Goal: Information Seeking & Learning: Learn about a topic

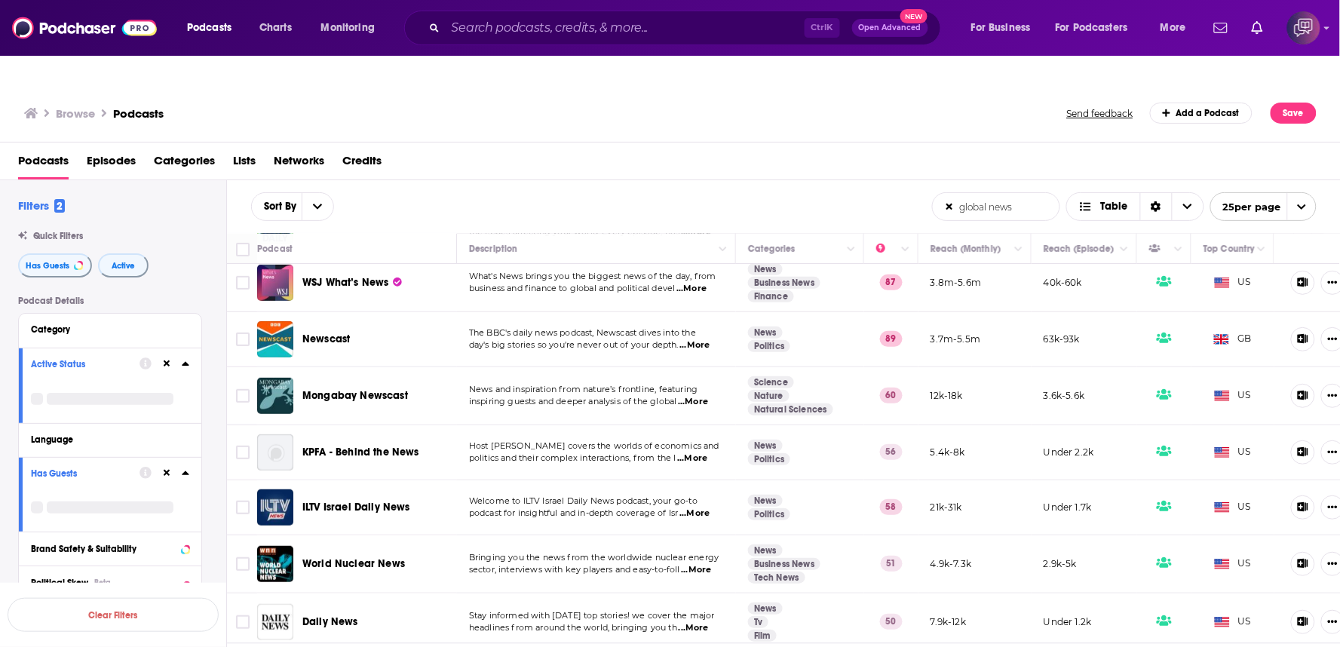
scroll to position [2263, 0]
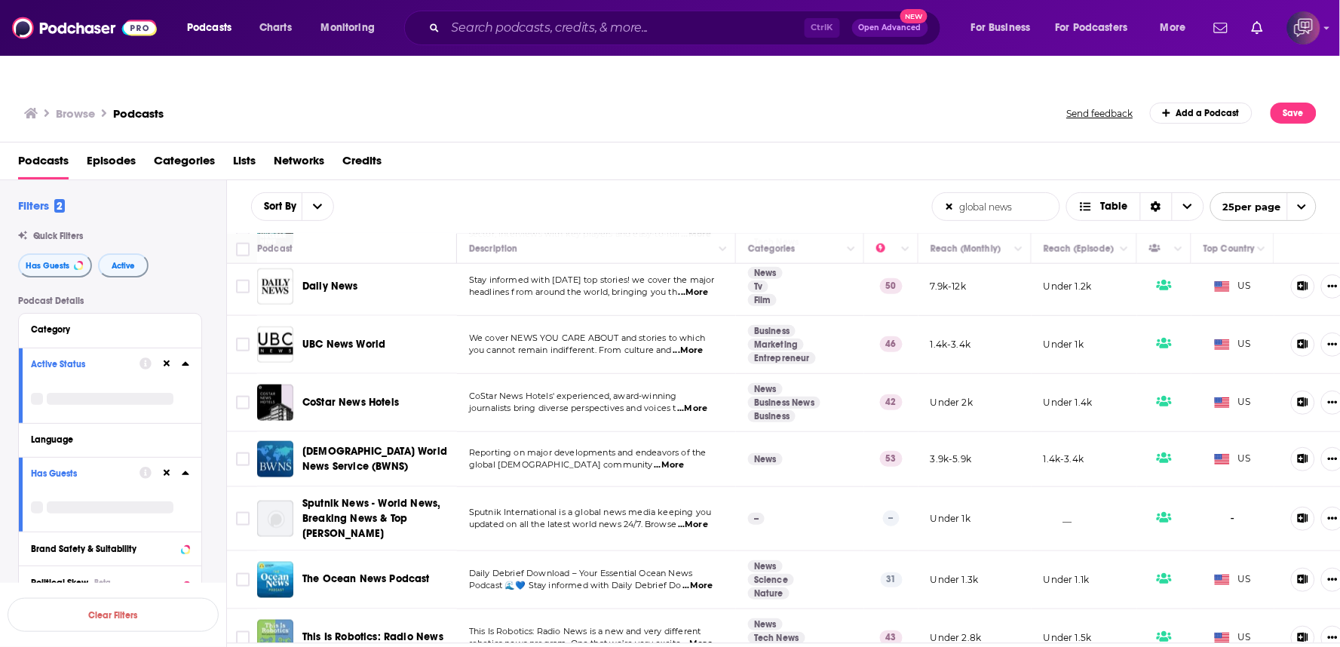
drag, startPoint x: 366, startPoint y: 327, endPoint x: 333, endPoint y: 319, distance: 34.2
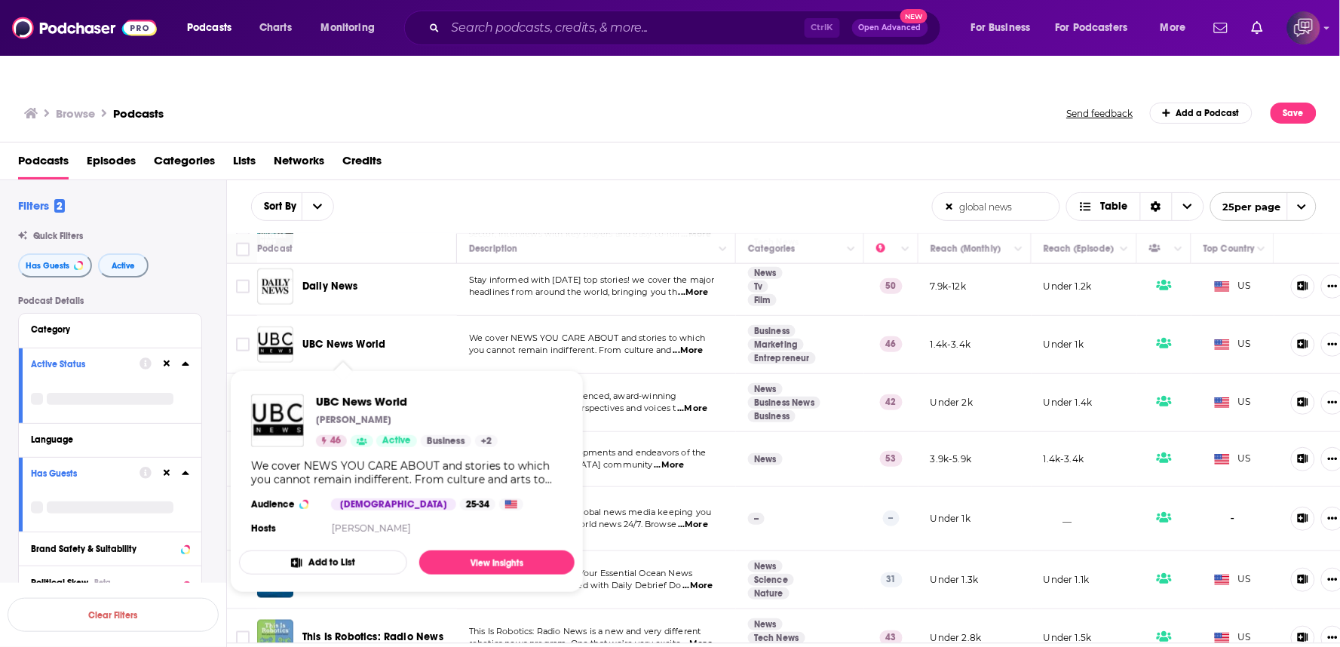
click at [411, 370] on span "UBC News World David Steward 46 Active Business + 2 We cover NEWS YOU CARE ABOU…" at bounding box center [407, 481] width 336 height 223
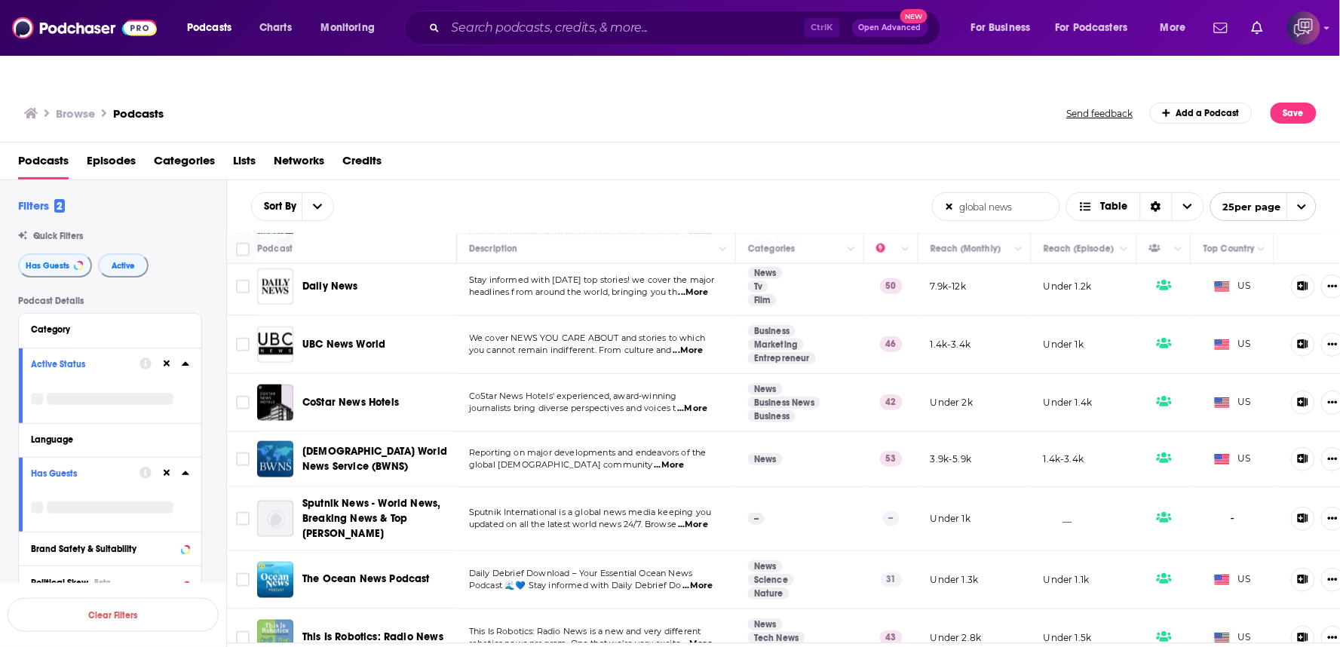
click at [704, 345] on span "...More" at bounding box center [689, 351] width 30 height 12
click at [692, 403] on span "...More" at bounding box center [692, 409] width 30 height 12
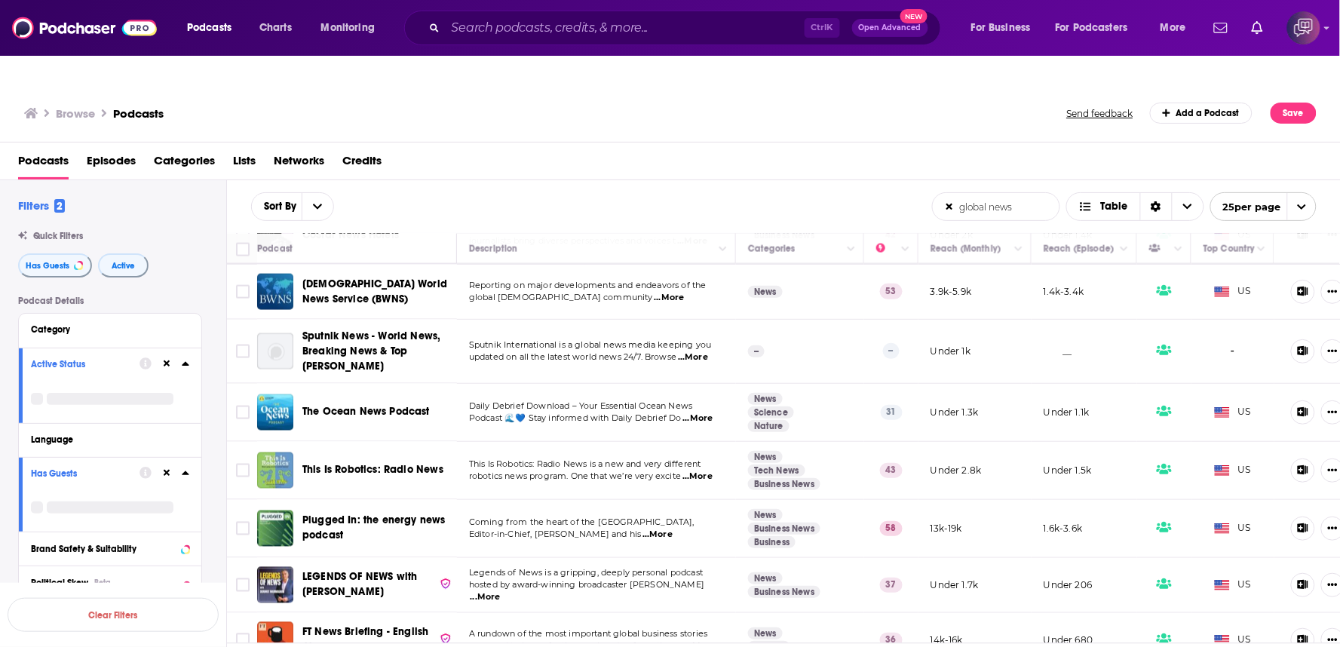
click at [705, 471] on span "...More" at bounding box center [698, 477] width 30 height 12
click at [629, 180] on div "Sort By global news List Search Input Search the results... Table global news L…" at bounding box center [784, 206] width 1114 height 53
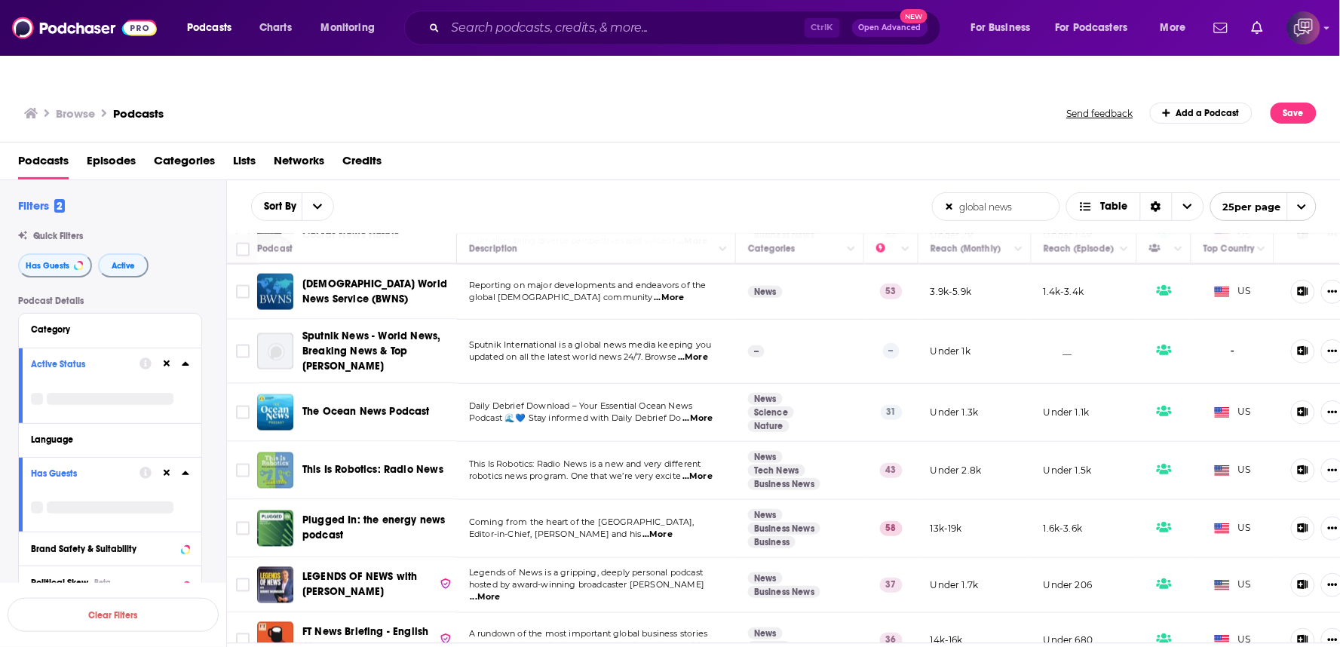
drag, startPoint x: 366, startPoint y: 489, endPoint x: 484, endPoint y: 321, distance: 204.7
click at [483, 352] on span "updated on all the latest world news 24/7. Browse" at bounding box center [572, 357] width 207 height 11
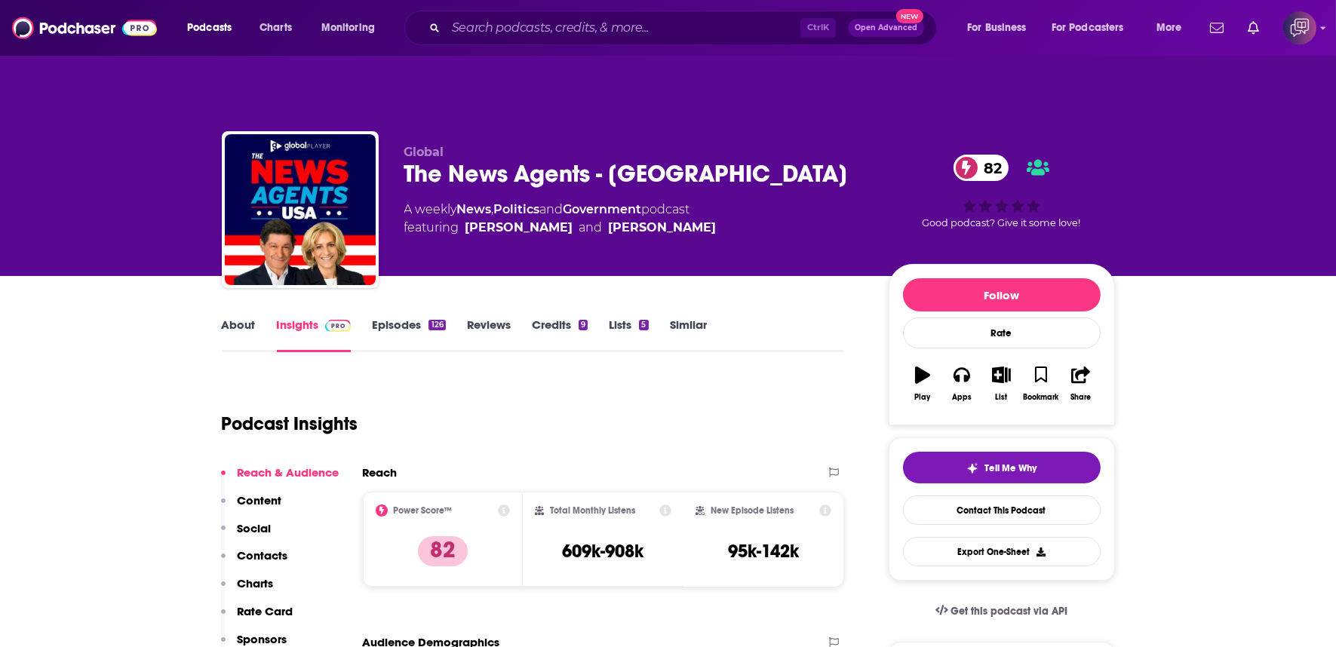
click at [715, 159] on div "The News Agents - USA 82" at bounding box center [634, 173] width 460 height 29
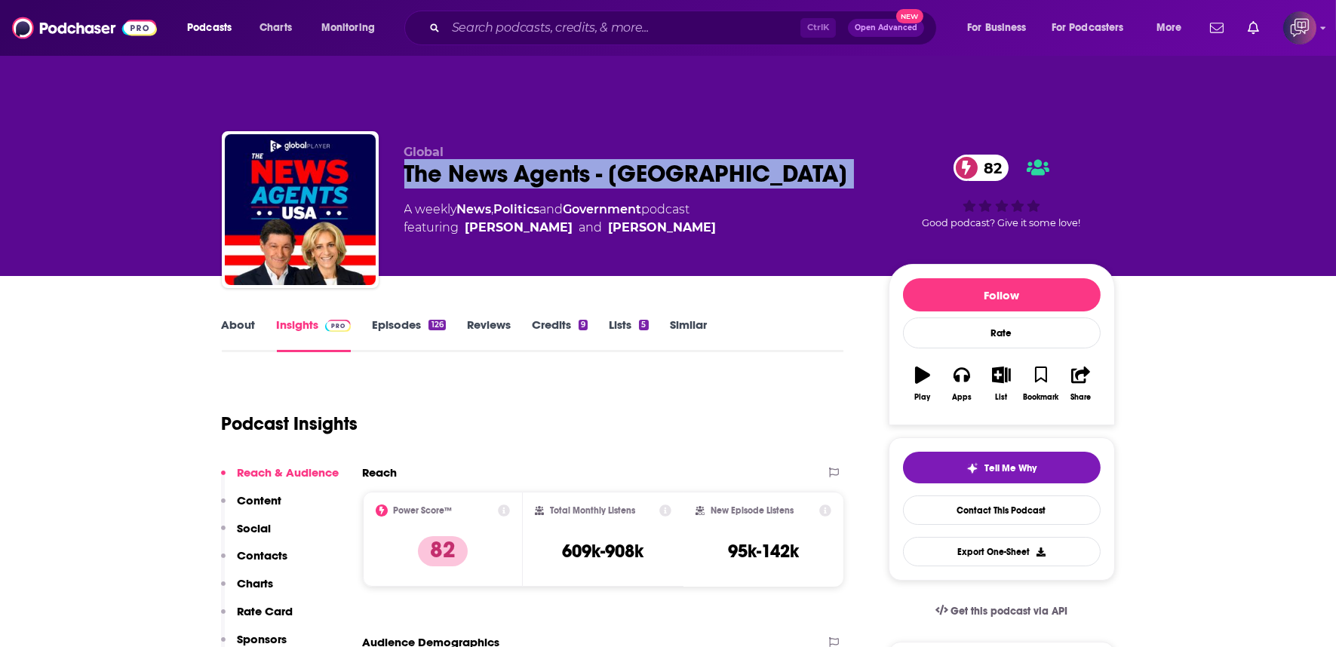
click at [715, 159] on div "The News Agents - USA 82" at bounding box center [634, 173] width 460 height 29
copy div "The News Agents - USA 82"
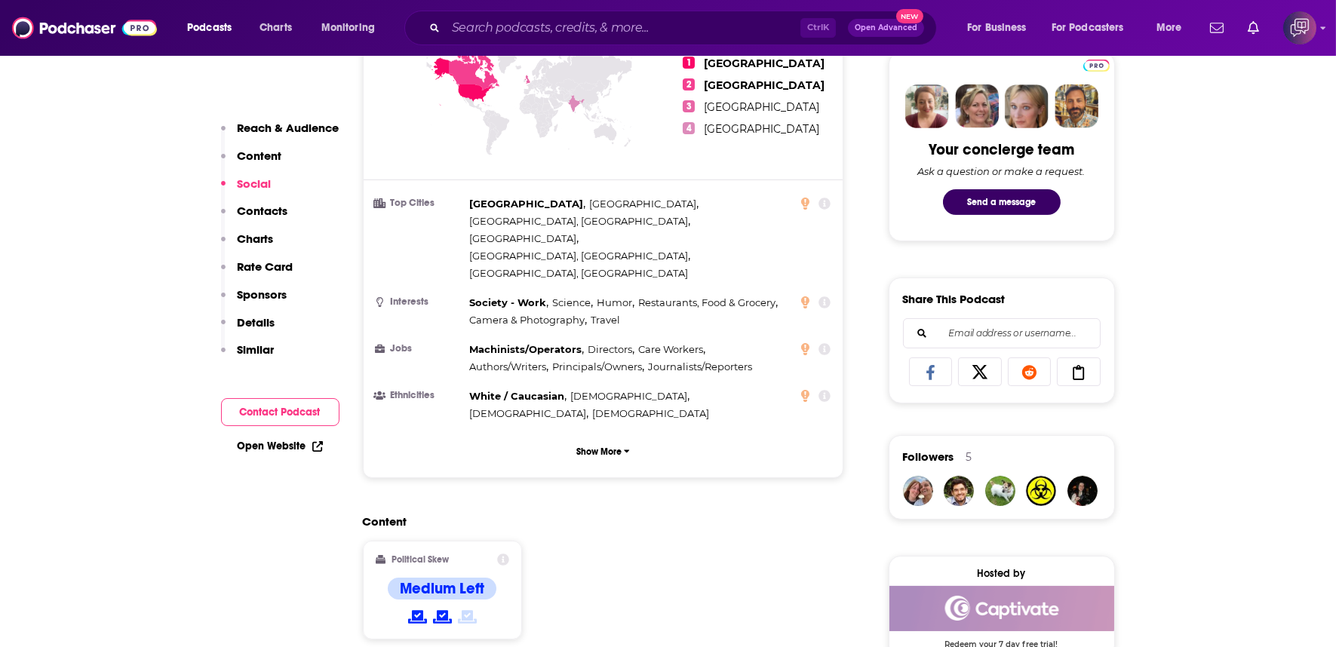
scroll to position [1257, 0]
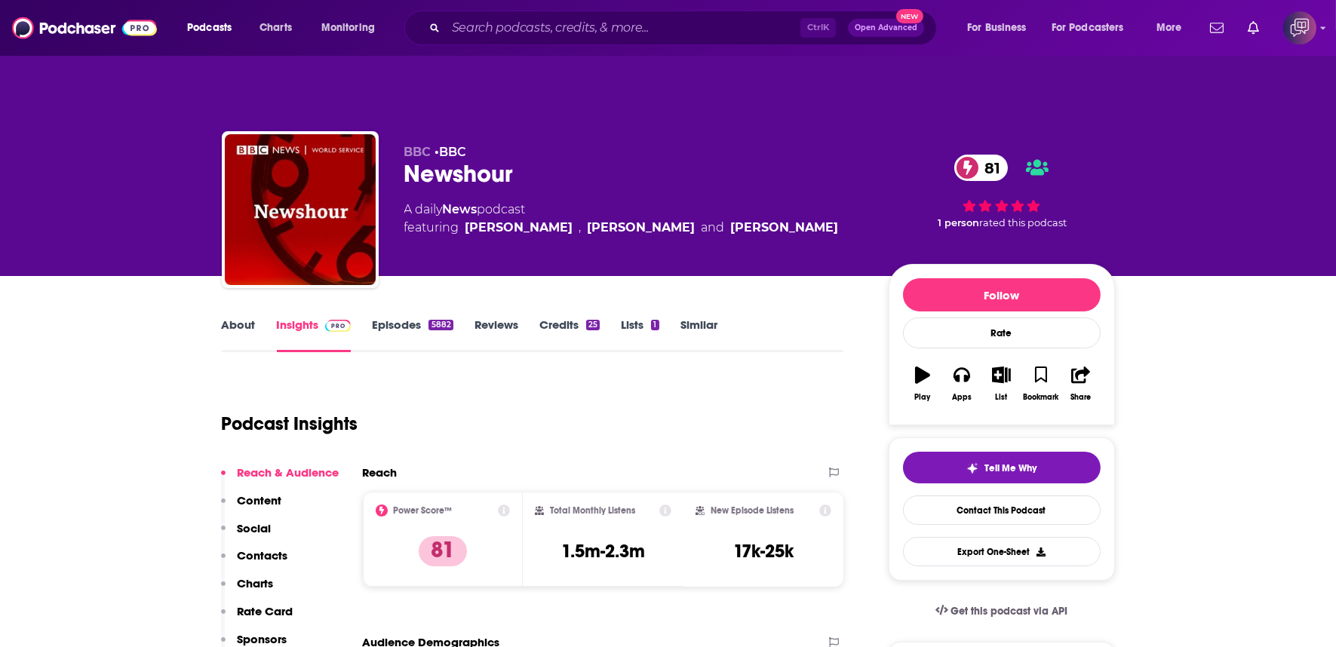
click at [533, 159] on div "Newshour 81" at bounding box center [634, 173] width 460 height 29
copy div "Newshour 81"
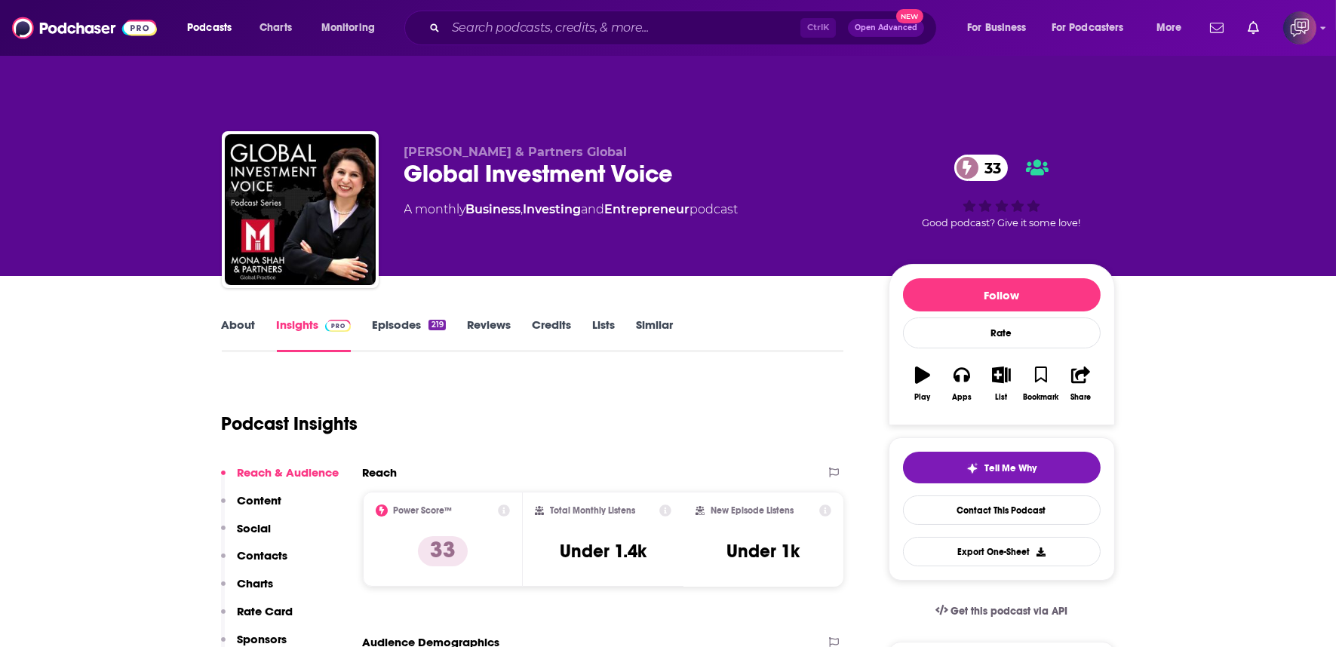
click at [712, 159] on div "Global Investment Voice 33" at bounding box center [634, 173] width 460 height 29
copy div "Global Investment Voice 33"
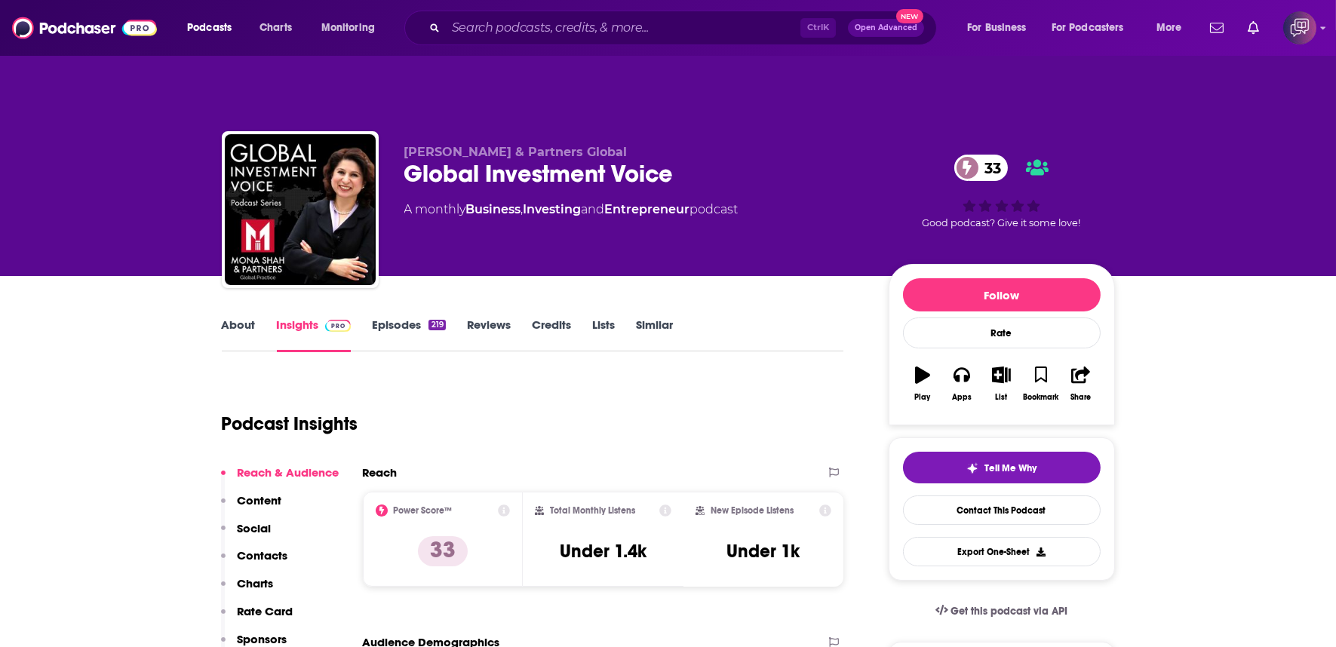
click at [244, 319] on link "About" at bounding box center [239, 335] width 34 height 35
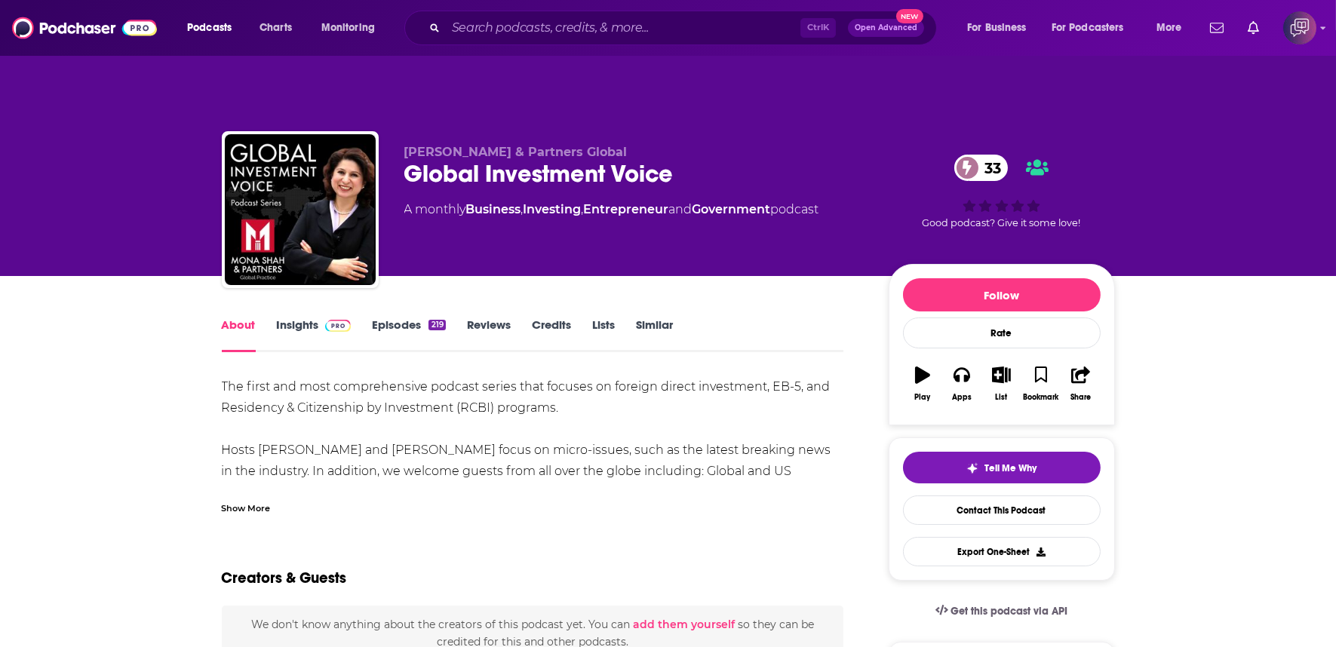
click at [260, 500] on div "Show More" at bounding box center [246, 507] width 49 height 14
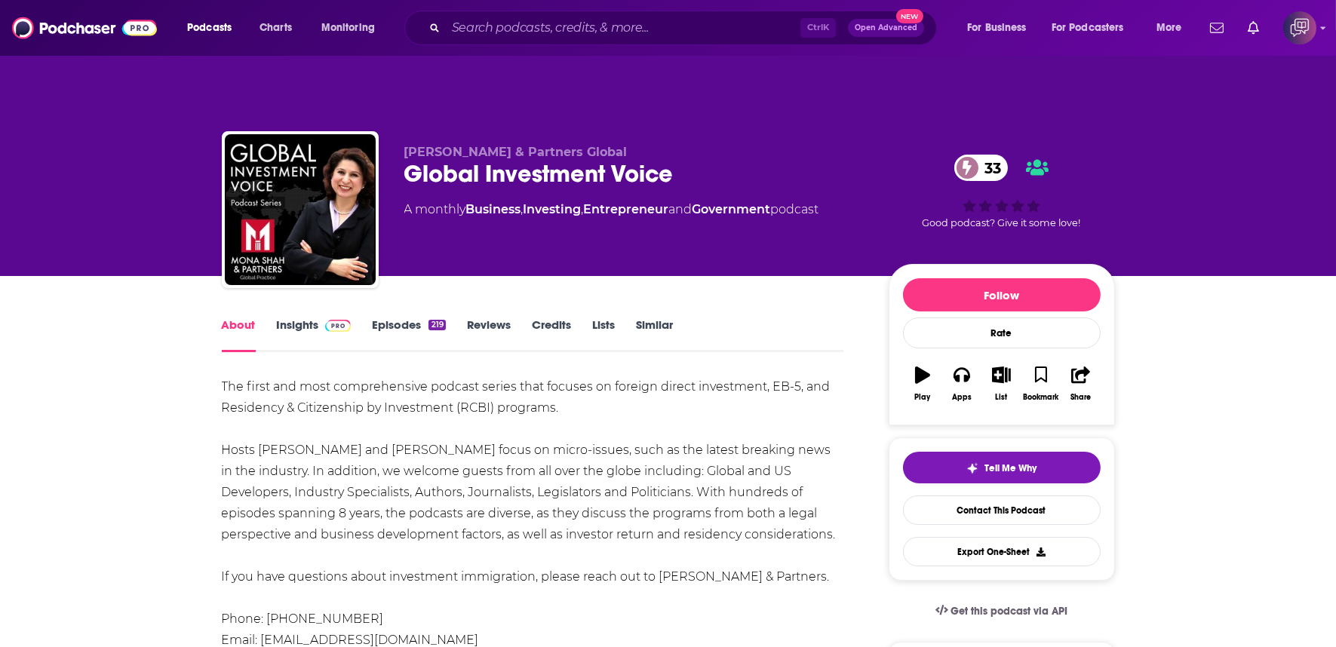
click at [702, 159] on div "Global Investment Voice 33" at bounding box center [634, 173] width 460 height 29
copy div "Global Investment Voice 33"
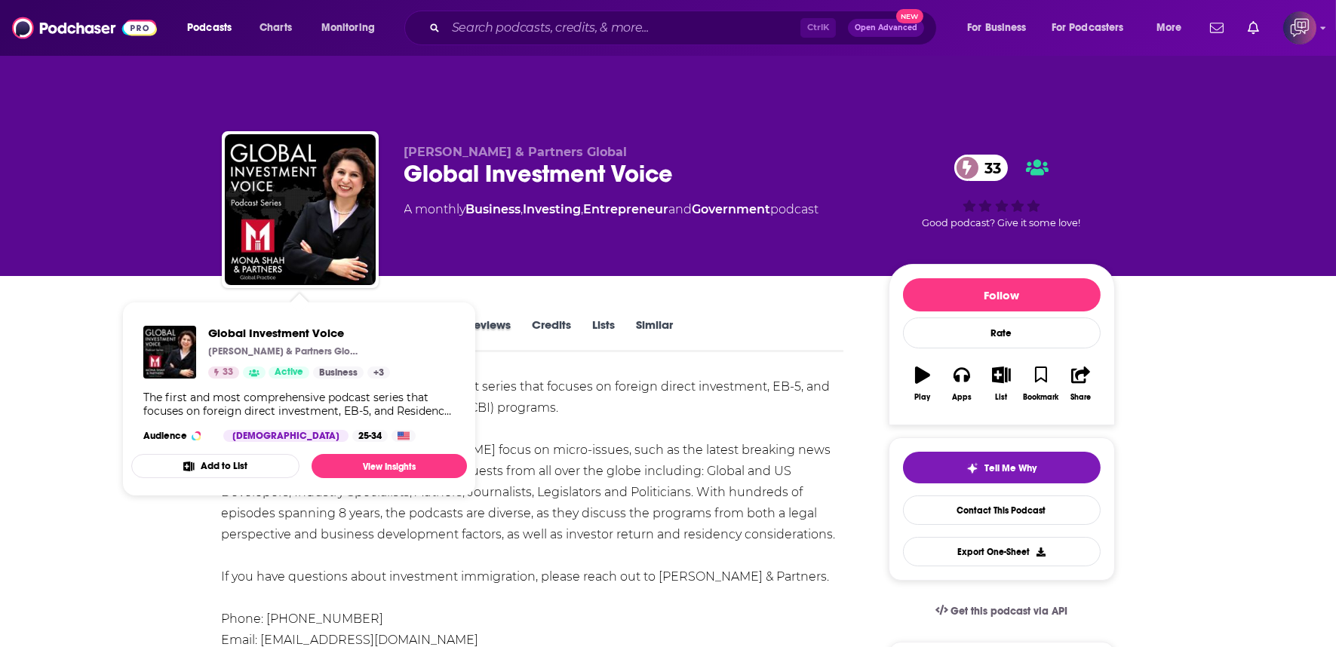
click at [529, 320] on div "Reviews" at bounding box center [499, 335] width 65 height 35
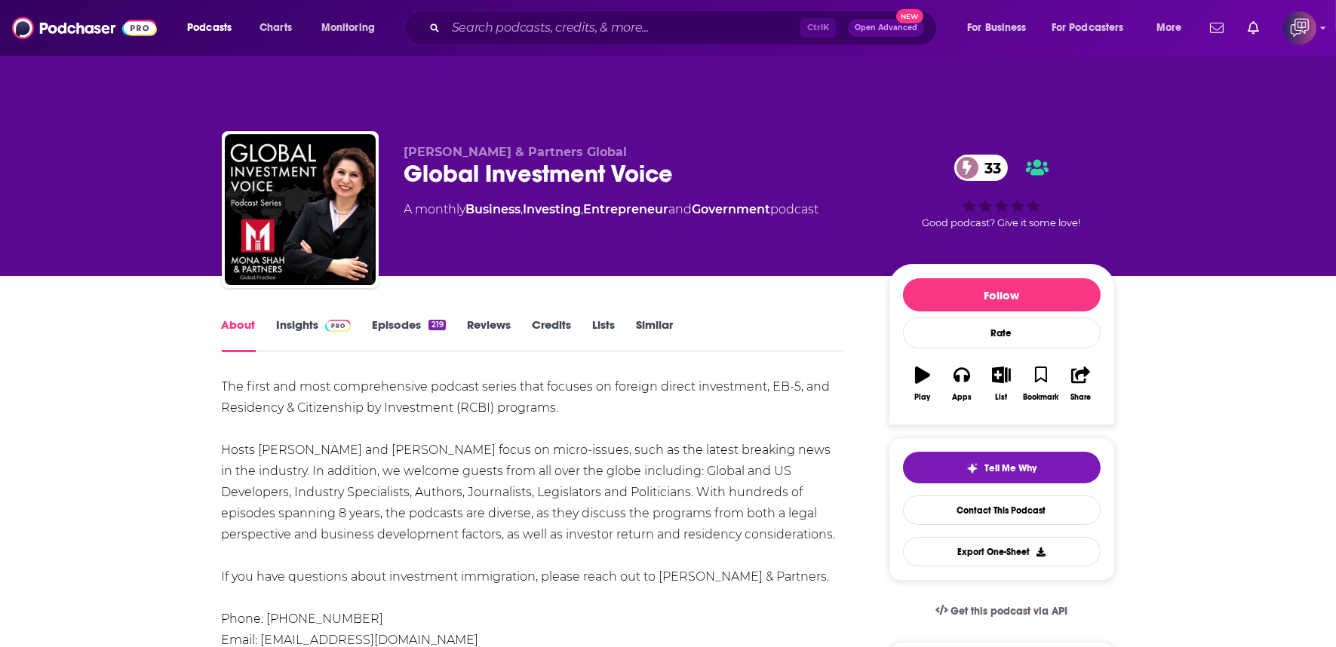
click at [299, 318] on link "Insights" at bounding box center [314, 335] width 75 height 35
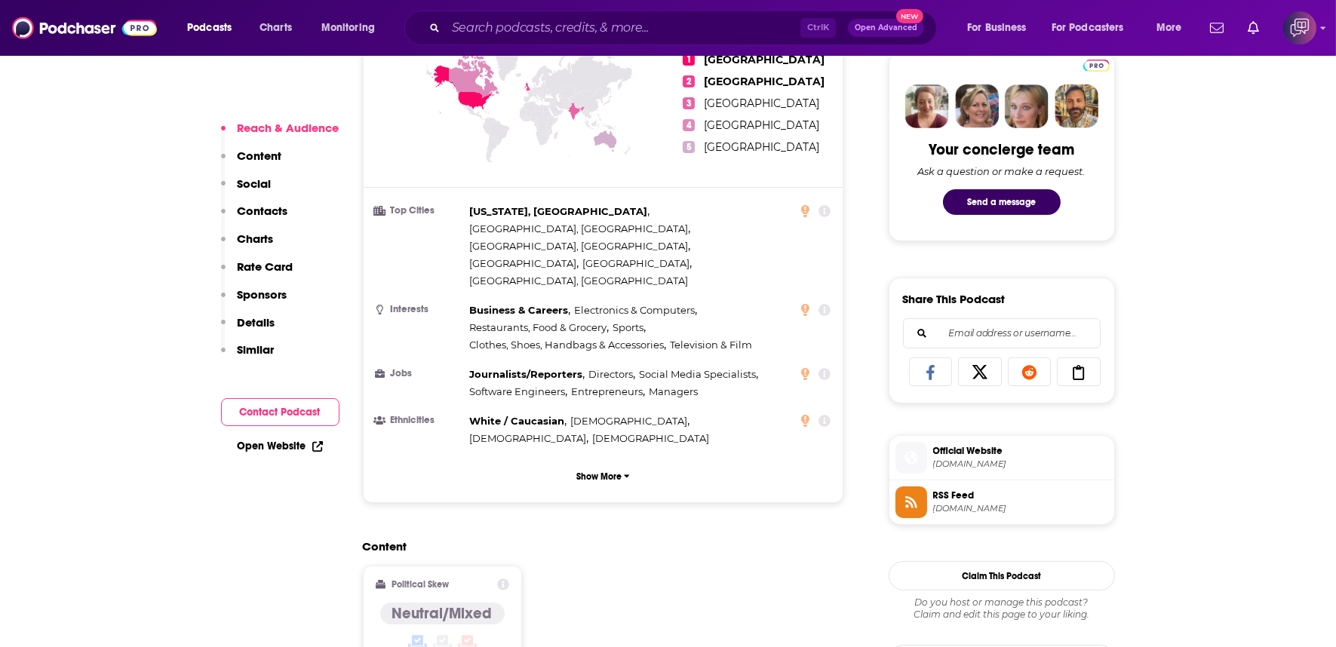
scroll to position [1089, 0]
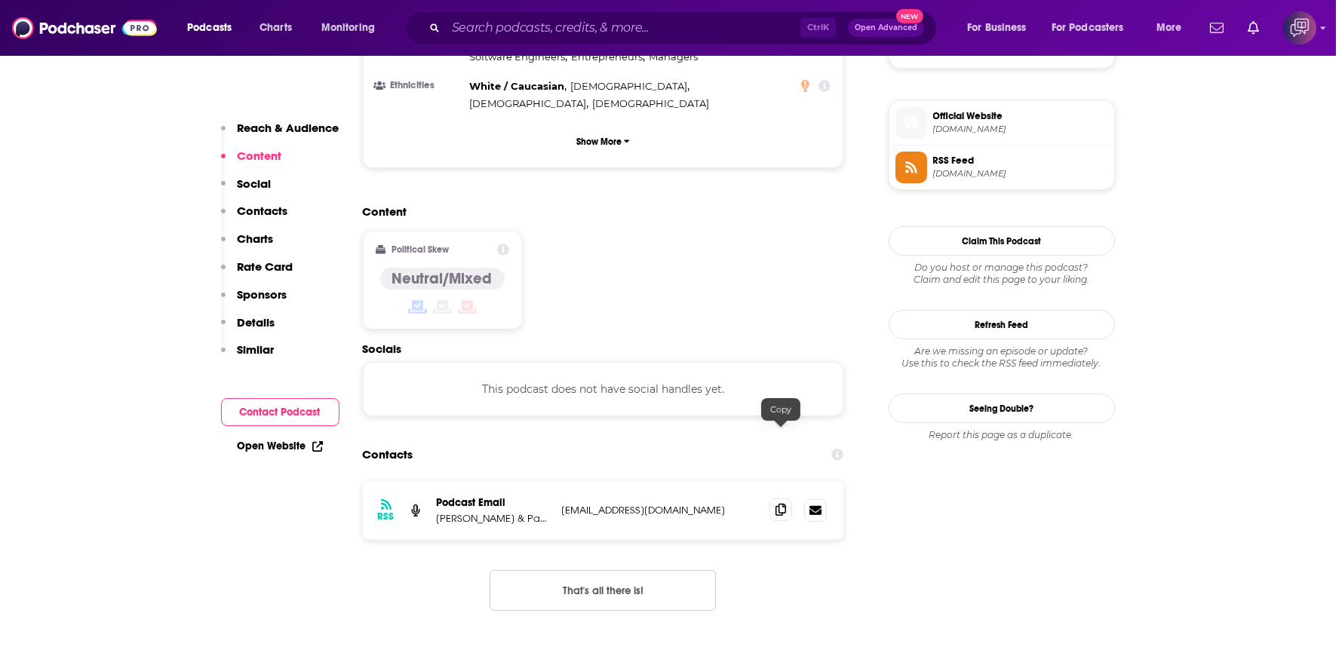
click at [779, 499] on span at bounding box center [780, 510] width 23 height 23
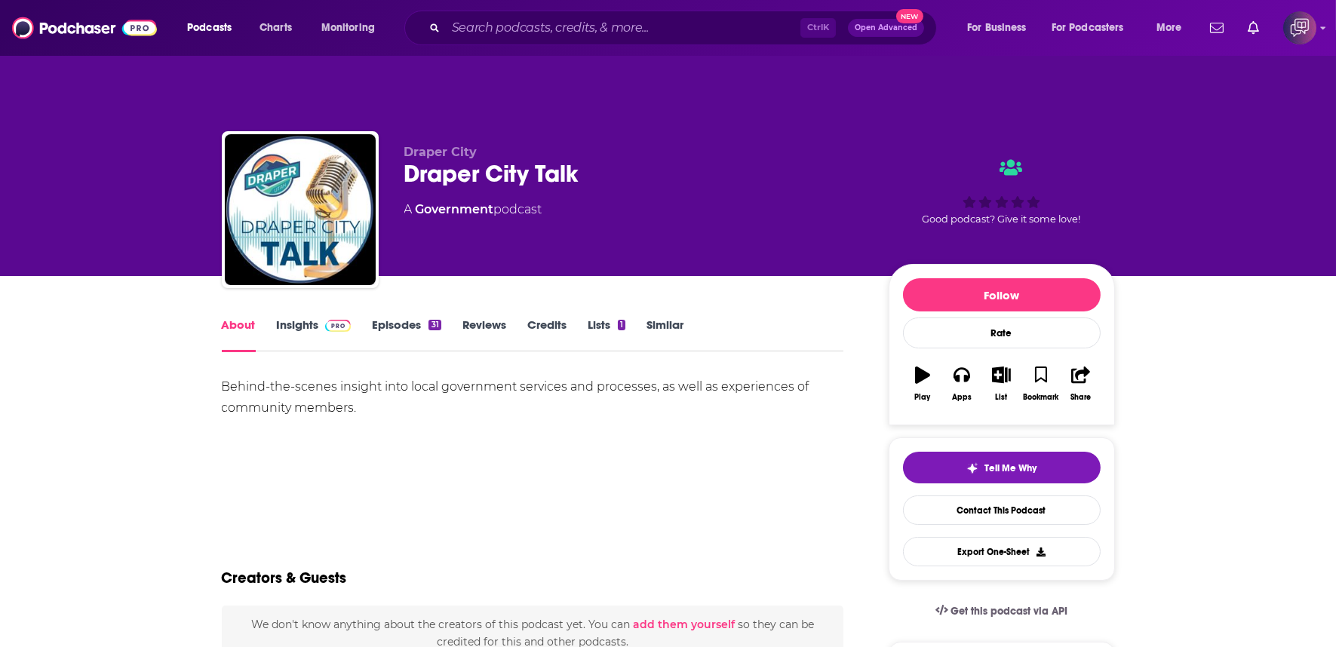
click at [289, 318] on link "Insights" at bounding box center [314, 335] width 75 height 35
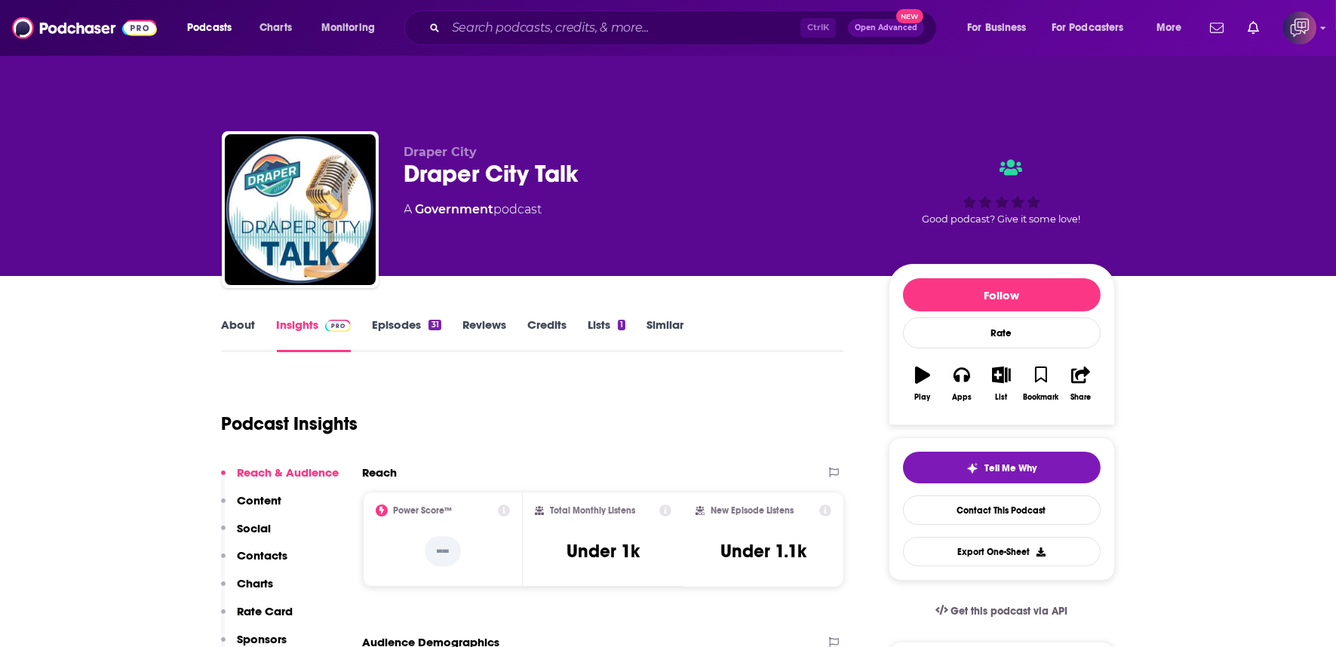
click at [632, 159] on div "Draper City Talk" at bounding box center [634, 173] width 460 height 29
drag, startPoint x: 289, startPoint y: 308, endPoint x: 632, endPoint y: 137, distance: 383.6
click at [632, 159] on div "Draper City Talk" at bounding box center [634, 173] width 460 height 29
click at [634, 159] on div "Draper City Talk" at bounding box center [634, 173] width 460 height 29
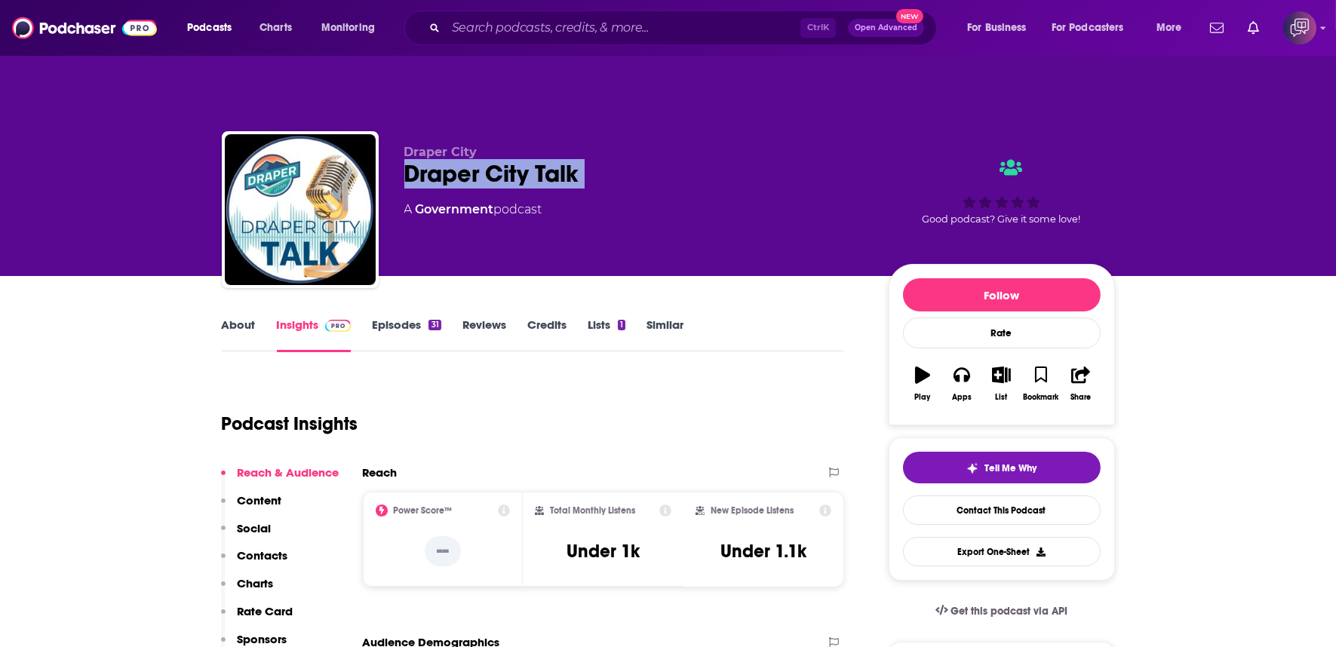
copy div "Draper City Talk"
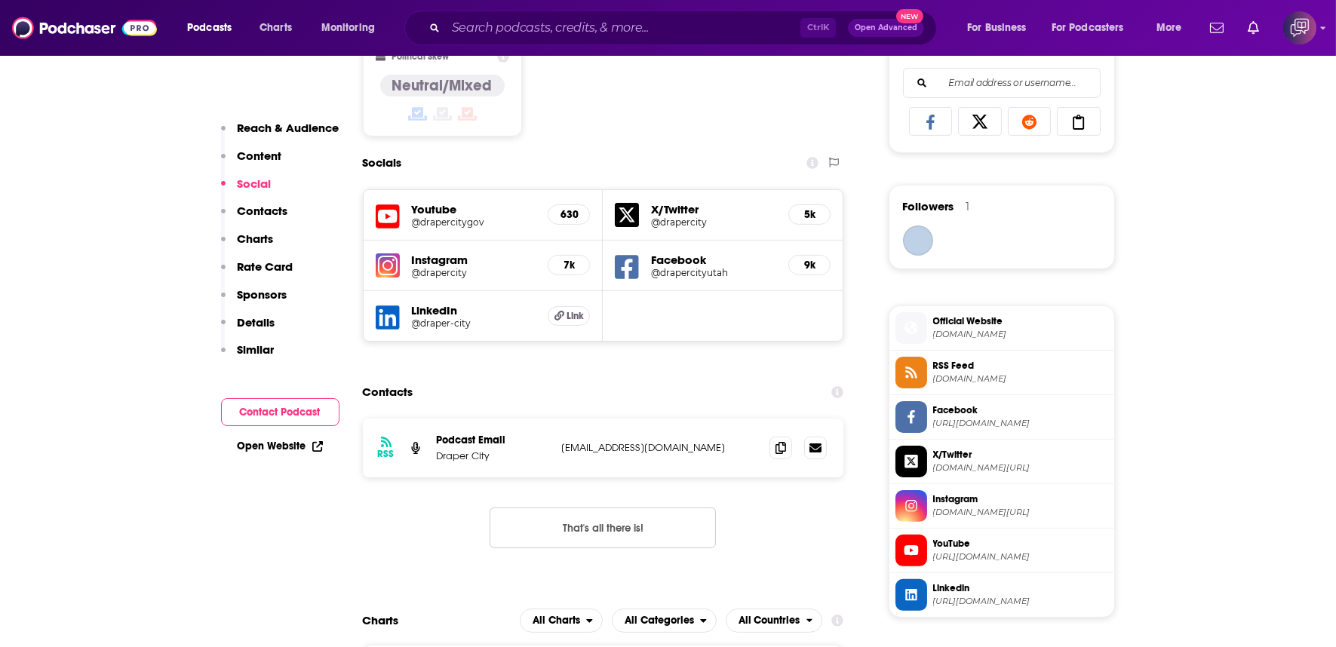
scroll to position [1006, 0]
click at [778, 441] on icon at bounding box center [780, 447] width 11 height 12
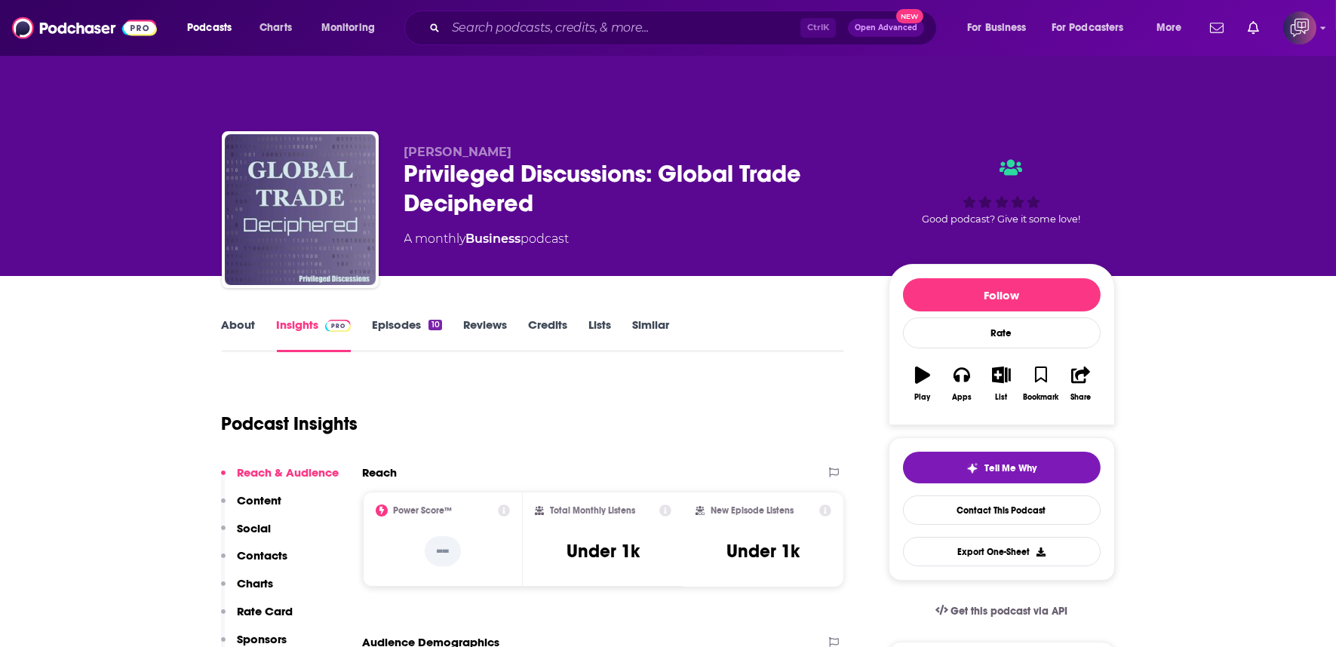
click at [612, 180] on div "Privileged Discussions: Global Trade Deciphered" at bounding box center [634, 188] width 460 height 59
click at [612, 179] on div "Privileged Discussions: Global Trade Deciphered" at bounding box center [634, 188] width 460 height 59
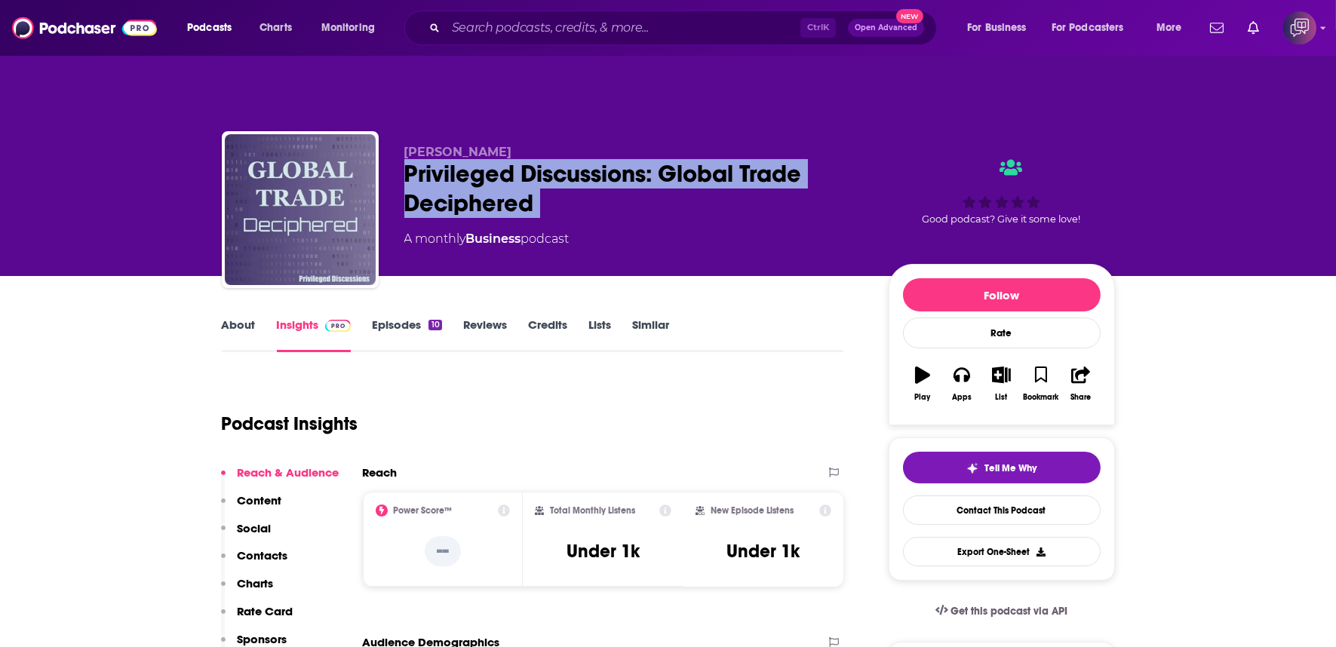
click at [612, 178] on div "Privileged Discussions: Global Trade Deciphered" at bounding box center [634, 188] width 460 height 59
copy div "Privileged Discussions: Global Trade Deciphered"
click at [255, 318] on div "About" at bounding box center [249, 335] width 55 height 35
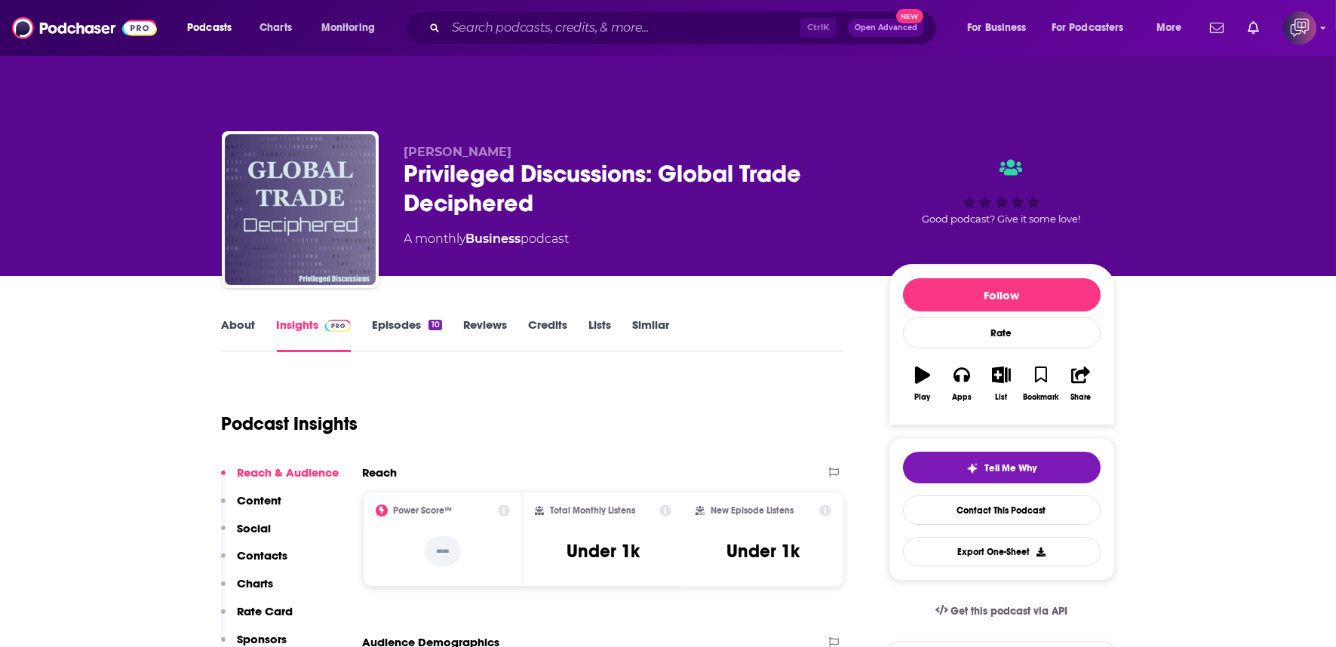
click at [247, 318] on link "About" at bounding box center [239, 335] width 34 height 35
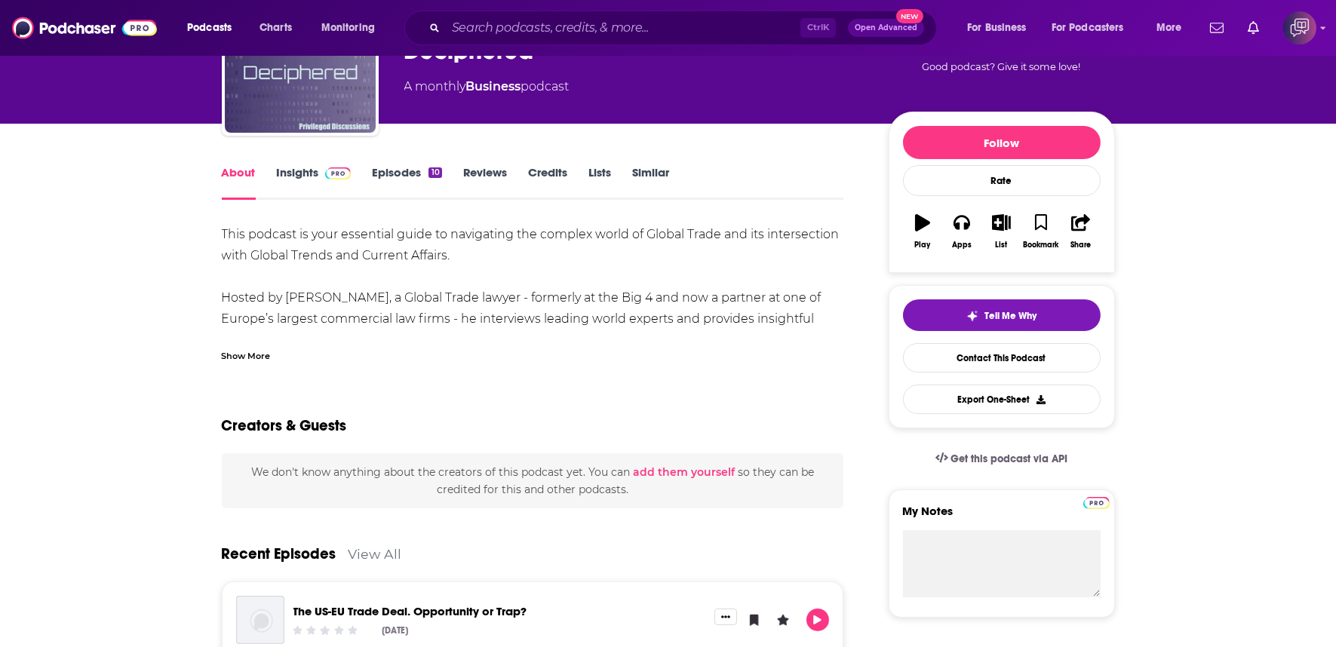
scroll to position [251, 0]
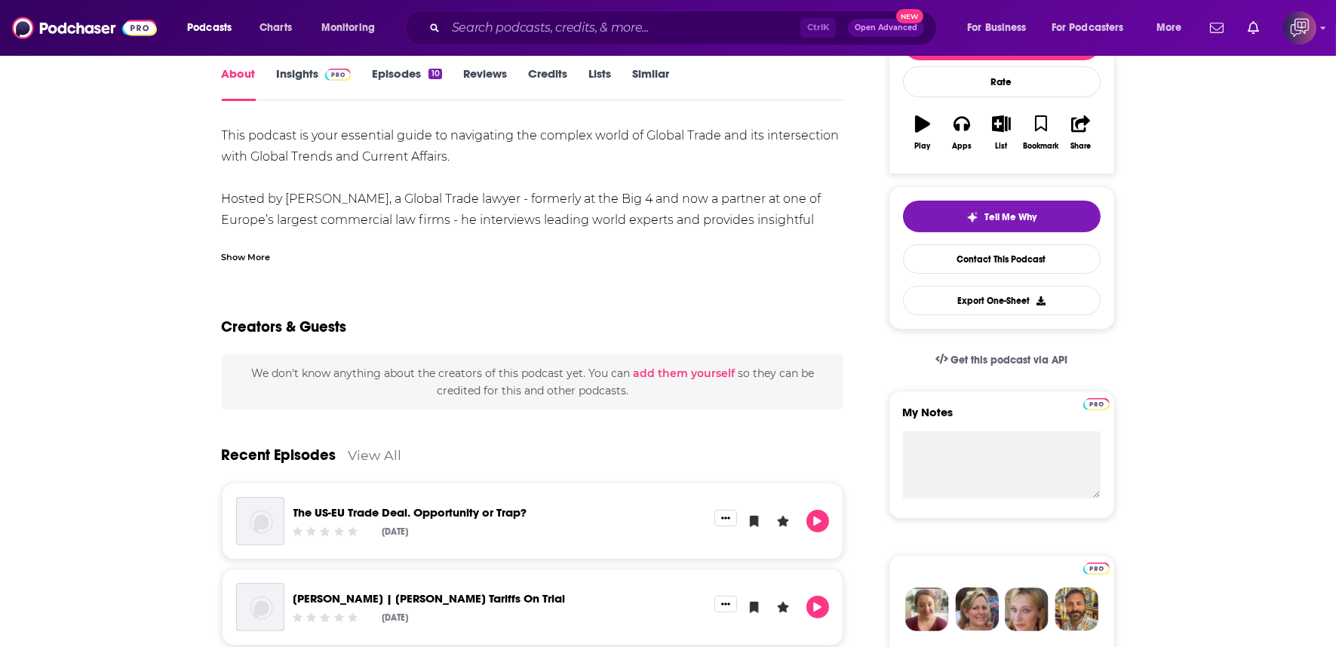
click at [254, 249] on div "Show More" at bounding box center [246, 256] width 49 height 14
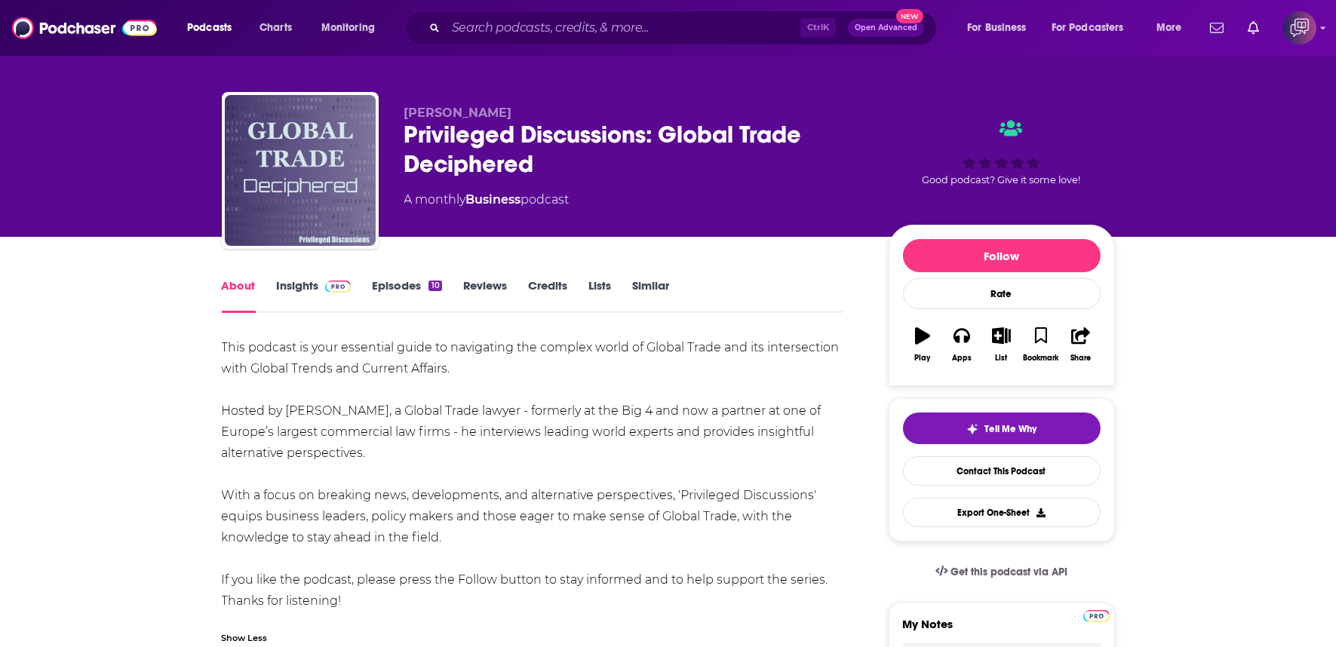
scroll to position [0, 0]
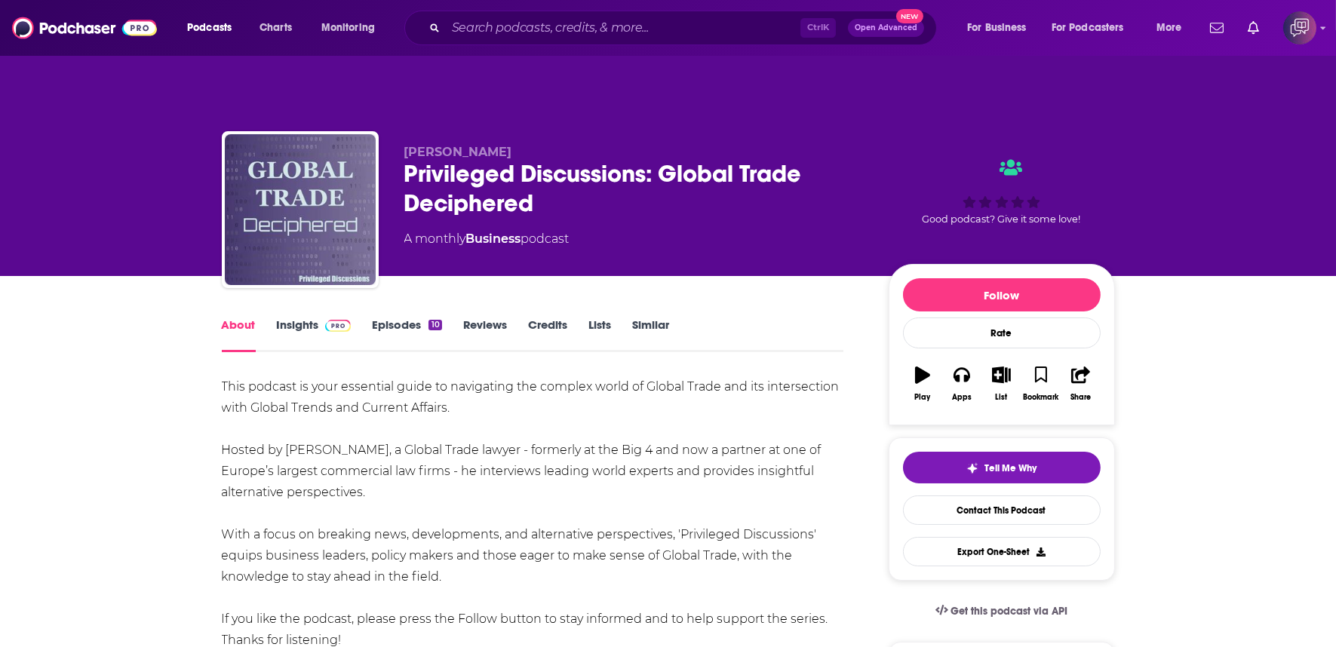
click at [279, 318] on link "Insights" at bounding box center [314, 335] width 75 height 35
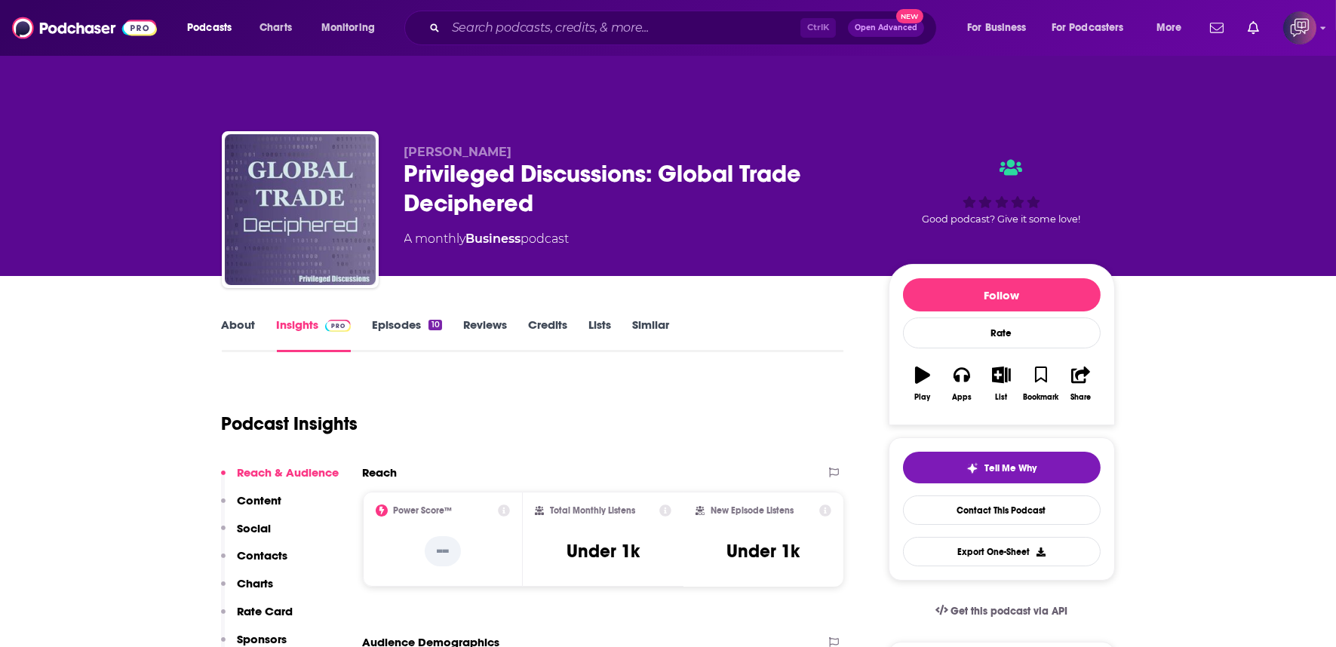
click at [285, 318] on link "Insights" at bounding box center [314, 335] width 75 height 35
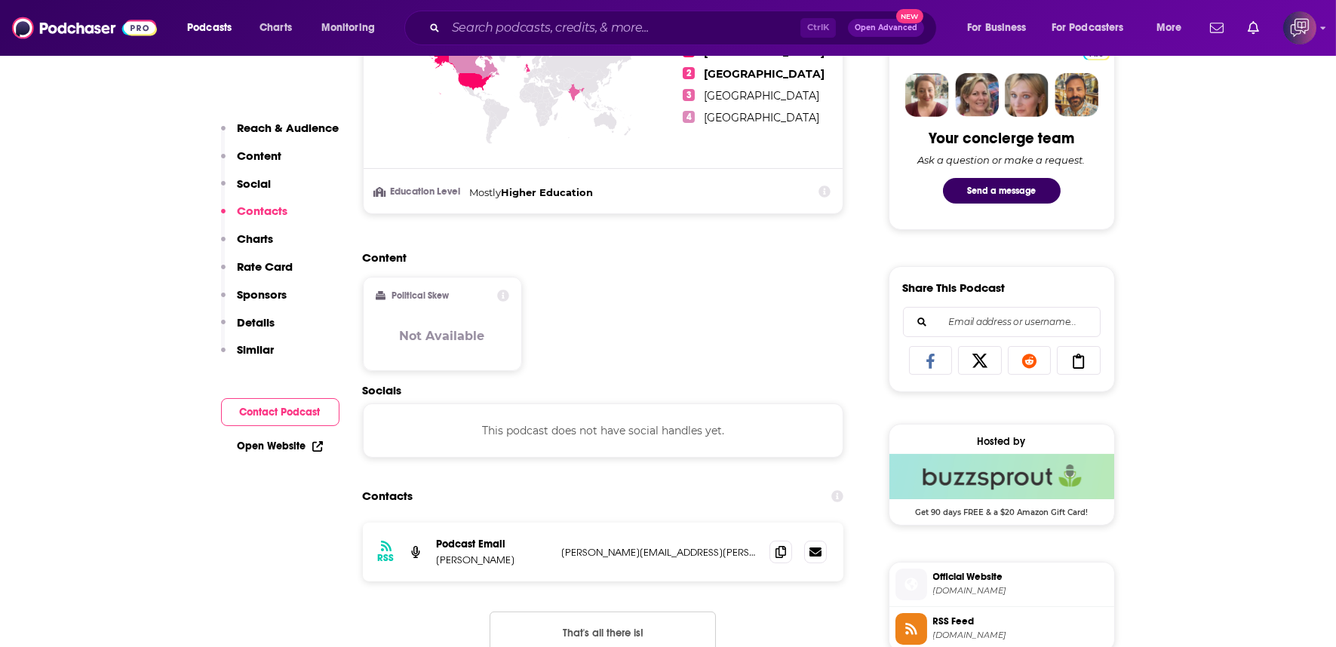
scroll to position [1089, 0]
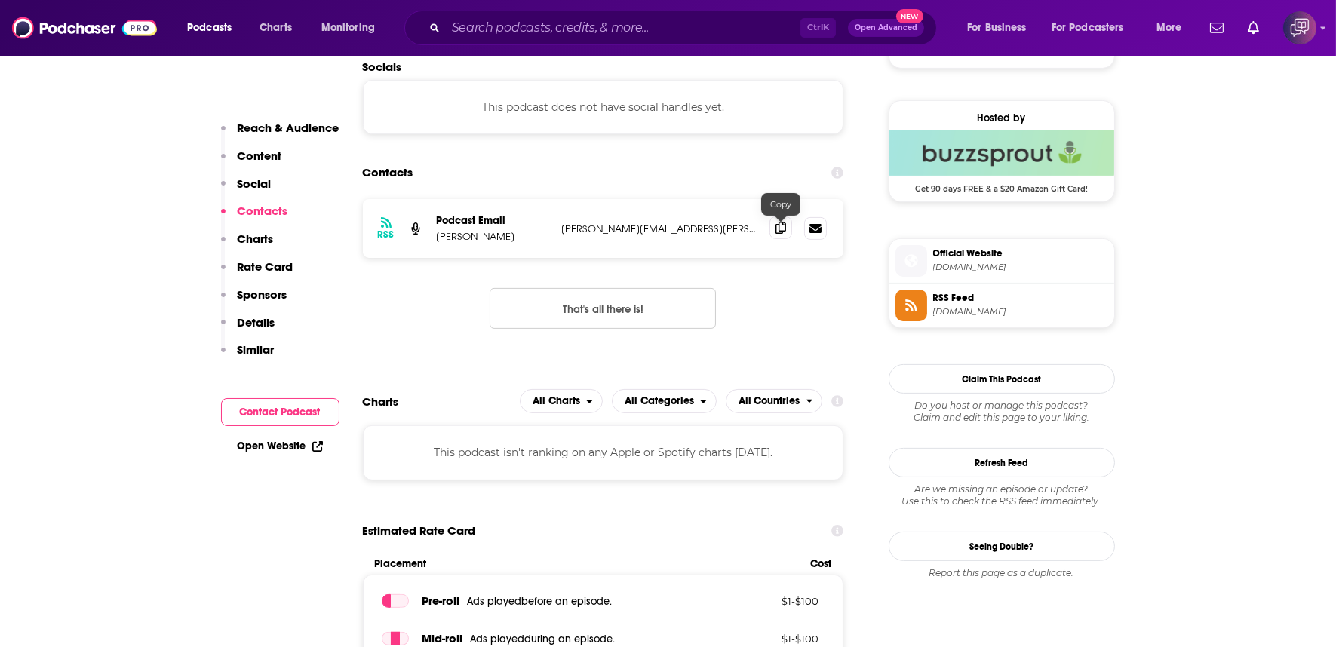
click at [788, 216] on span at bounding box center [780, 227] width 23 height 23
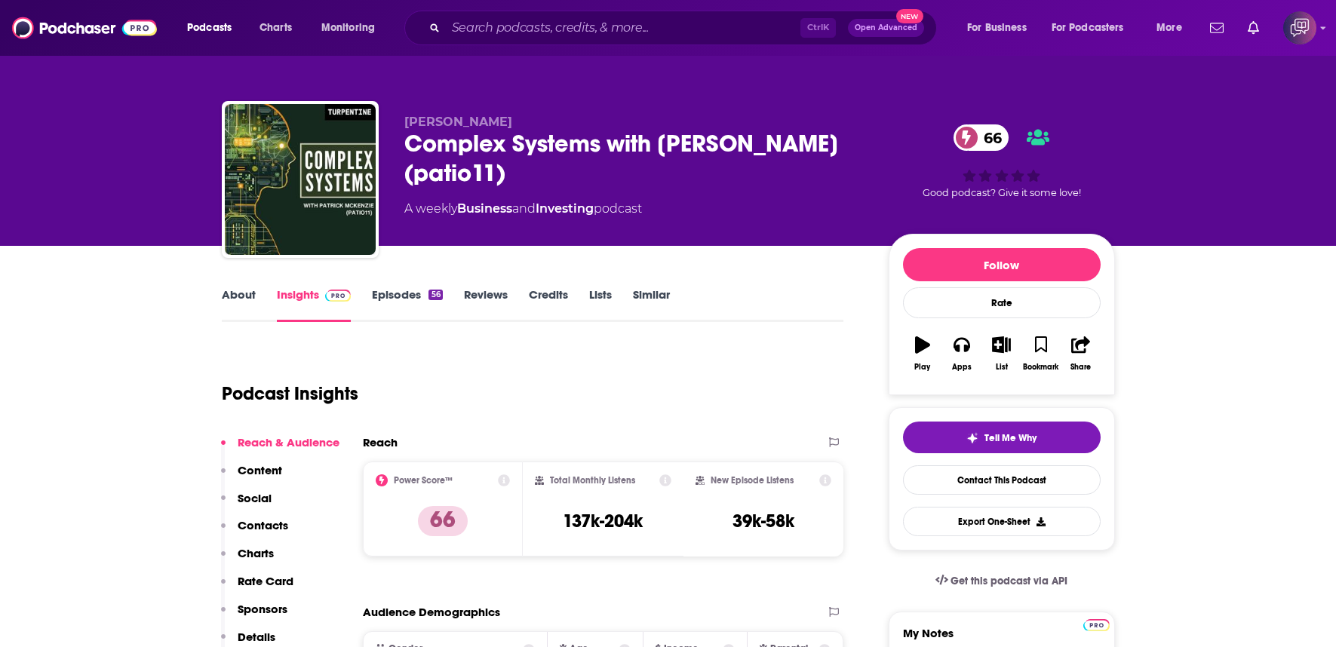
click at [606, 186] on div "Complex Systems with Patrick McKenzie (patio11) 66" at bounding box center [634, 158] width 460 height 59
click at [606, 187] on div "Complex Systems with Patrick McKenzie (patio11) 66" at bounding box center [634, 158] width 460 height 59
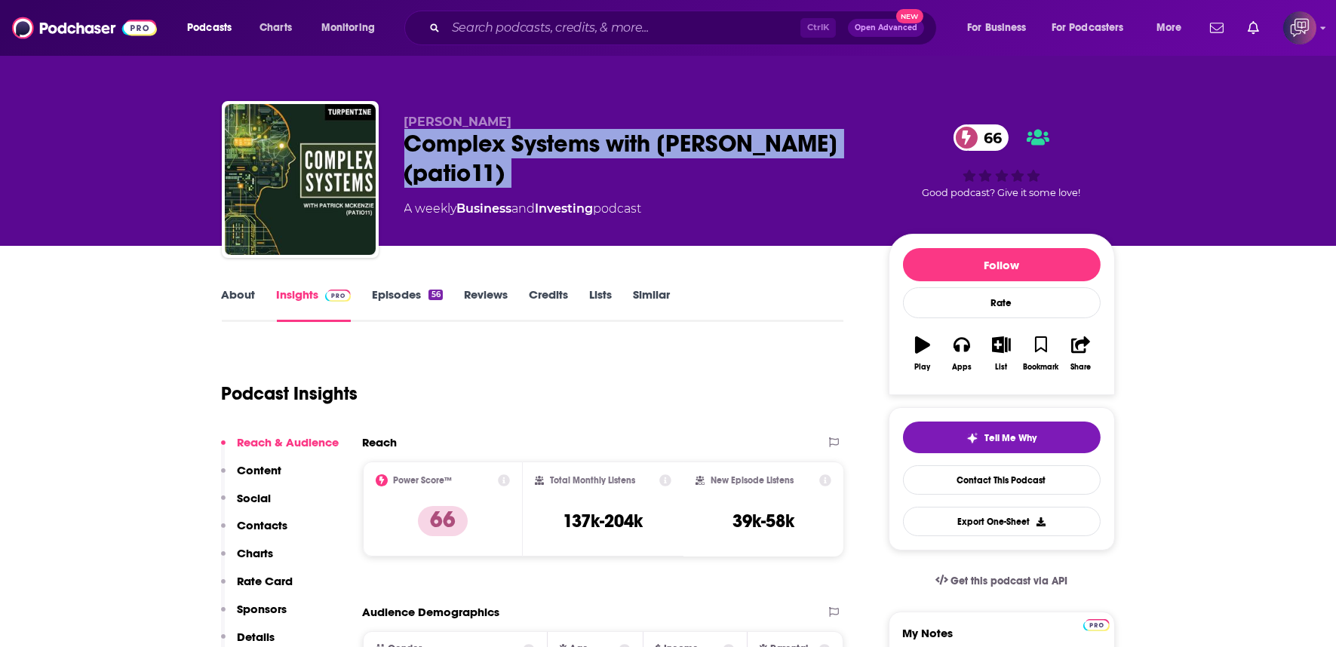
click at [246, 302] on link "About" at bounding box center [239, 304] width 34 height 35
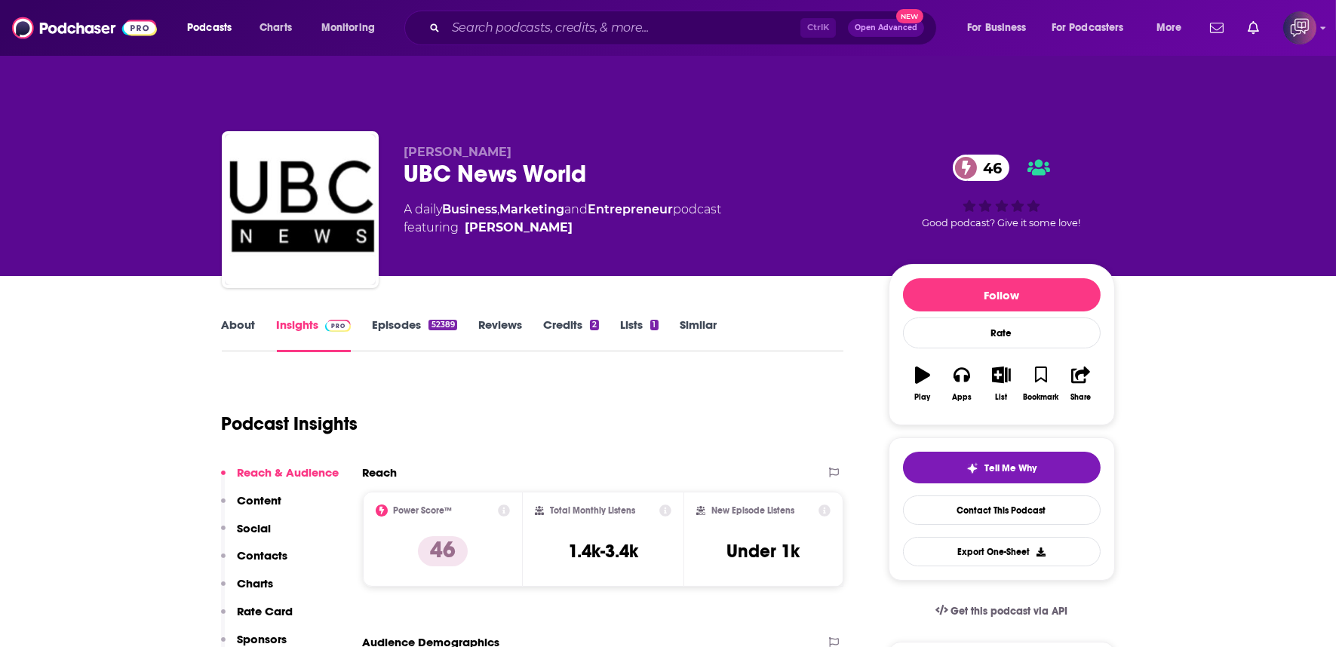
click at [627, 145] on p "[PERSON_NAME]" at bounding box center [634, 152] width 460 height 14
click at [631, 161] on div "David Steward UBC News World 46 A daily Business , Marketing and Entrepreneur p…" at bounding box center [634, 205] width 460 height 121
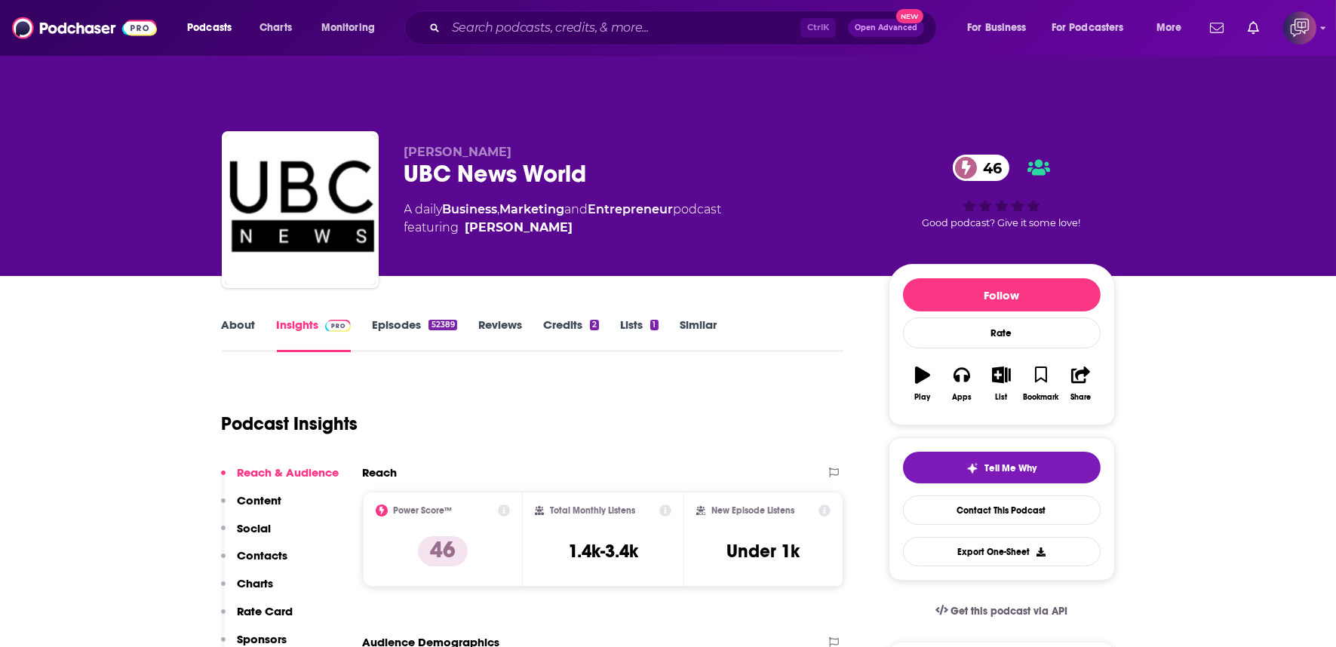
click at [631, 161] on div "David Steward UBC News World 46 A daily Business , Marketing and Entrepreneur p…" at bounding box center [634, 205] width 460 height 121
click at [631, 162] on div "David Steward UBC News World 46 A daily Business , Marketing and Entrepreneur p…" at bounding box center [634, 205] width 460 height 121
copy div "UBC News World 46"
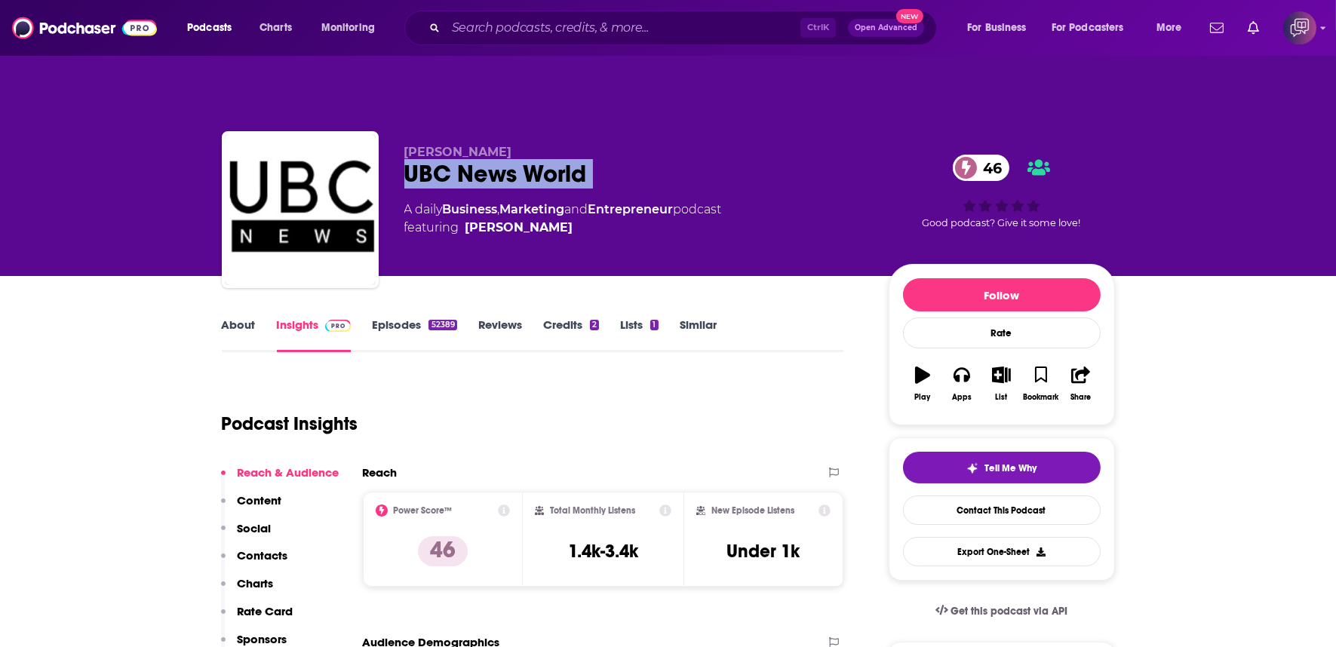
click at [242, 318] on link "About" at bounding box center [239, 335] width 34 height 35
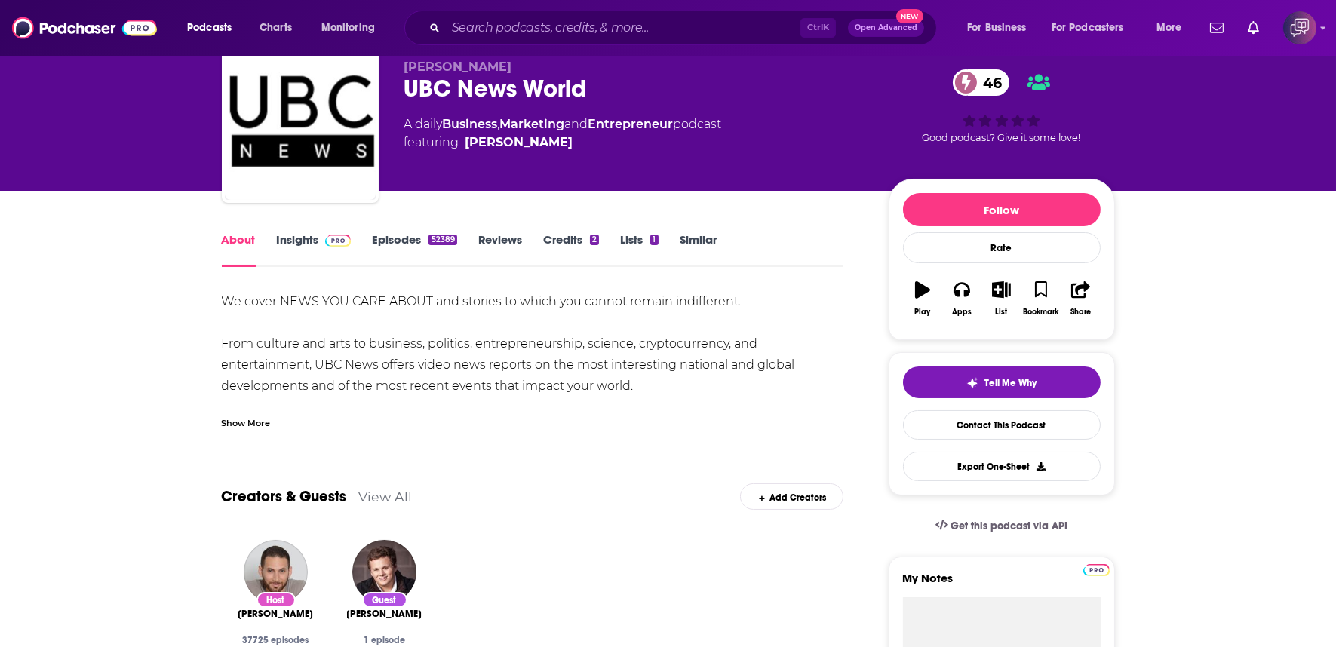
scroll to position [167, 0]
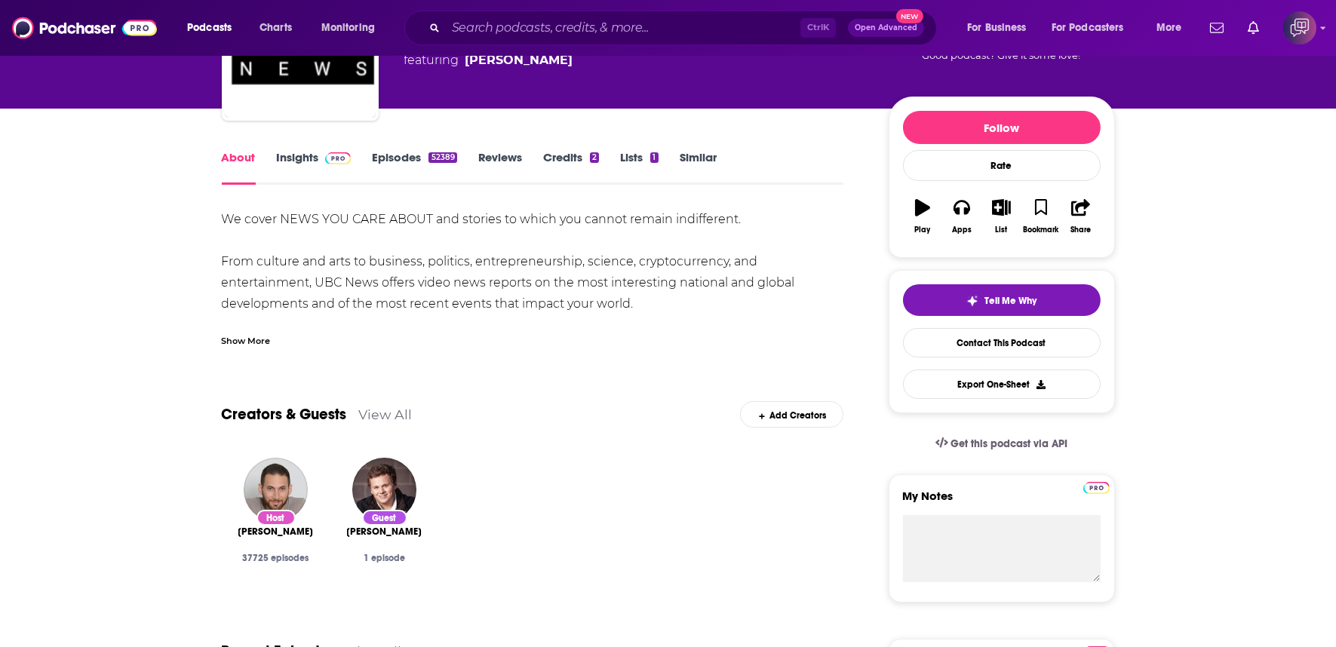
click at [314, 150] on link "Insights" at bounding box center [314, 167] width 75 height 35
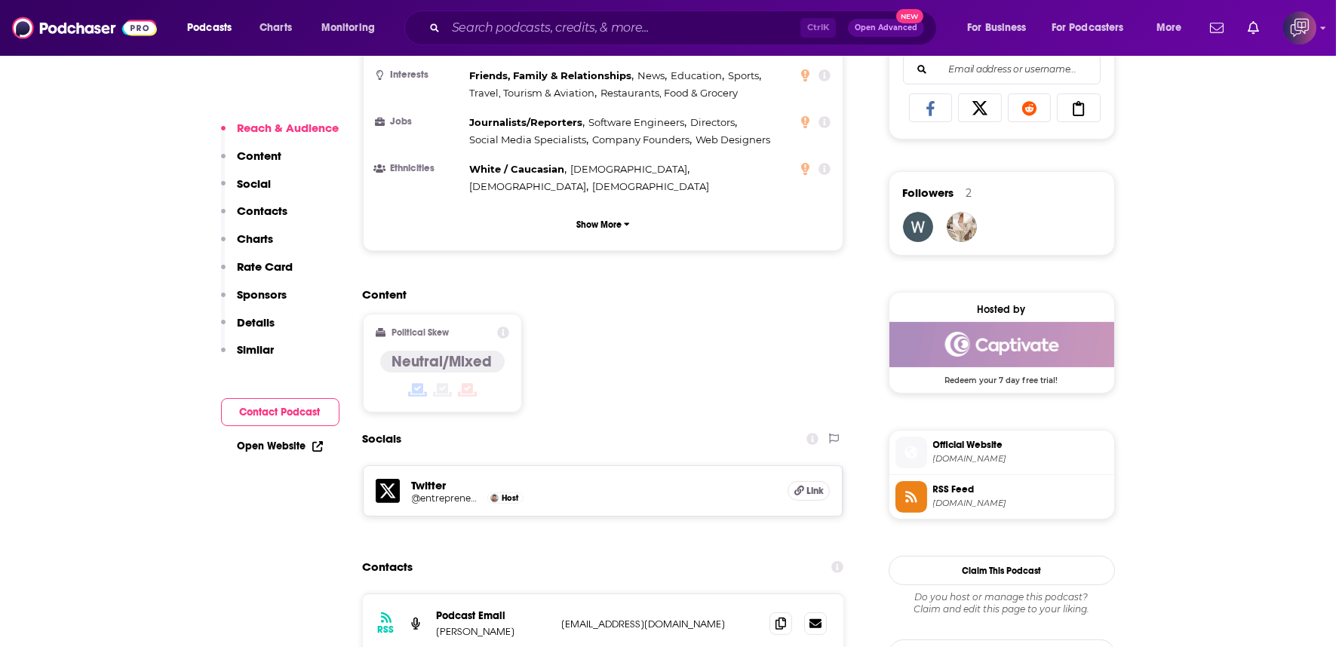
scroll to position [1340, 0]
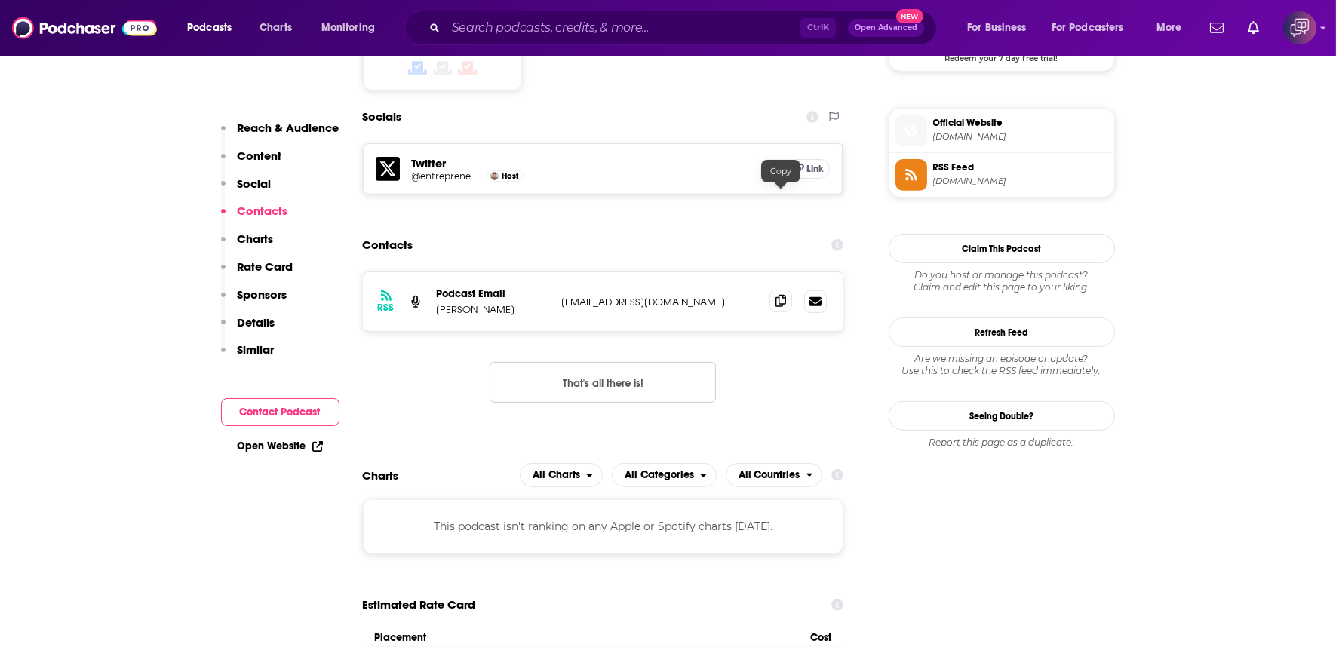
click at [785, 295] on icon at bounding box center [780, 301] width 11 height 12
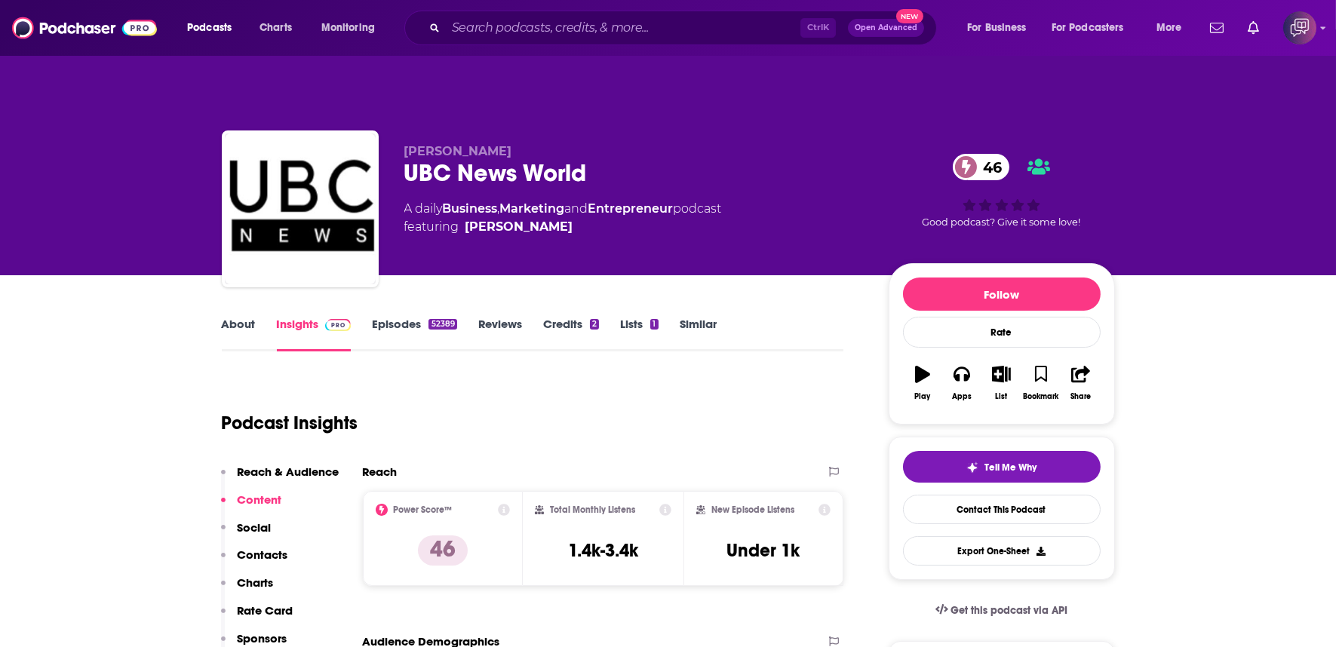
scroll to position [0, 0]
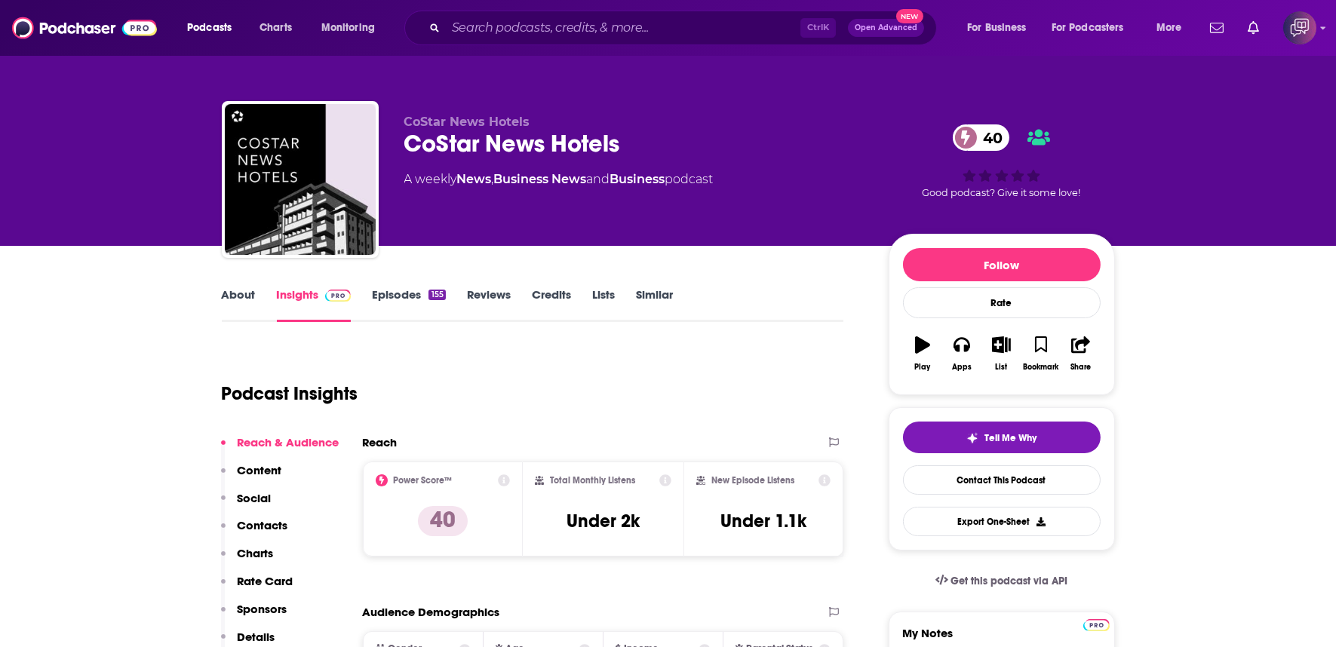
click at [675, 137] on div "CoStar News Hotels 40" at bounding box center [634, 143] width 460 height 29
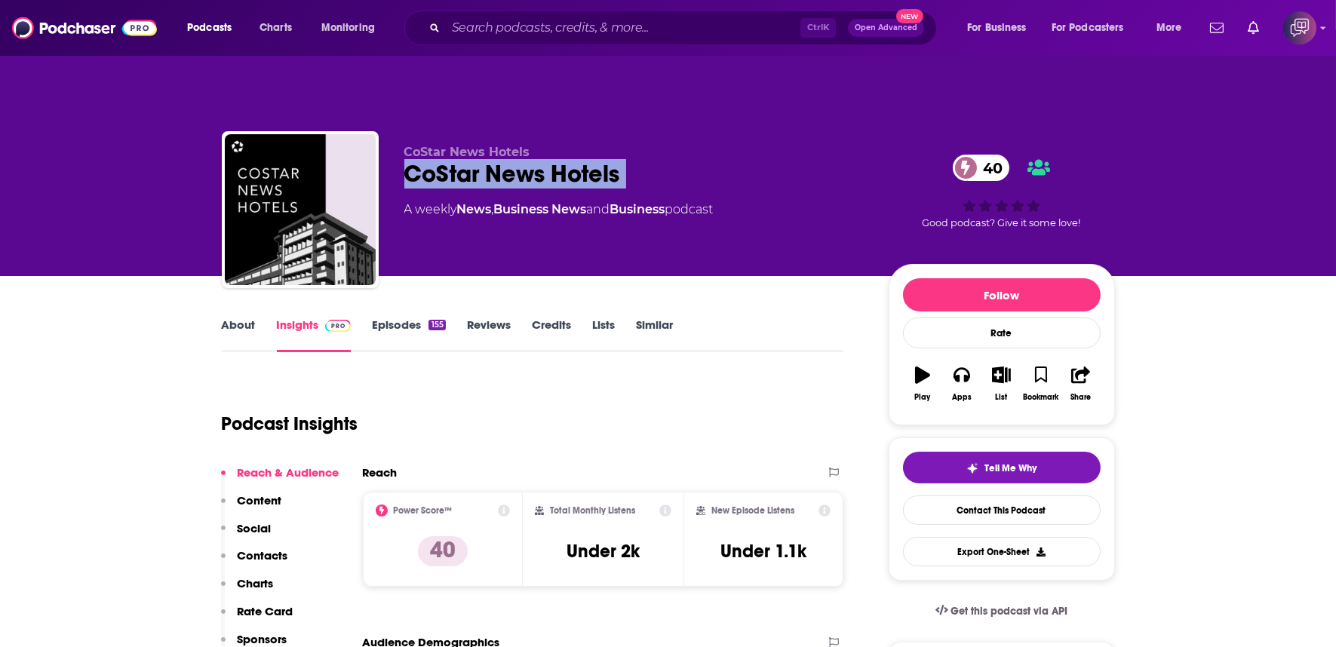
click at [675, 159] on div "CoStar News Hotels 40" at bounding box center [634, 173] width 460 height 29
click at [252, 318] on link "About" at bounding box center [239, 335] width 34 height 35
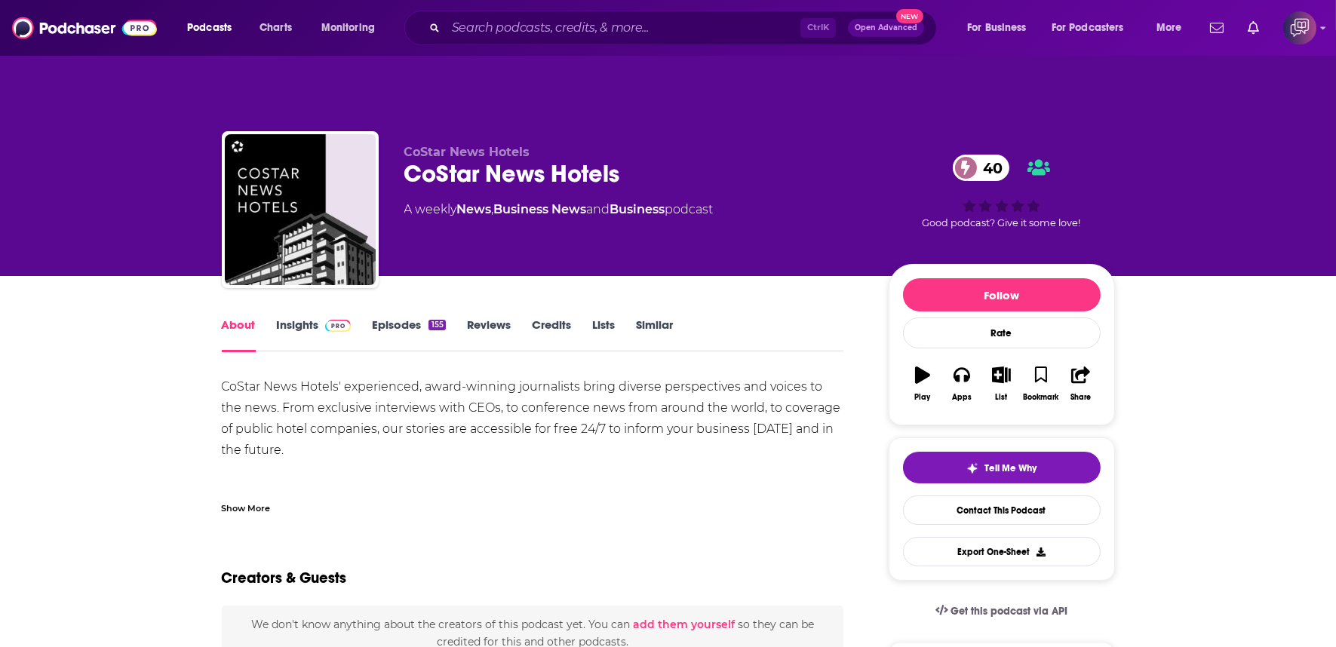
click at [310, 318] on link "Insights" at bounding box center [314, 335] width 75 height 35
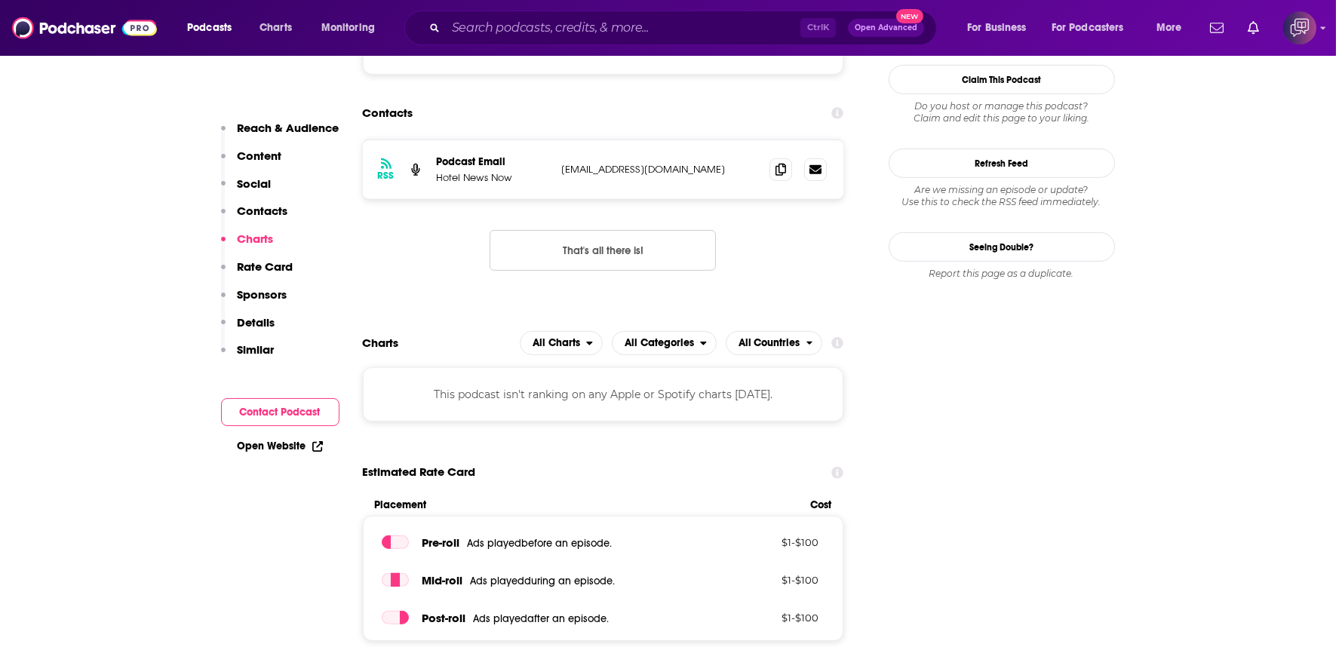
scroll to position [1340, 0]
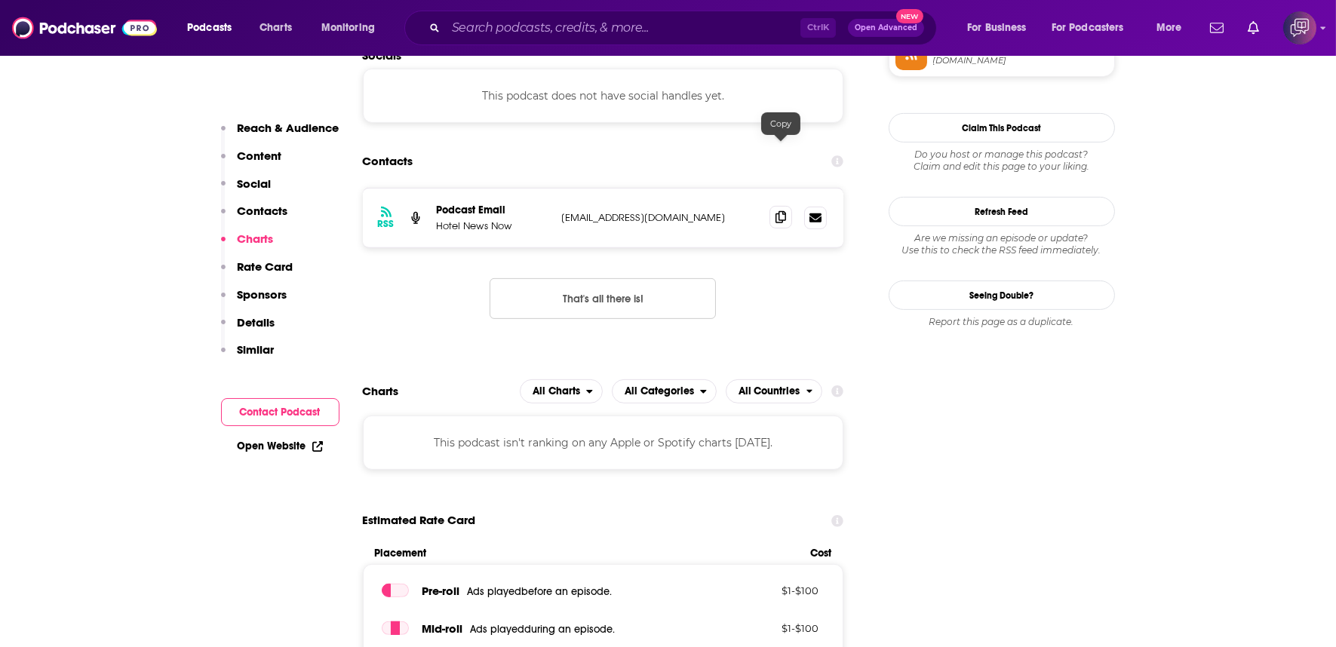
click at [785, 211] on icon at bounding box center [780, 217] width 11 height 12
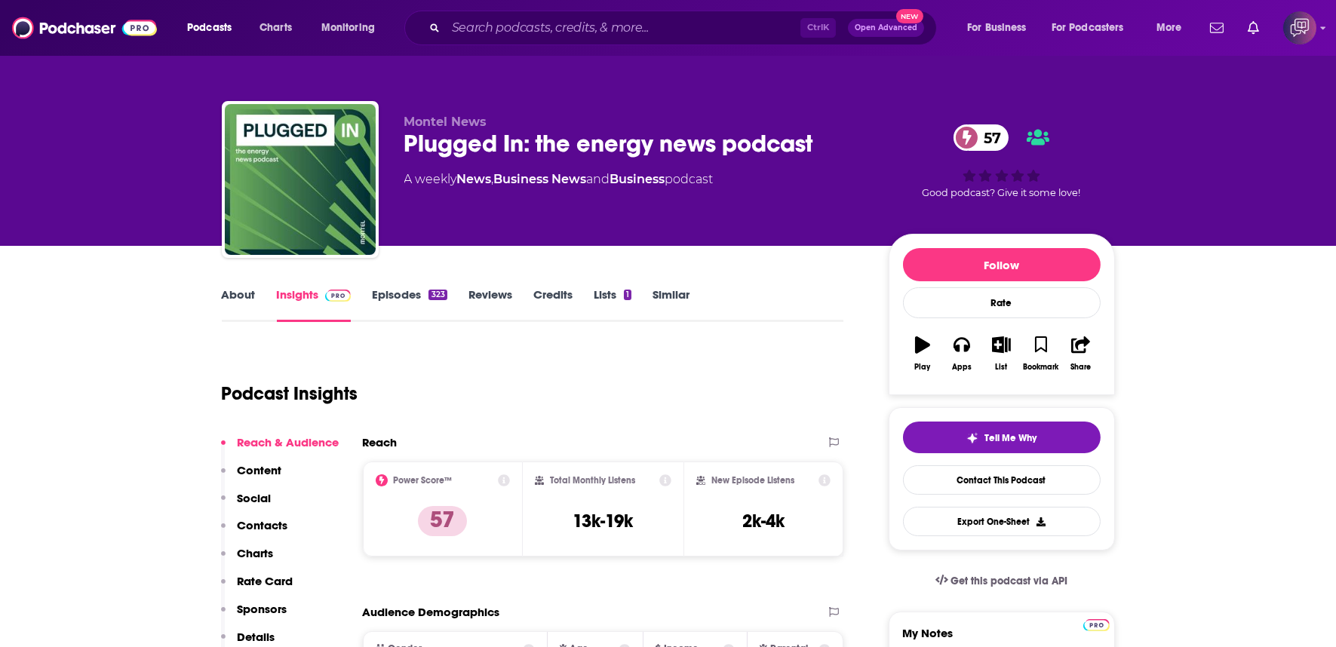
click at [250, 295] on link "About" at bounding box center [239, 304] width 34 height 35
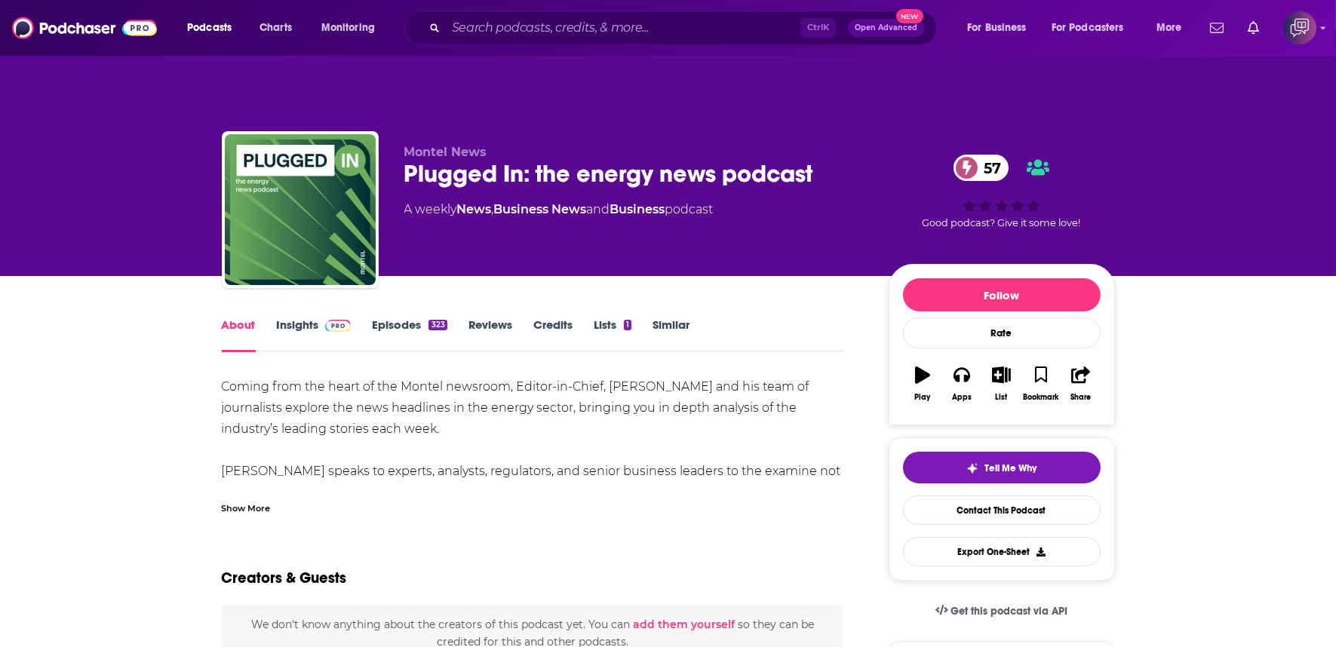
click at [249, 500] on div "Show More" at bounding box center [246, 507] width 49 height 14
click at [259, 500] on div "Show More" at bounding box center [246, 507] width 49 height 14
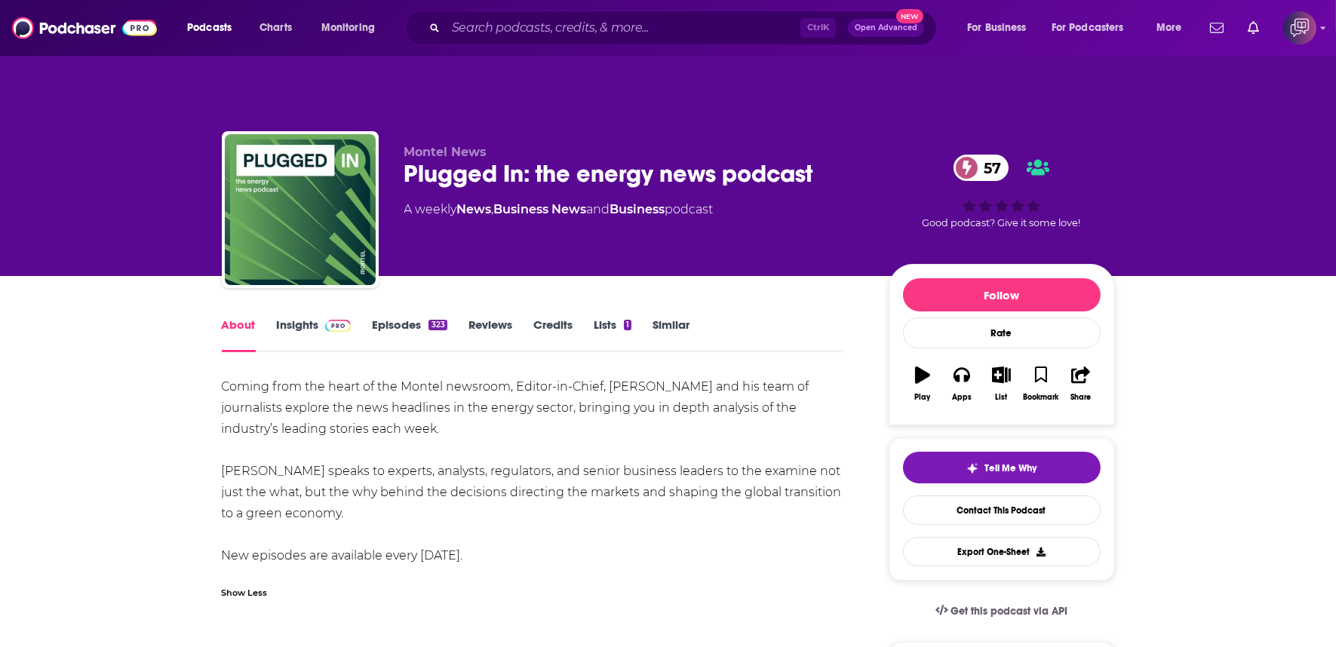
click at [822, 159] on div "Plugged In: the energy news podcast 57" at bounding box center [634, 173] width 460 height 29
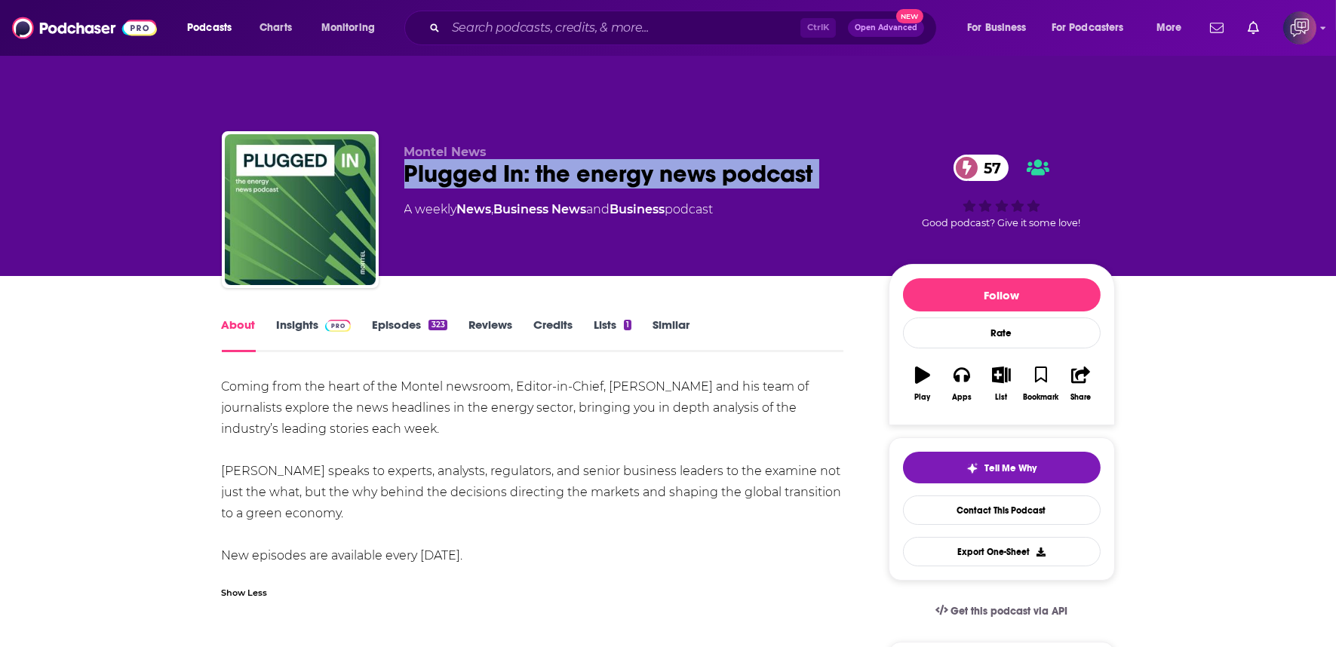
copy div "Plugged In: the energy news podcast 57"
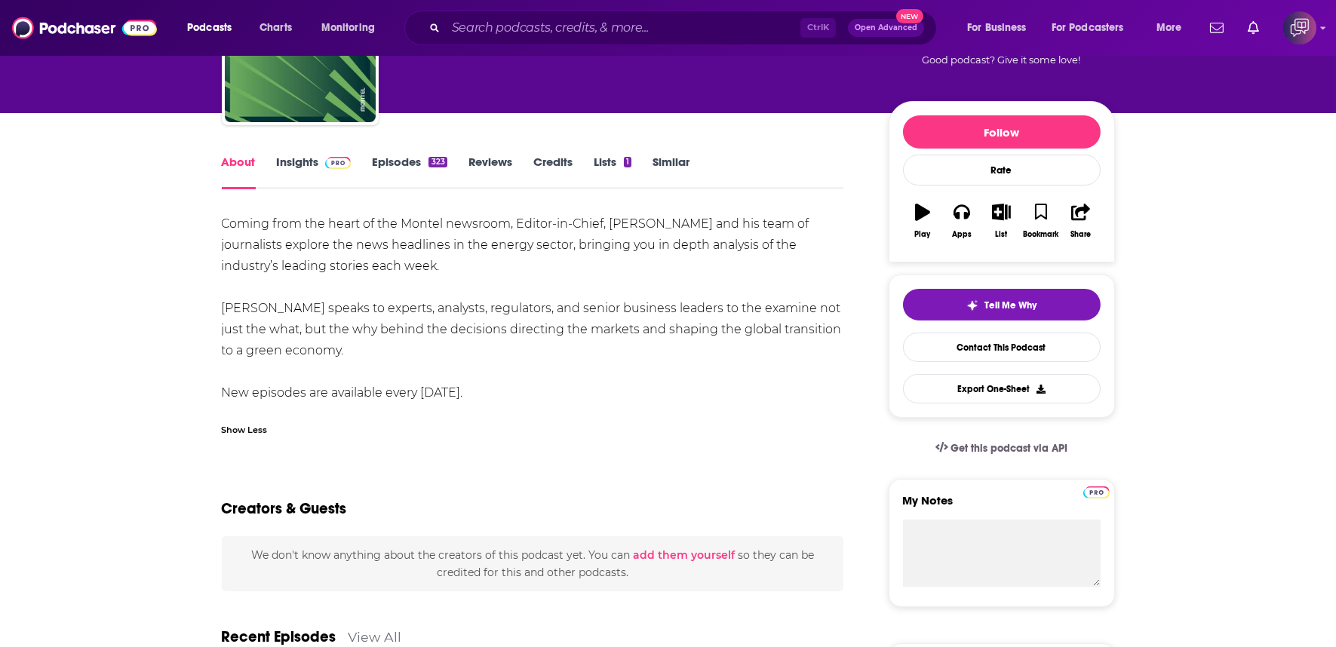
scroll to position [84, 0]
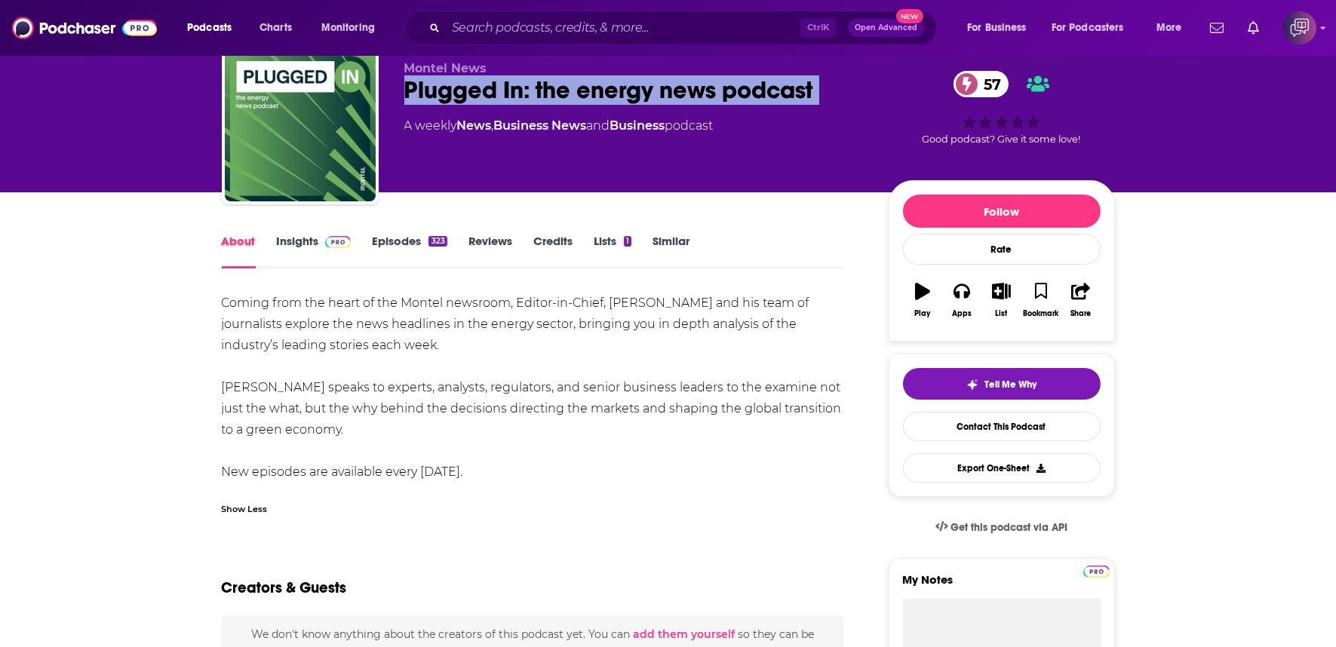
click at [275, 232] on div "About Insights Episodes 323 Reviews Credits Lists 1 Similar" at bounding box center [533, 250] width 622 height 37
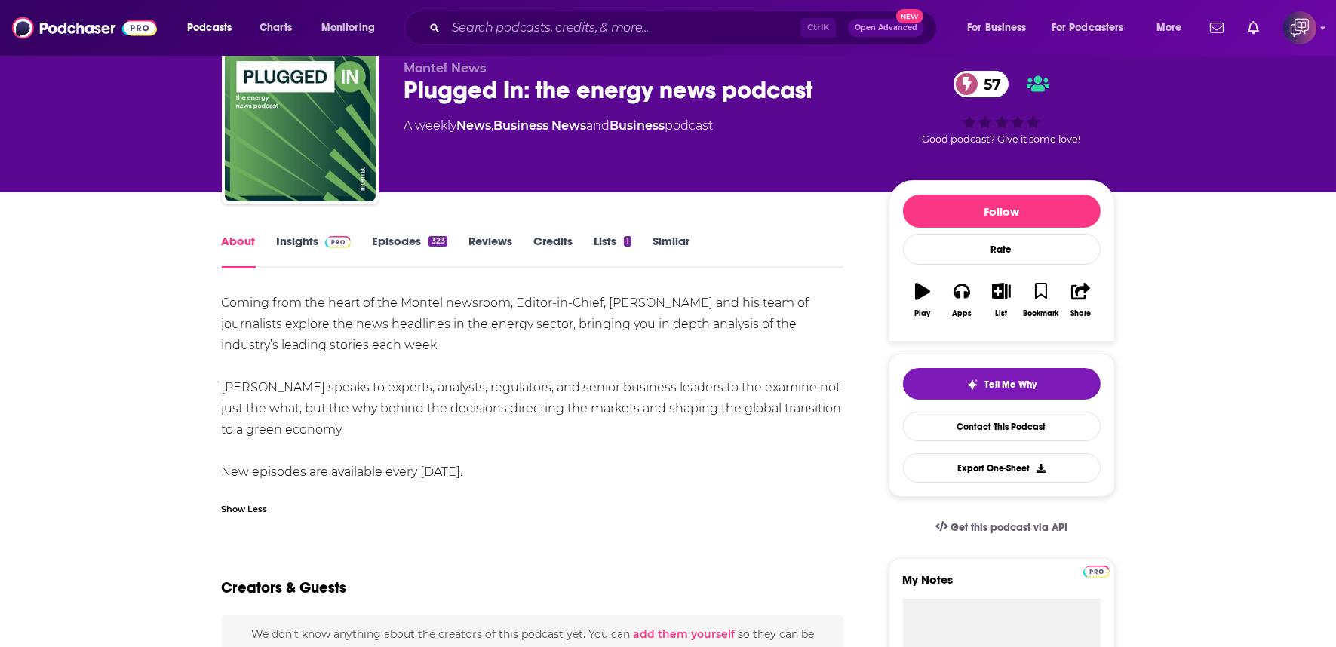
click at [281, 234] on link "Insights" at bounding box center [314, 251] width 75 height 35
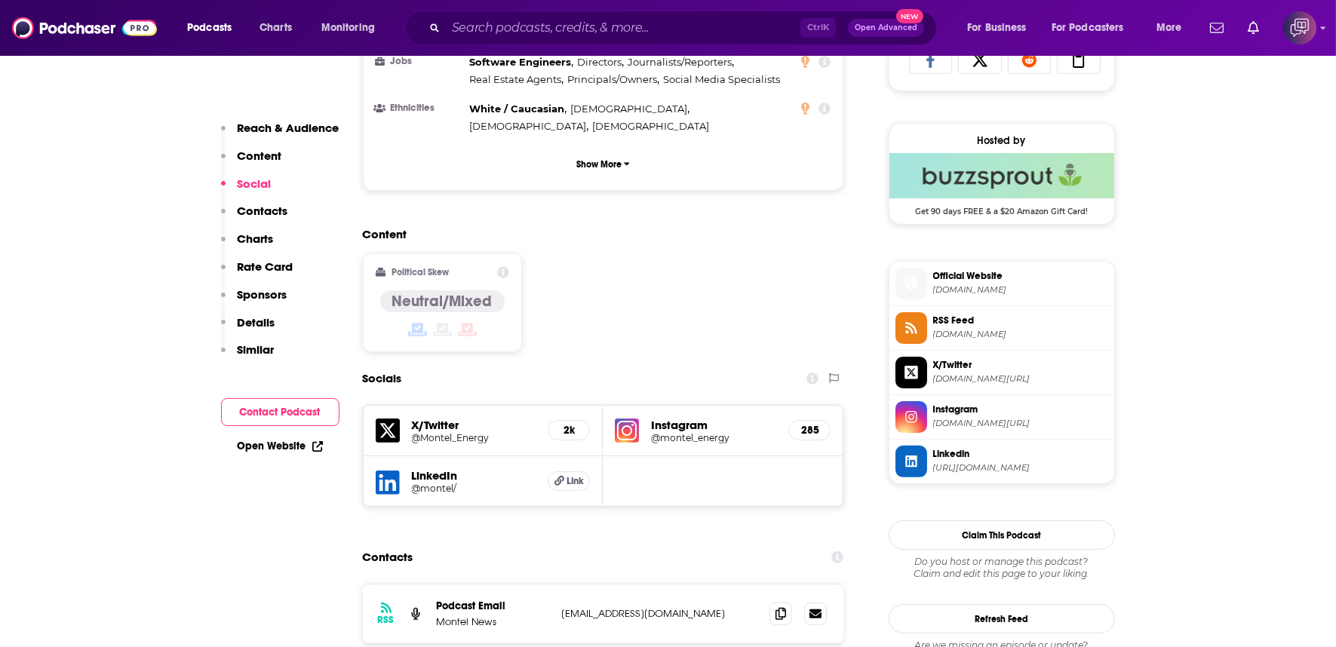
scroll to position [1173, 0]
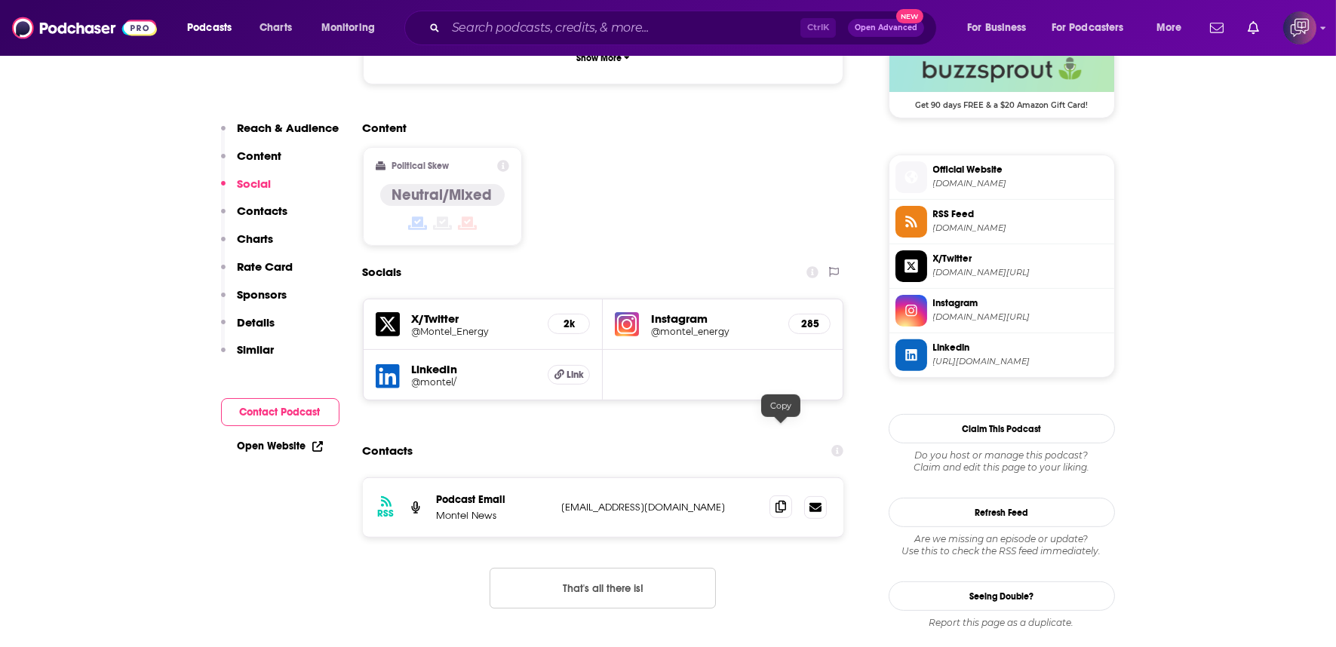
click at [781, 501] on icon at bounding box center [780, 507] width 11 height 12
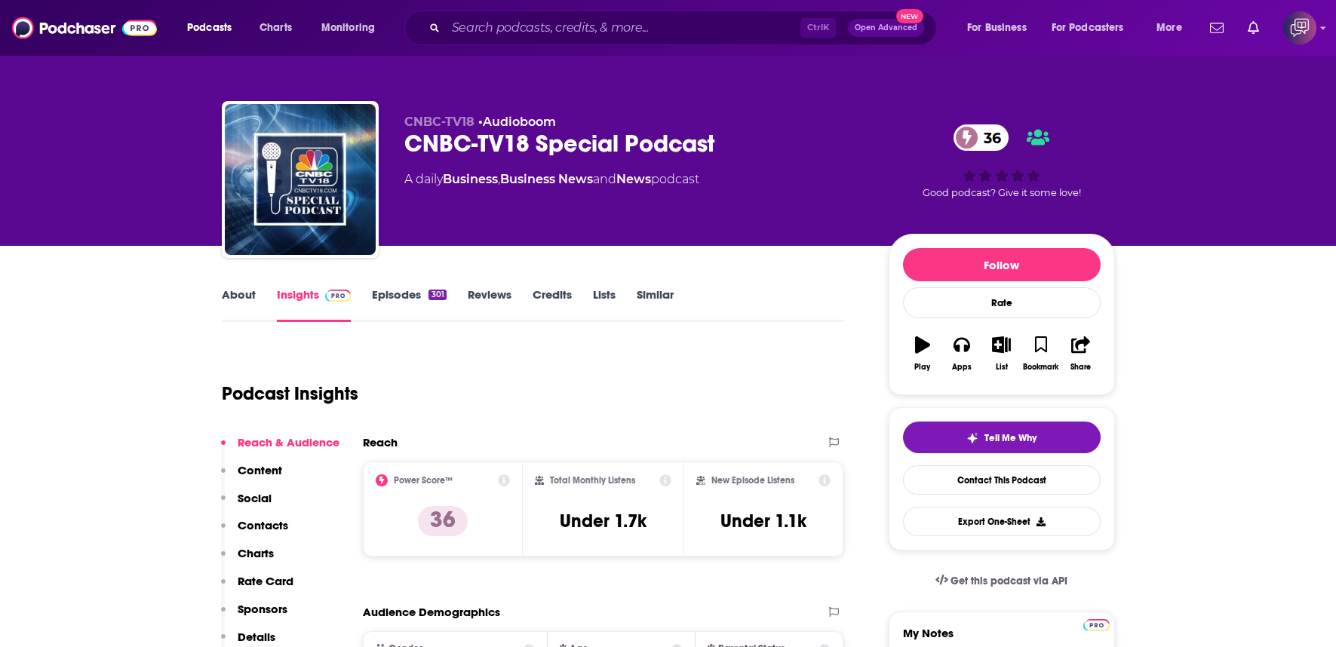
click at [735, 162] on div "CNBC-TV18 • Audioboom CNBC-TV18 Special Podcast 36 A daily Business , Business …" at bounding box center [634, 175] width 460 height 121
click at [736, 162] on div "CNBC-TV18 • Audioboom CNBC-TV18 Special Podcast 36 A daily Business , Business …" at bounding box center [634, 175] width 460 height 121
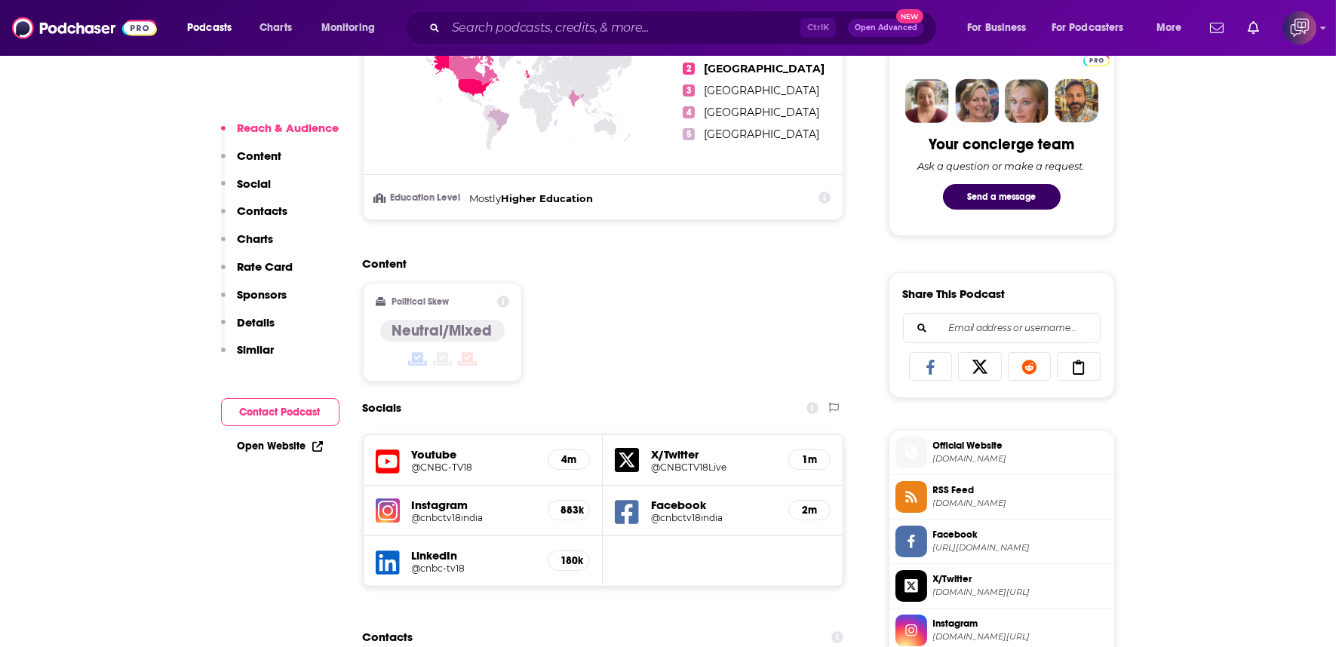
scroll to position [1006, 0]
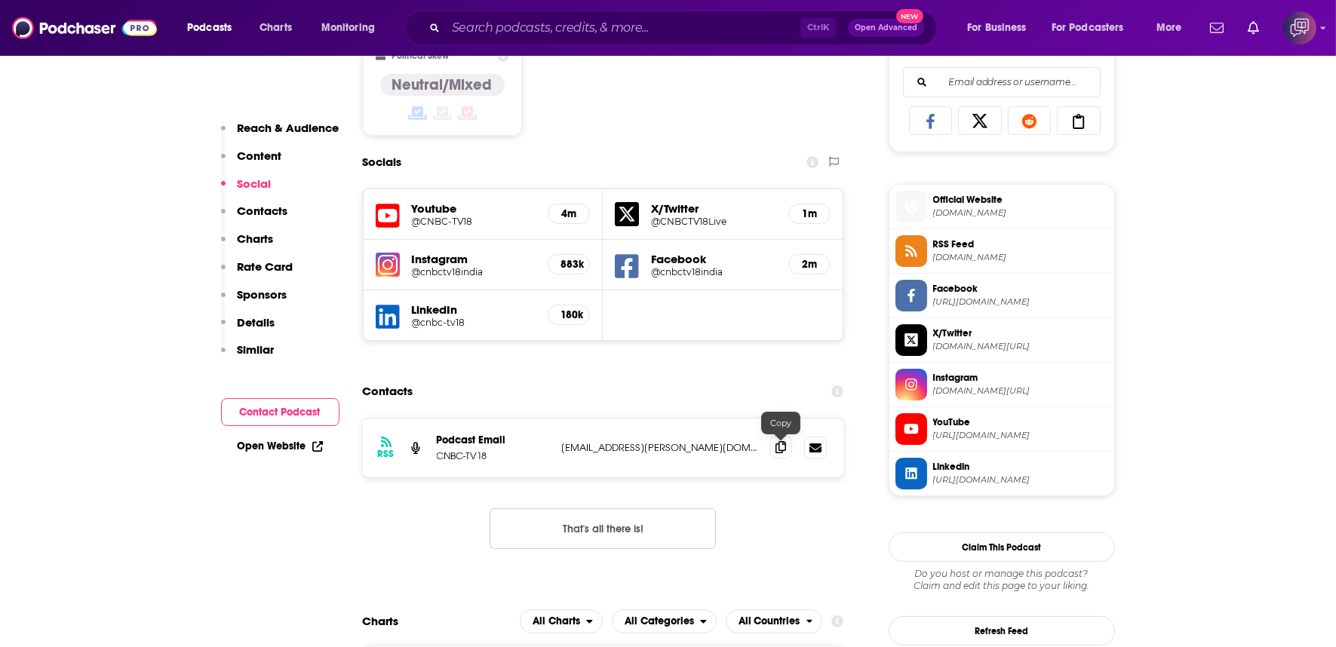
click at [778, 441] on icon at bounding box center [780, 447] width 11 height 12
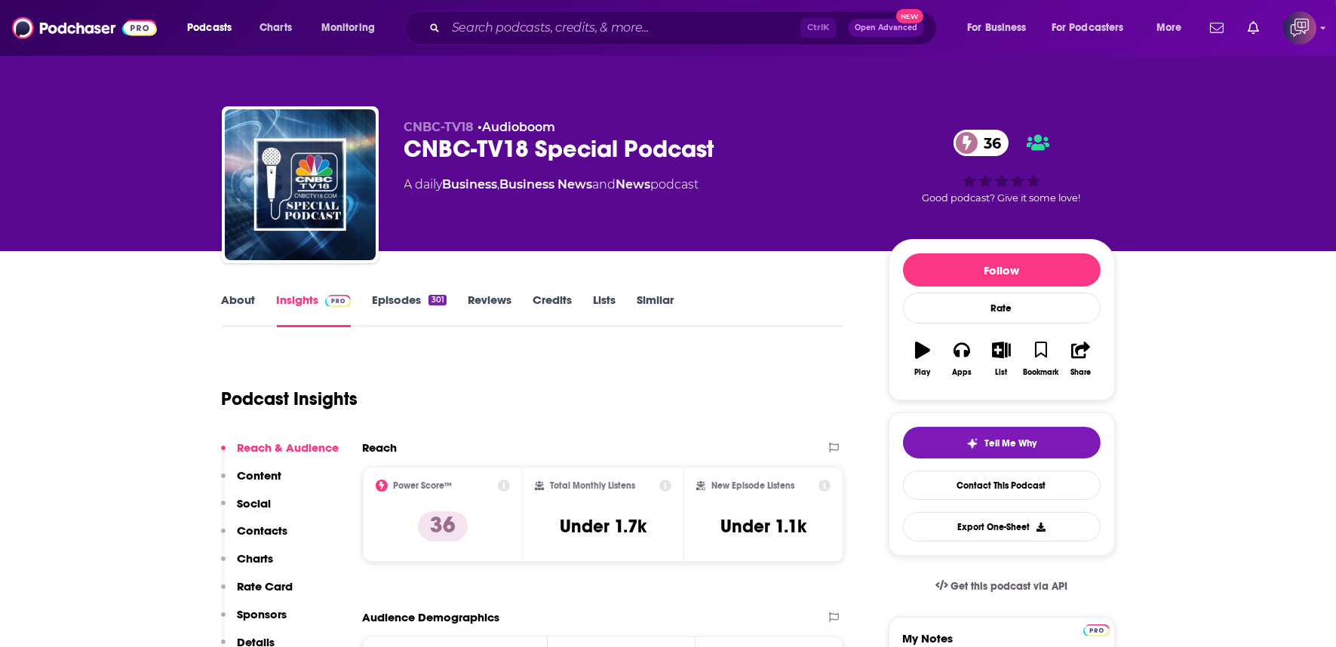
scroll to position [0, 0]
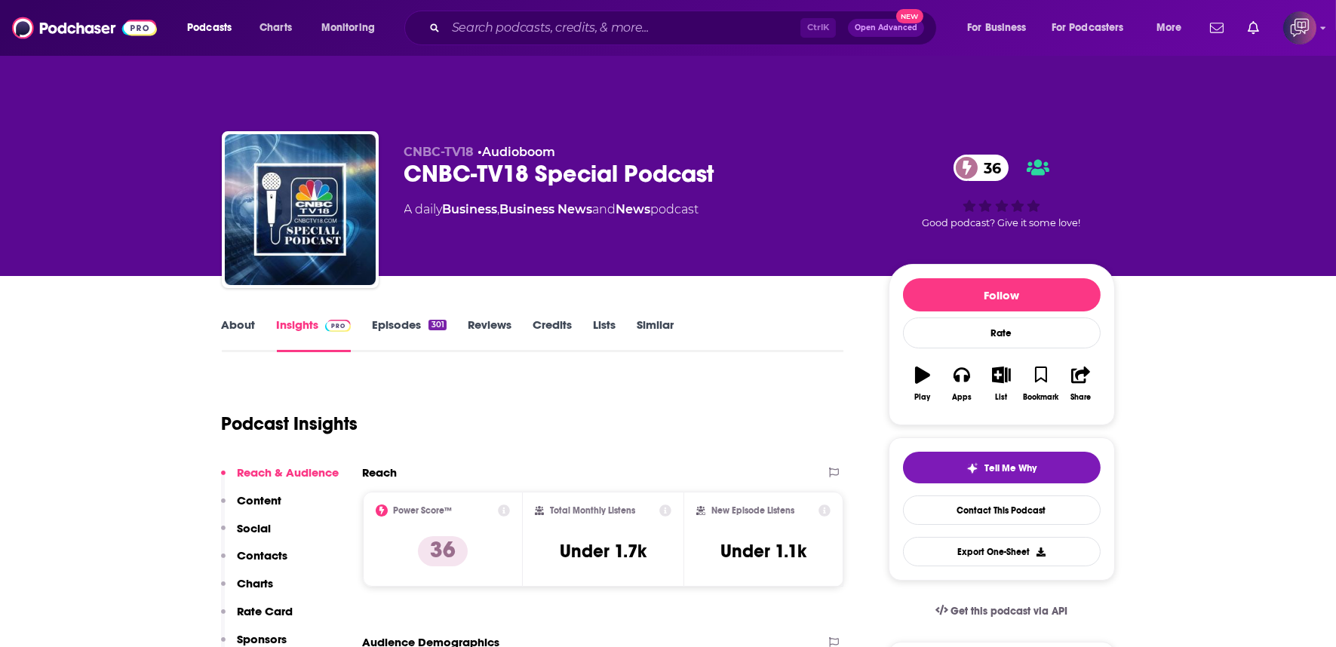
click at [226, 318] on link "About" at bounding box center [239, 335] width 34 height 35
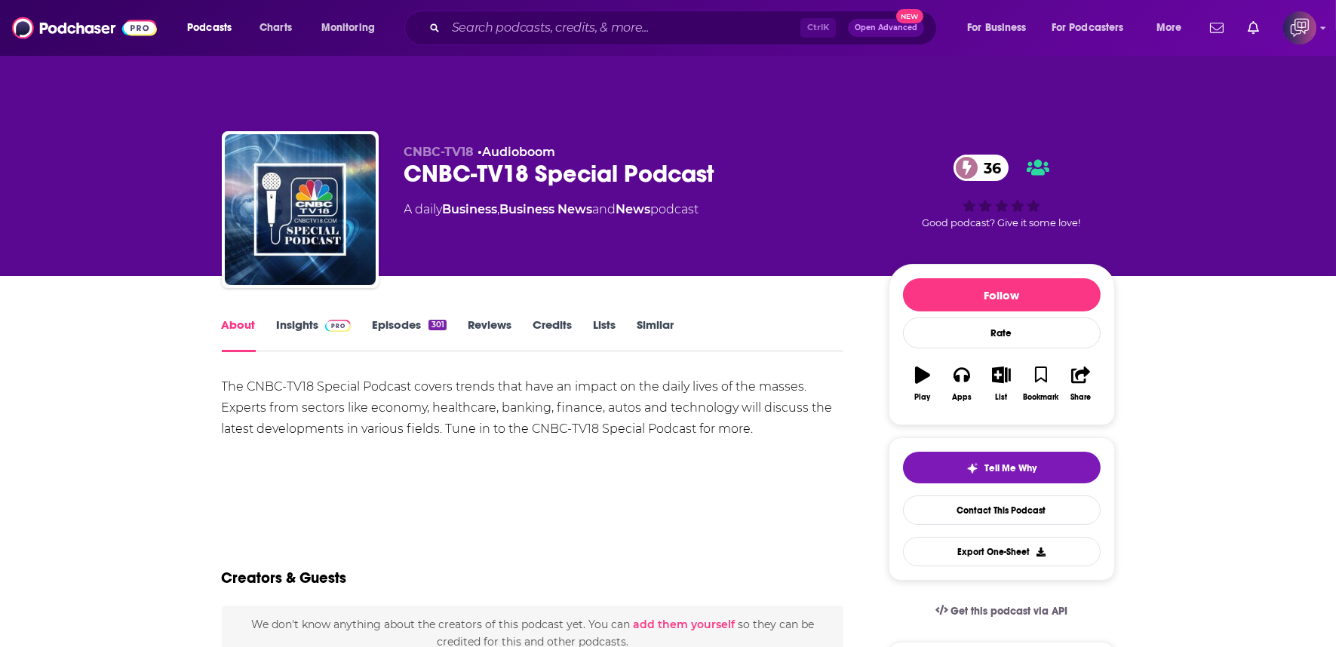
click at [401, 318] on link "Episodes 301" at bounding box center [409, 335] width 74 height 35
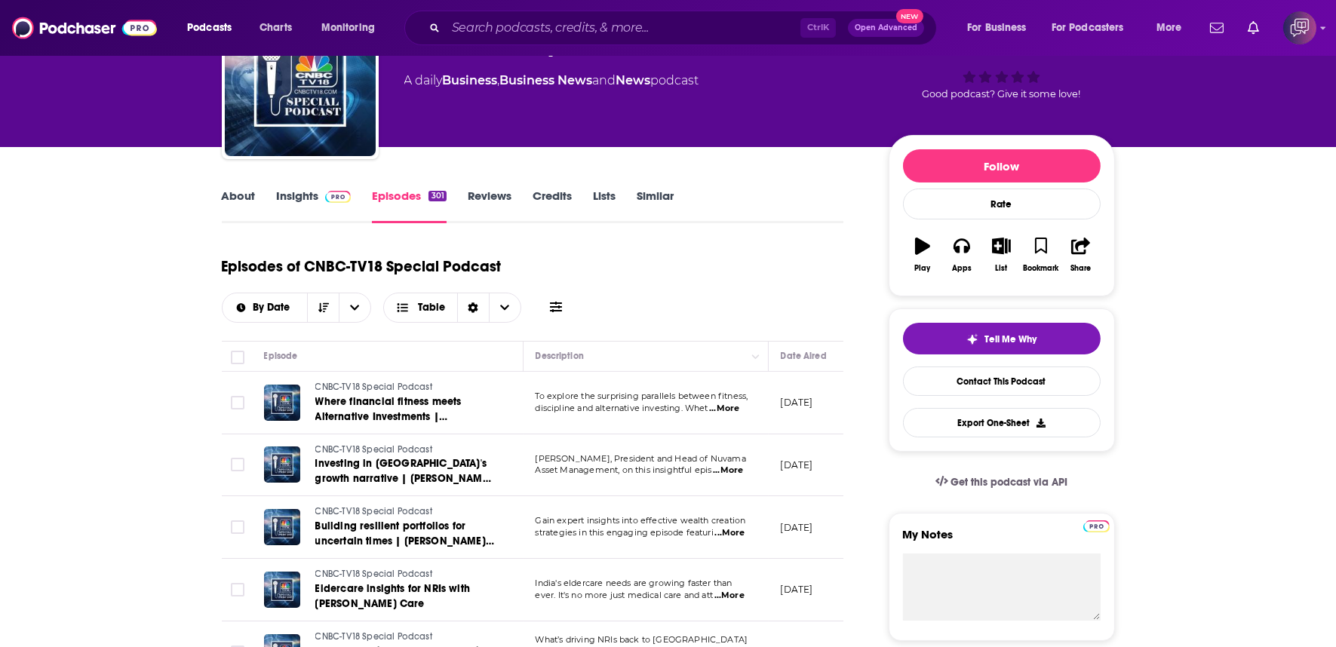
scroll to position [167, 0]
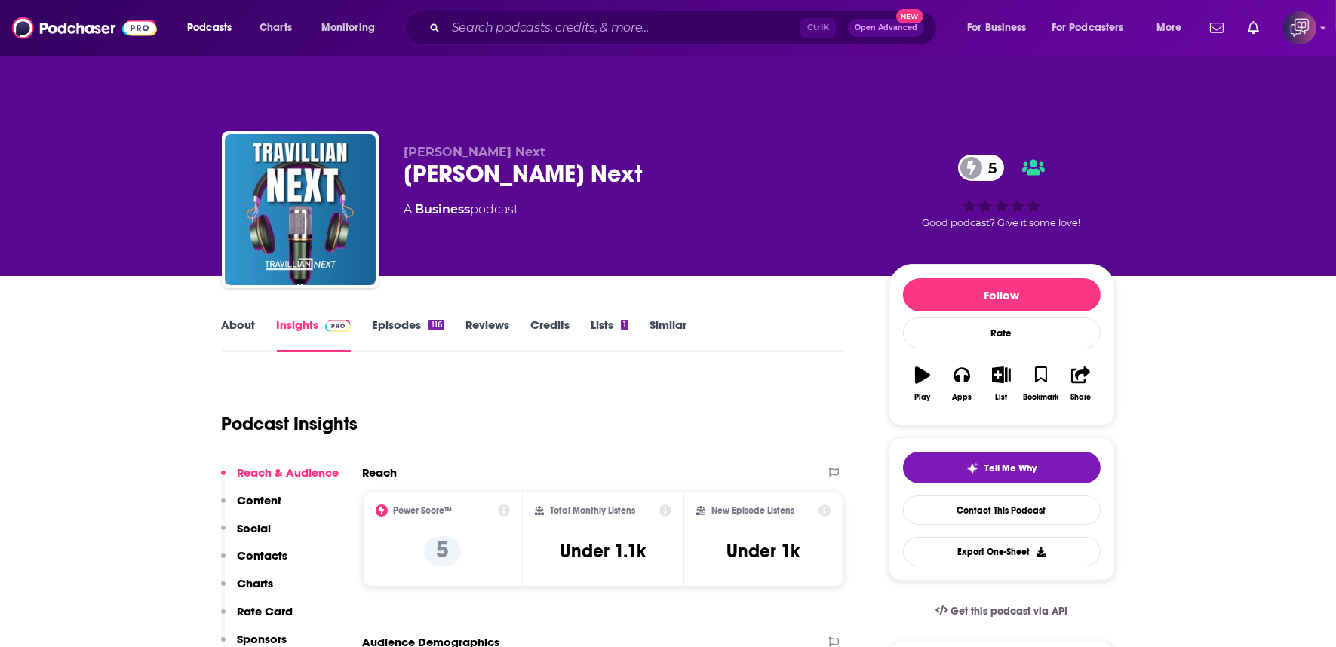
click at [597, 159] on div "Travillian Next 5" at bounding box center [634, 173] width 460 height 29
click at [588, 171] on div "Travillian Next Travillian Next 5 A Business podcast" at bounding box center [634, 205] width 460 height 121
click at [588, 201] on div "A Business podcast" at bounding box center [634, 210] width 460 height 18
click at [592, 159] on div "Travillian Next 5" at bounding box center [634, 173] width 460 height 29
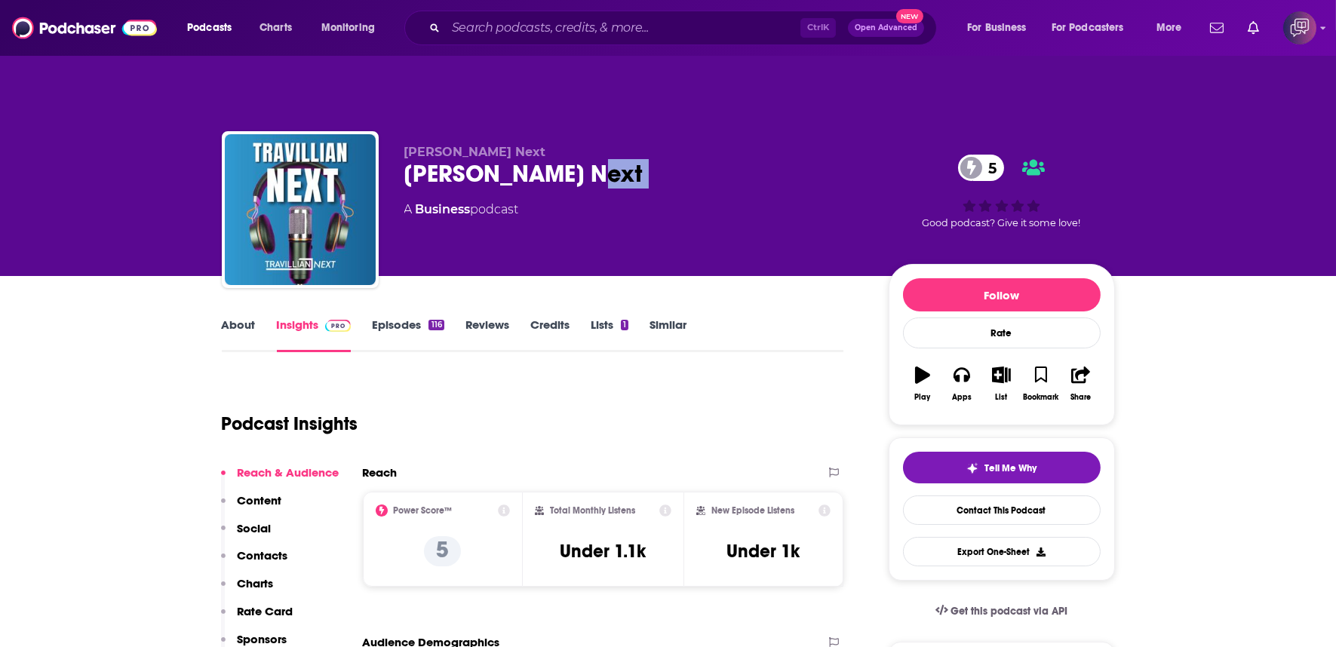
click at [592, 159] on div "Travillian Next 5" at bounding box center [634, 173] width 460 height 29
copy div "Travillian Next 5"
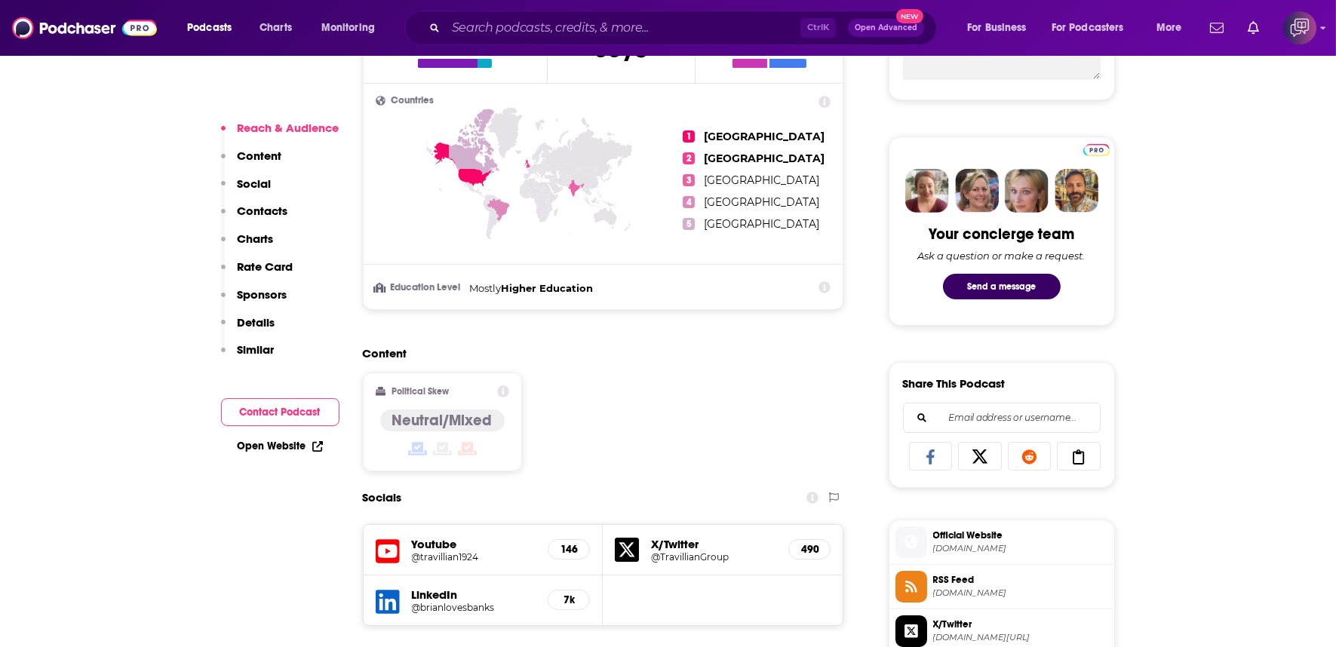
scroll to position [1006, 0]
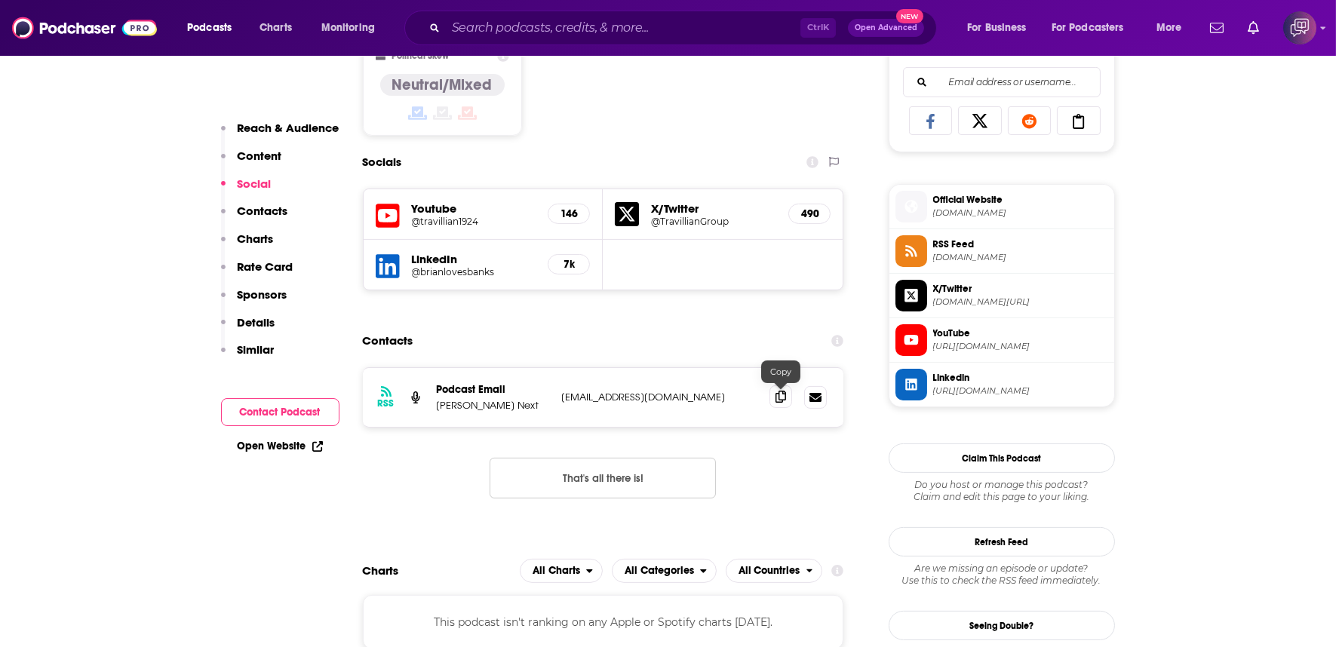
click at [775, 385] on span at bounding box center [780, 396] width 23 height 23
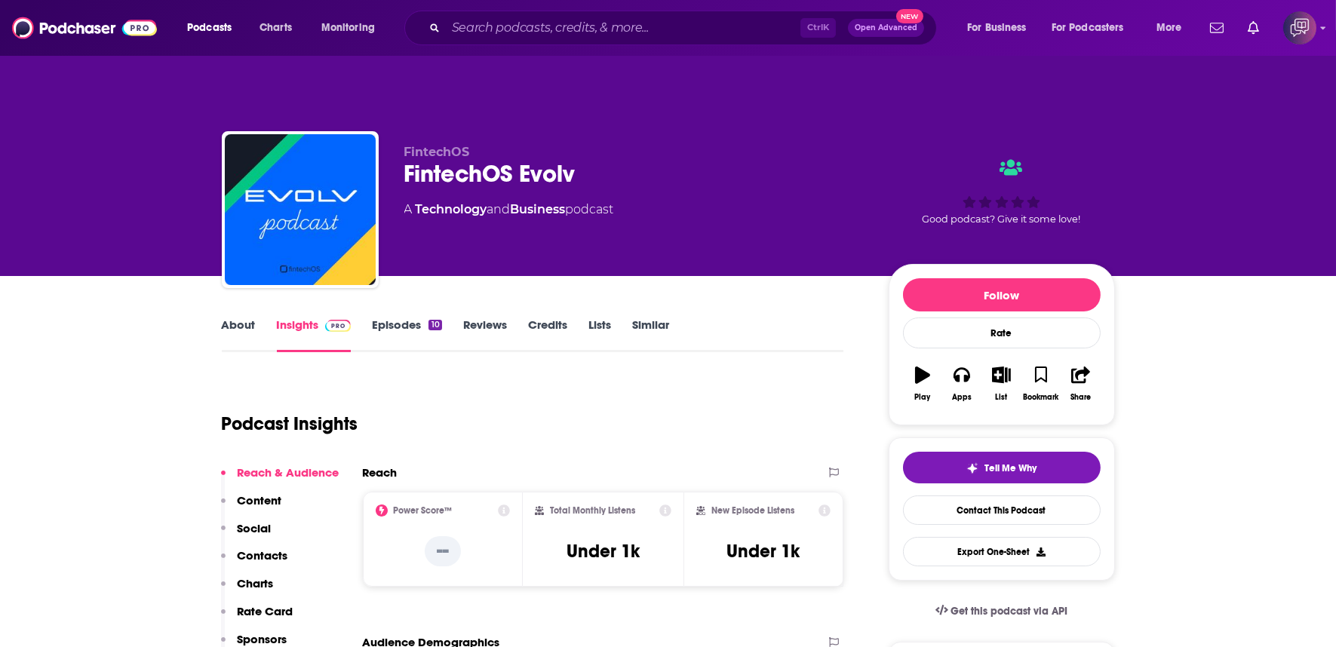
click at [608, 159] on div "FintechOS Evolv" at bounding box center [634, 173] width 460 height 29
click at [606, 159] on div "FintechOS Evolv" at bounding box center [634, 173] width 460 height 29
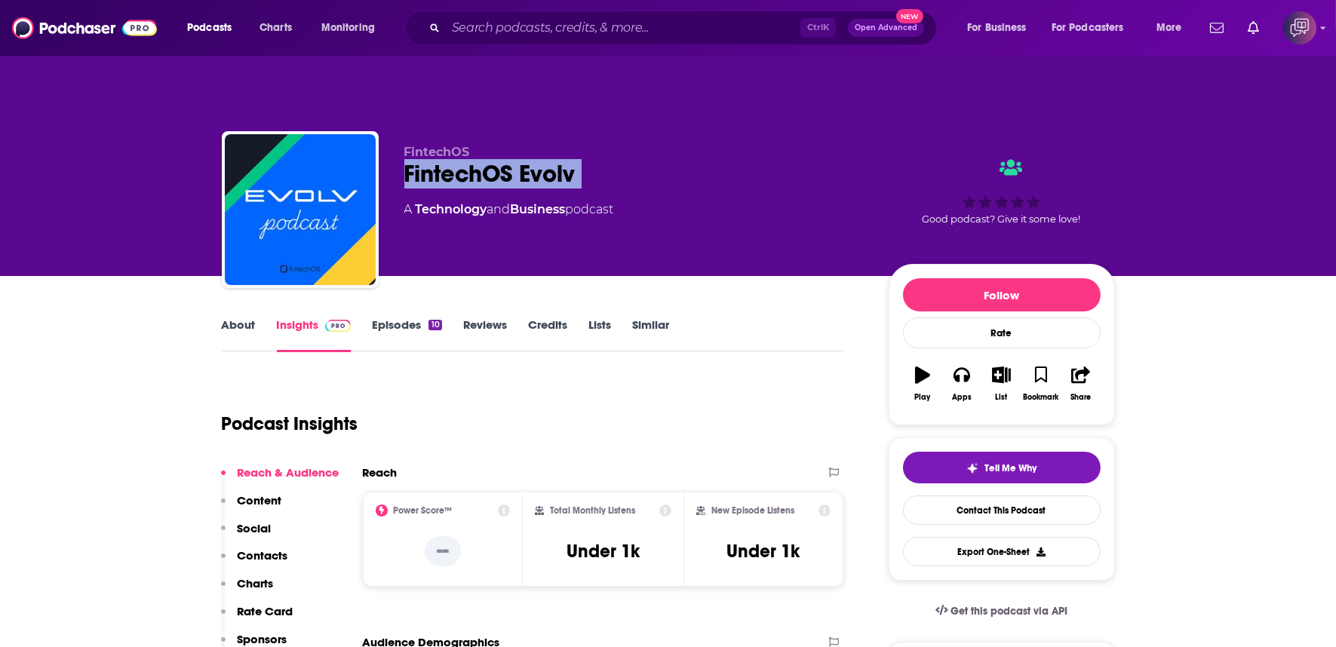
copy div "FintechOS Evolv"
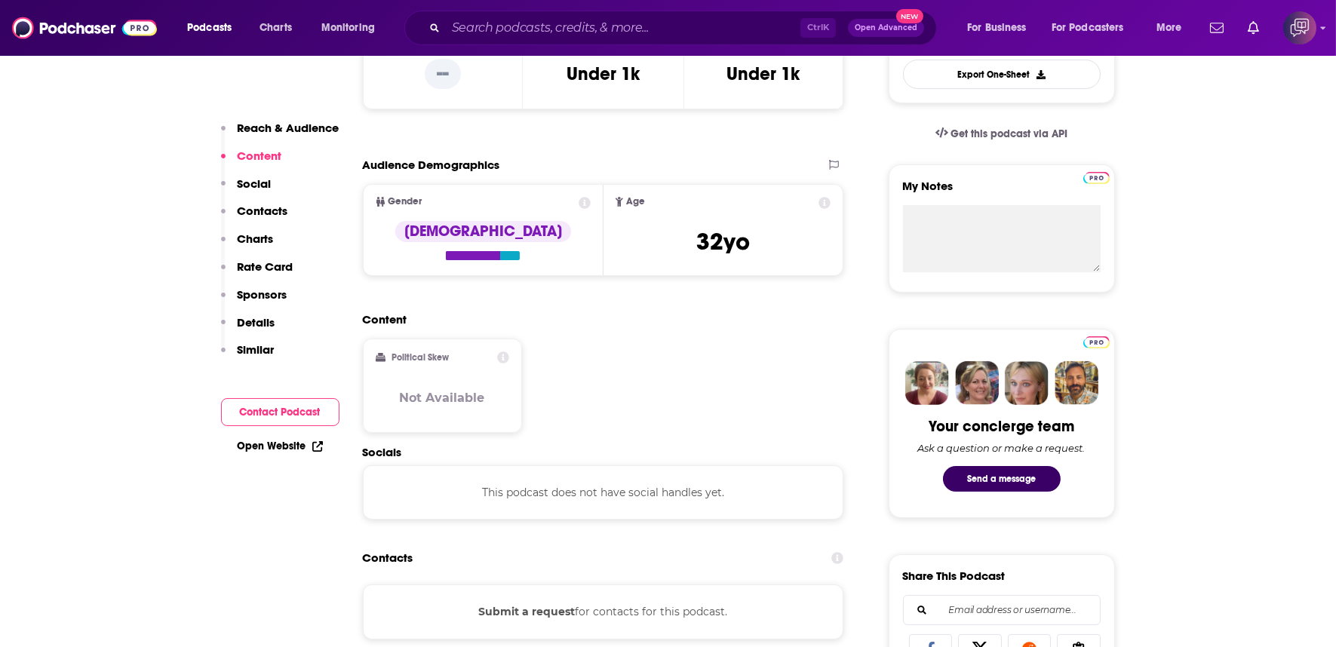
scroll to position [586, 0]
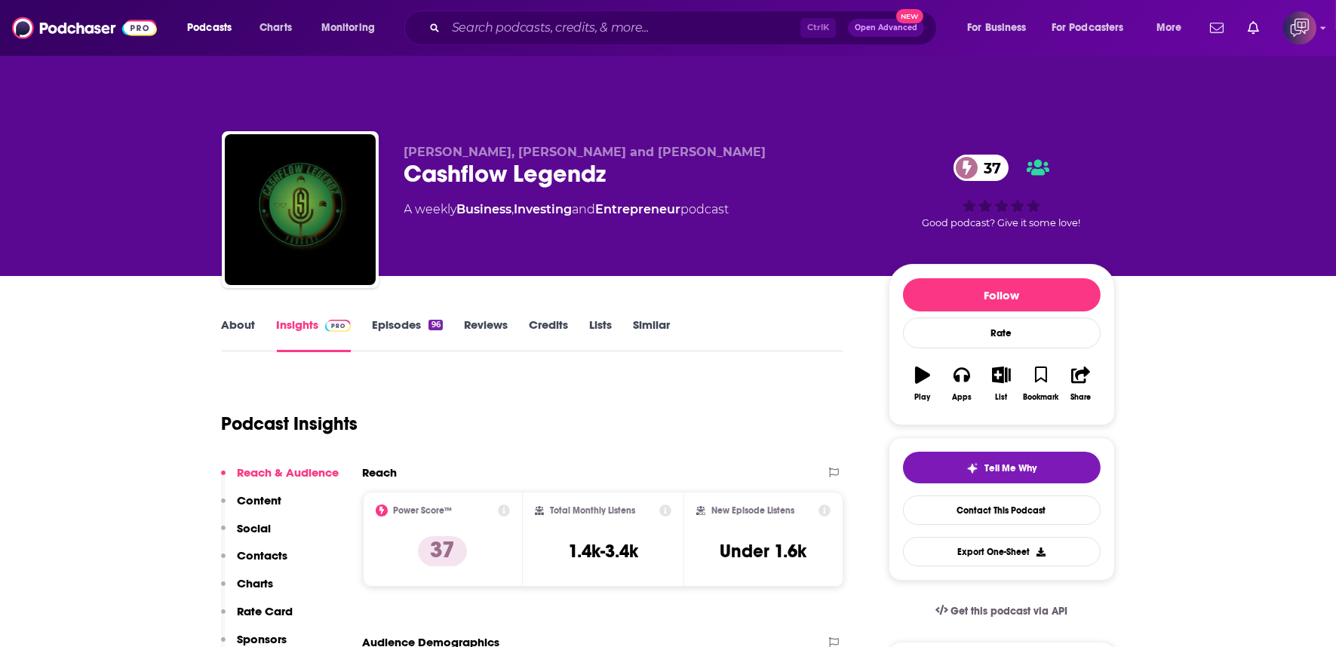
click at [656, 159] on div "Cashflow Legendz 37" at bounding box center [634, 173] width 460 height 29
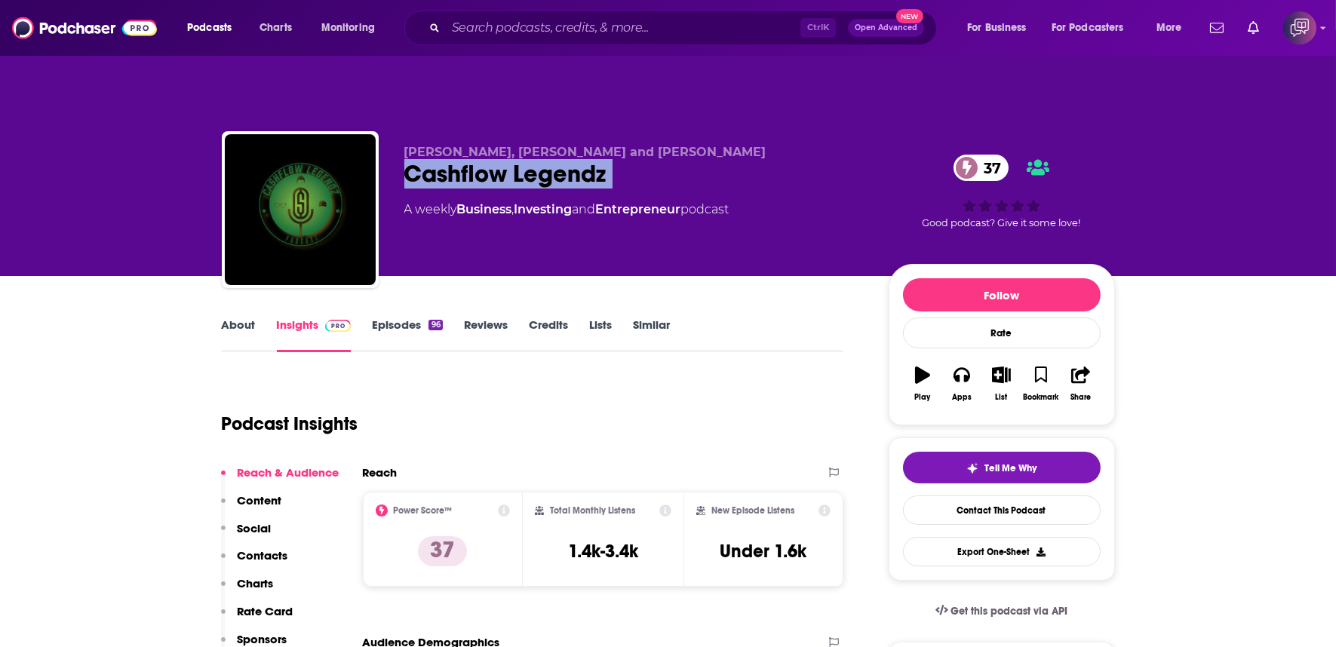
copy div "Cashflow Legendz 37"
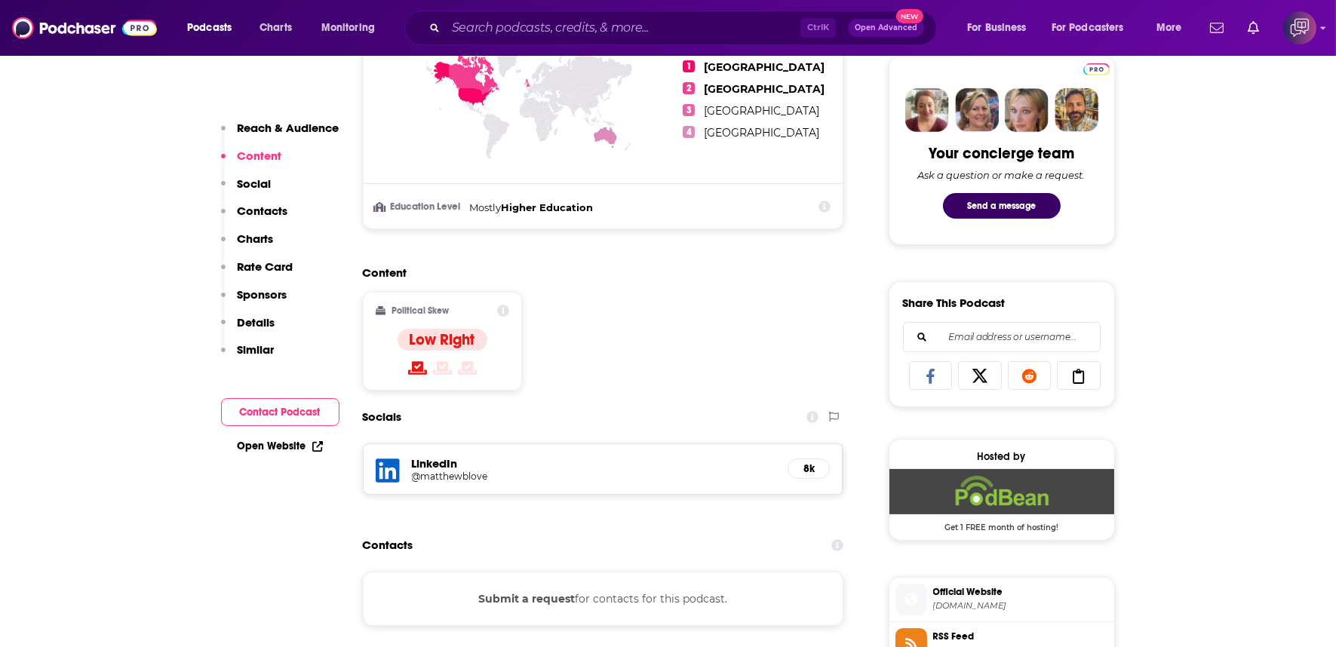
scroll to position [670, 0]
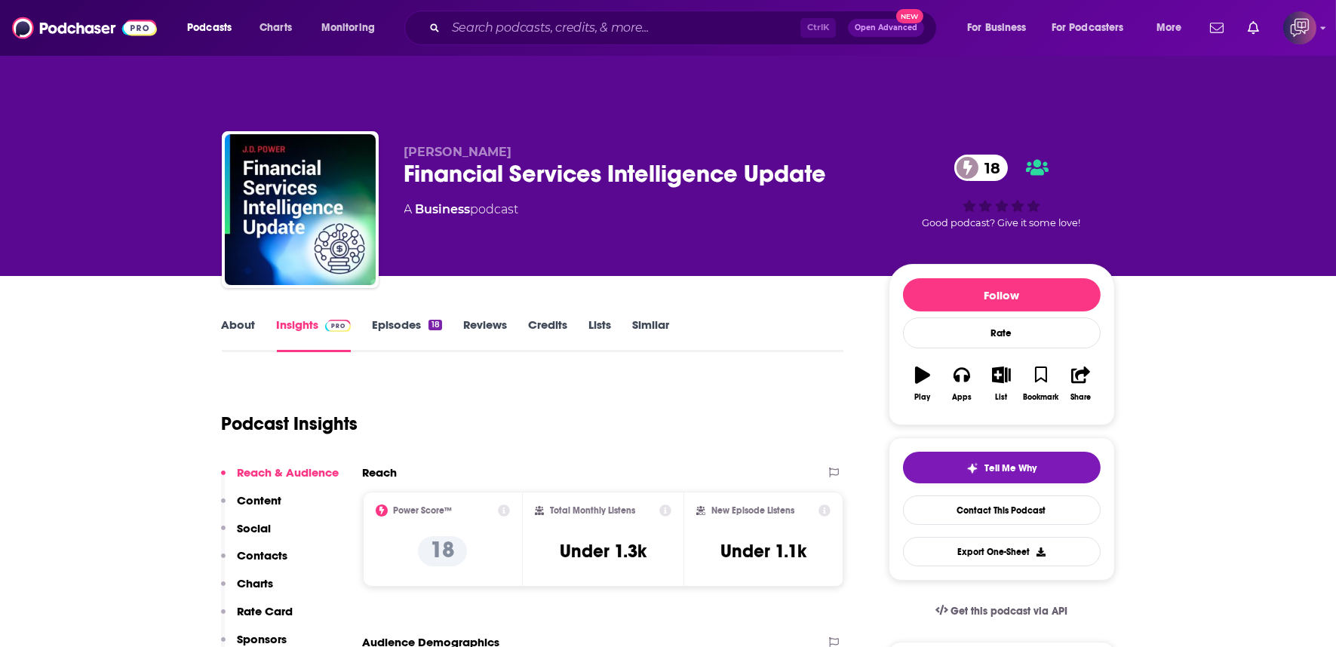
click at [834, 159] on div "Financial Services Intelligence Update 18" at bounding box center [634, 173] width 460 height 29
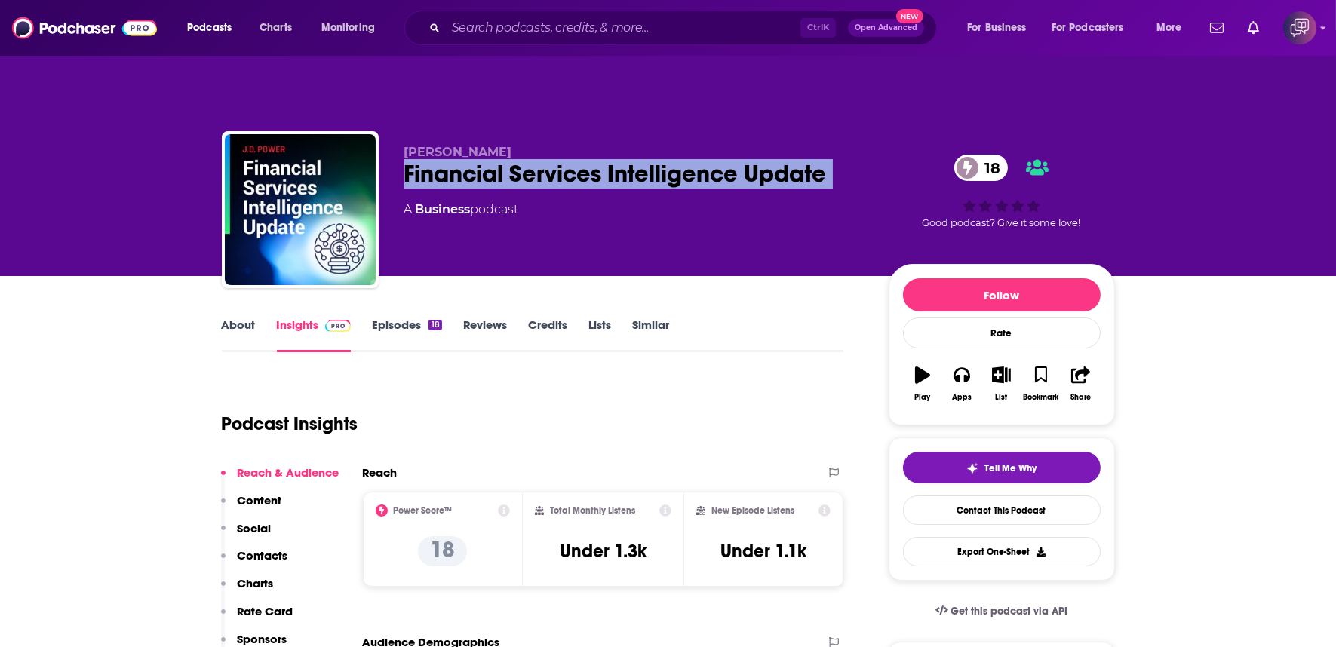
click at [834, 159] on div "Financial Services Intelligence Update 18" at bounding box center [634, 173] width 460 height 29
copy div "Financial Services Intelligence Update 18"
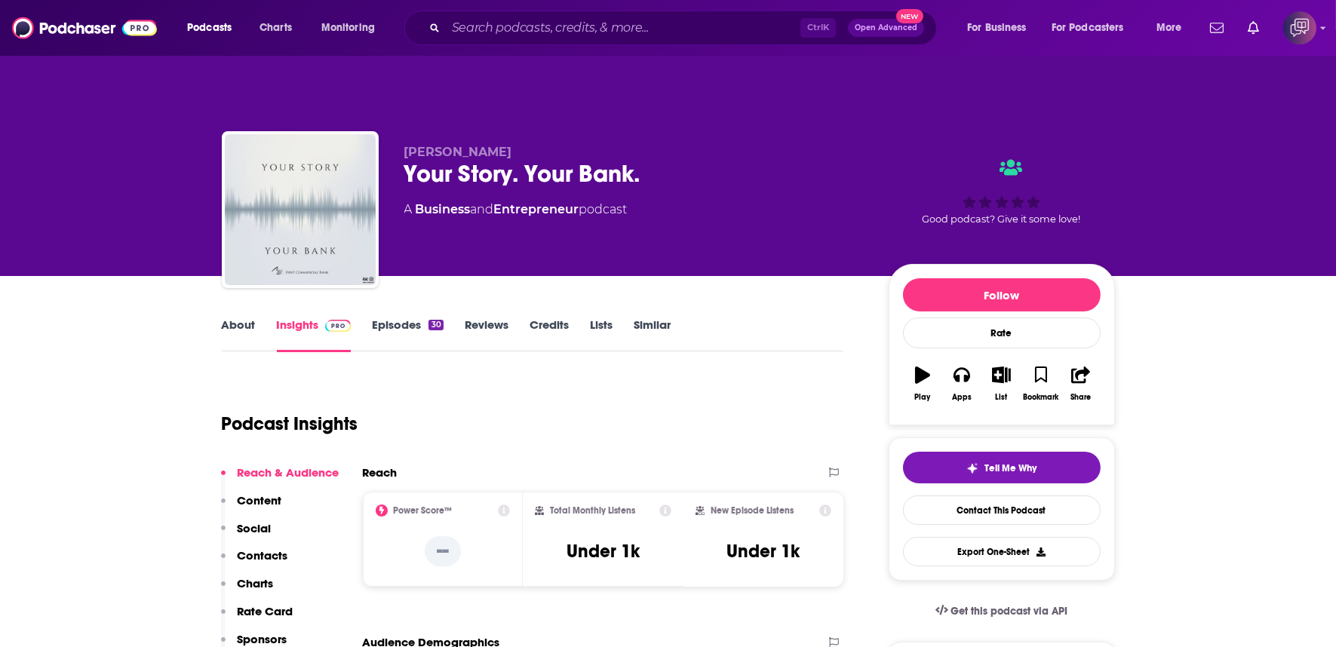
click at [702, 159] on div "Your Story. Your Bank." at bounding box center [634, 173] width 460 height 29
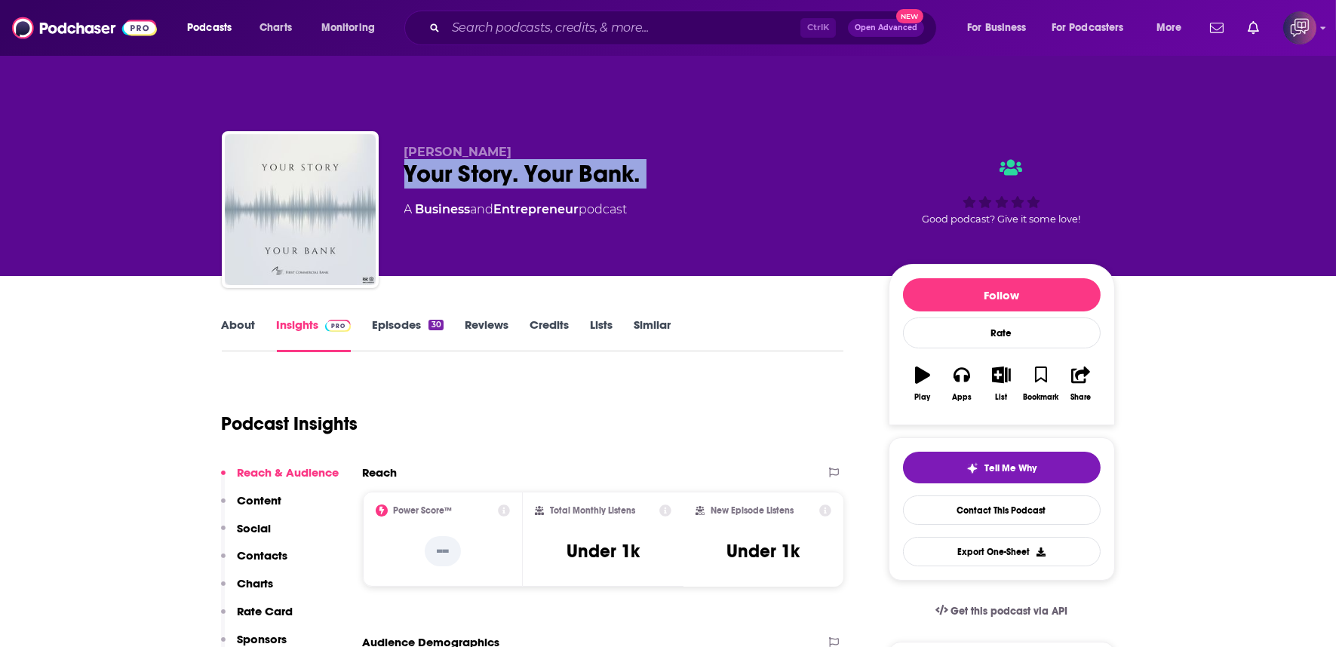
click at [702, 159] on div "Your Story. Your Bank." at bounding box center [634, 173] width 460 height 29
copy div "Your Story. Your Bank."
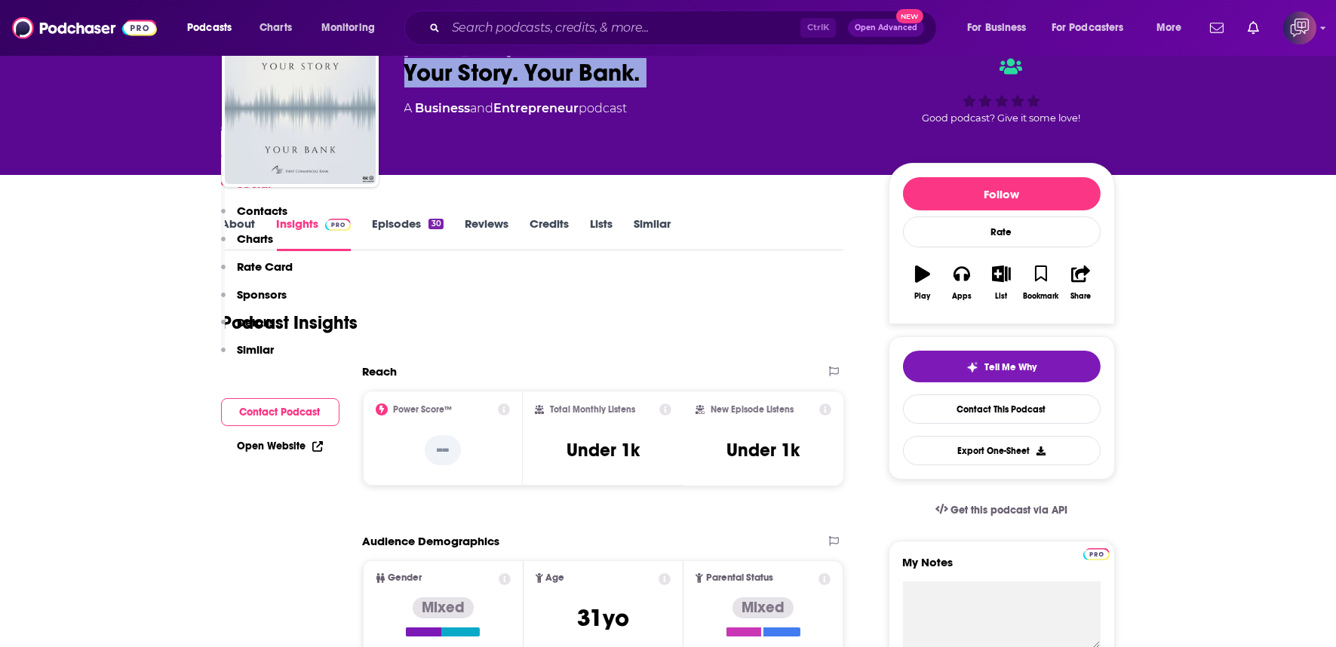
scroll to position [922, 0]
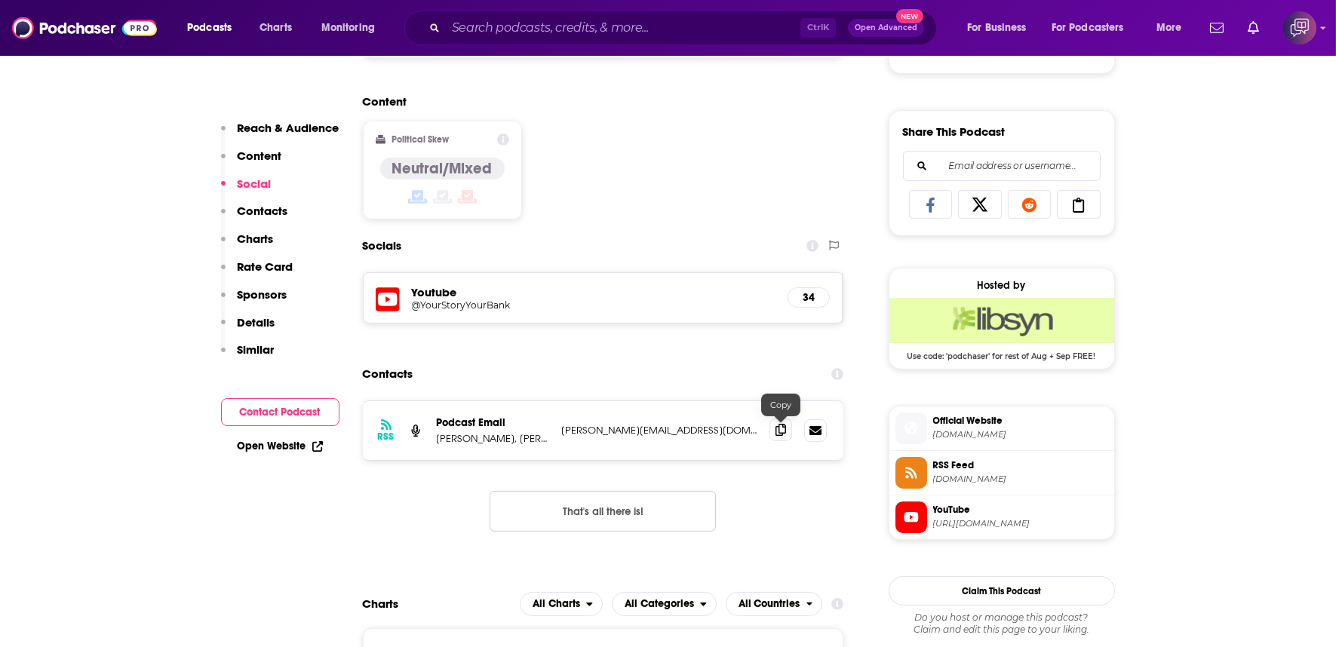
click at [785, 424] on icon at bounding box center [780, 430] width 11 height 12
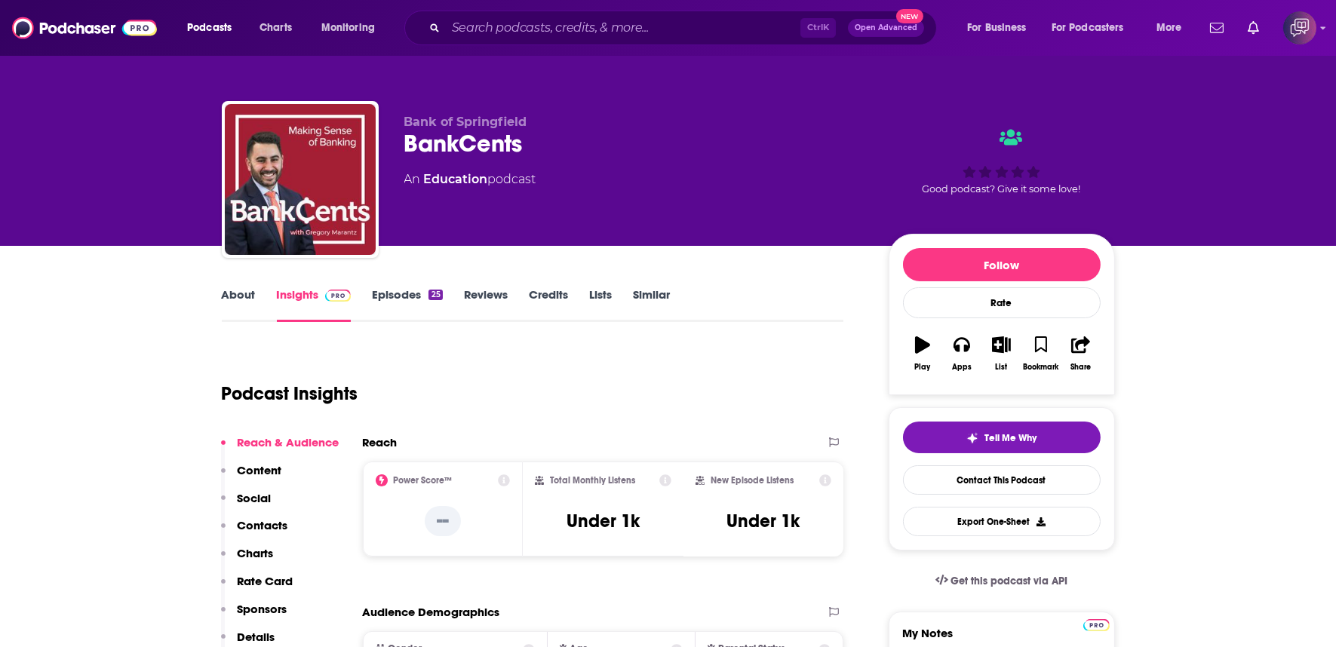
click at [596, 132] on div "BankCents" at bounding box center [634, 143] width 460 height 29
click at [596, 133] on div "BankCents" at bounding box center [634, 143] width 460 height 29
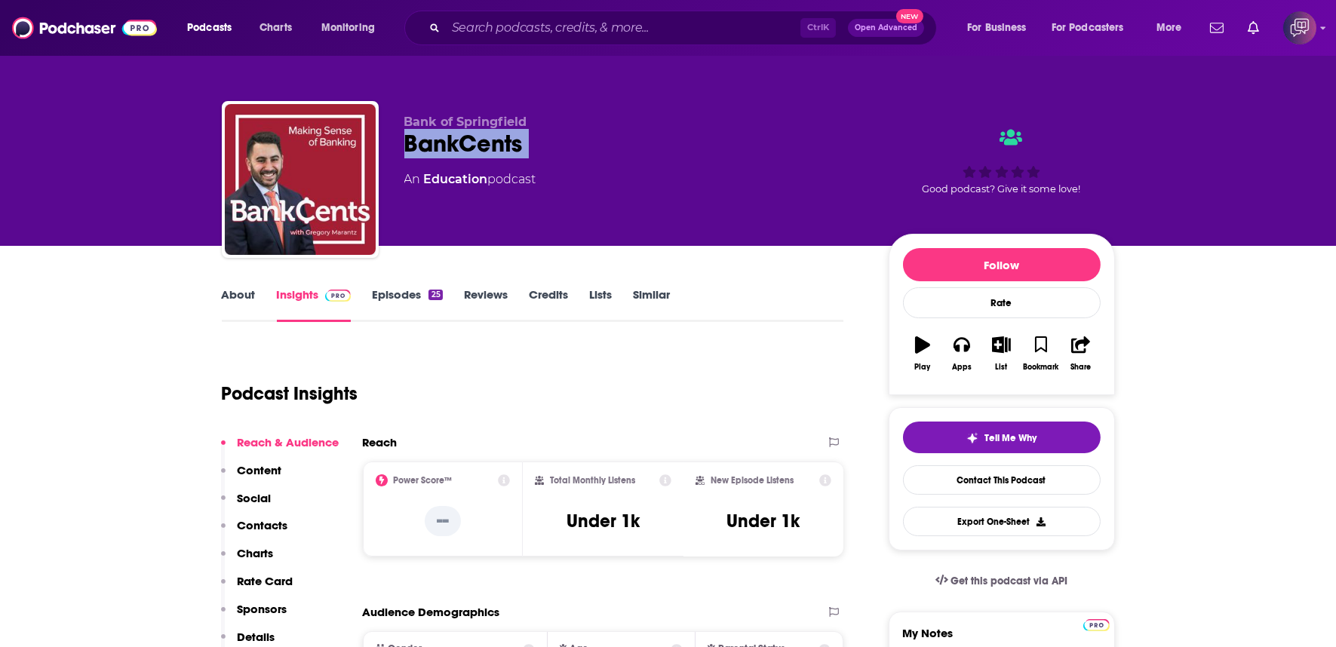
click at [596, 133] on div "BankCents" at bounding box center [634, 143] width 460 height 29
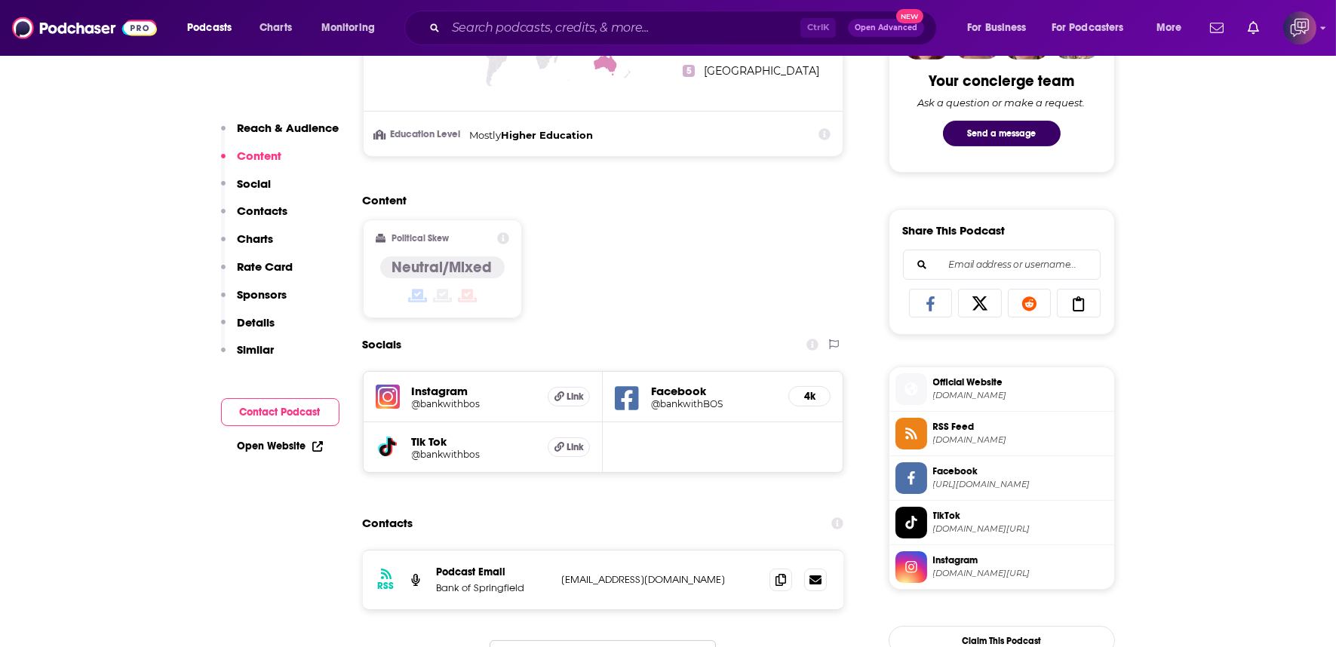
scroll to position [922, 0]
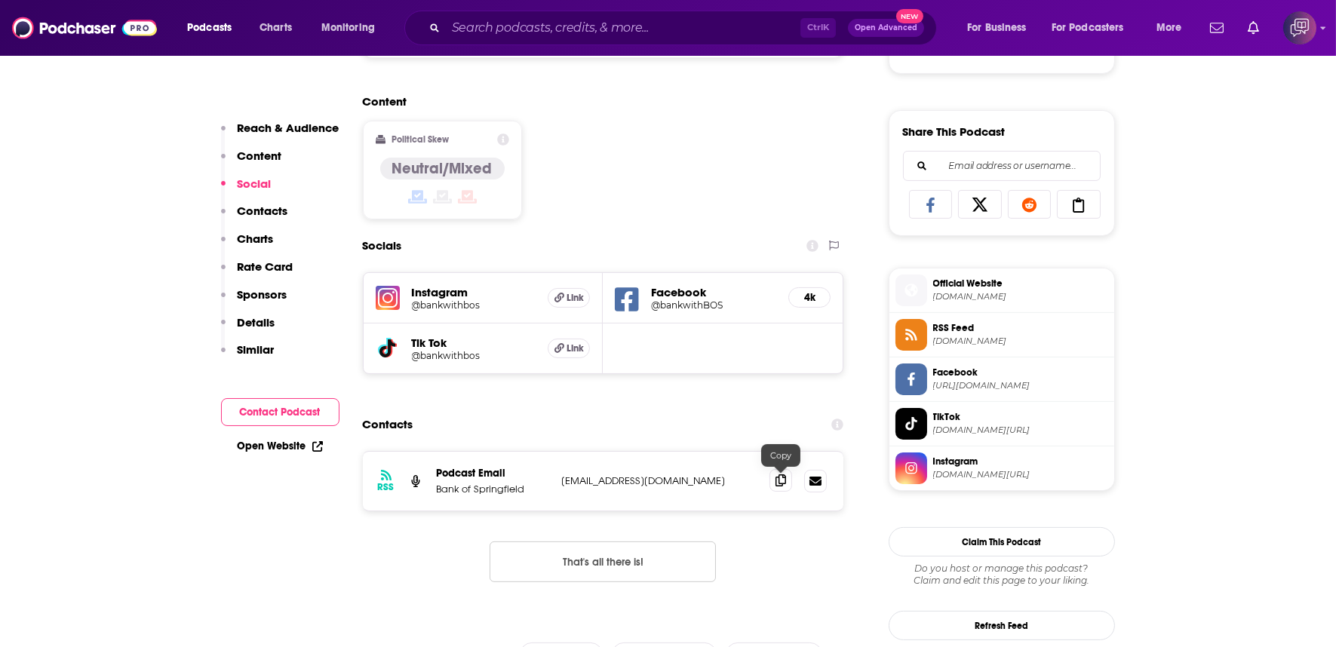
click at [775, 474] on icon at bounding box center [780, 480] width 11 height 12
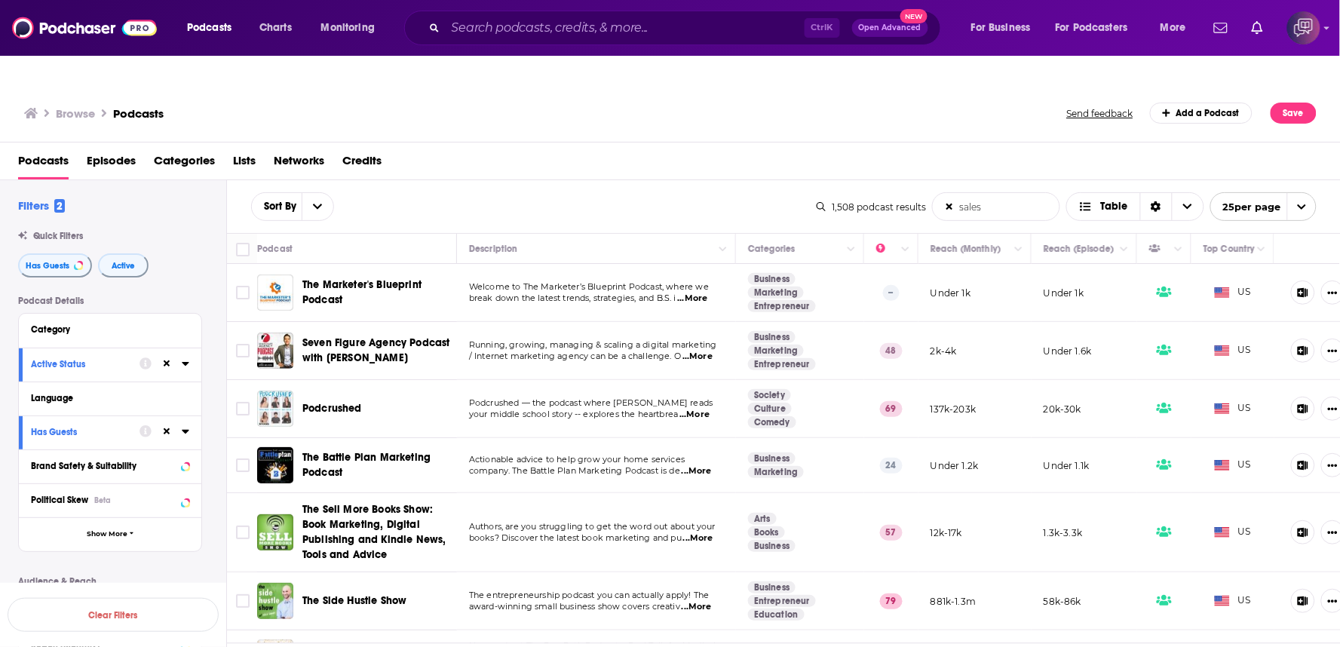
click at [697, 409] on span "...More" at bounding box center [695, 415] width 30 height 12
click at [697, 465] on span "...More" at bounding box center [697, 471] width 30 height 12
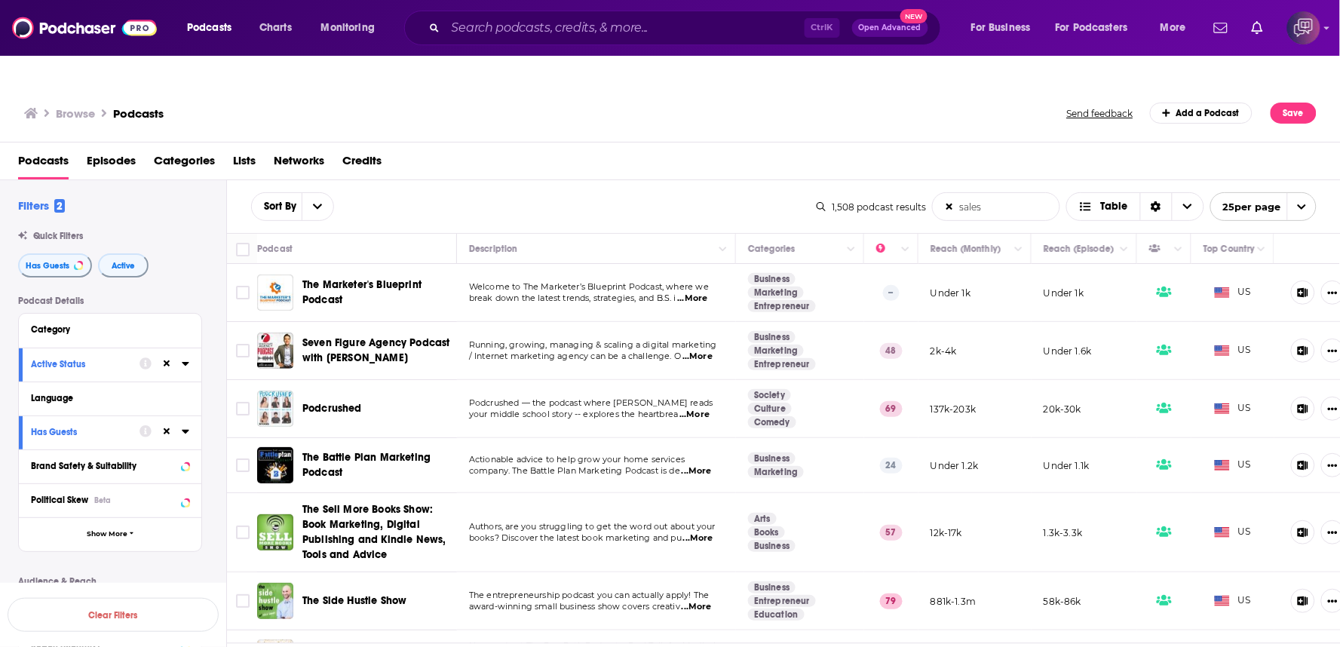
click at [561, 149] on div "Podcasts Episodes Categories Lists Networks Credits" at bounding box center [673, 164] width 1311 height 31
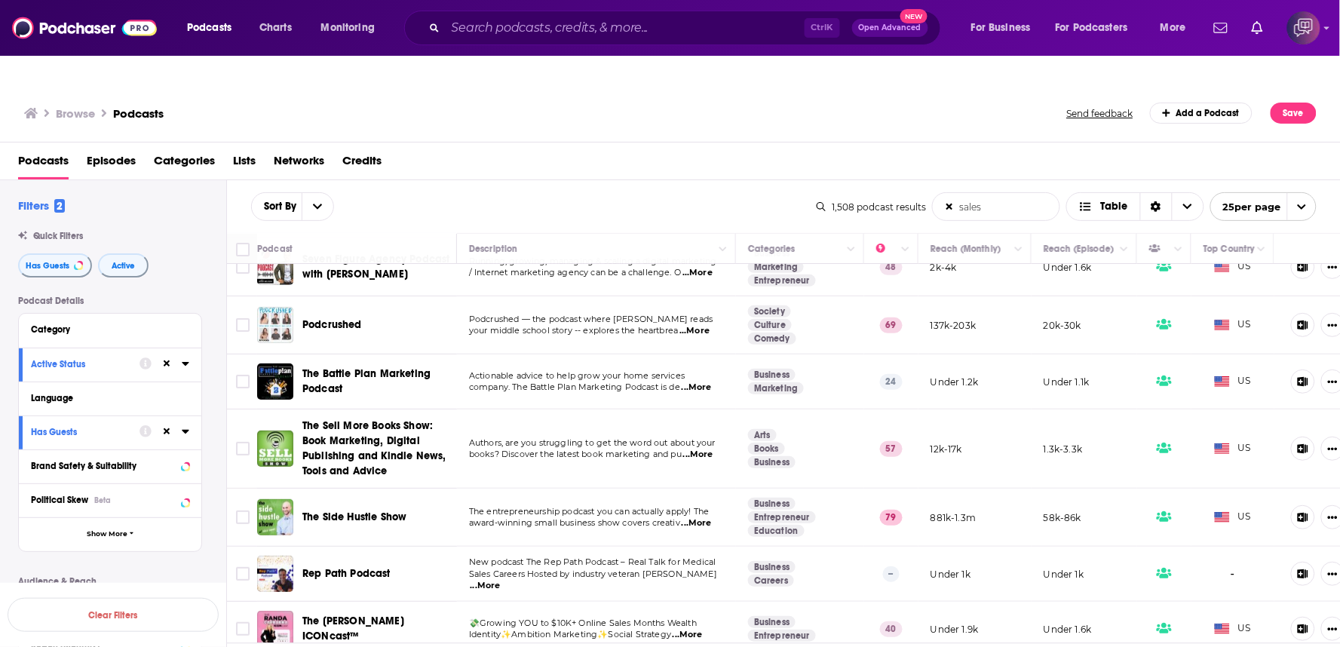
scroll to position [251, 0]
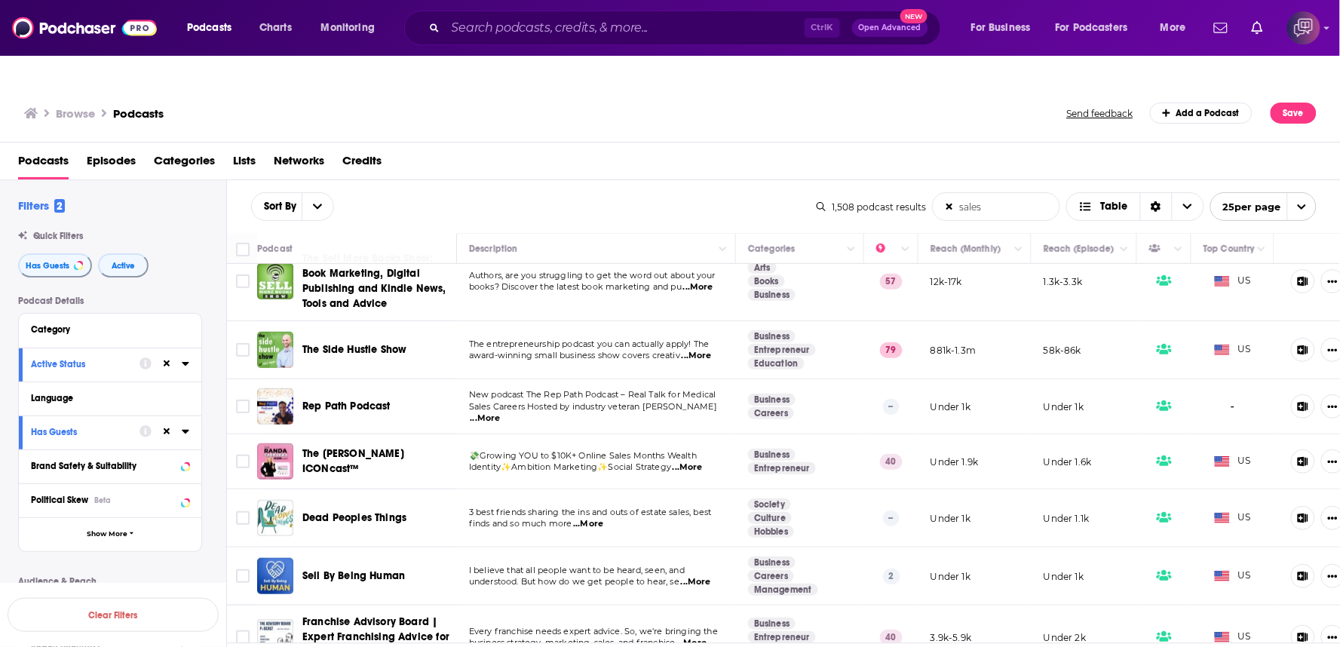
click at [700, 576] on span "...More" at bounding box center [696, 582] width 30 height 12
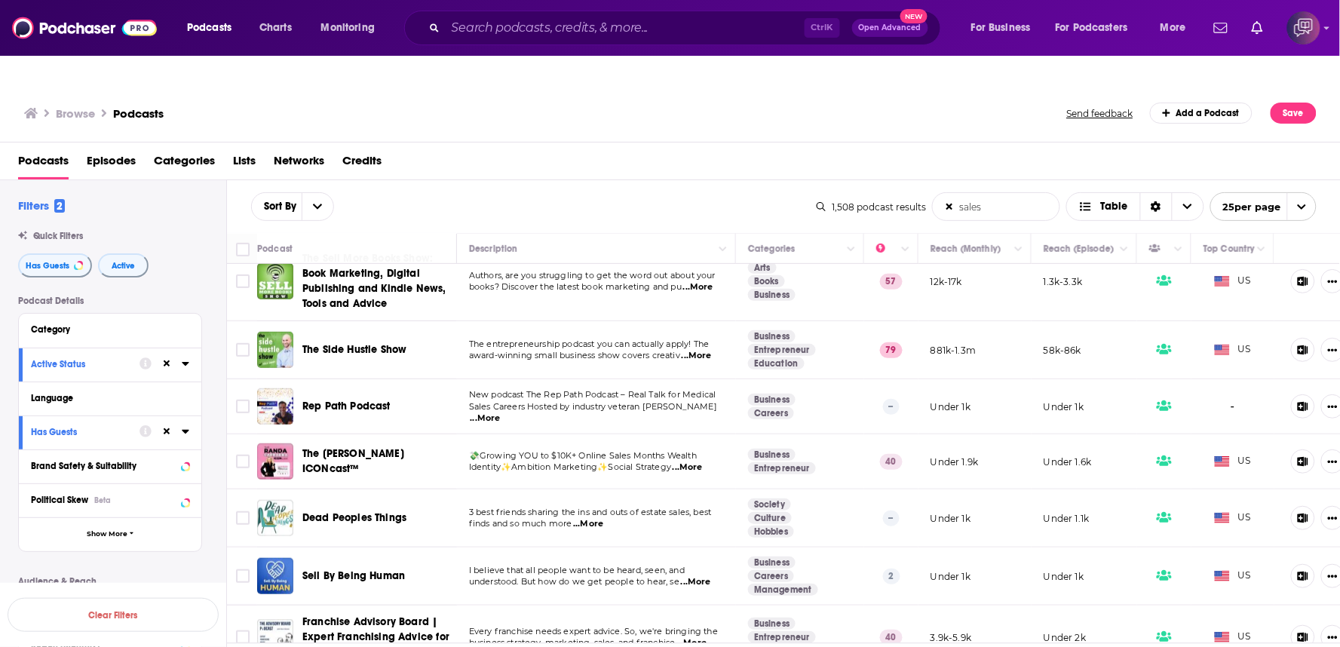
click at [700, 576] on span "...More" at bounding box center [696, 582] width 30 height 12
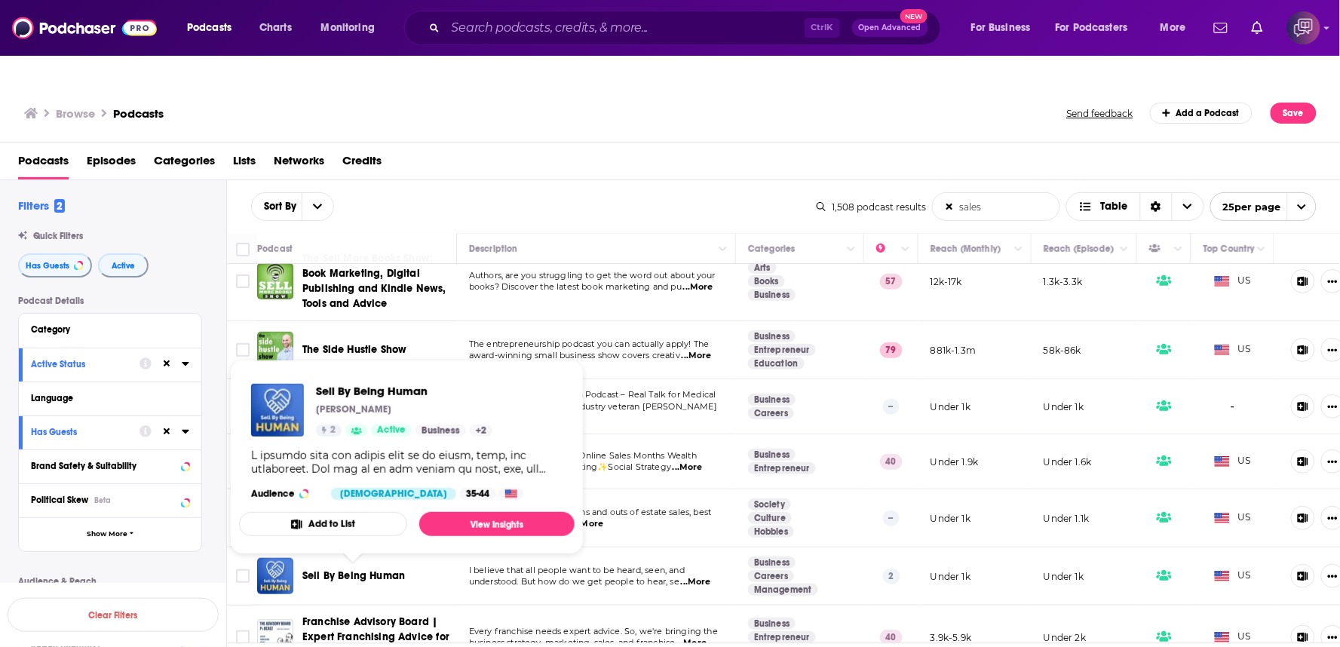
drag, startPoint x: 373, startPoint y: 548, endPoint x: 750, endPoint y: 299, distance: 451.7
click at [503, 379] on div "Sell By Being Human Alex Smith 2 Active Business + 2 Audience Female 35-44" at bounding box center [407, 442] width 336 height 140
drag, startPoint x: 692, startPoint y: 117, endPoint x: 692, endPoint y: 133, distance: 15.8
click at [692, 143] on div "Podcasts Episodes Categories Lists Networks Credits" at bounding box center [670, 162] width 1341 height 38
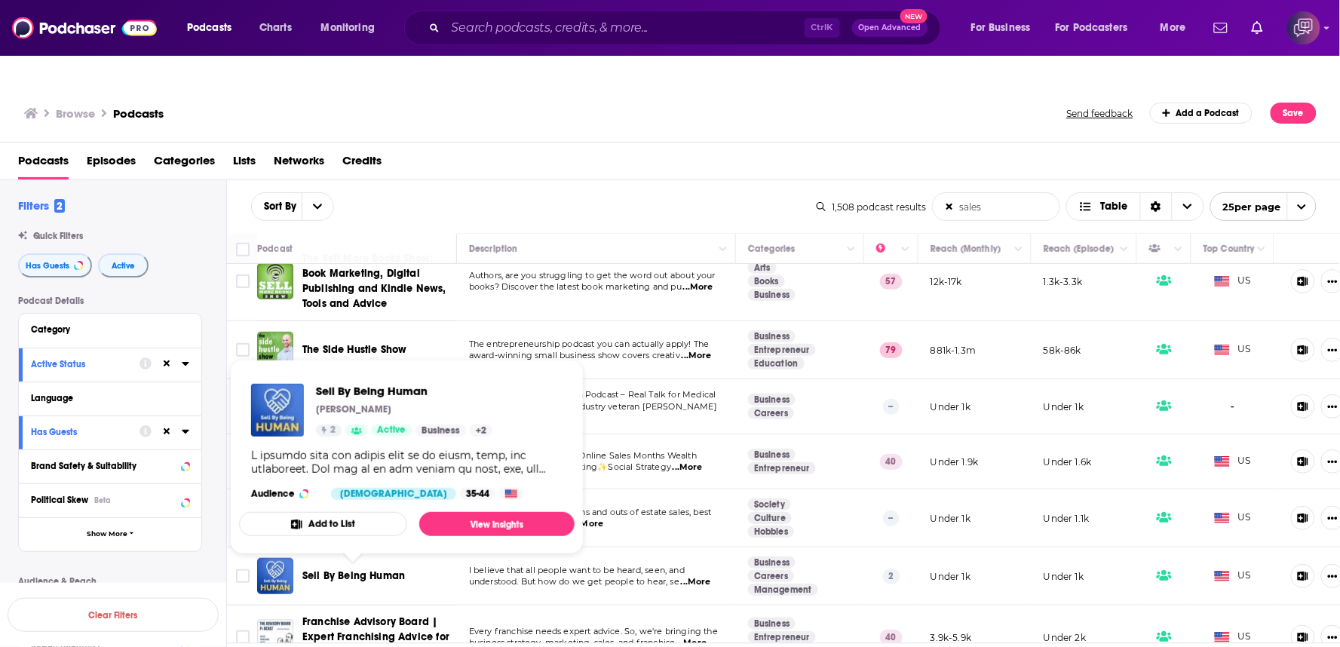
click at [692, 143] on div "Podcasts Episodes Categories Lists Networks Credits" at bounding box center [670, 162] width 1341 height 38
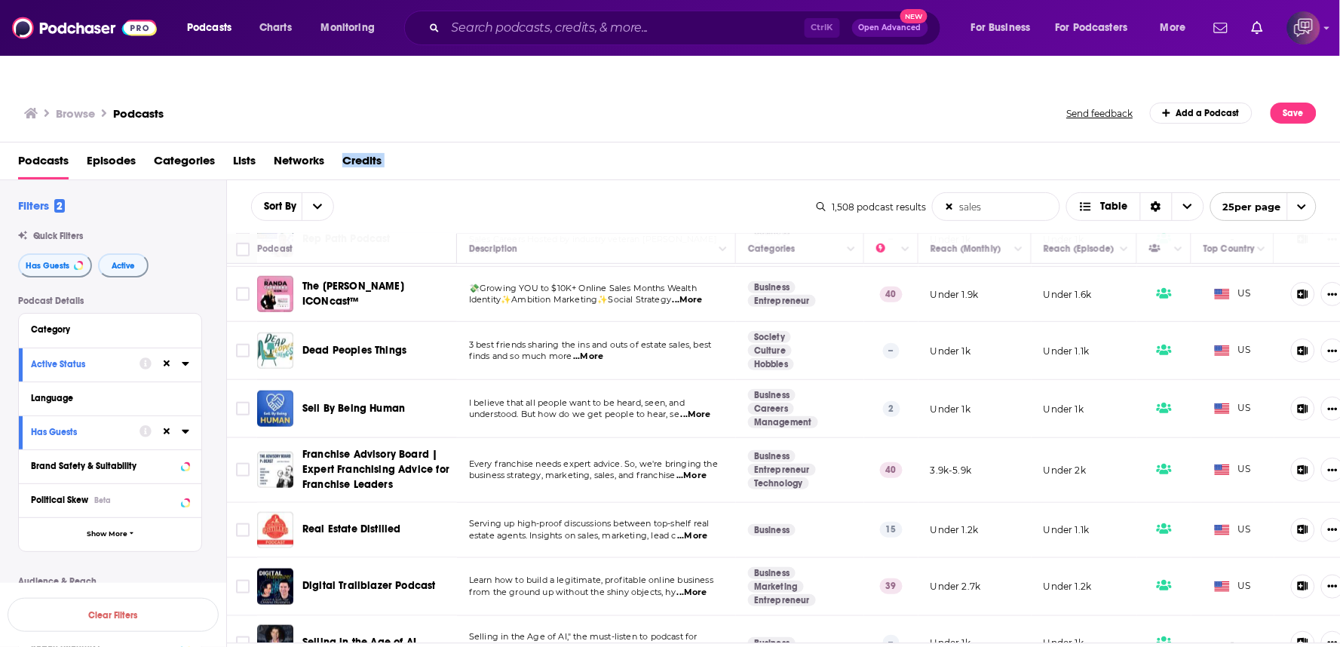
scroll to position [586, 0]
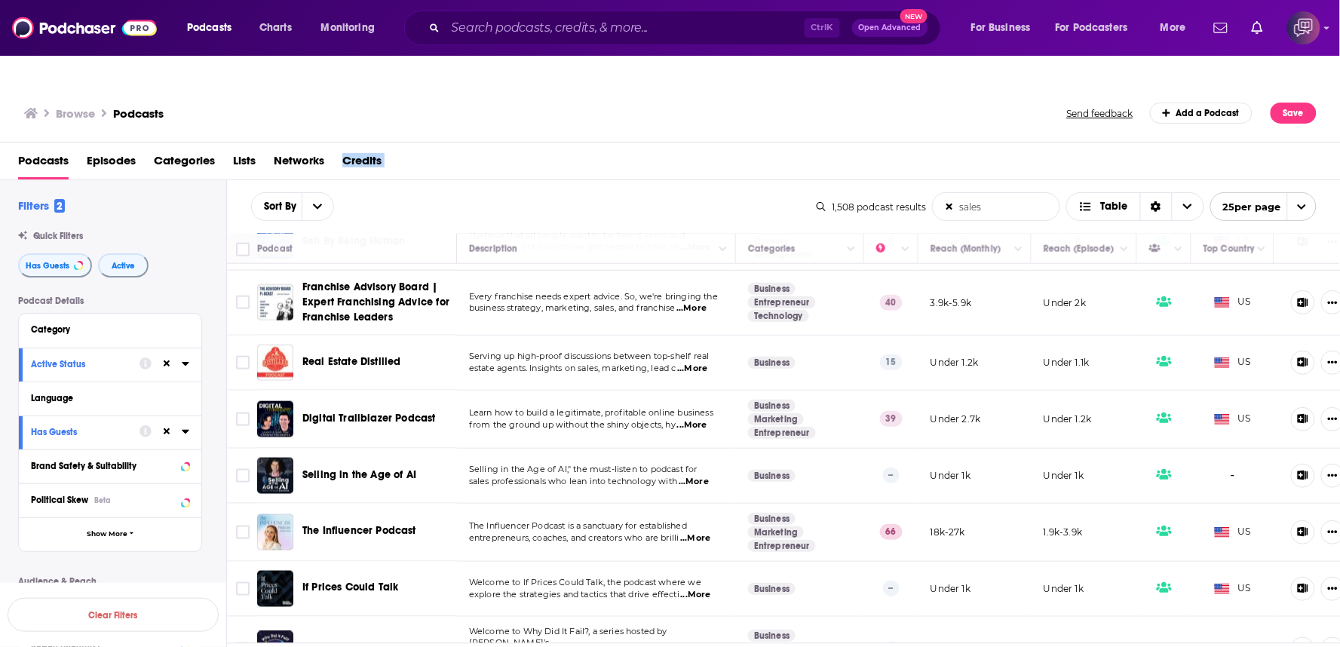
click at [704, 533] on span "...More" at bounding box center [695, 539] width 30 height 12
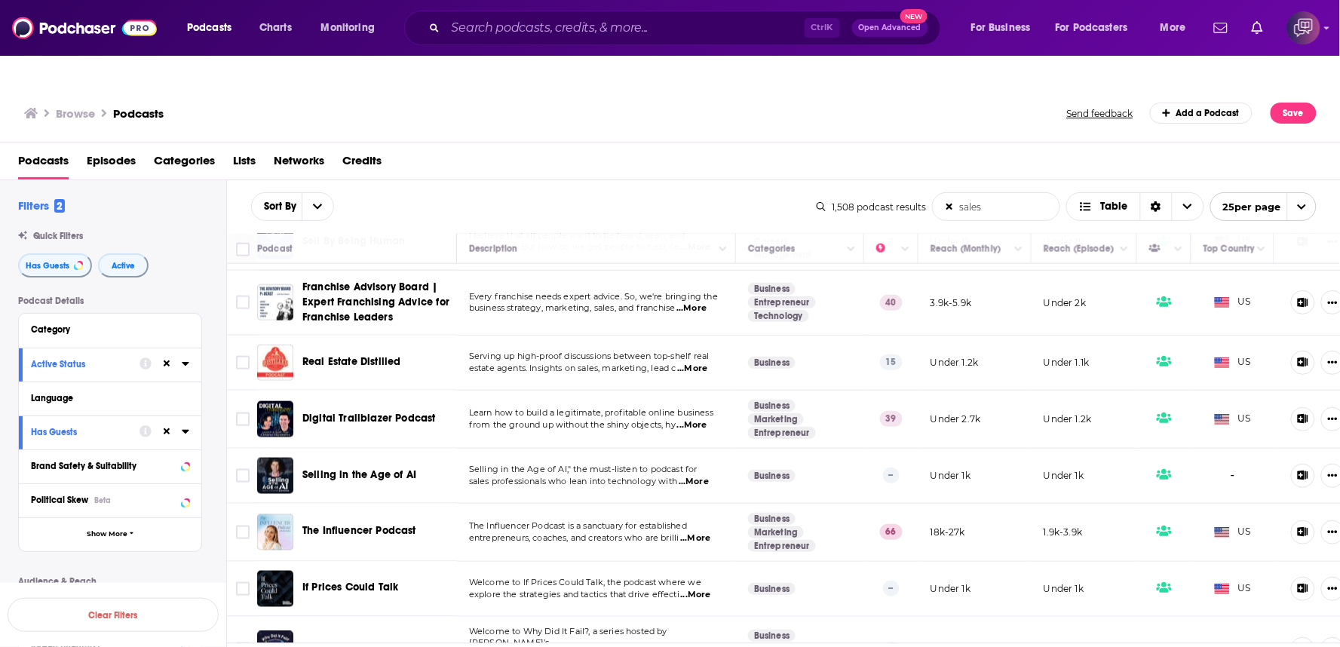
click at [570, 149] on div "Podcasts Episodes Categories Lists Networks Credits" at bounding box center [673, 164] width 1311 height 31
click at [699, 533] on span "...More" at bounding box center [695, 539] width 30 height 12
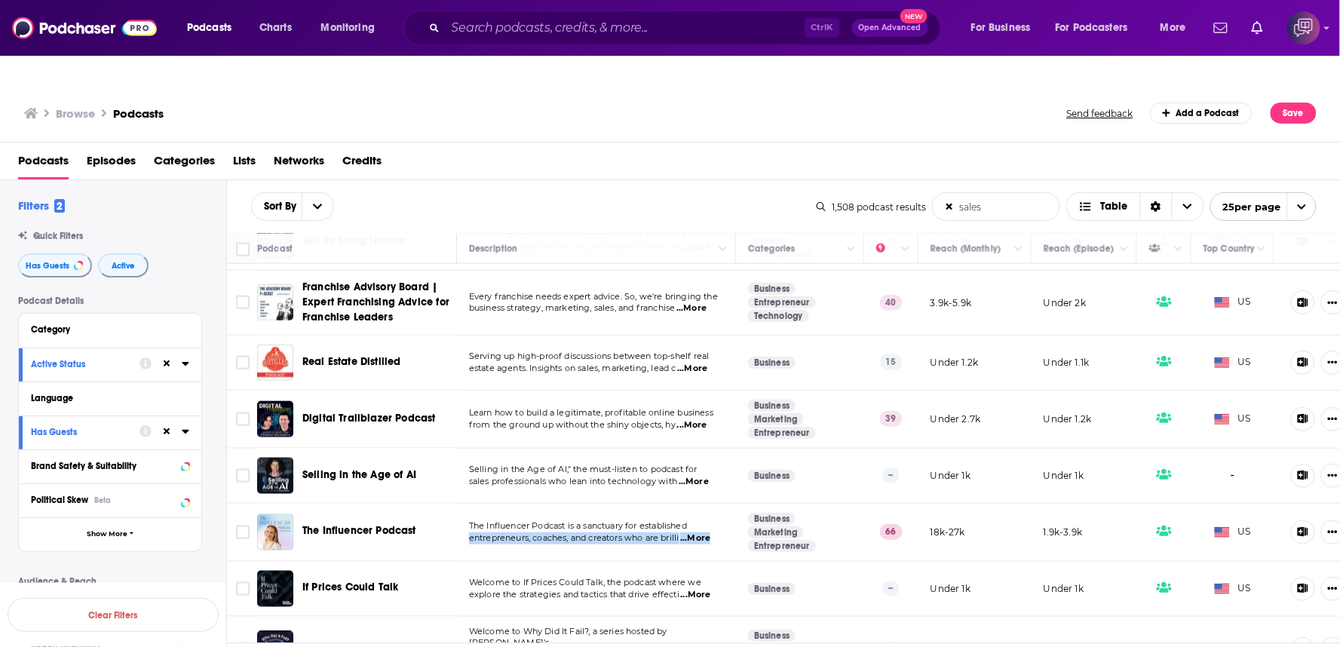
drag, startPoint x: 327, startPoint y: 505, endPoint x: 427, endPoint y: 341, distance: 192.2
click at [427, 345] on div "Real Estate Distilled" at bounding box center [380, 363] width 157 height 36
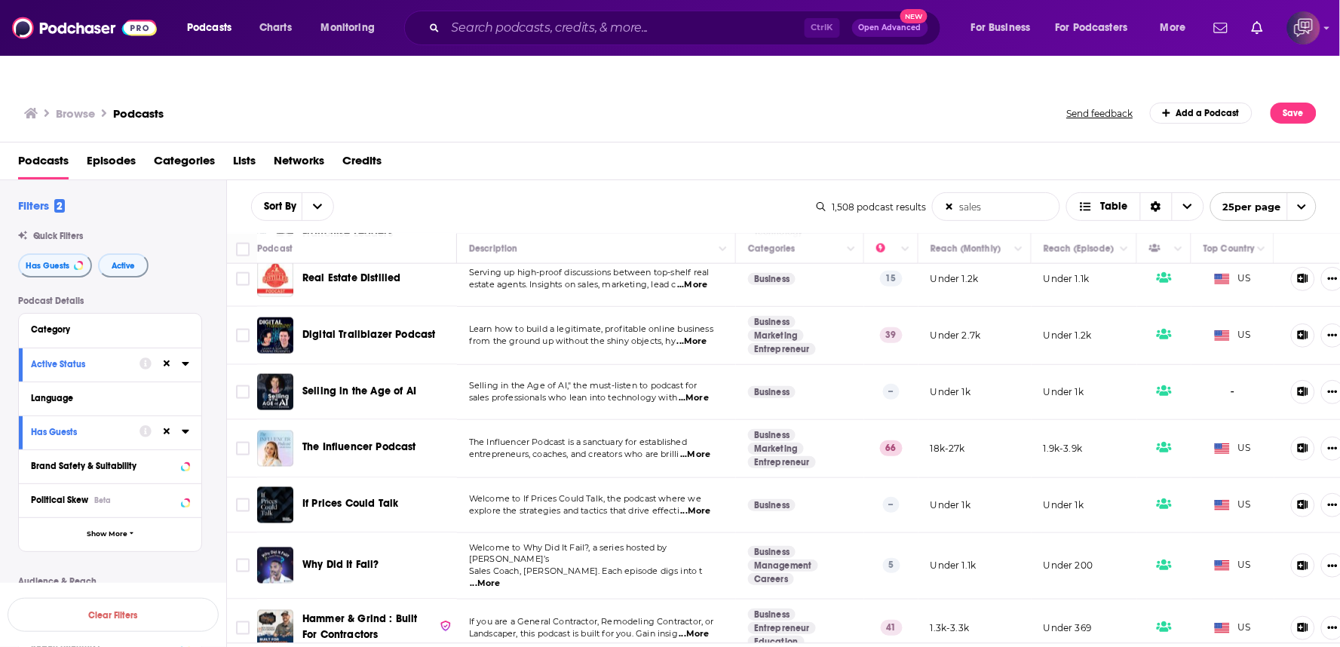
click at [699, 505] on span "...More" at bounding box center [696, 511] width 30 height 12
click at [705, 505] on span "...More" at bounding box center [696, 511] width 30 height 12
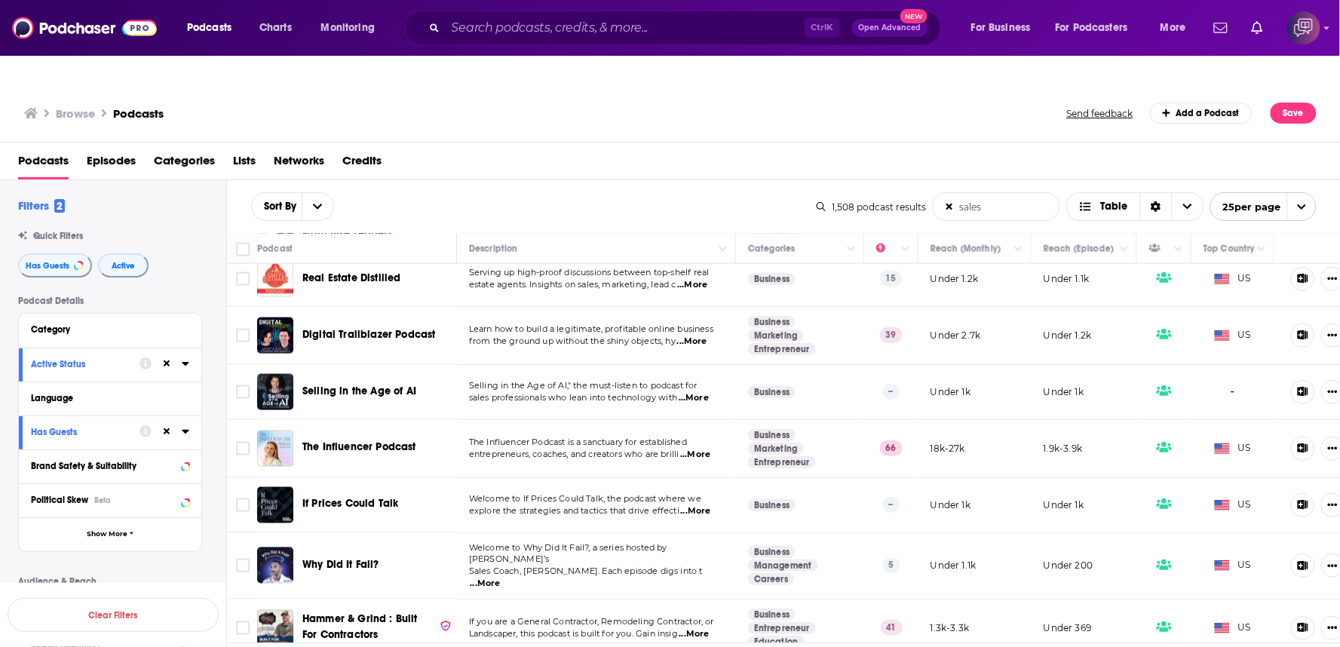
click at [501, 578] on span "...More" at bounding box center [486, 584] width 30 height 12
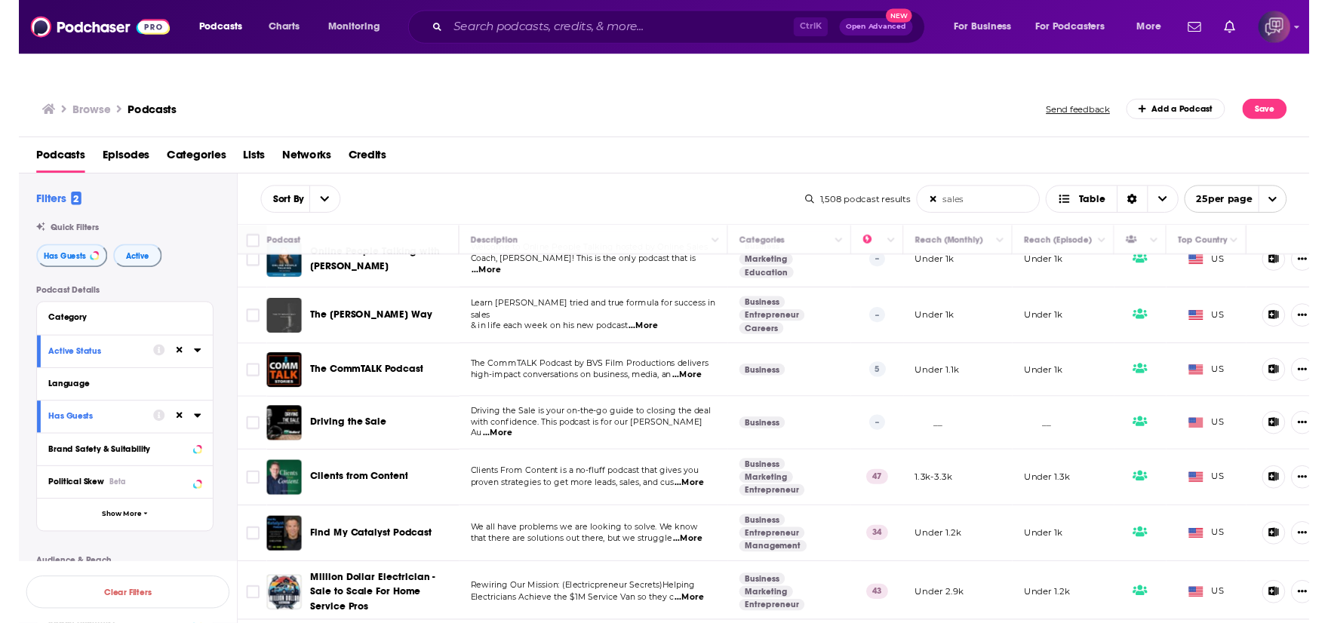
scroll to position [1009, 0]
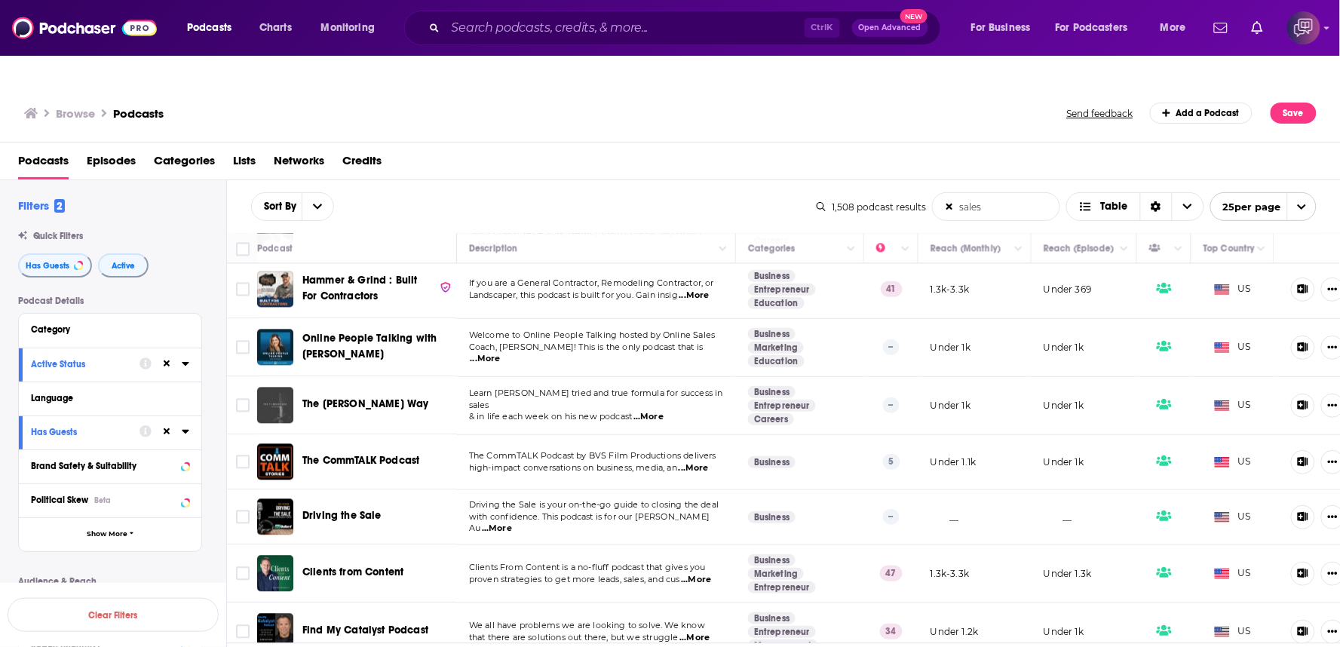
click at [453, 330] on div "Online People Talking with Jen Barkan" at bounding box center [380, 348] width 157 height 36
click at [454, 330] on div "Online People Talking with Jen Barkan" at bounding box center [380, 348] width 157 height 36
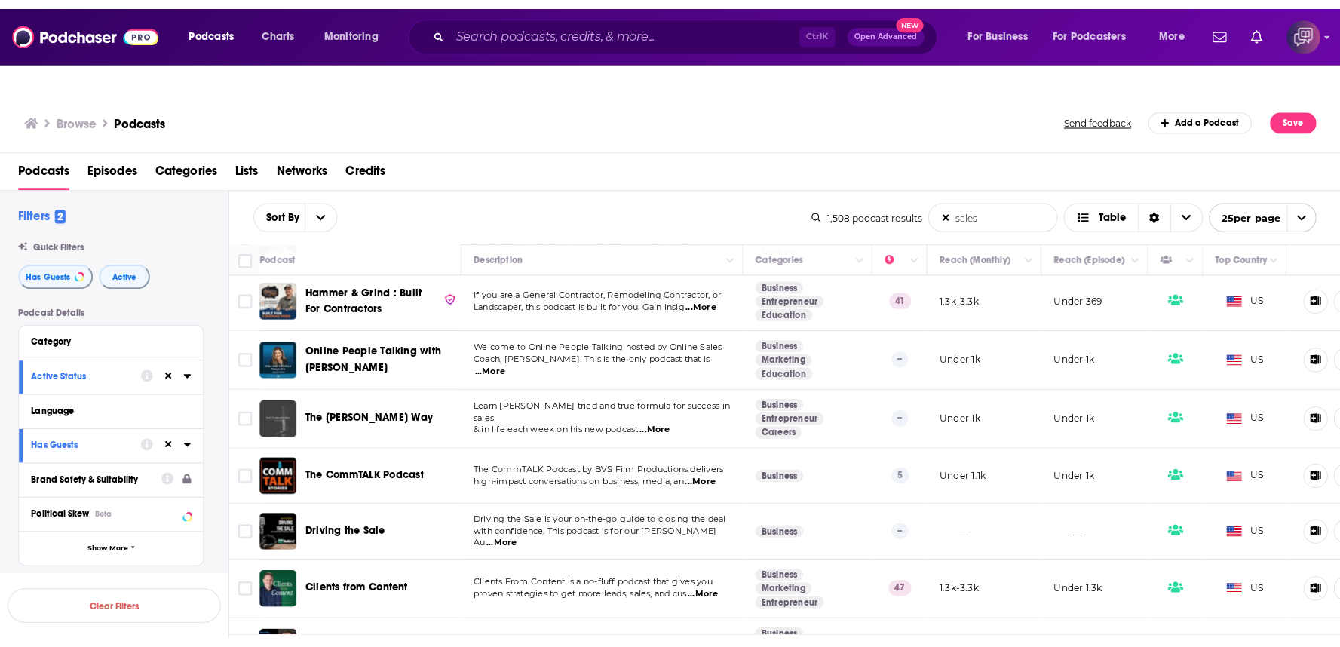
scroll to position [1117, 0]
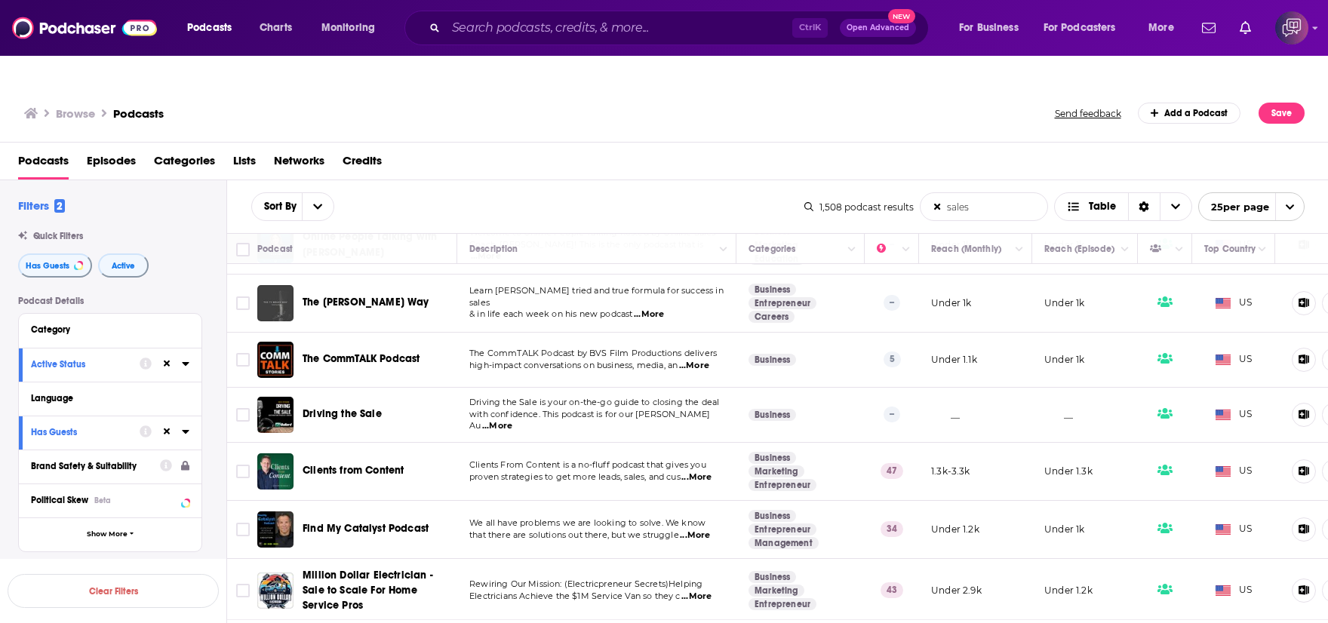
click at [649, 309] on span "...More" at bounding box center [649, 315] width 30 height 12
click at [652, 309] on span "...More" at bounding box center [649, 315] width 30 height 12
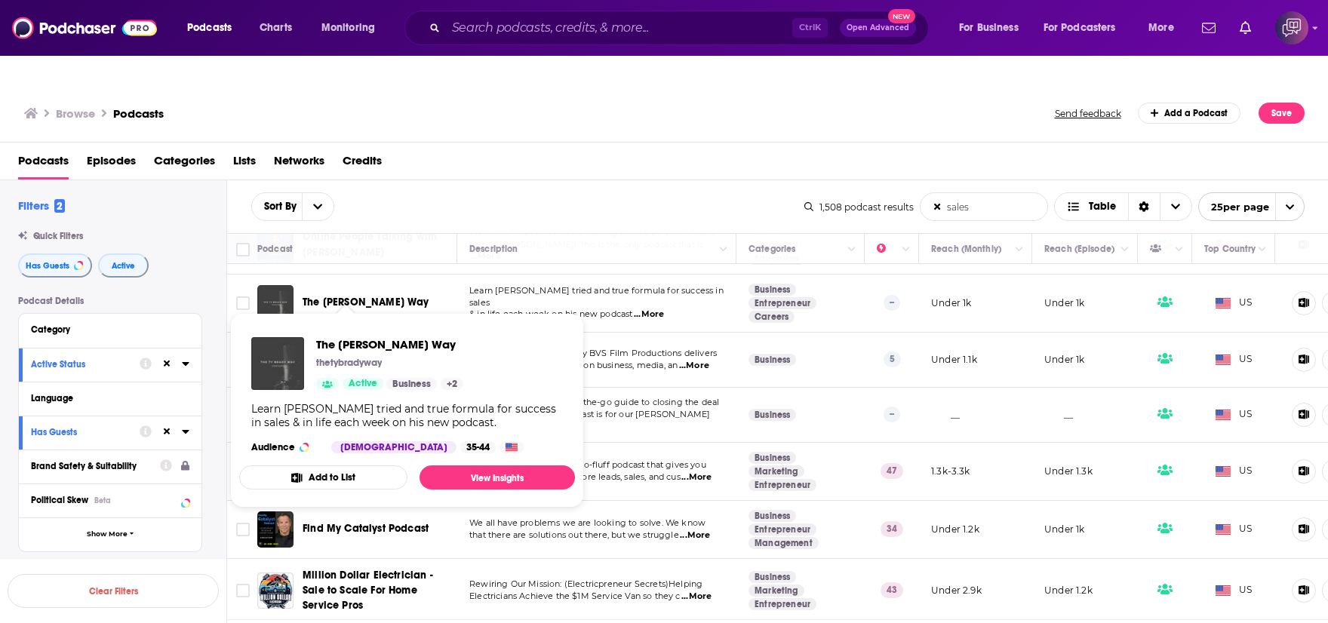
click at [443, 313] on span "The Ty Brady Way thetybradyway Active Business + 2 Learn Ty Brady’s tried and t…" at bounding box center [407, 410] width 336 height 195
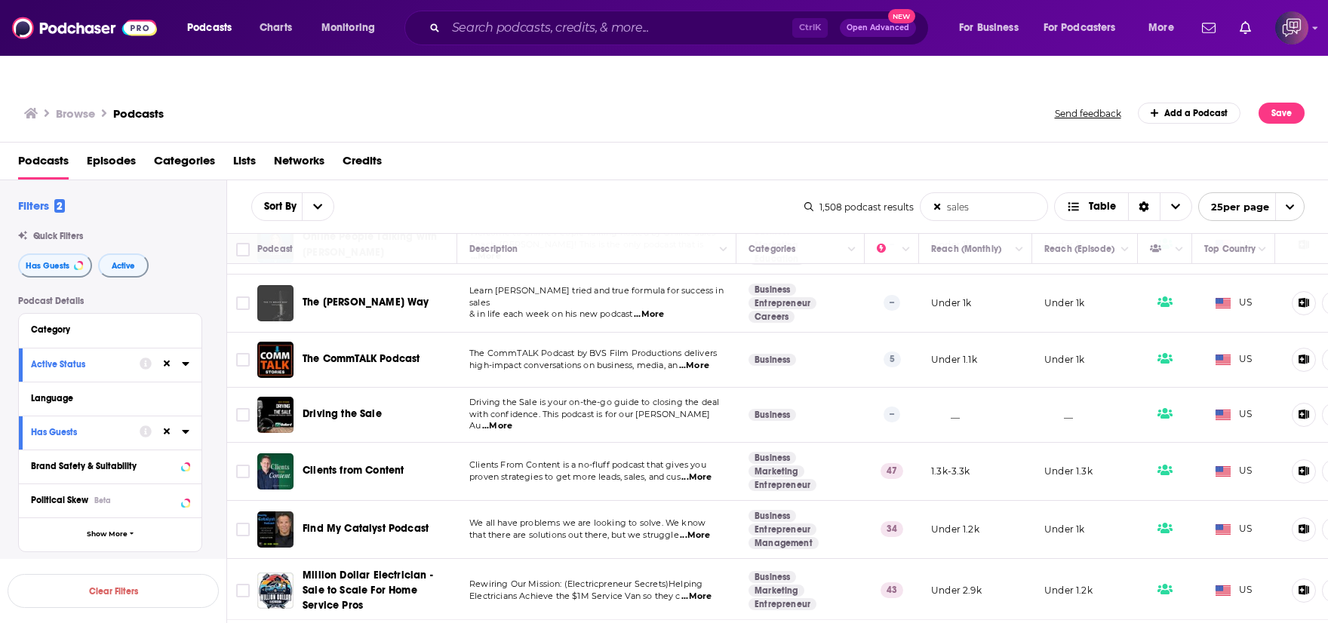
click at [462, 448] on td "Clients From Content is a no-fluff podcast that gives you proven strategies to …" at bounding box center [596, 472] width 279 height 58
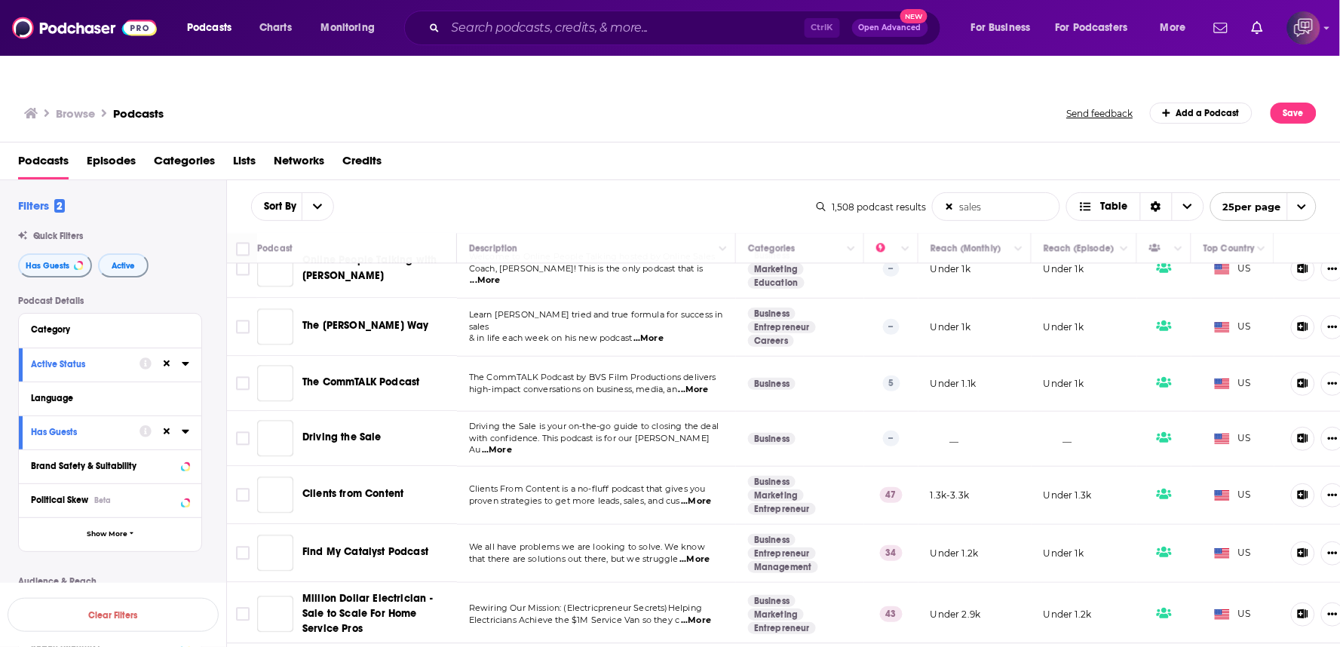
scroll to position [1092, 0]
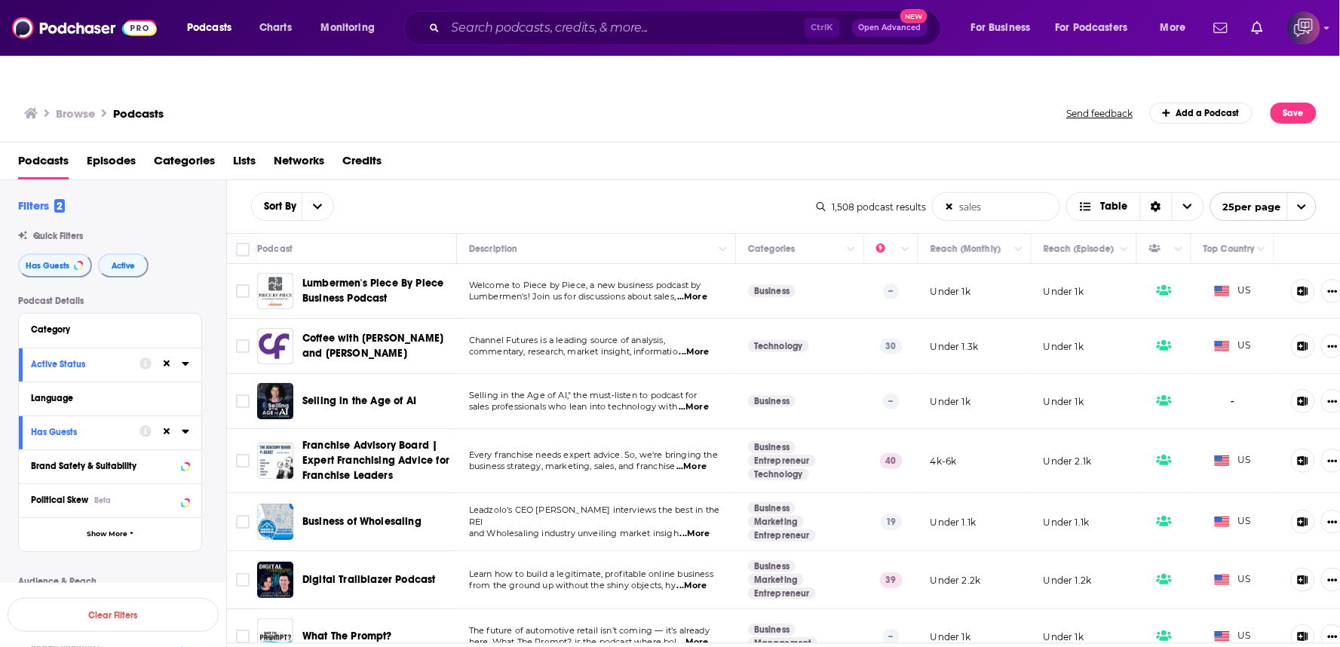
click at [533, 192] on div "Sort By sales List Search Input Search the results... Table" at bounding box center [534, 206] width 566 height 29
click at [600, 192] on div "Sort By sales List Search Input Search the results... Table" at bounding box center [534, 206] width 566 height 29
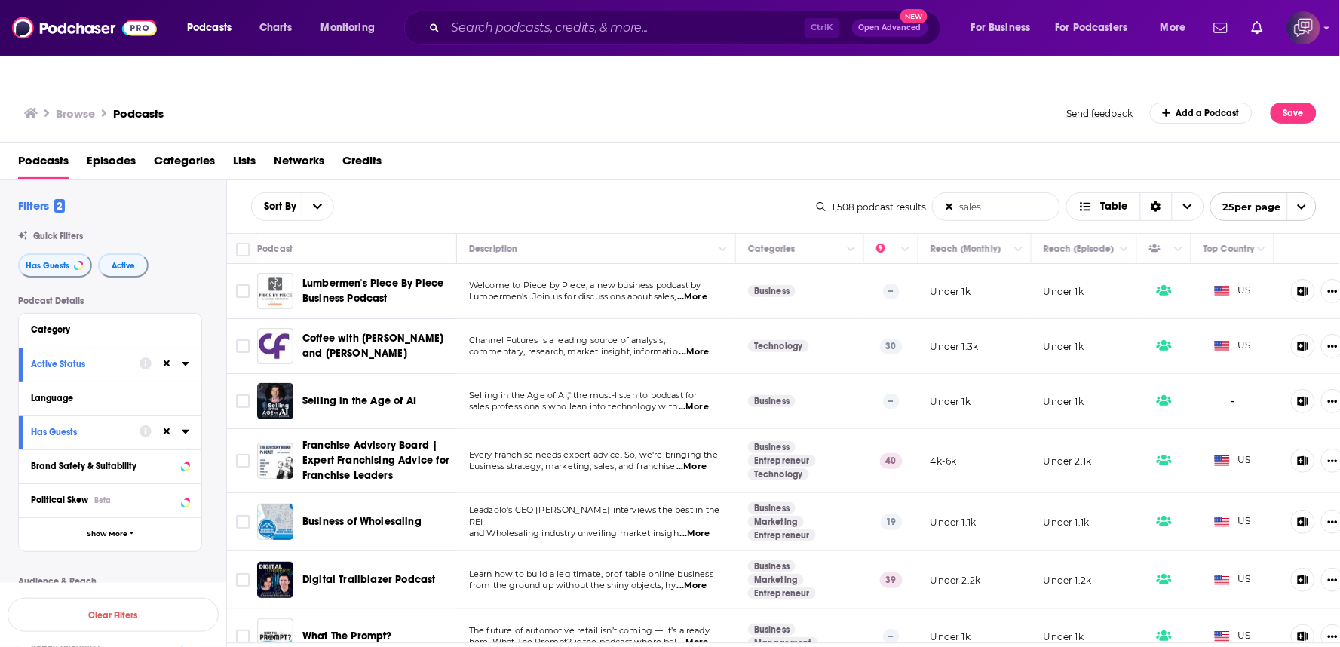
click at [600, 192] on div "Sort By sales List Search Input Search the results... Table" at bounding box center [534, 206] width 566 height 29
click at [650, 180] on div "Sort By sales List Search Input Search the results... Table 1,508 podcast resul…" at bounding box center [784, 206] width 1114 height 53
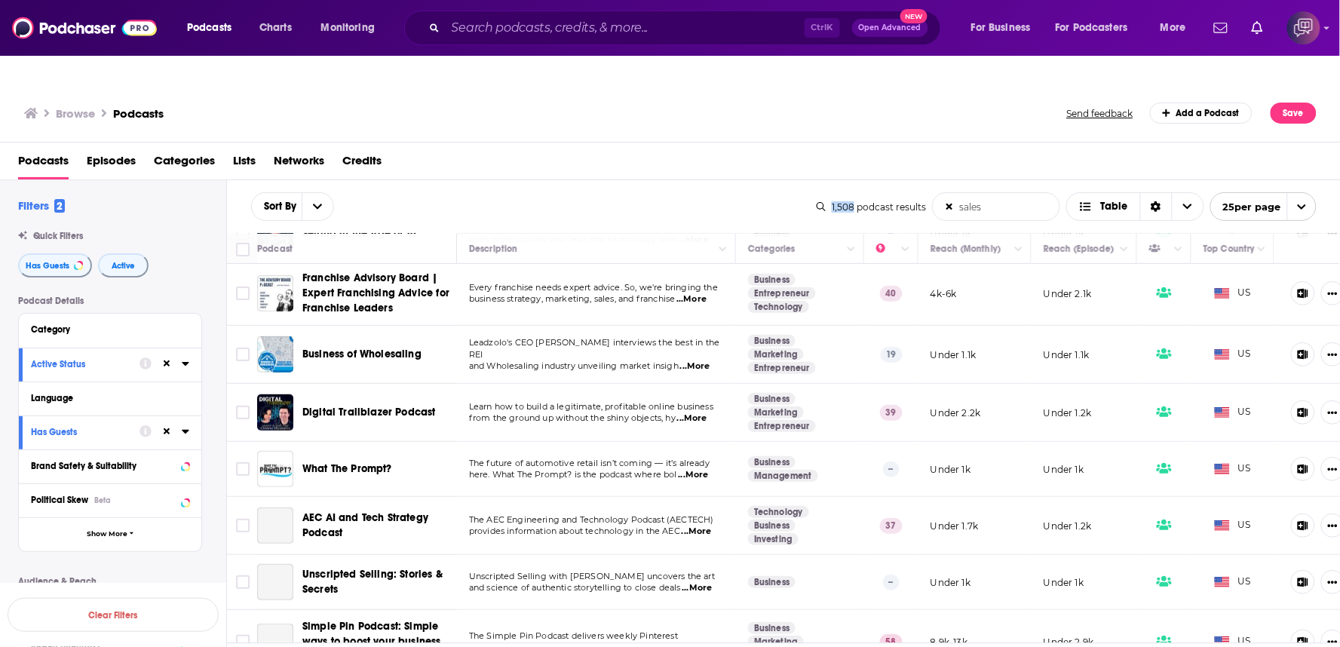
scroll to position [251, 0]
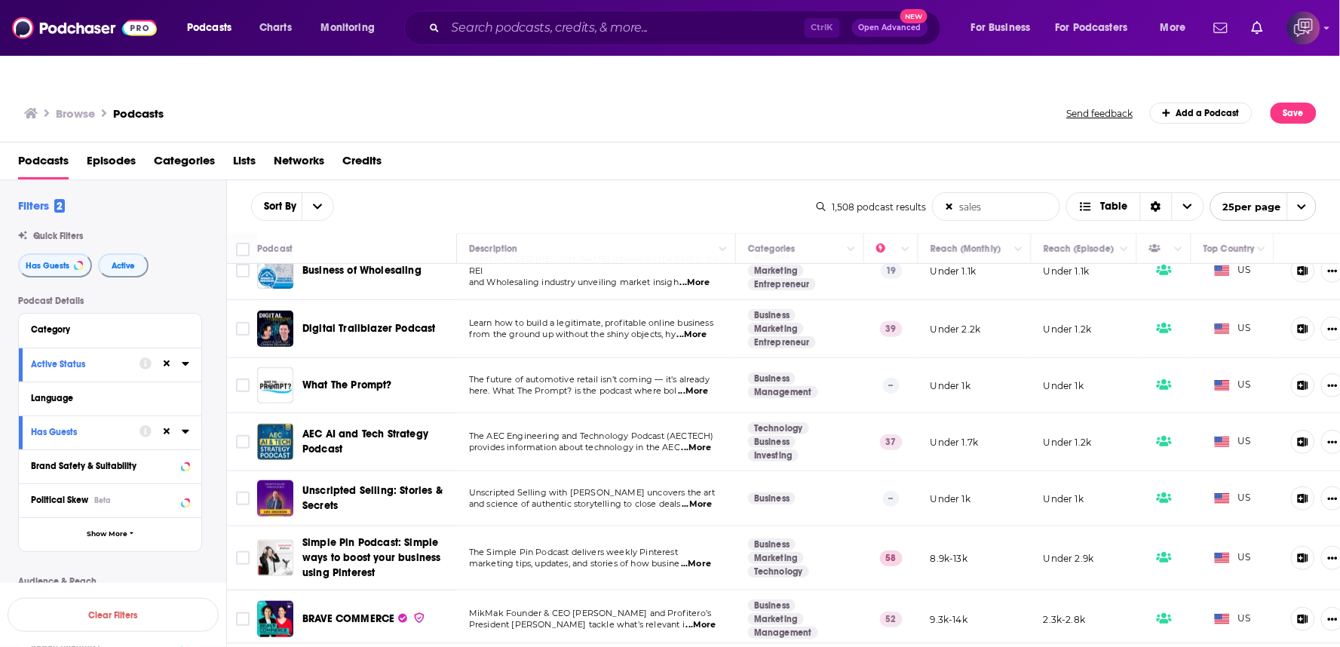
click at [697, 442] on span "...More" at bounding box center [697, 448] width 30 height 12
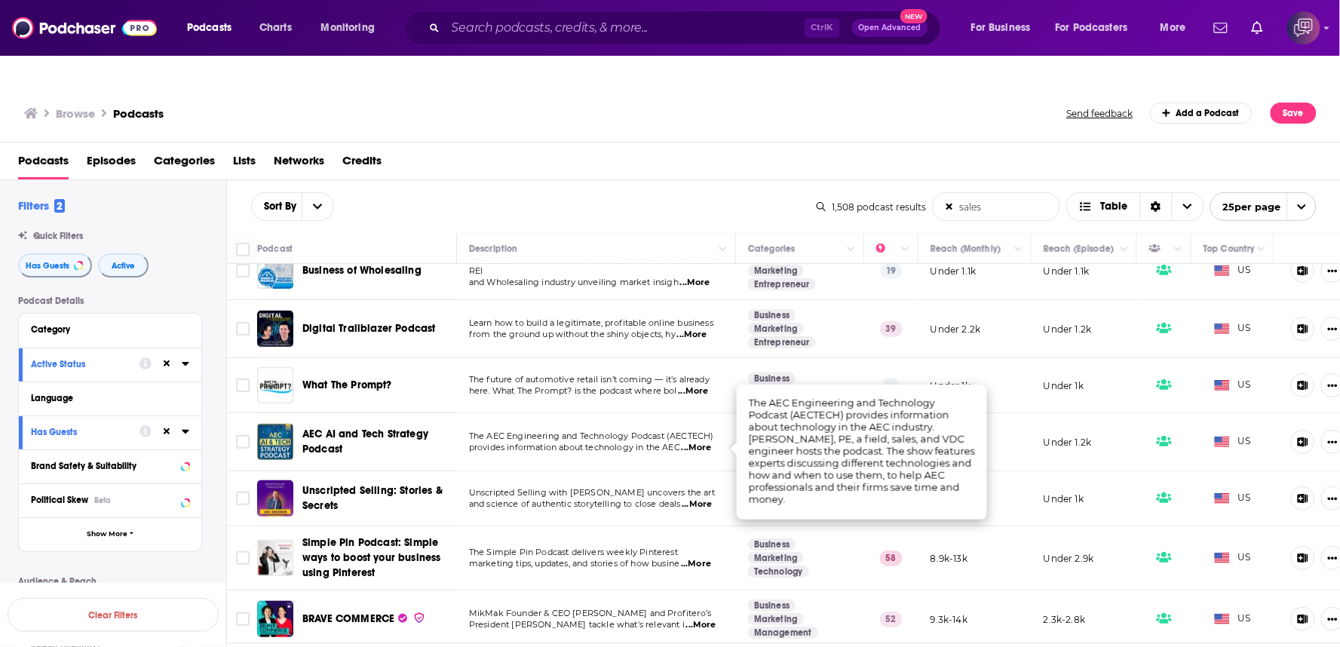
click at [808, 180] on div "Sort By sales List Search Input Search the results... Table 1,508 podcast resul…" at bounding box center [784, 206] width 1114 height 53
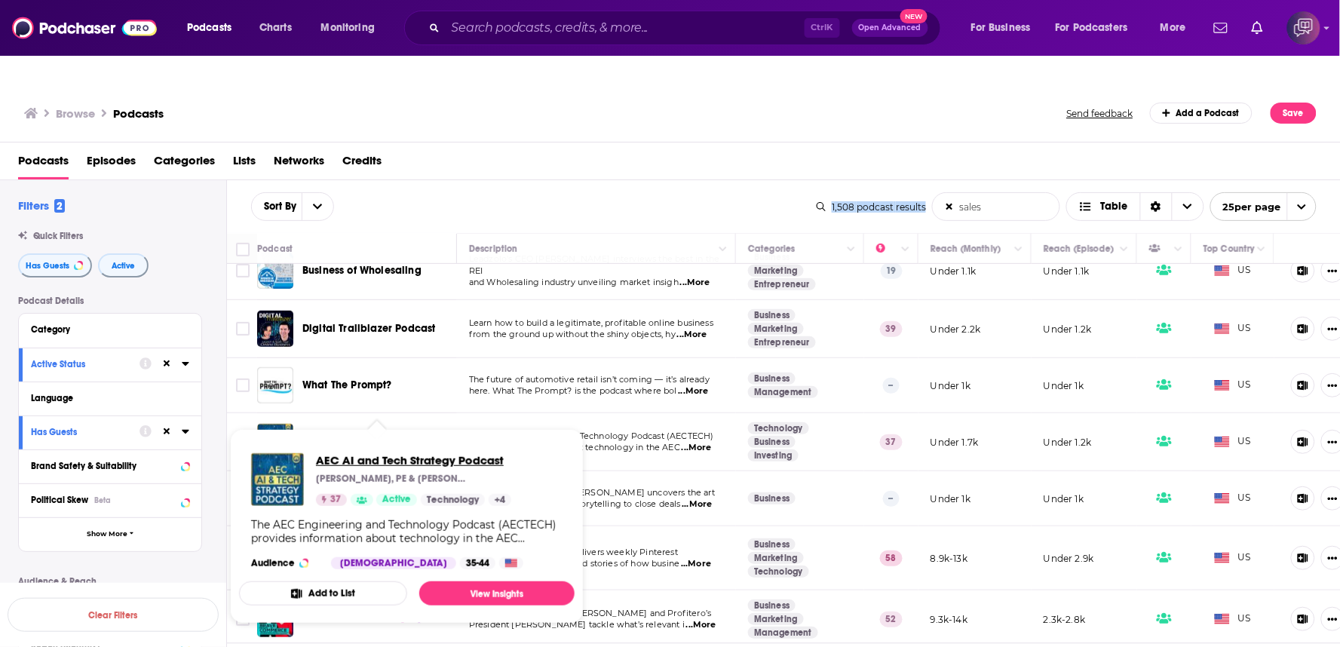
drag, startPoint x: 407, startPoint y: 409, endPoint x: 356, endPoint y: 434, distance: 57.0
click at [377, 459] on div "AEC AI and Tech Strategy Podcast Anthony Fasano, PE & Nick Heim, PE 37 Active T…" at bounding box center [413, 479] width 195 height 53
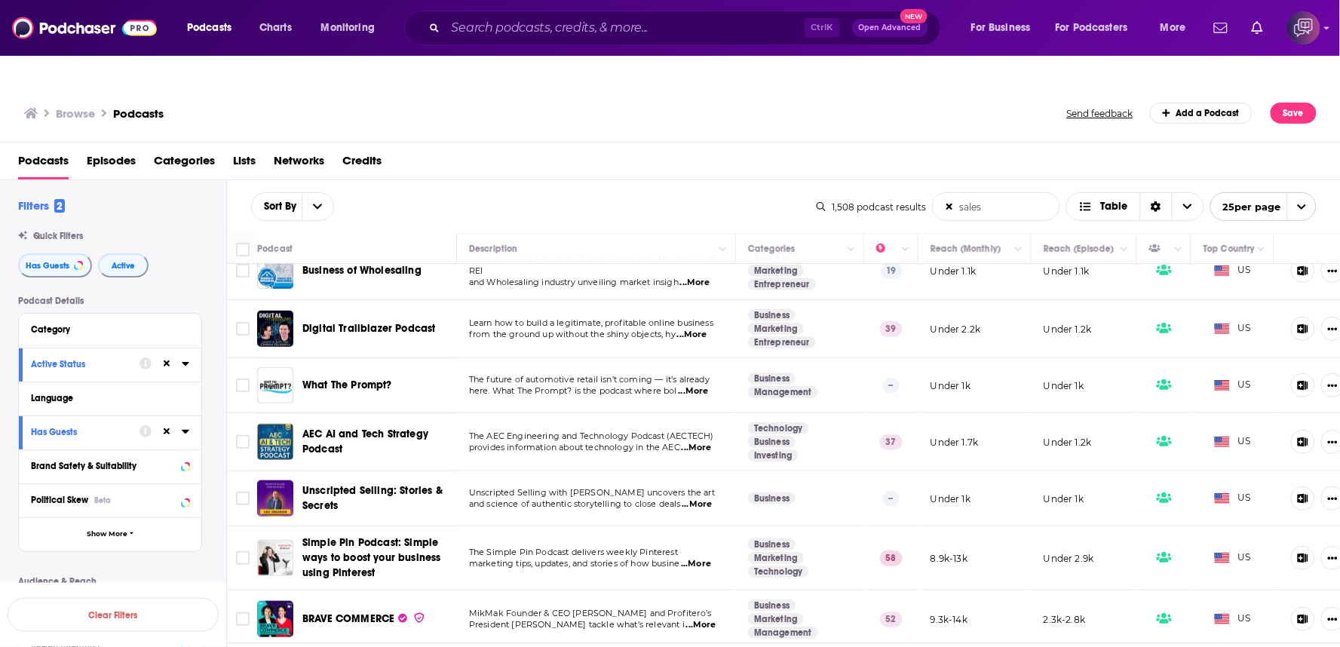
scroll to position [335, 0]
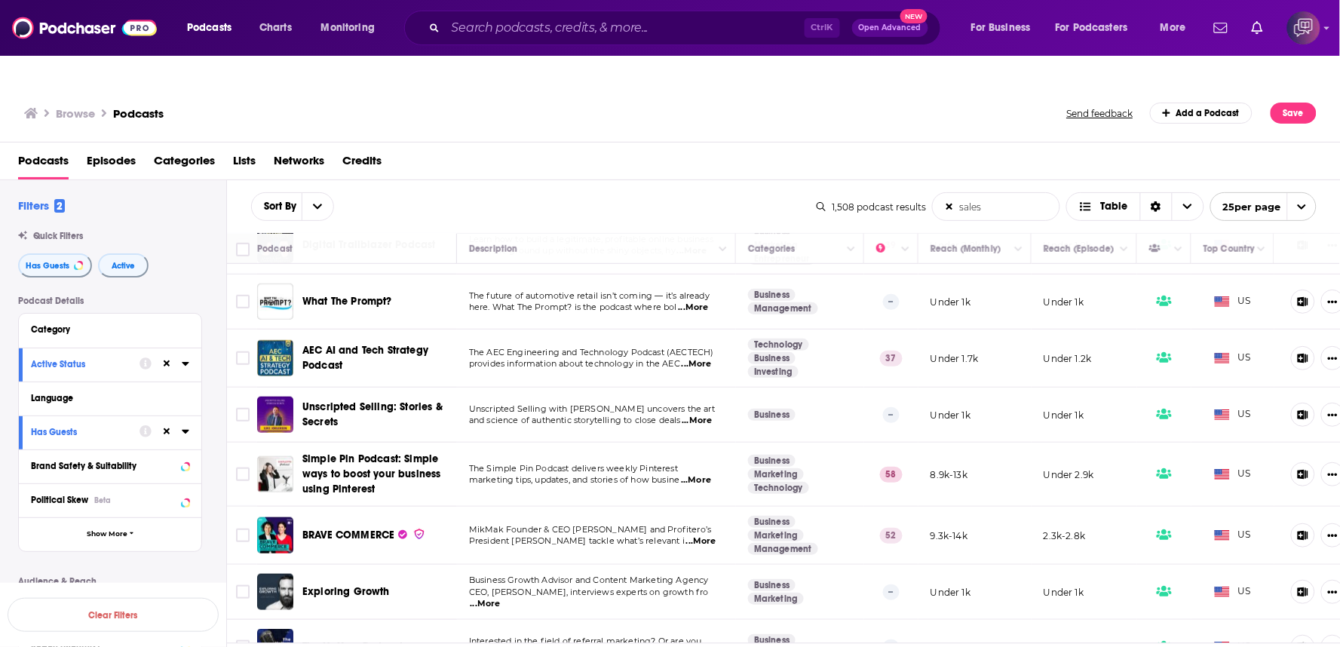
click at [619, 192] on div "Sort By sales List Search Input Search the results... Table" at bounding box center [534, 206] width 566 height 29
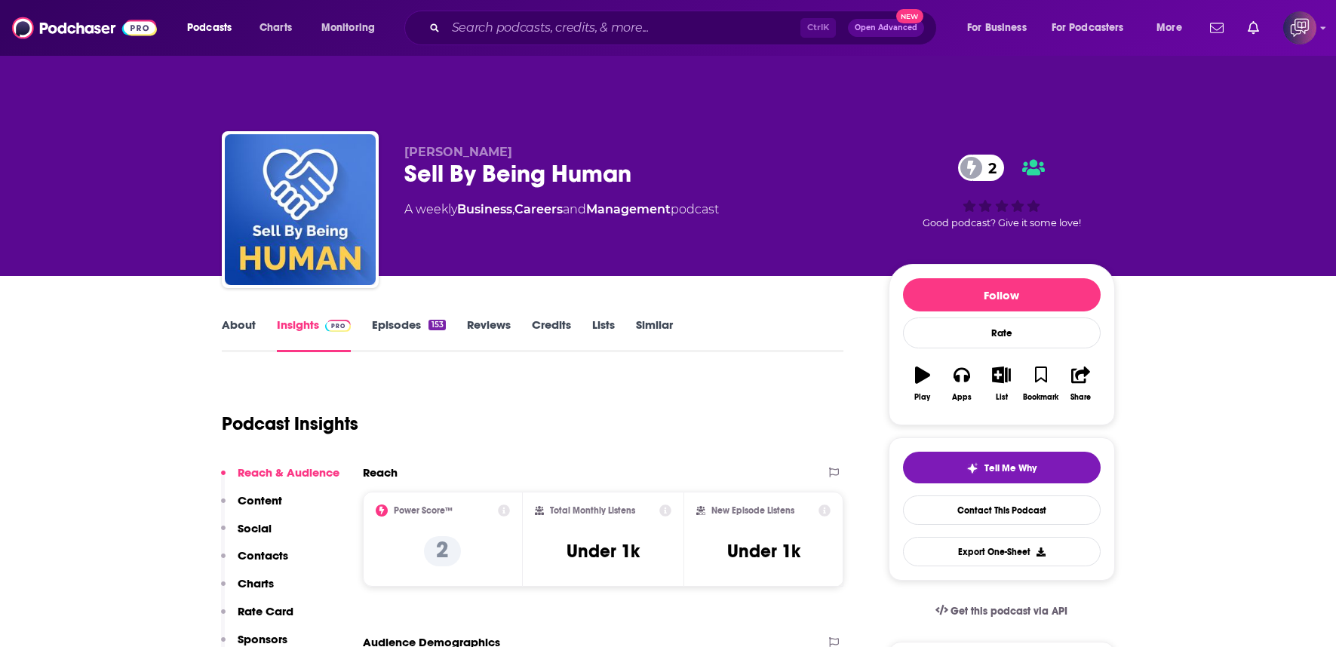
click at [676, 159] on div "Sell By Being Human 2" at bounding box center [634, 173] width 460 height 29
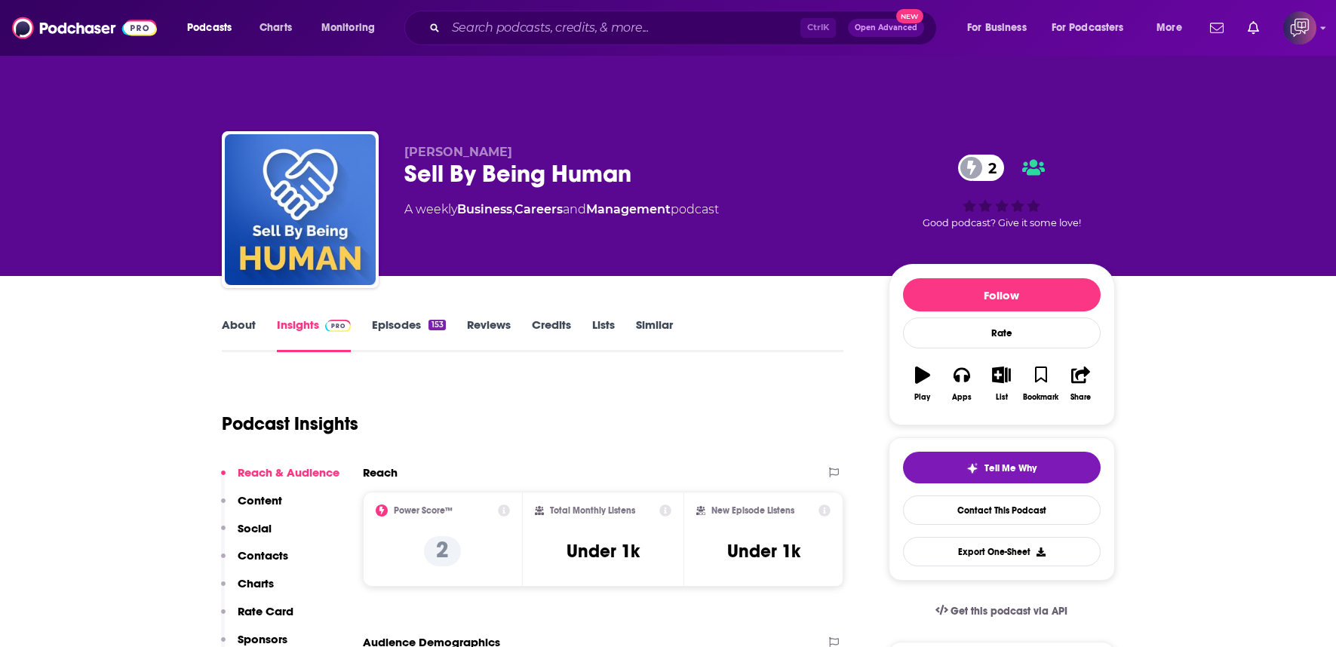
click at [676, 159] on div "Sell By Being Human 2" at bounding box center [634, 173] width 460 height 29
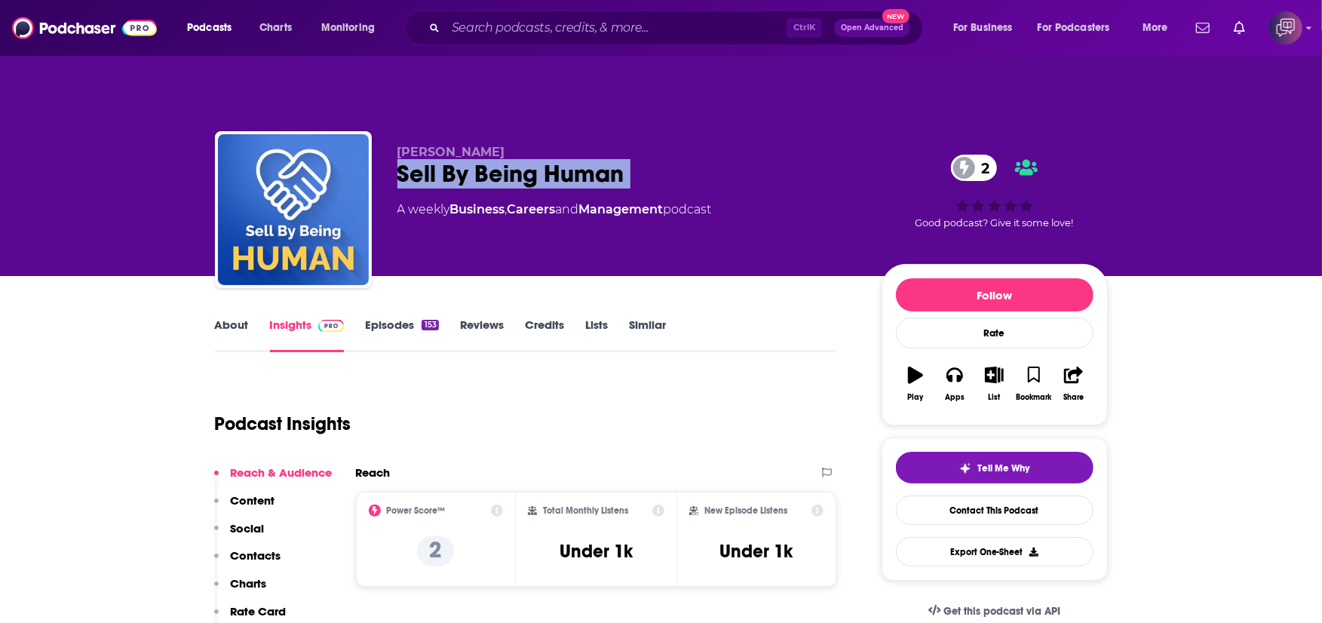
click at [676, 159] on div "Sell By Being Human 2" at bounding box center [628, 173] width 460 height 29
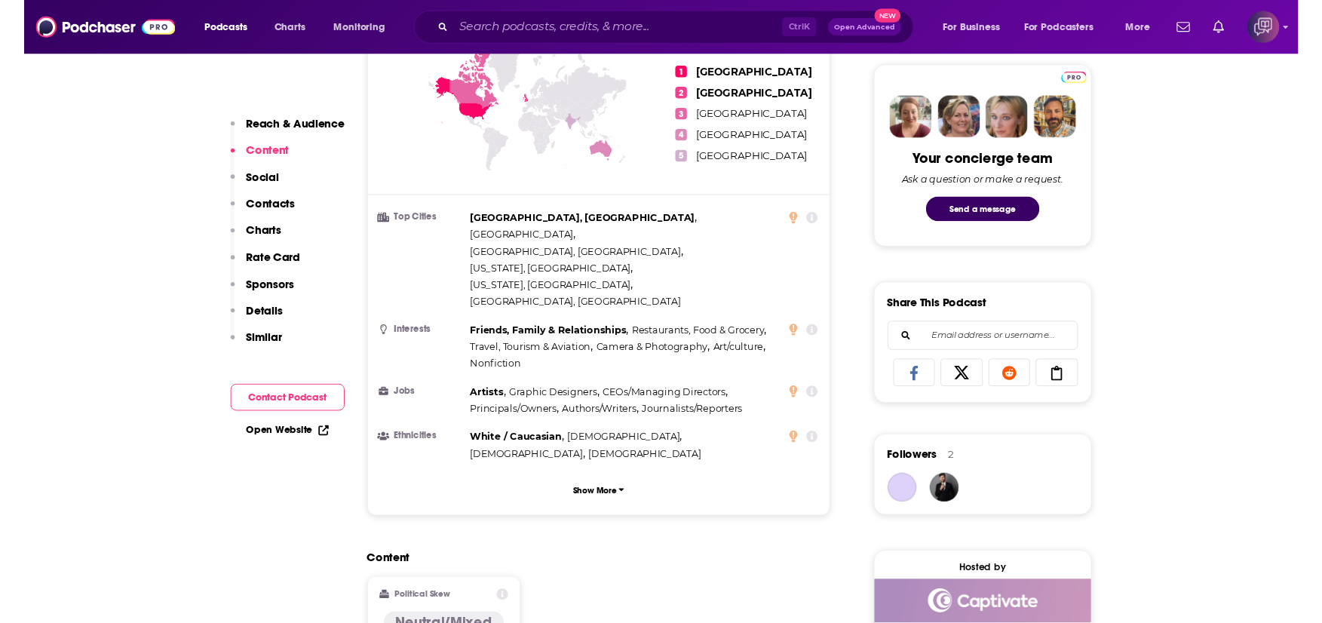
scroll to position [1089, 0]
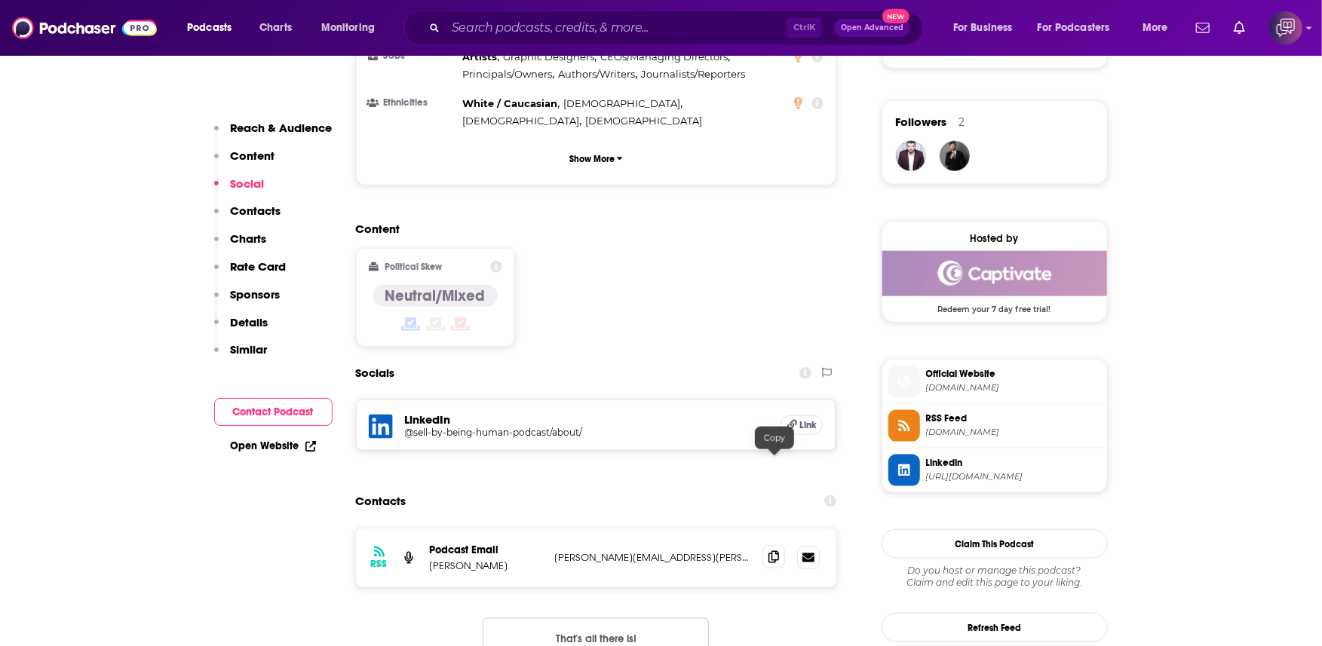
click at [775, 551] on icon at bounding box center [774, 557] width 11 height 12
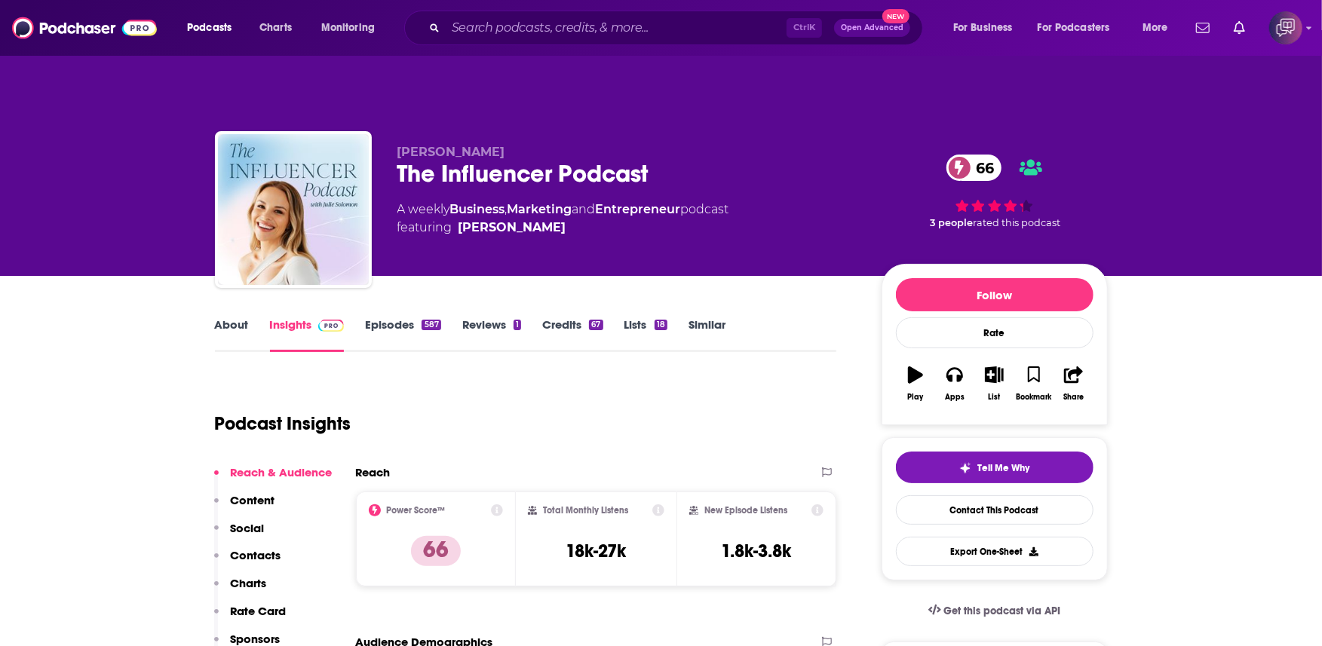
click at [676, 159] on div "The Influencer Podcast 66" at bounding box center [628, 173] width 460 height 29
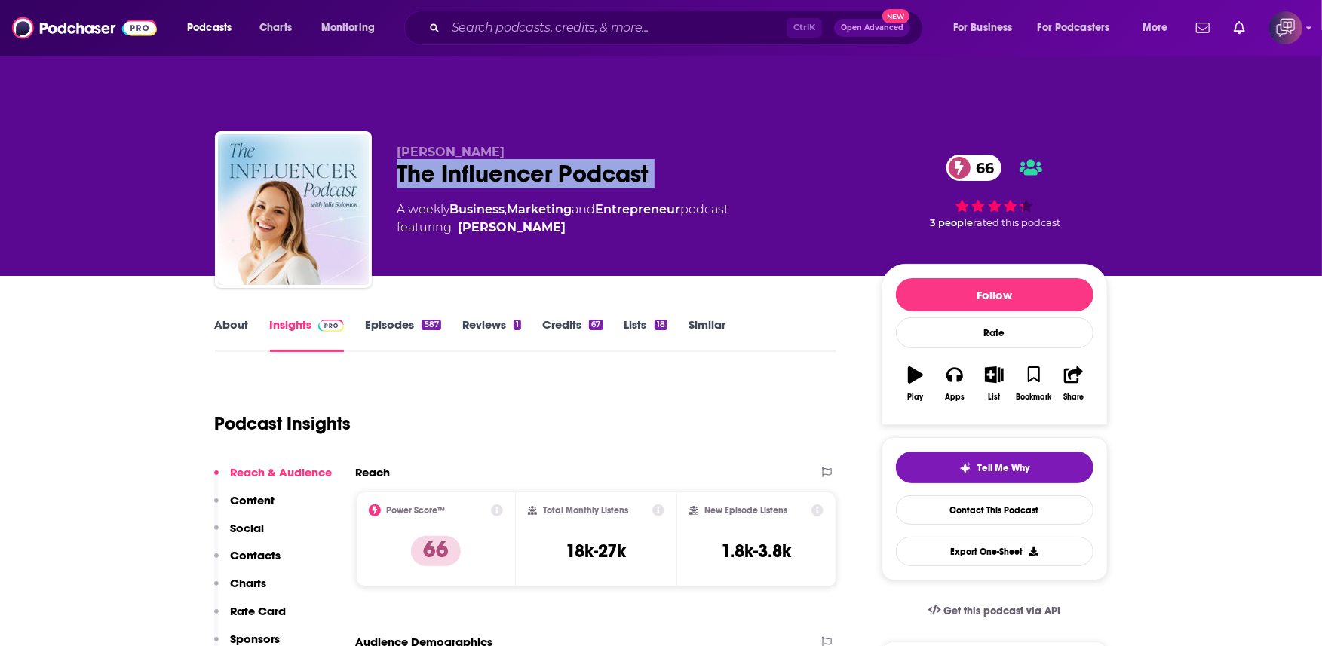
click at [676, 159] on div "The Influencer Podcast 66" at bounding box center [628, 173] width 460 height 29
copy div "The Influencer Podcast 66"
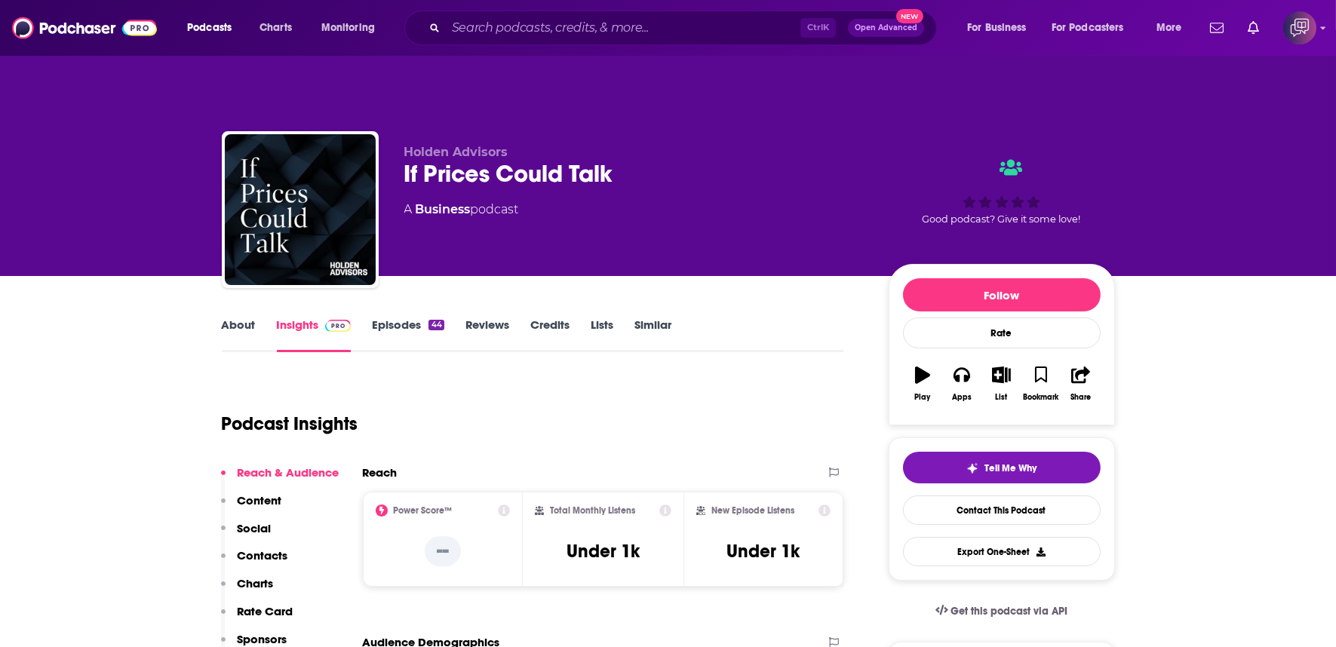
click at [676, 159] on div "If Prices Could Talk" at bounding box center [634, 173] width 460 height 29
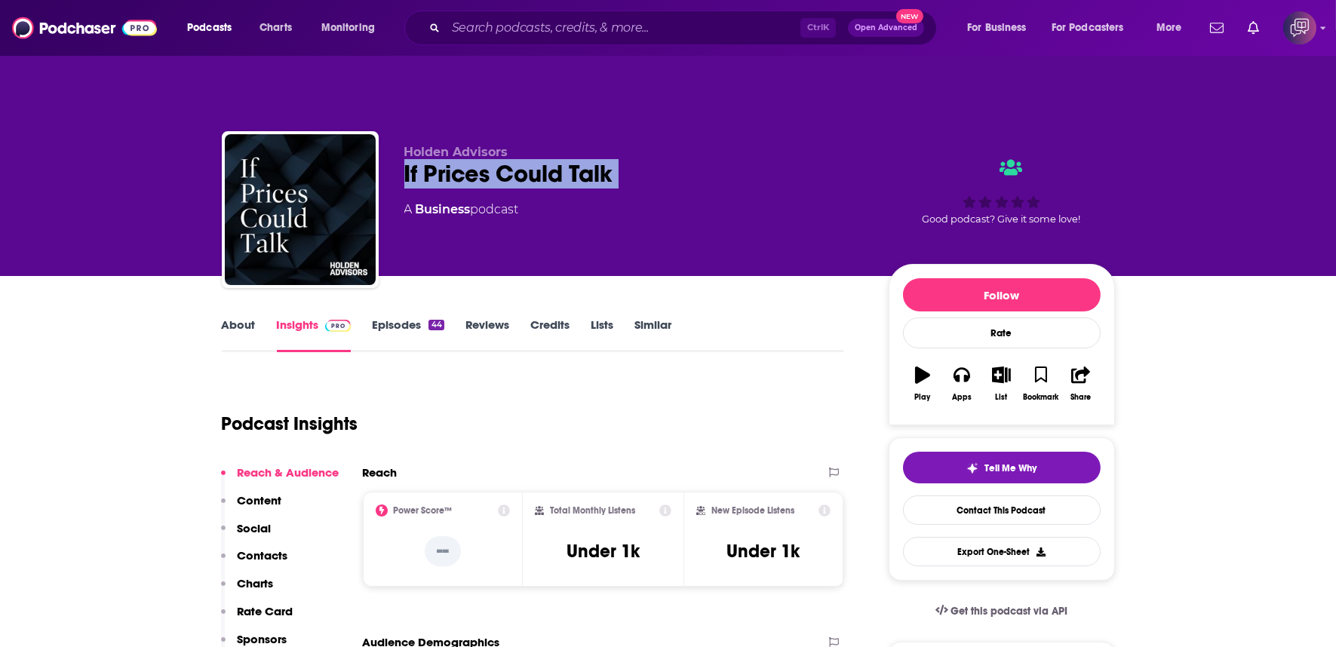
copy div "If Prices Could Talk"
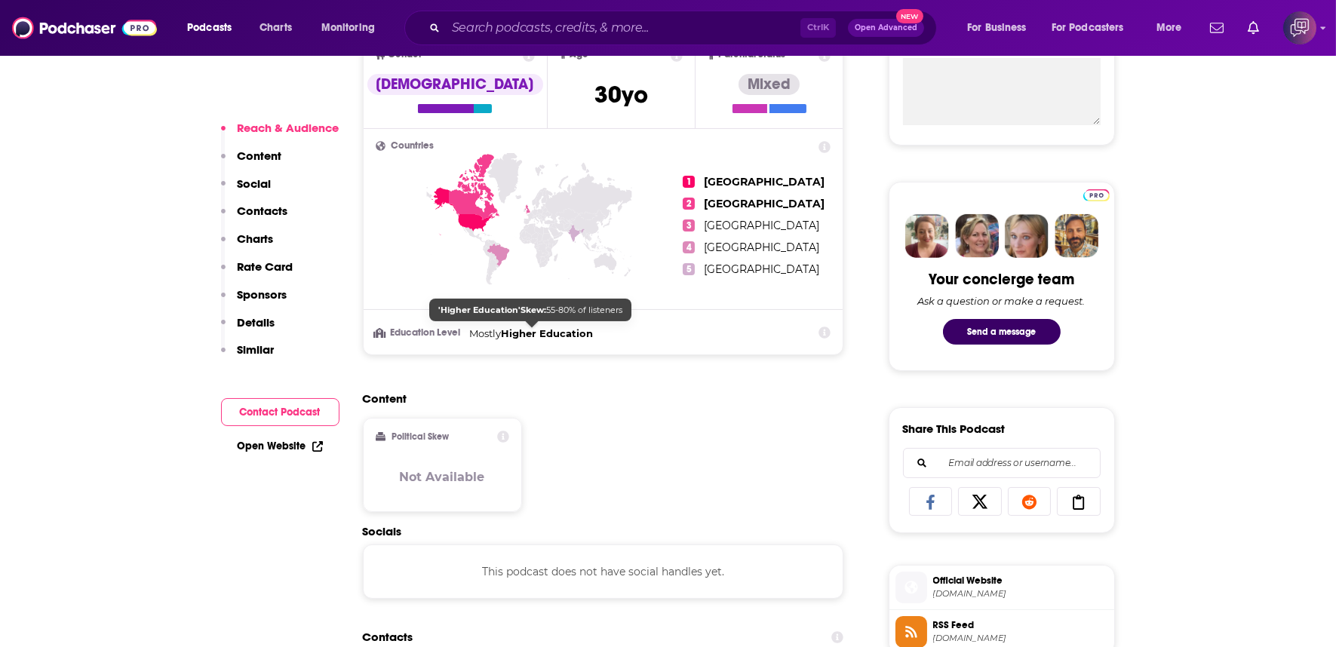
scroll to position [754, 0]
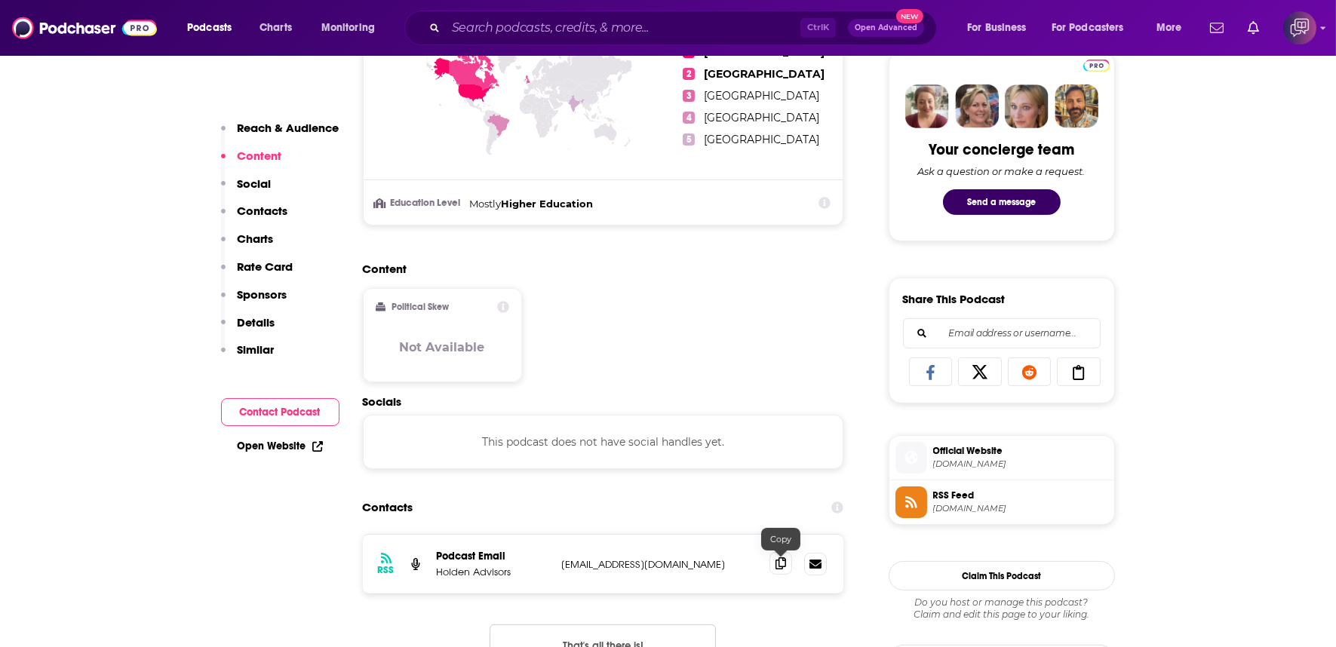
click at [782, 557] on icon at bounding box center [780, 563] width 11 height 12
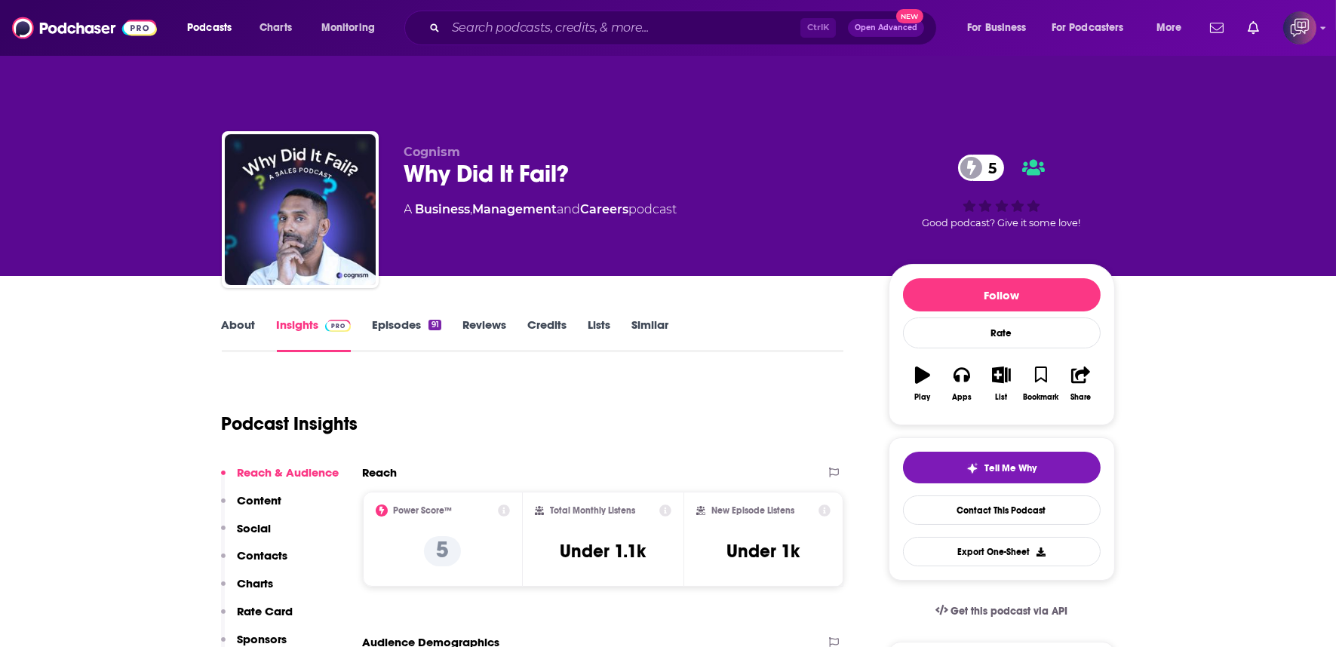
click at [601, 159] on div "Why Did It Fail? 5" at bounding box center [634, 173] width 460 height 29
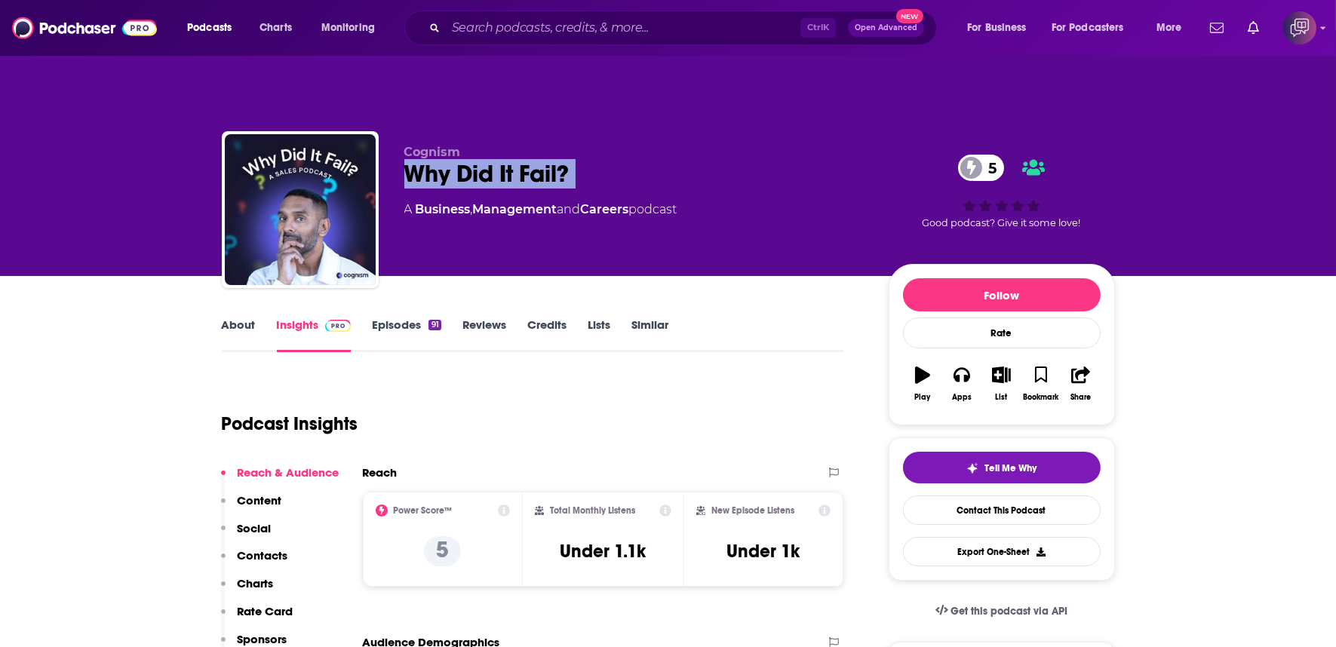
click at [601, 159] on div "Why Did It Fail? 5" at bounding box center [634, 173] width 460 height 29
copy div "Why Did It Fail? 5"
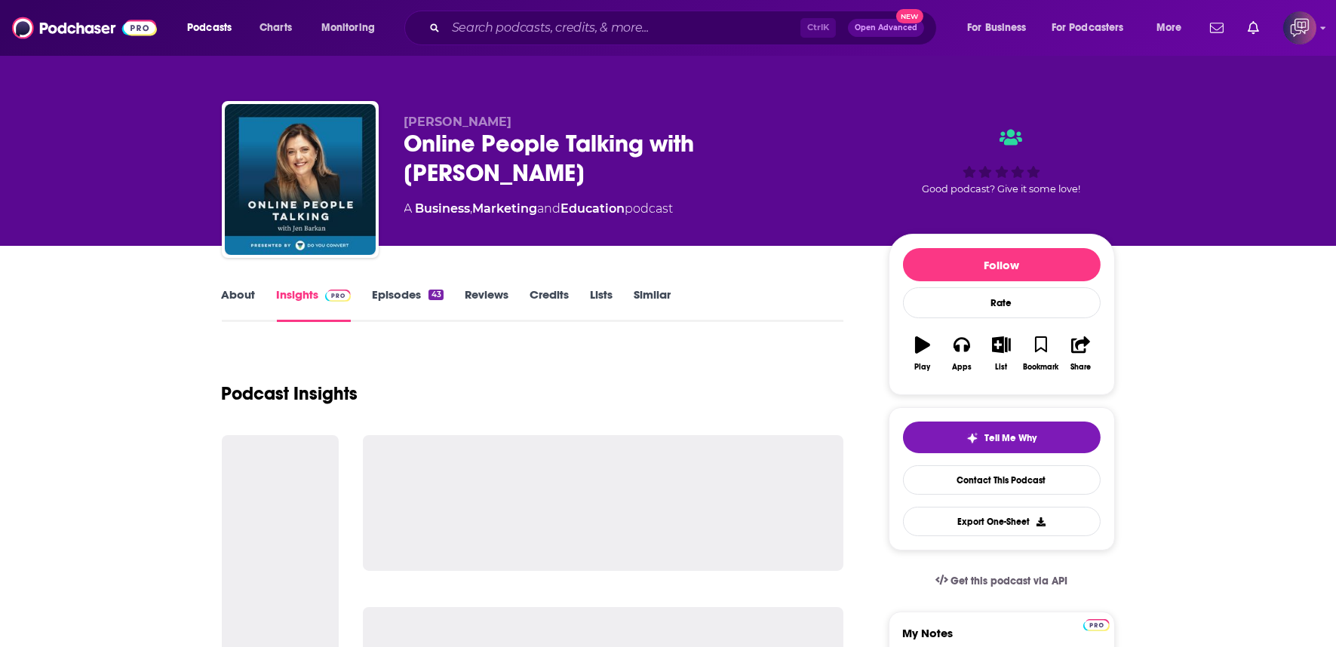
click at [836, 142] on div "Online People Talking with [PERSON_NAME]" at bounding box center [634, 158] width 460 height 59
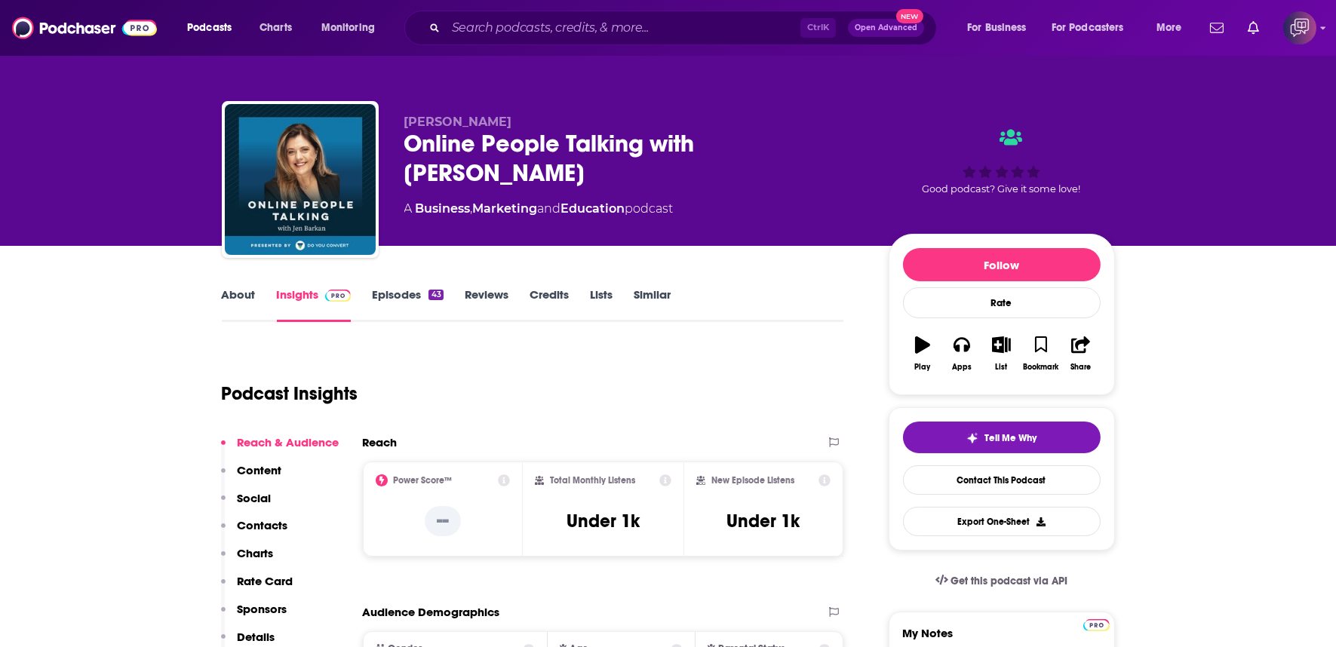
click at [836, 142] on div "Online People Talking with [PERSON_NAME]" at bounding box center [634, 158] width 460 height 59
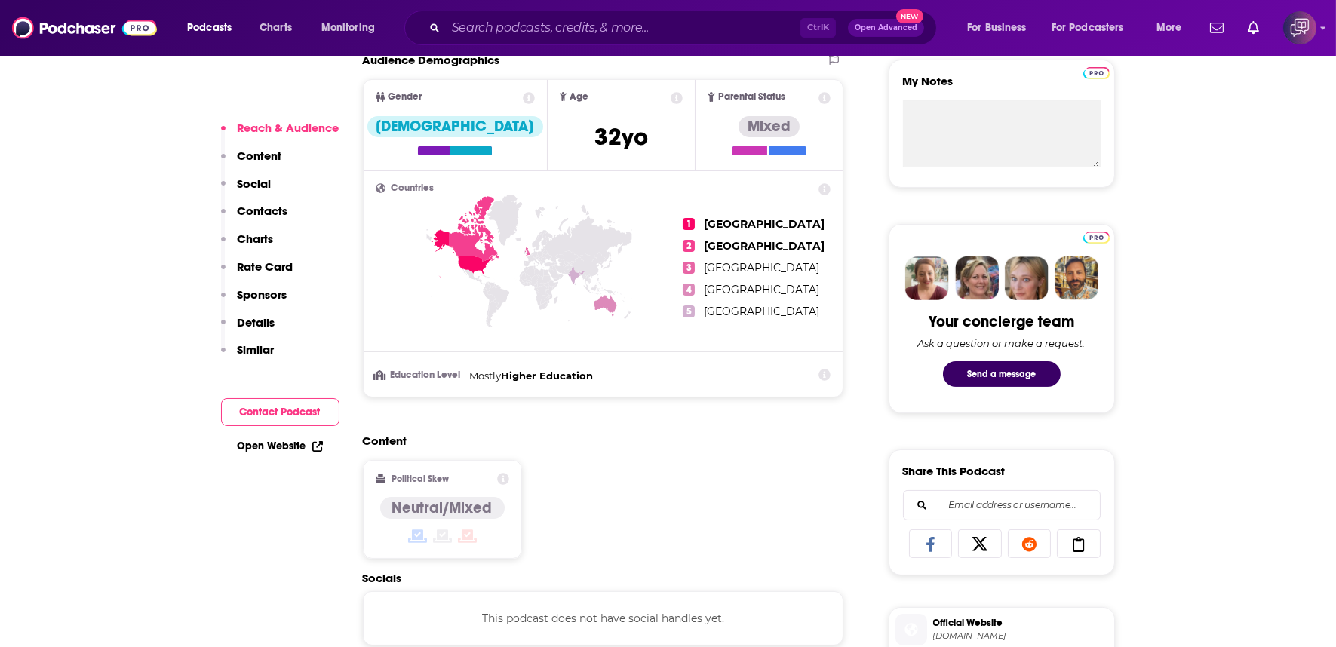
scroll to position [754, 0]
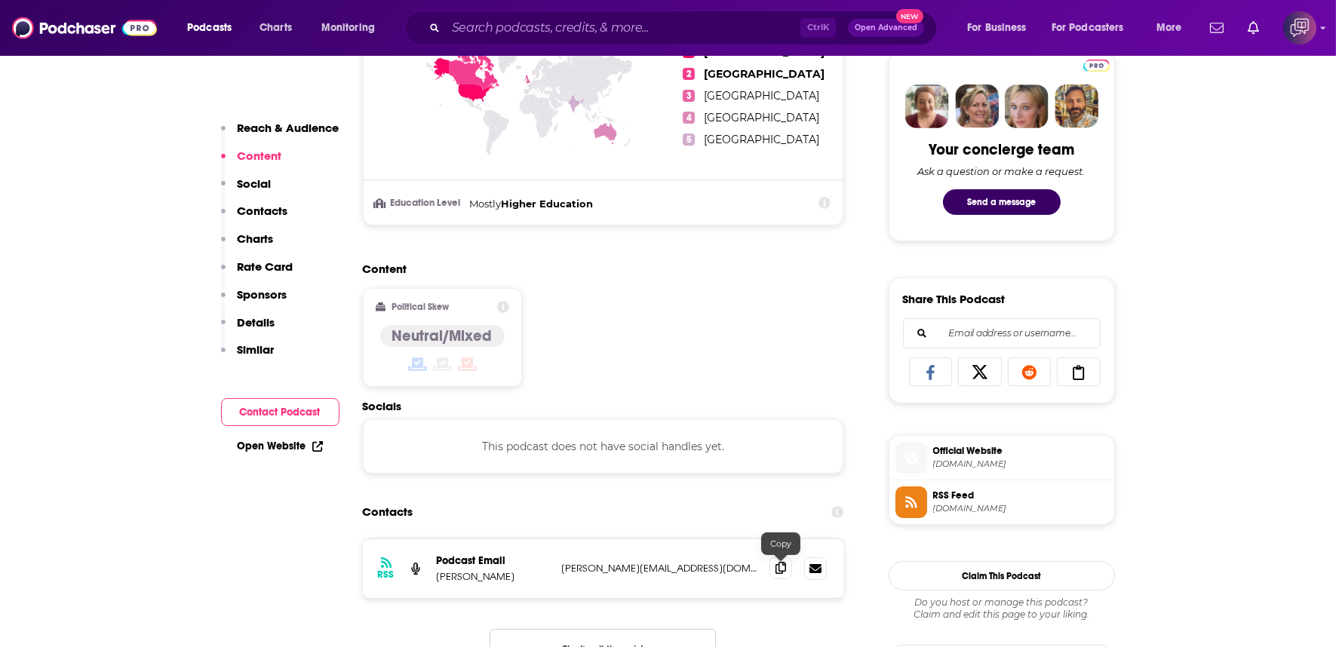
click at [777, 562] on icon at bounding box center [780, 568] width 11 height 12
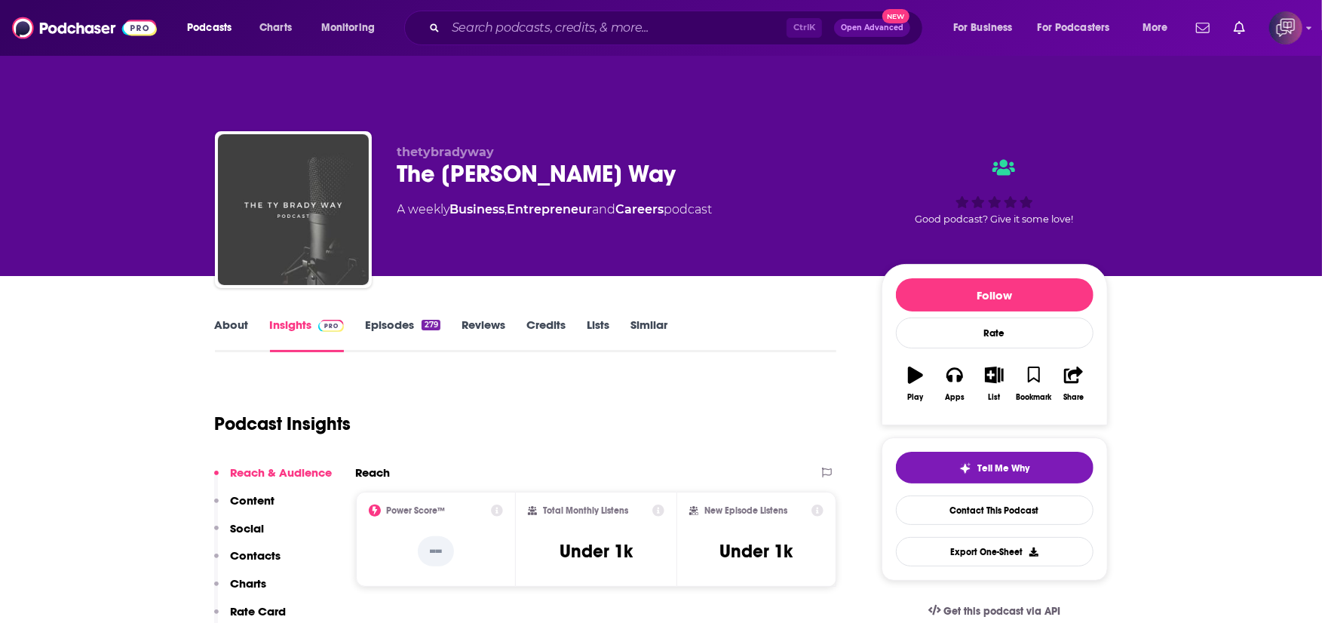
click at [600, 159] on div "The [PERSON_NAME] Way" at bounding box center [628, 173] width 460 height 29
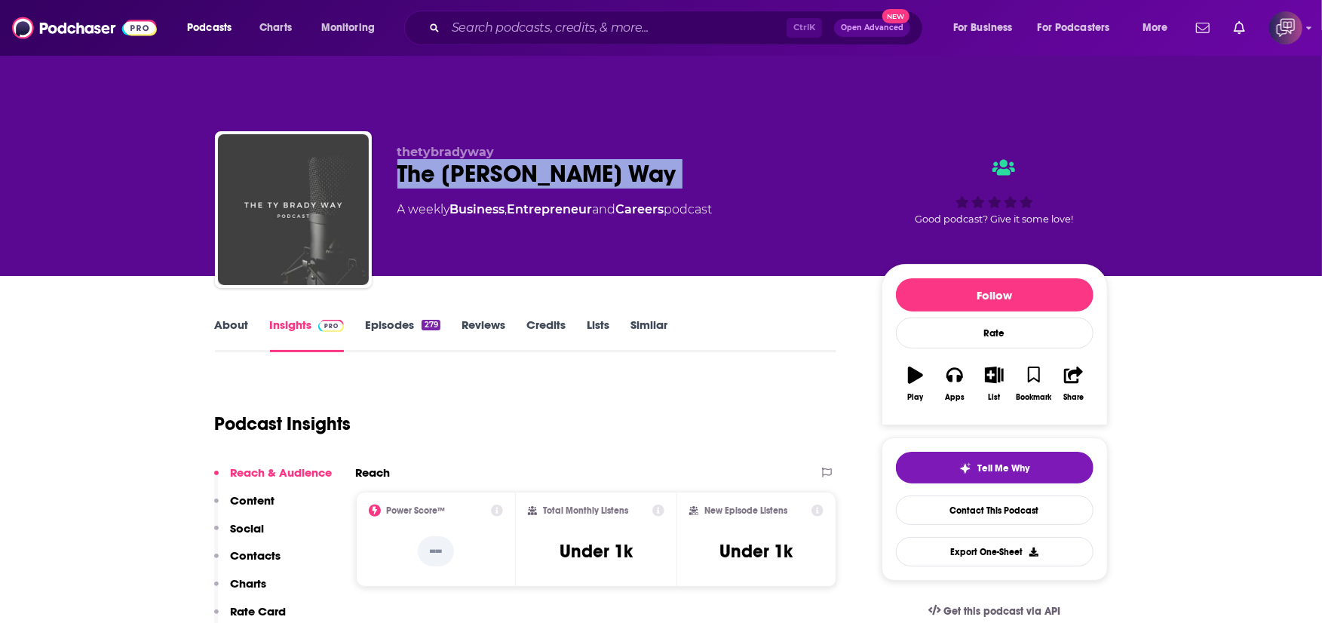
click at [600, 159] on div "The [PERSON_NAME] Way" at bounding box center [628, 173] width 460 height 29
copy div "The [PERSON_NAME] Way"
click at [230, 318] on link "About" at bounding box center [232, 335] width 34 height 35
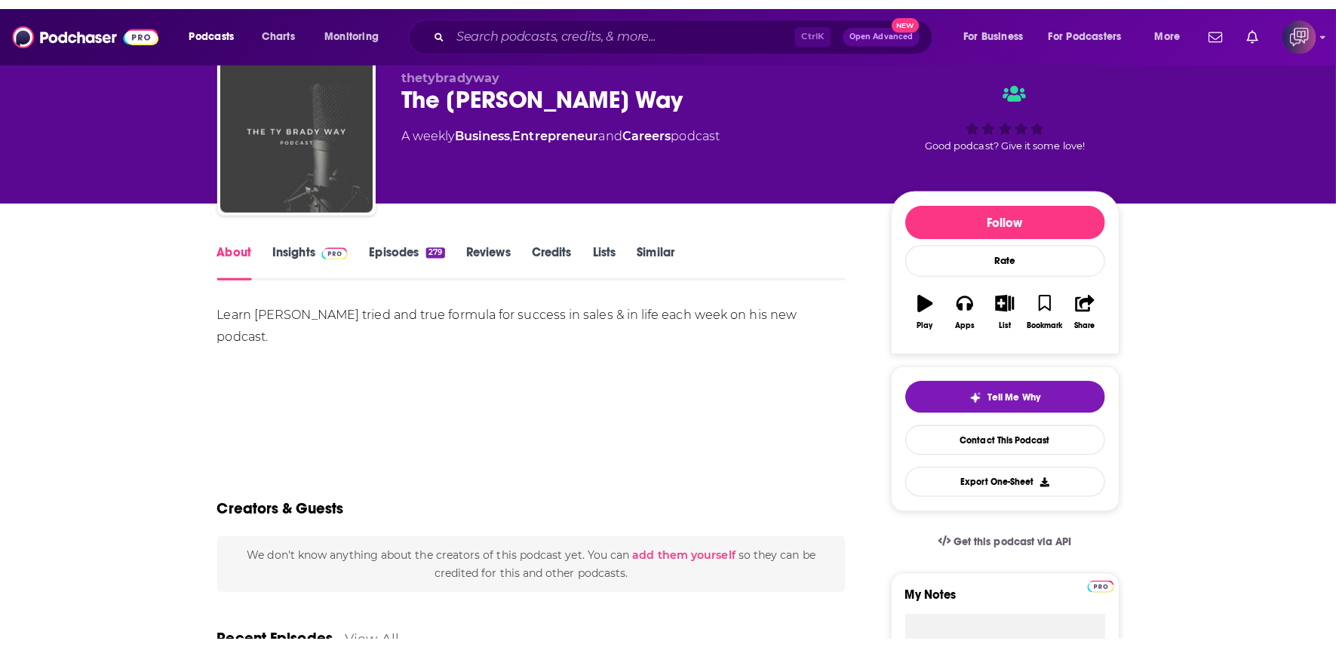
scroll to position [83, 0]
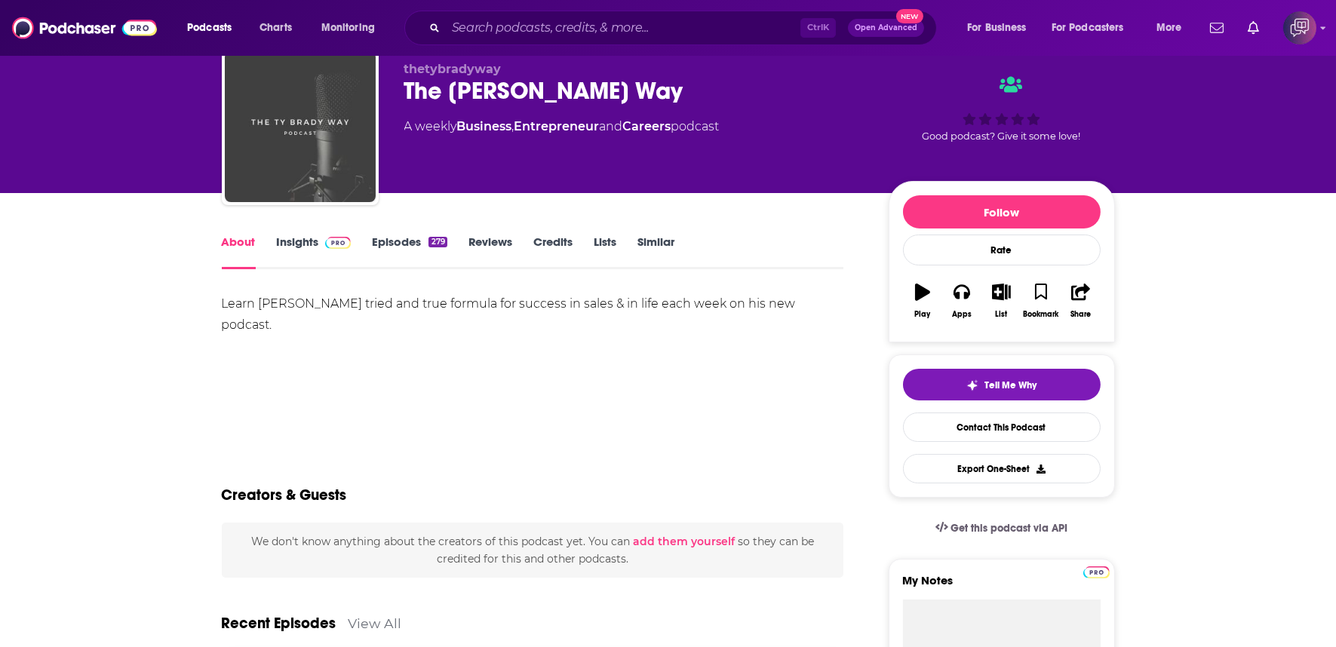
click at [303, 235] on link "Insights" at bounding box center [314, 252] width 75 height 35
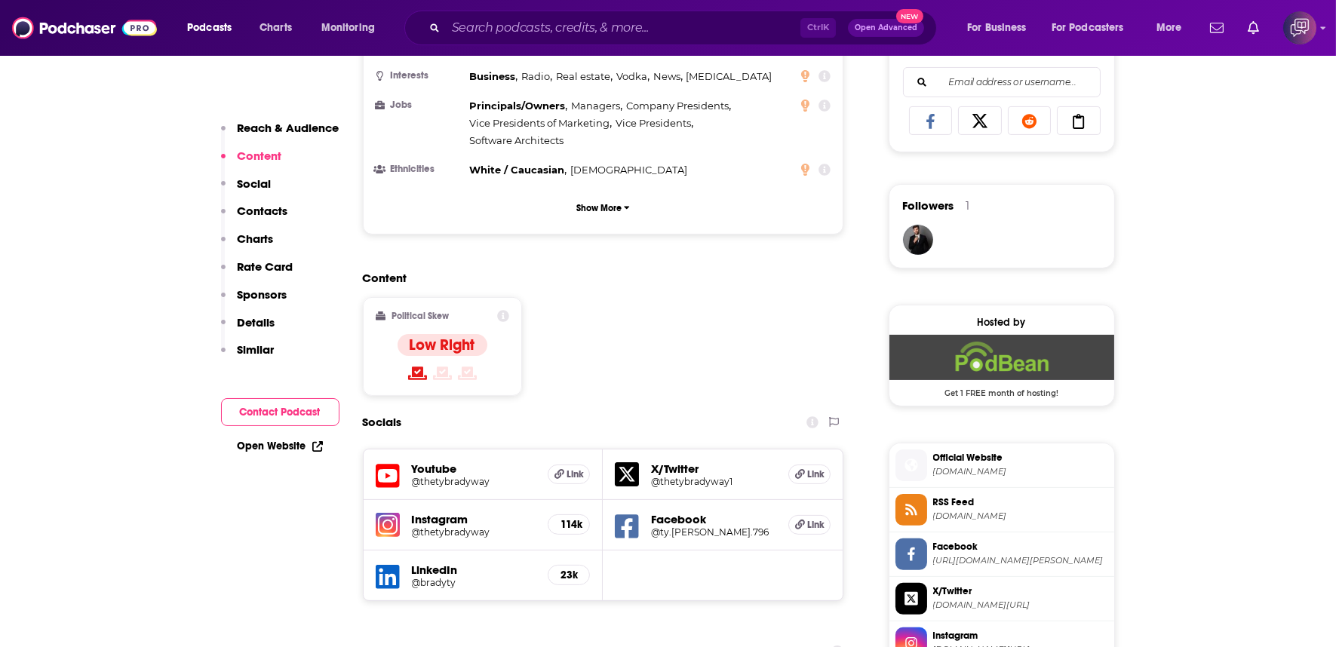
scroll to position [1089, 0]
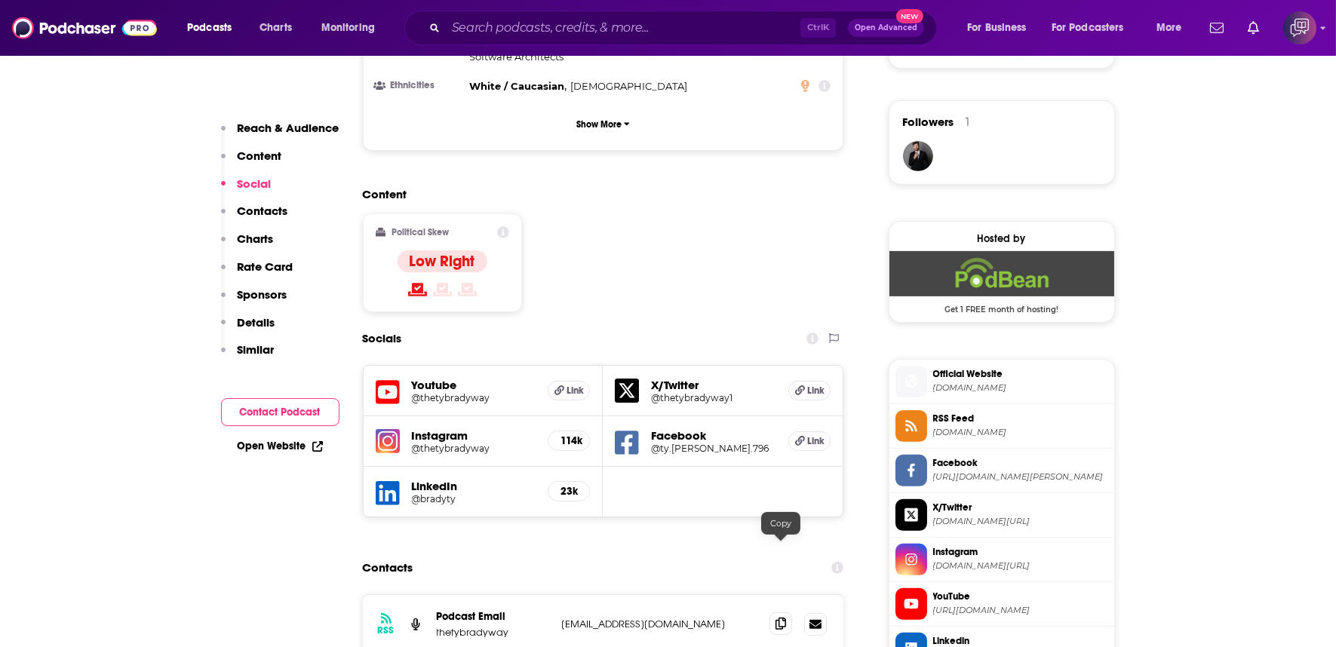
click at [780, 613] on span at bounding box center [780, 624] width 23 height 23
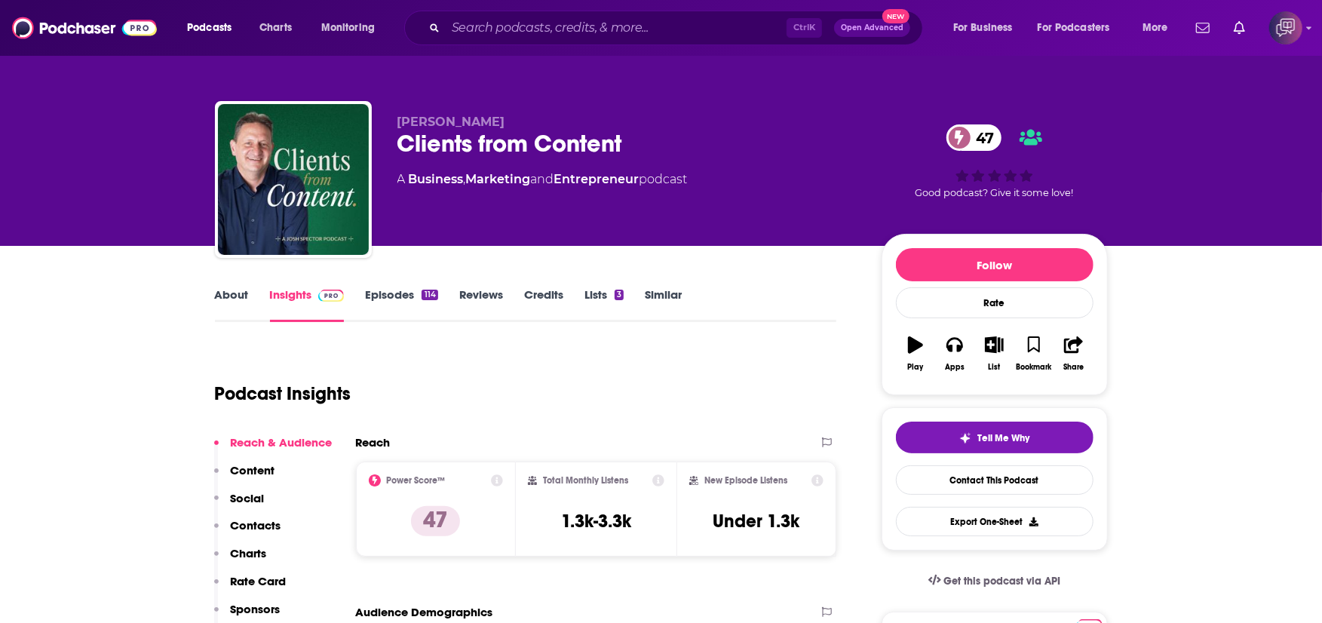
click at [649, 140] on div "Clients from Content 47" at bounding box center [628, 143] width 460 height 29
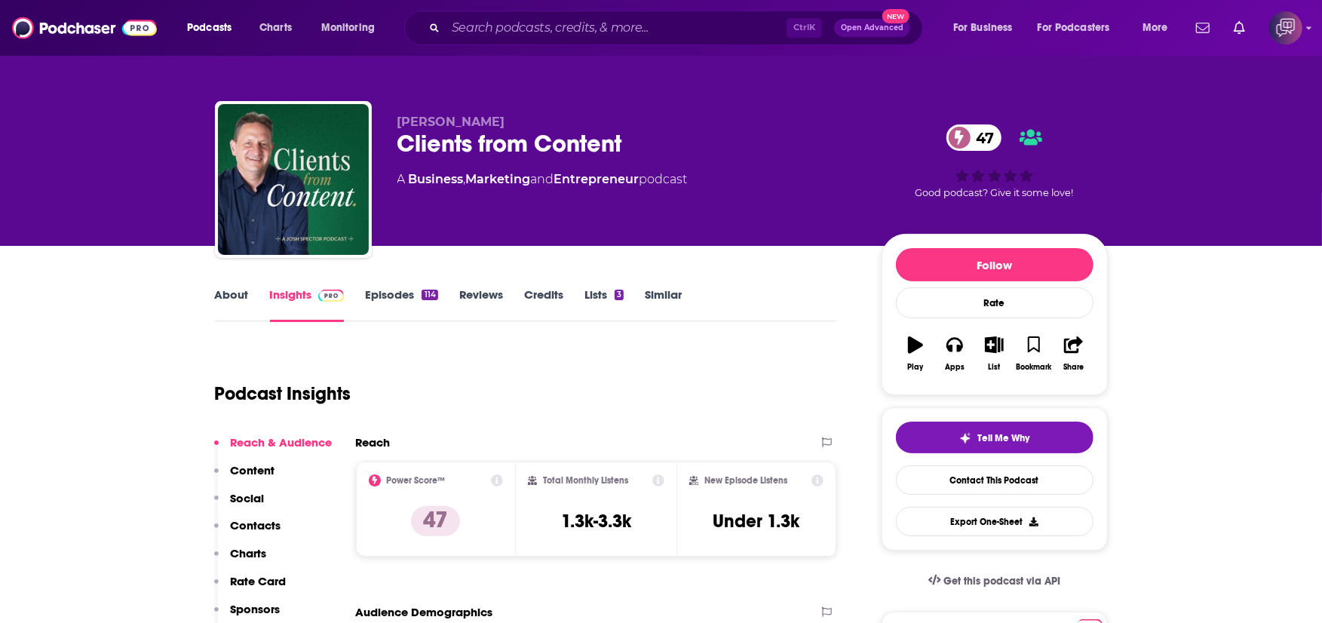
click at [649, 140] on div "Clients from Content 47" at bounding box center [628, 143] width 460 height 29
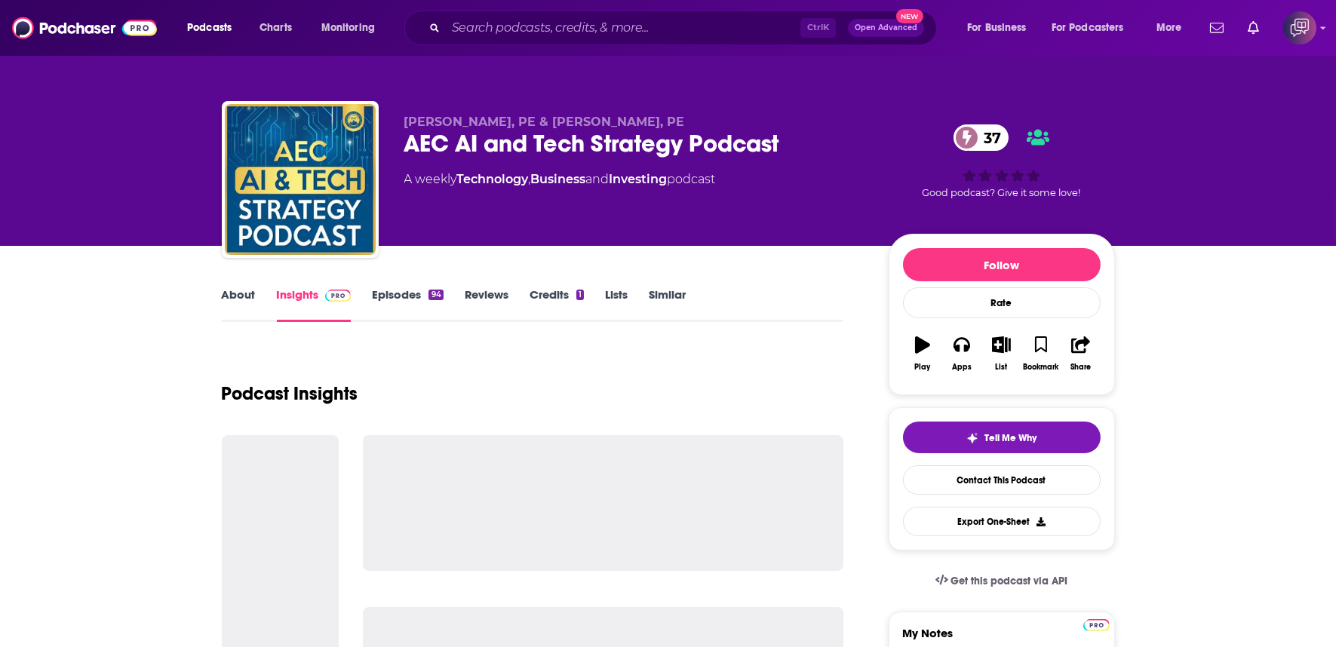
click at [787, 155] on div "AEC AI and Tech Strategy Podcast 37" at bounding box center [634, 143] width 460 height 29
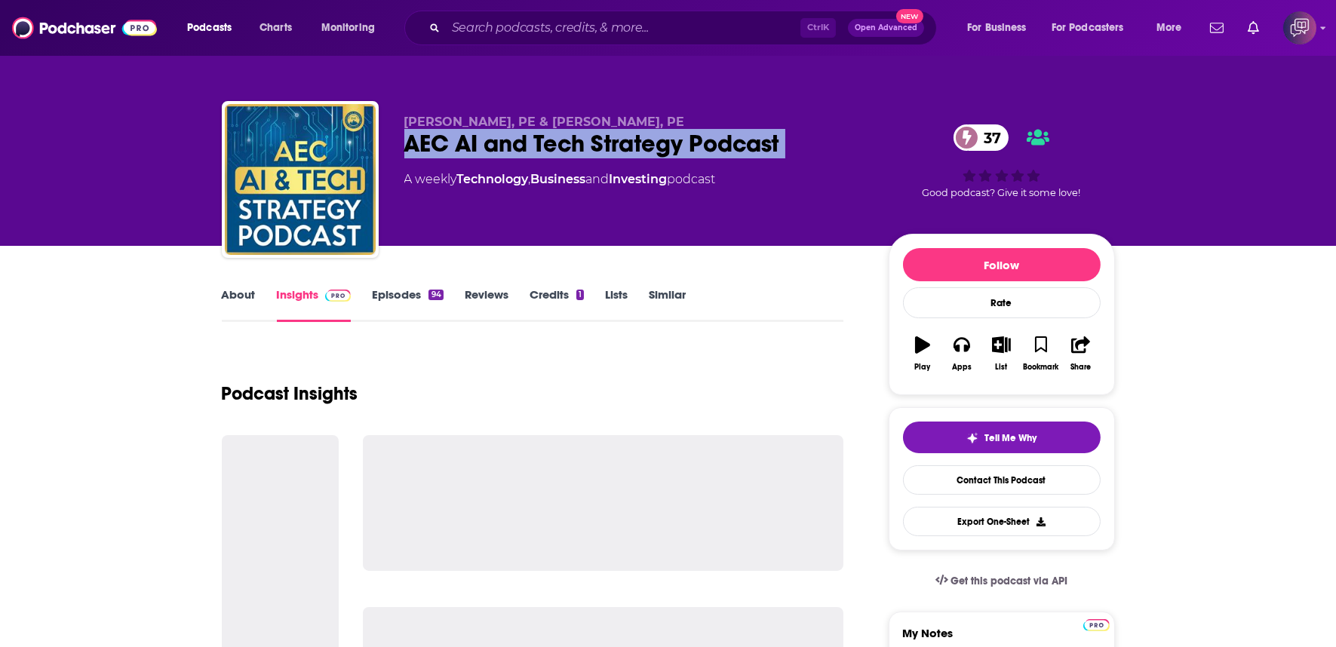
click at [787, 155] on div "AEC AI and Tech Strategy Podcast 37" at bounding box center [634, 143] width 460 height 29
copy div "AEC AI and Tech Strategy Podcast 37"
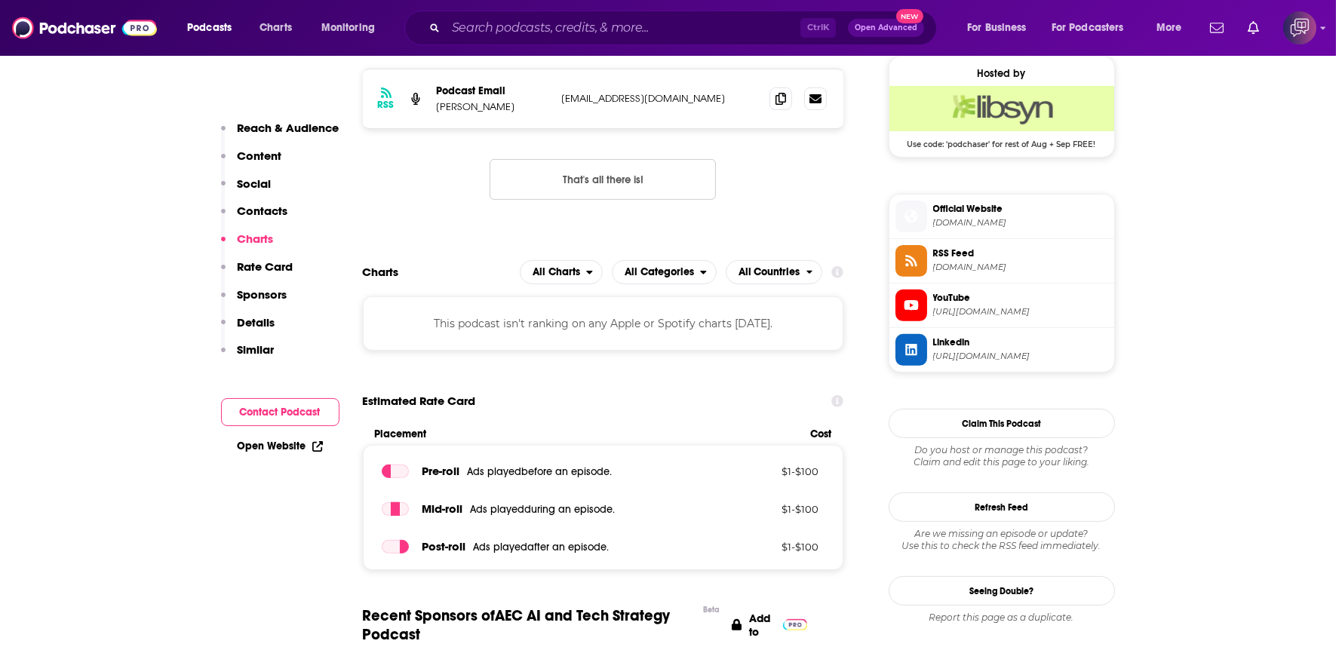
scroll to position [1257, 0]
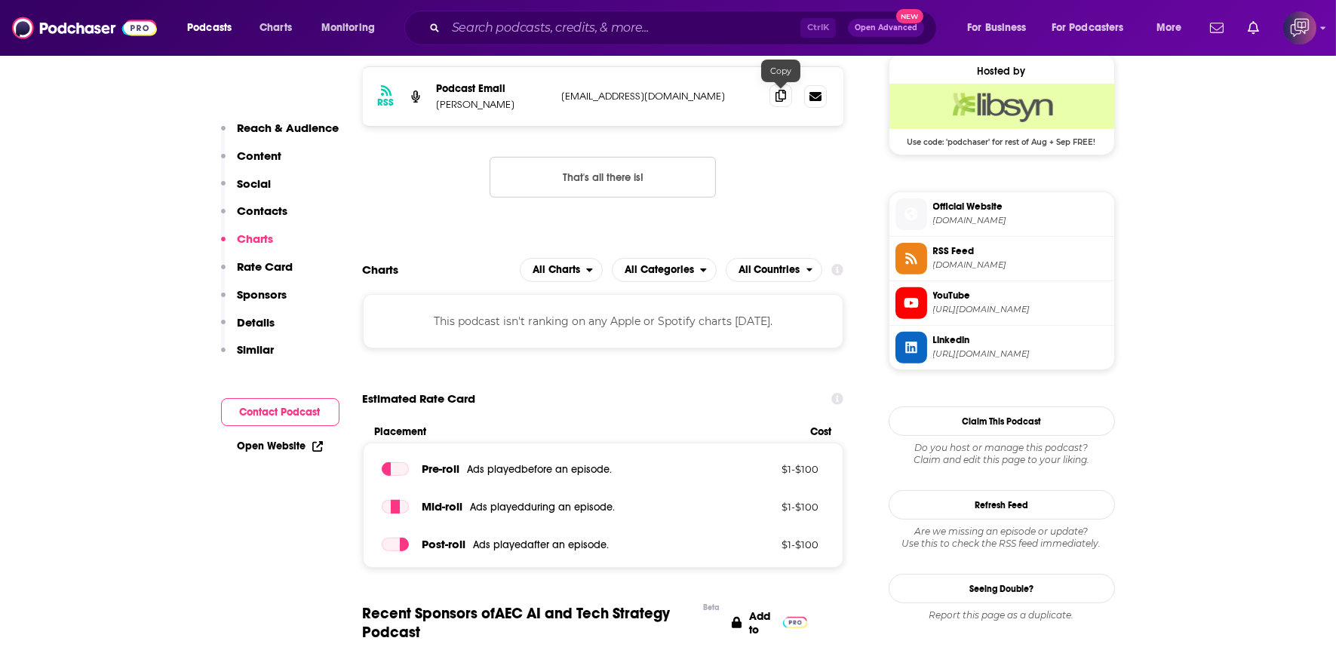
click at [786, 84] on span at bounding box center [780, 95] width 23 height 23
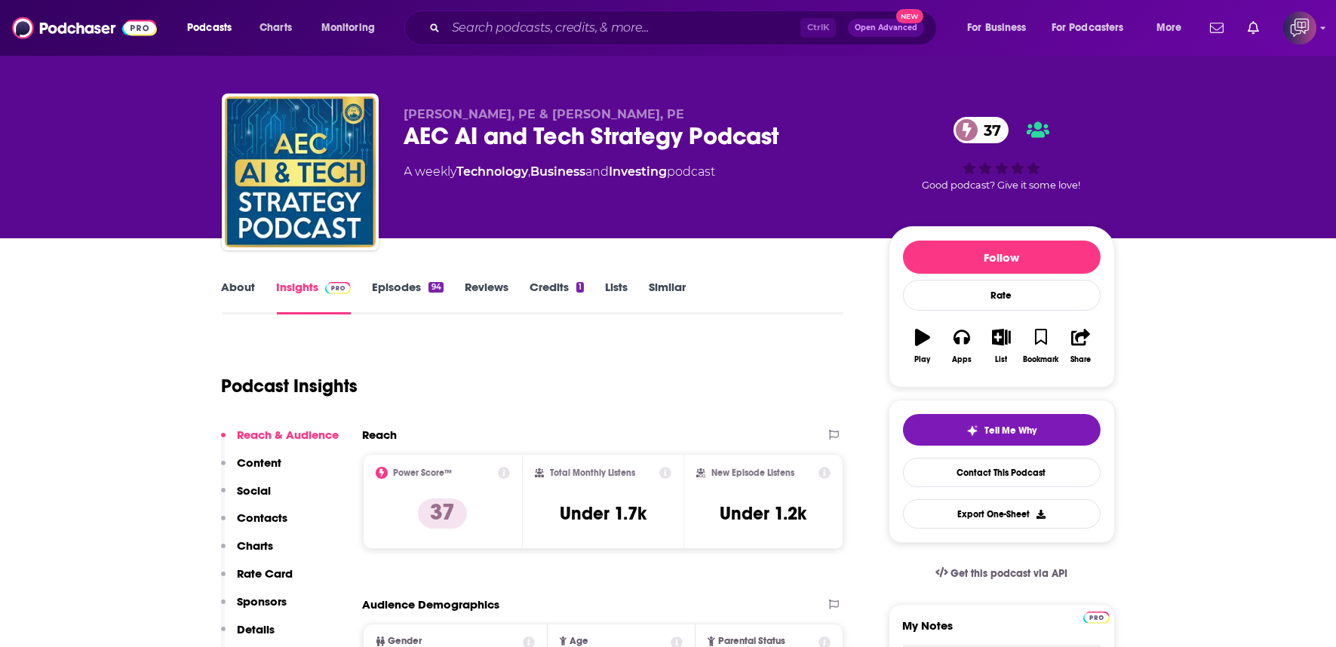
scroll to position [0, 0]
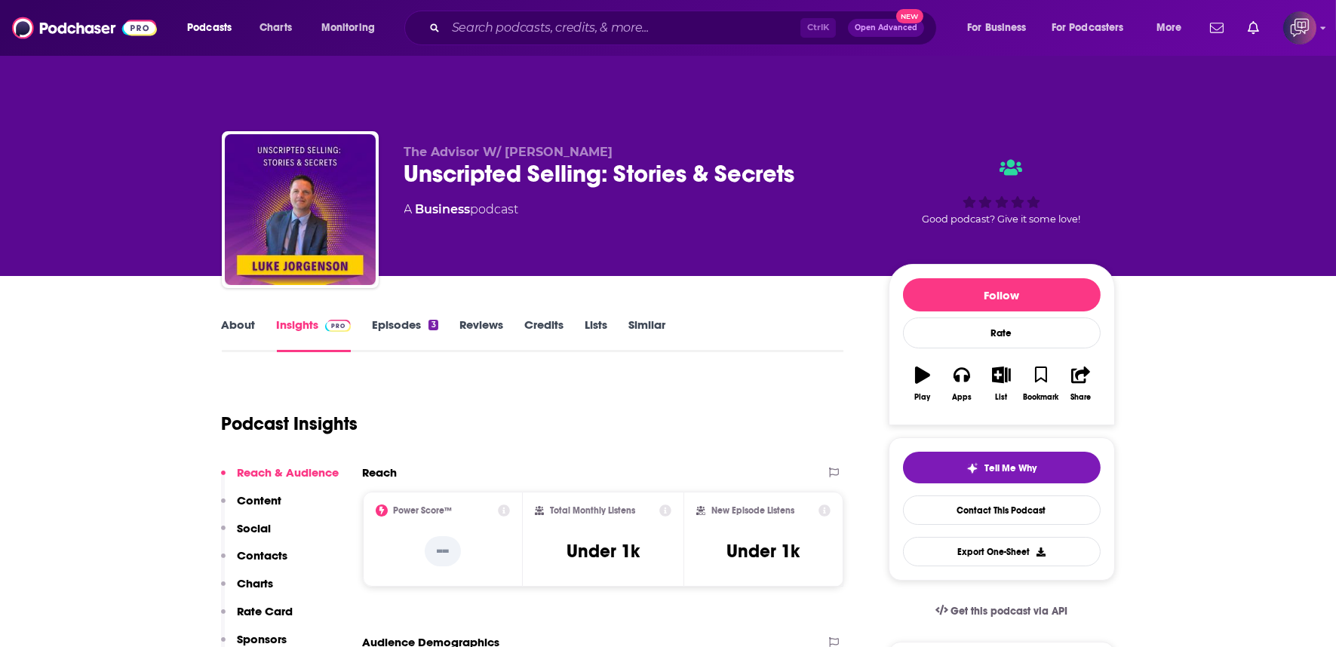
click at [824, 159] on div "Unscripted Selling: Stories & Secrets" at bounding box center [634, 173] width 460 height 29
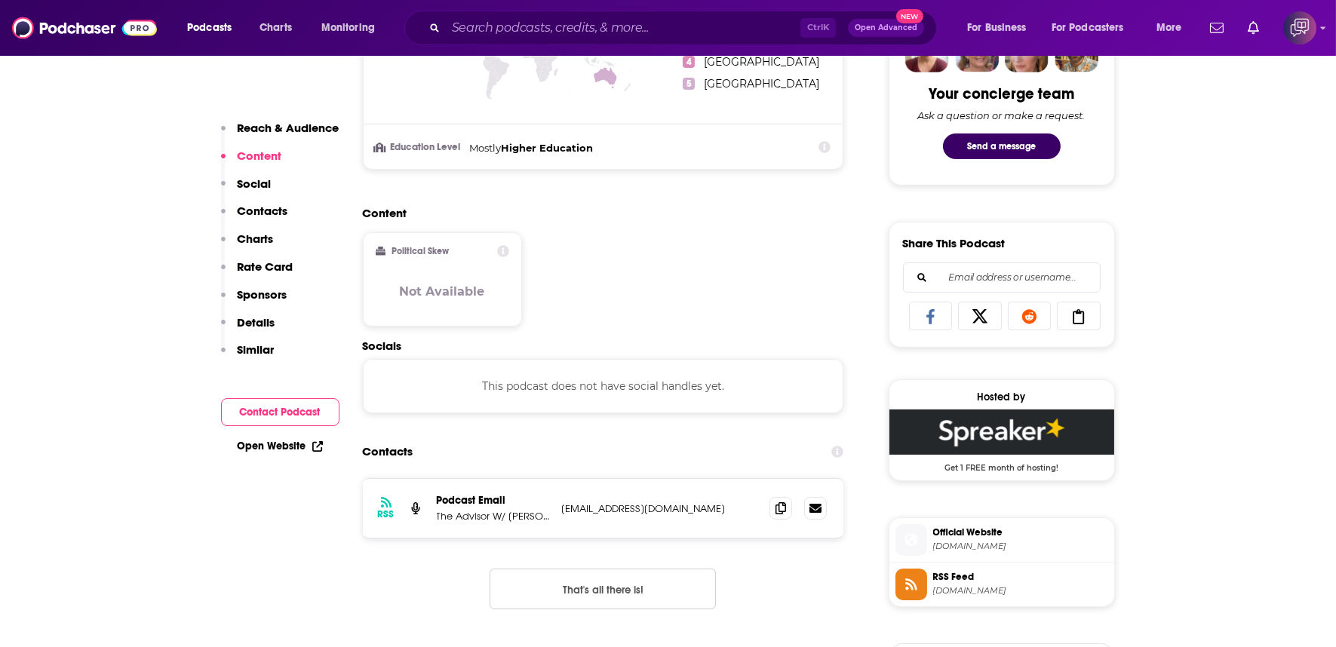
scroll to position [838, 0]
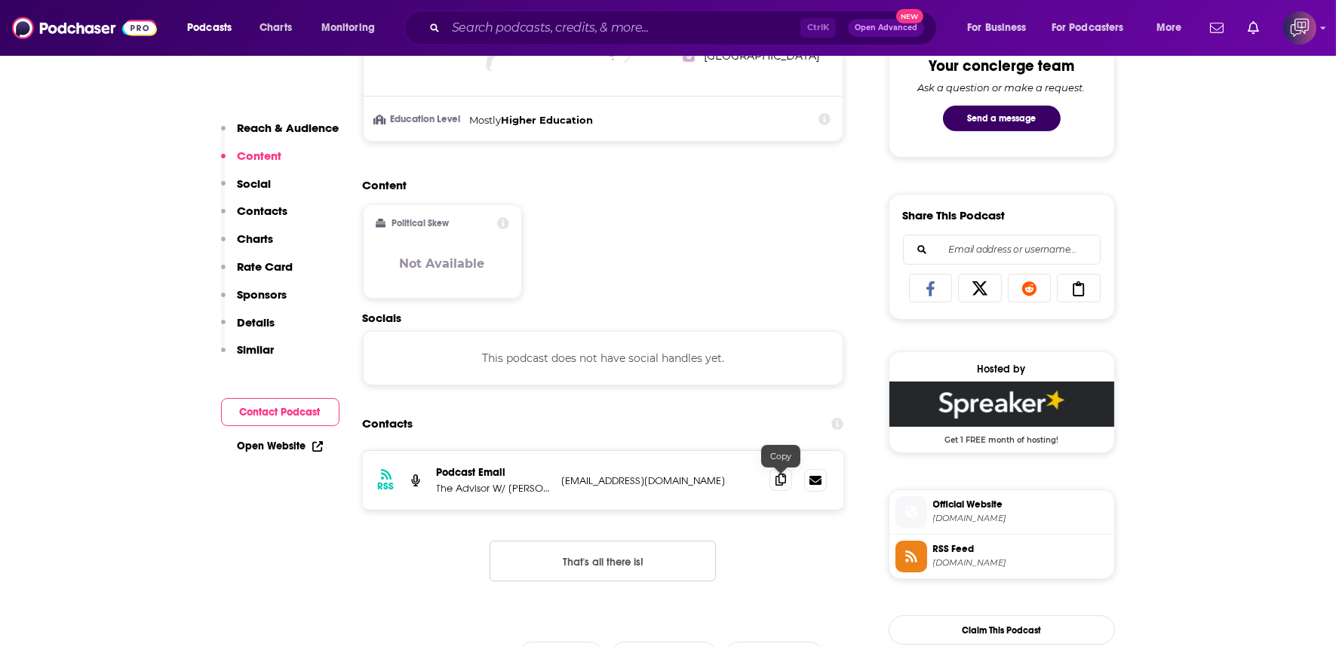
click at [775, 474] on icon at bounding box center [780, 480] width 11 height 12
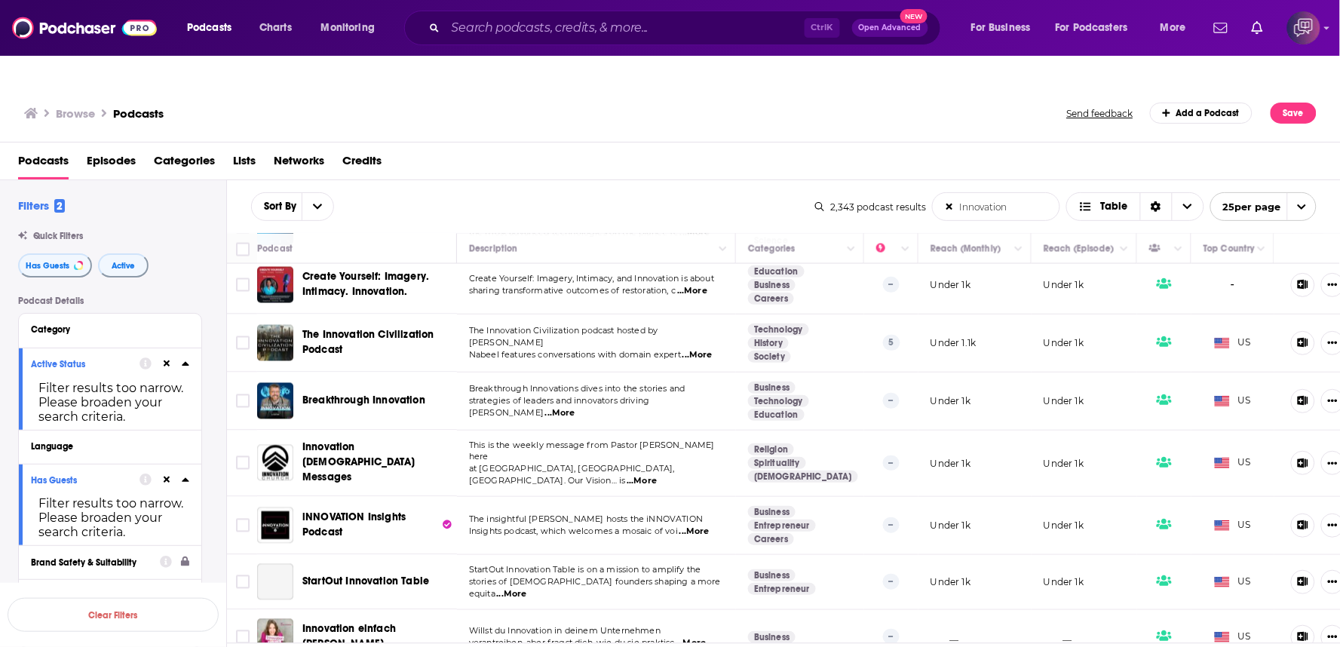
scroll to position [1019, 0]
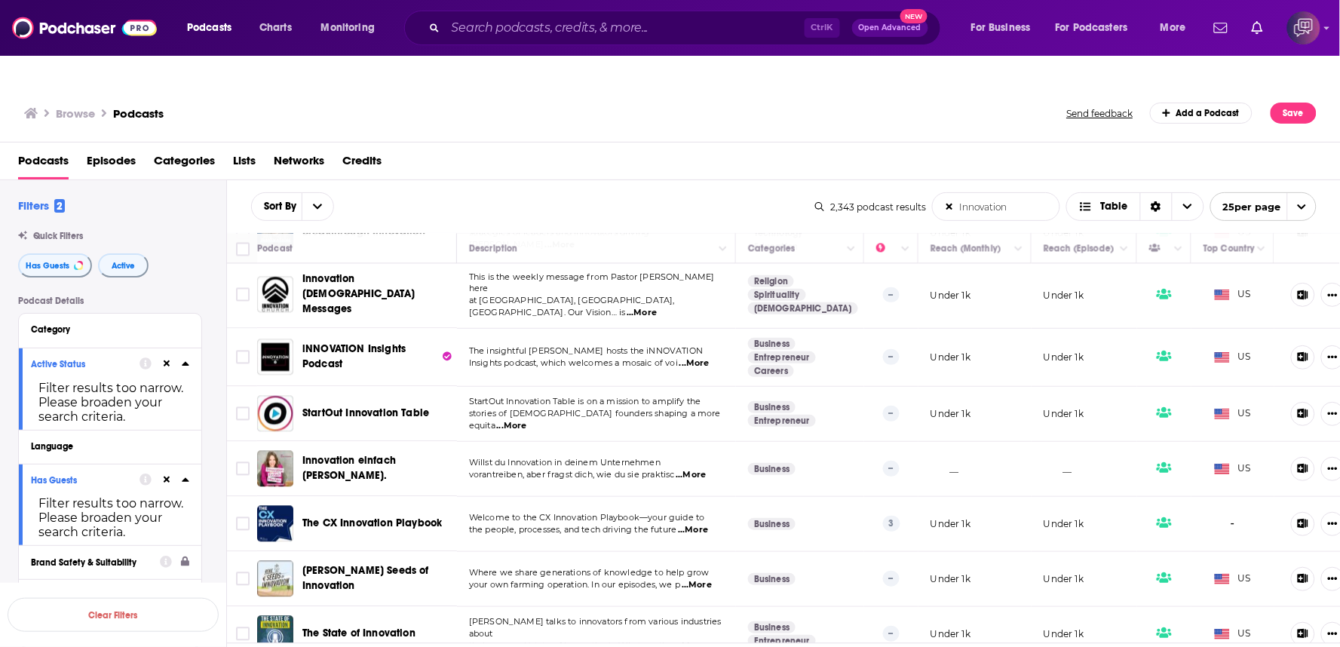
click at [696, 358] on span "...More" at bounding box center [695, 364] width 30 height 12
click at [469, 338] on td "The insightful Dr. Eulanda Sanders hosts the iNNOVATION Insights podcast, which…" at bounding box center [596, 358] width 279 height 58
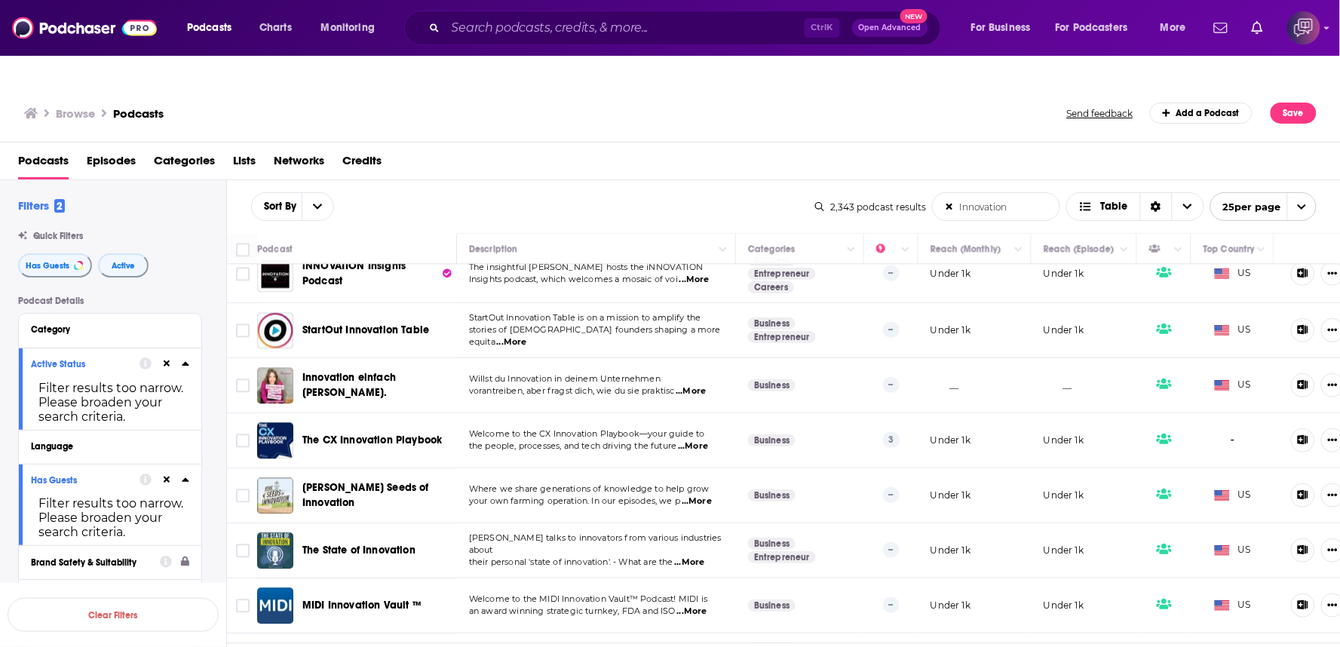
click at [527, 336] on span "...More" at bounding box center [512, 342] width 30 height 12
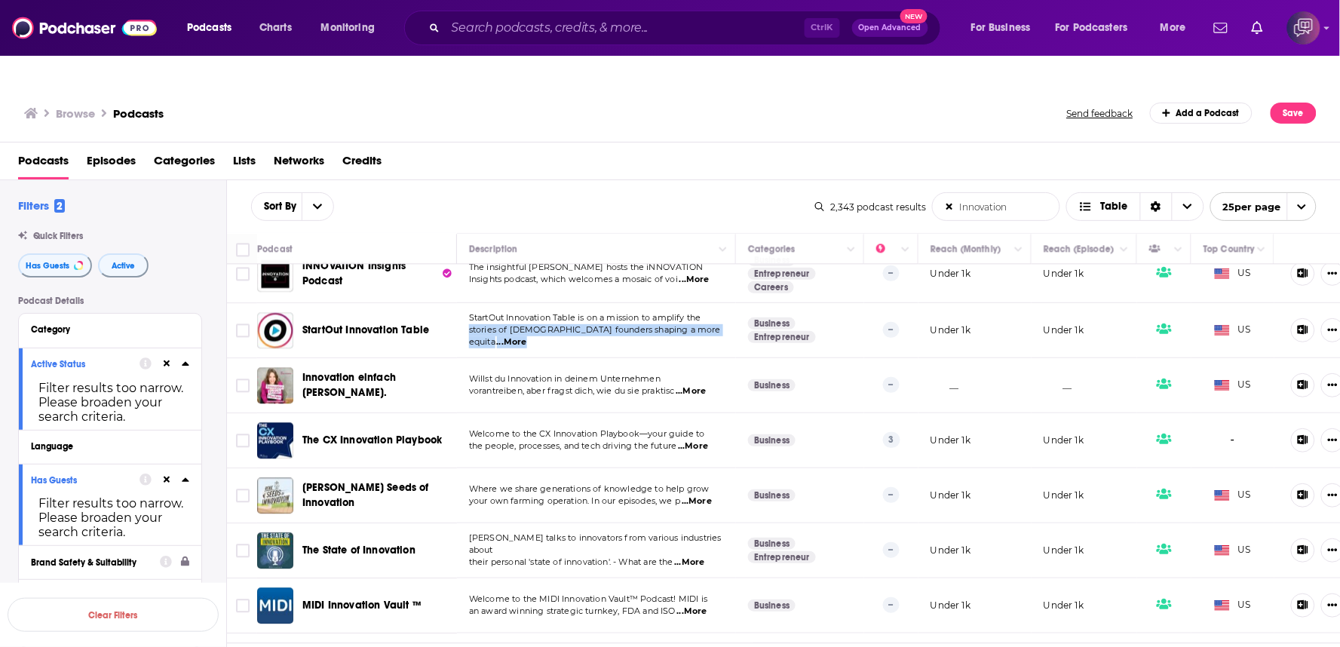
click at [527, 336] on span "...More" at bounding box center [512, 342] width 30 height 12
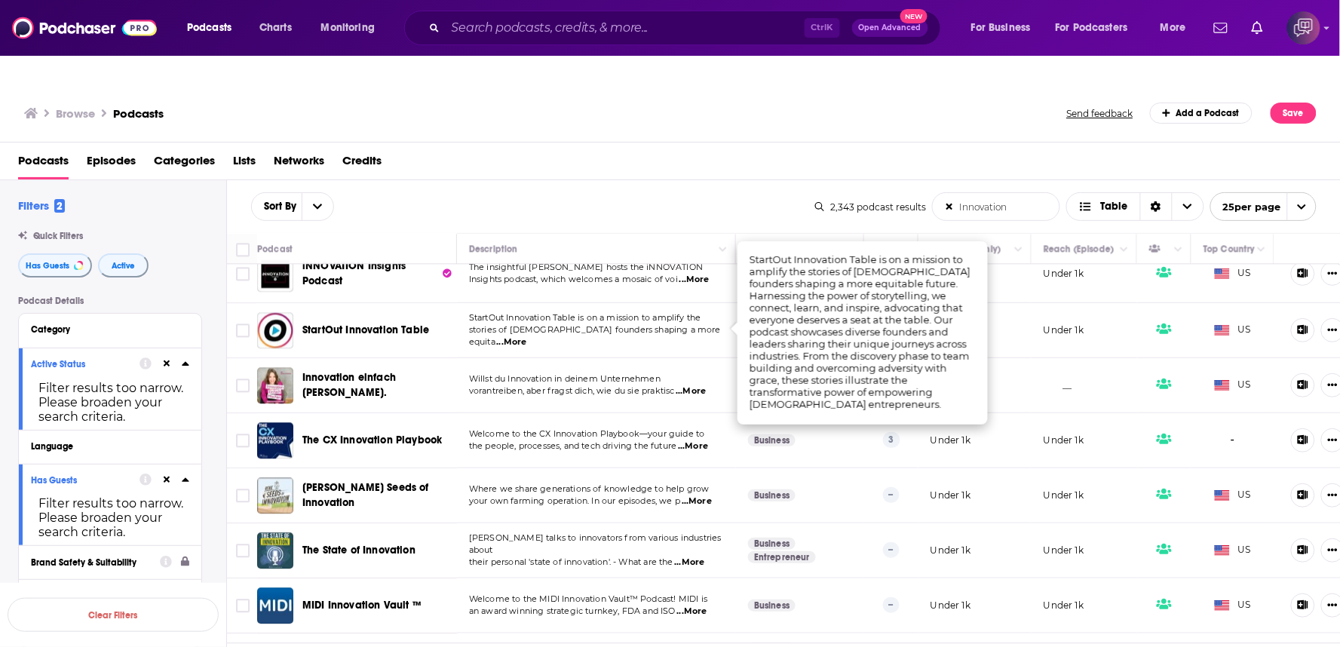
click at [554, 192] on div "Sort By Innovation List Search Input Search the results... Table" at bounding box center [533, 206] width 564 height 29
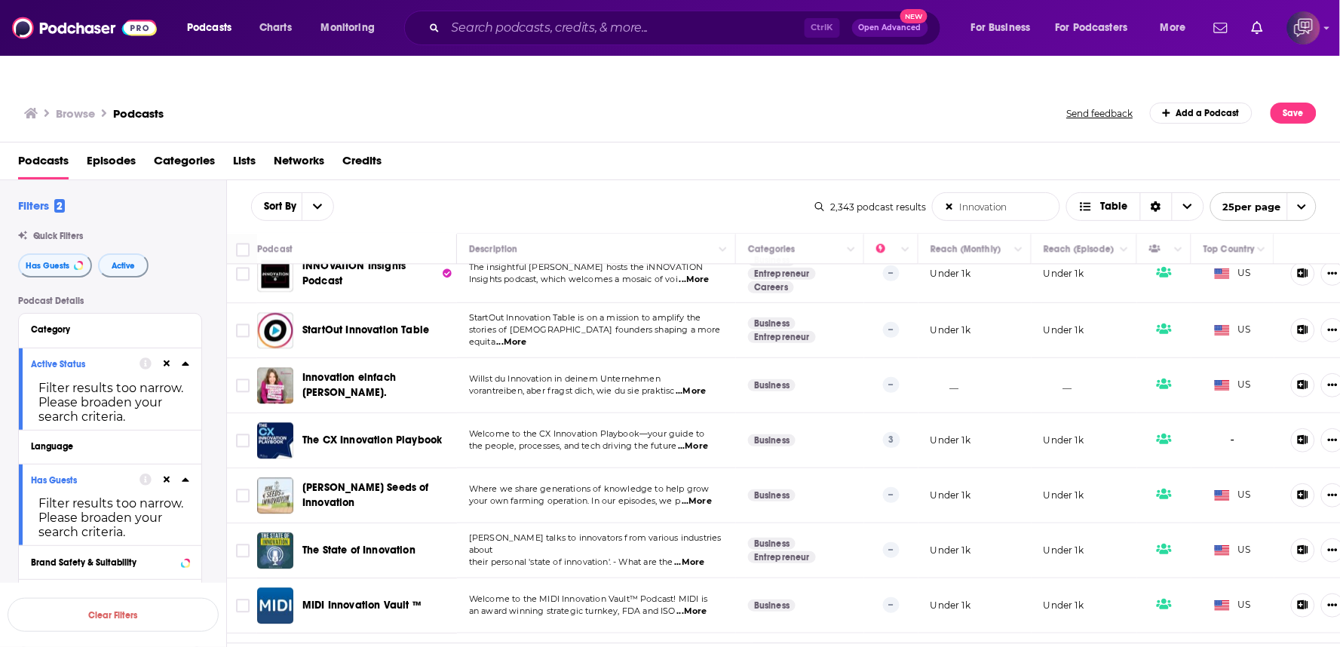
click at [694, 496] on span "...More" at bounding box center [697, 502] width 30 height 12
click at [705, 557] on span "...More" at bounding box center [689, 563] width 30 height 12
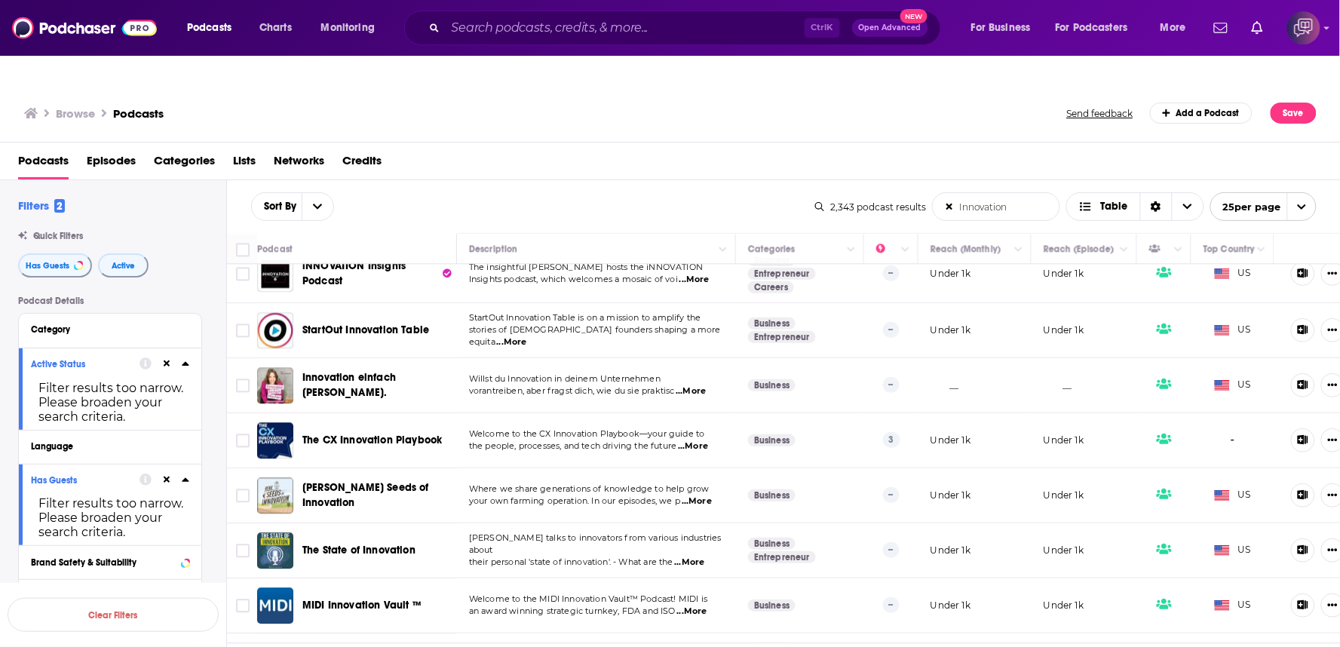
click at [705, 557] on span "...More" at bounding box center [689, 563] width 30 height 12
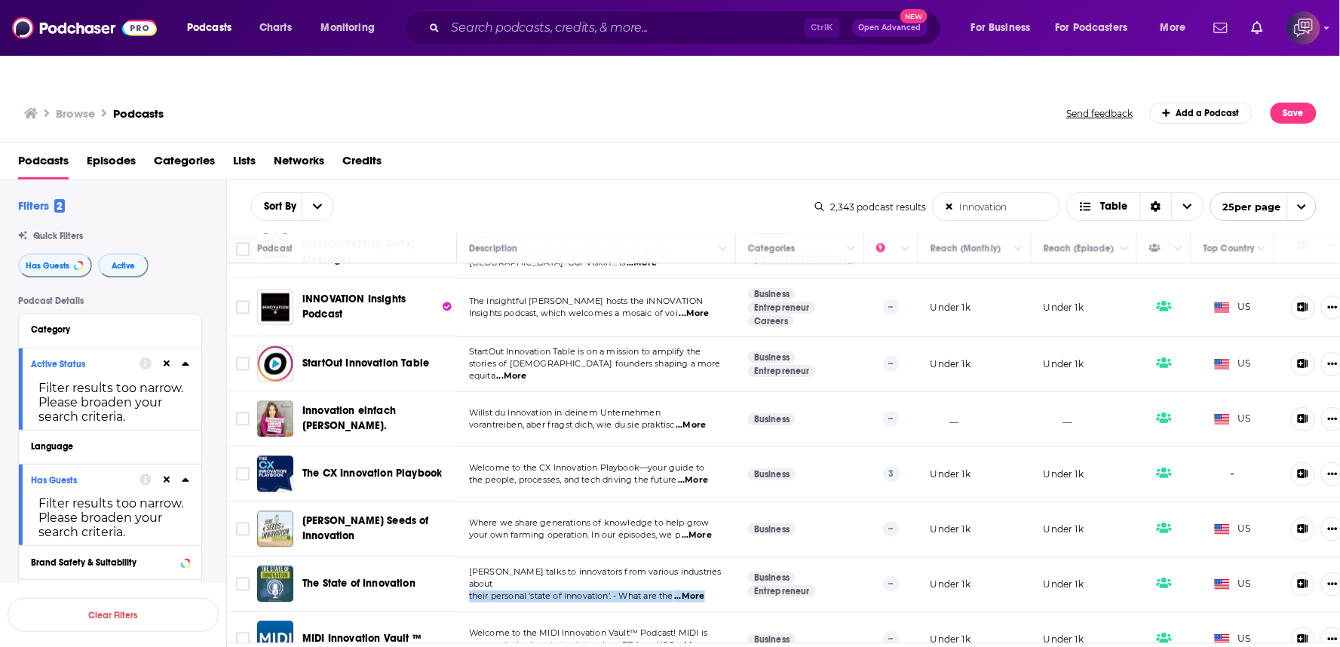
scroll to position [1153, 0]
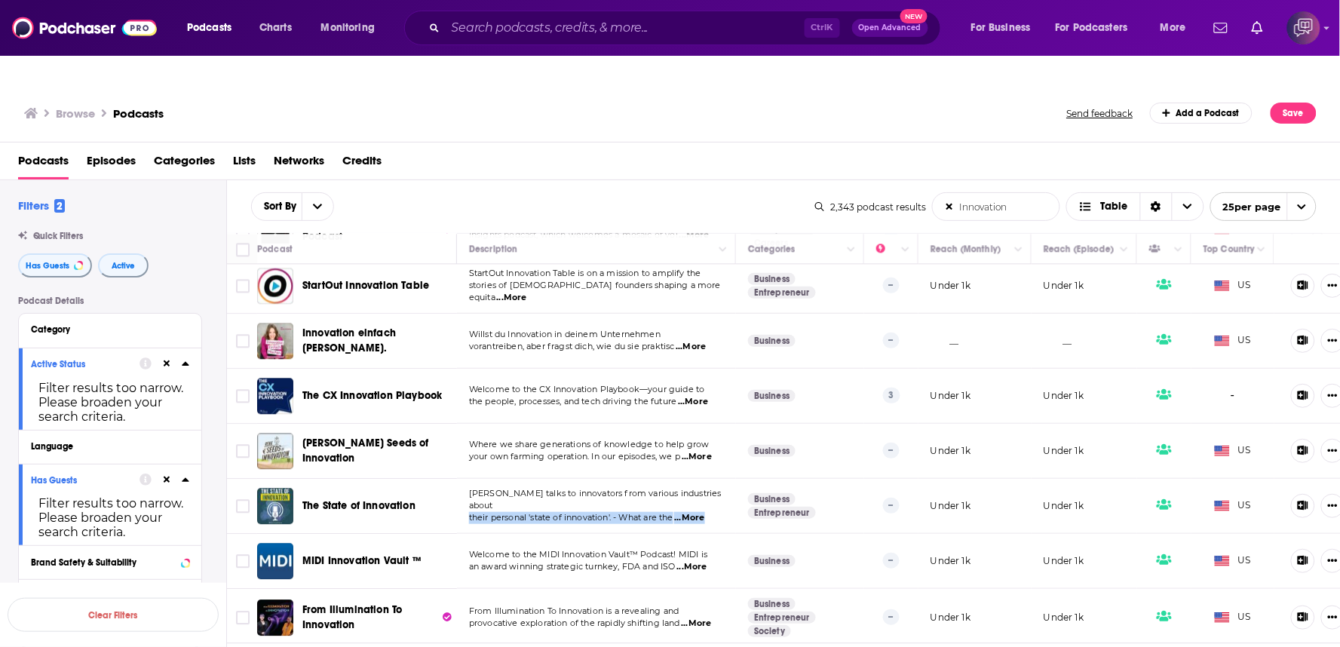
click at [704, 561] on span "...More" at bounding box center [692, 567] width 30 height 12
click at [708, 534] on td "Welcome to the MIDI Innovation Vault™ Podcast! MIDI is an award winning strateg…" at bounding box center [596, 561] width 279 height 55
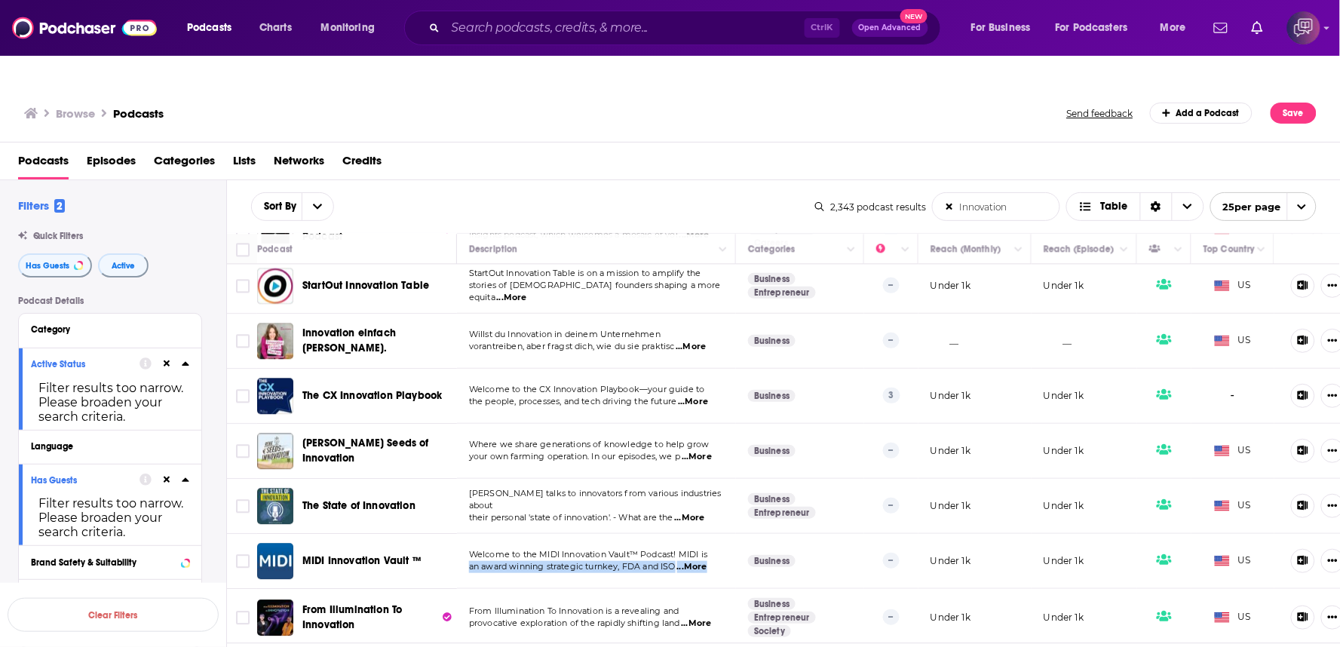
click at [708, 561] on span "...More" at bounding box center [692, 567] width 30 height 12
click at [752, 103] on div "Browse Podcasts" at bounding box center [546, 113] width 1045 height 21
click at [700, 561] on span "...More" at bounding box center [692, 567] width 30 height 12
click at [481, 439] on span "Where we share generations of knowledge to help grow" at bounding box center [589, 444] width 241 height 11
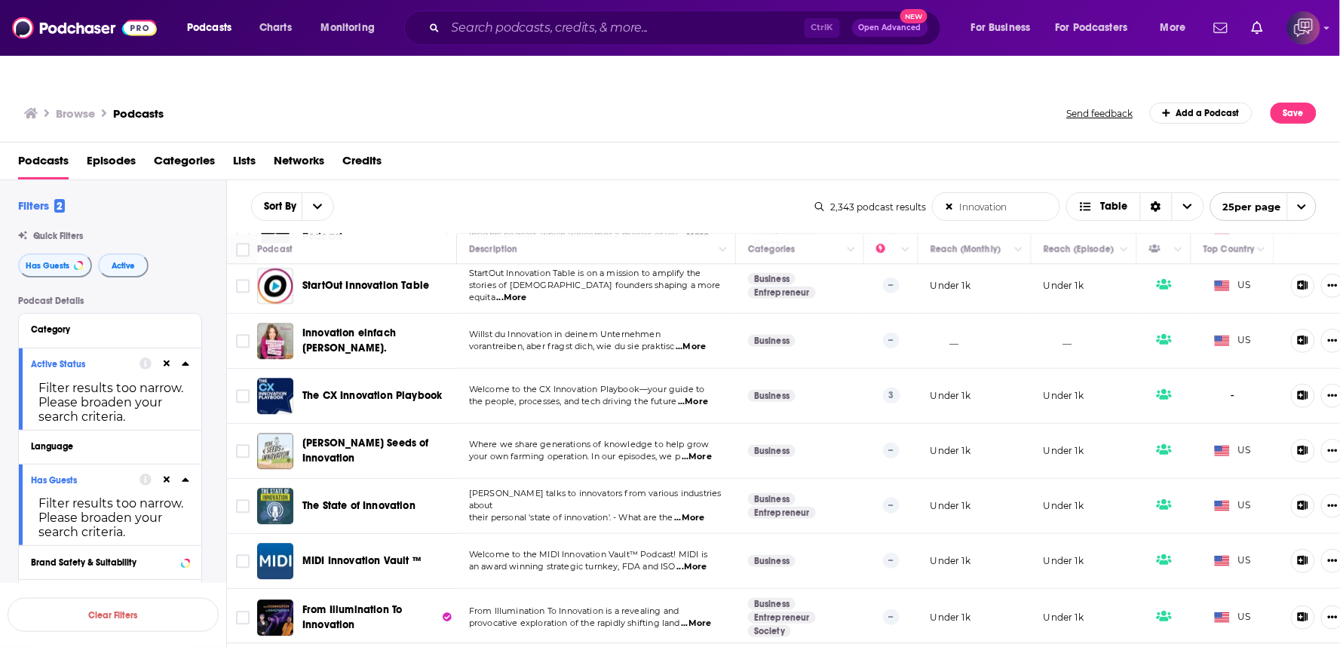
drag, startPoint x: 785, startPoint y: 630, endPoint x: 769, endPoint y: 646, distance: 22.9
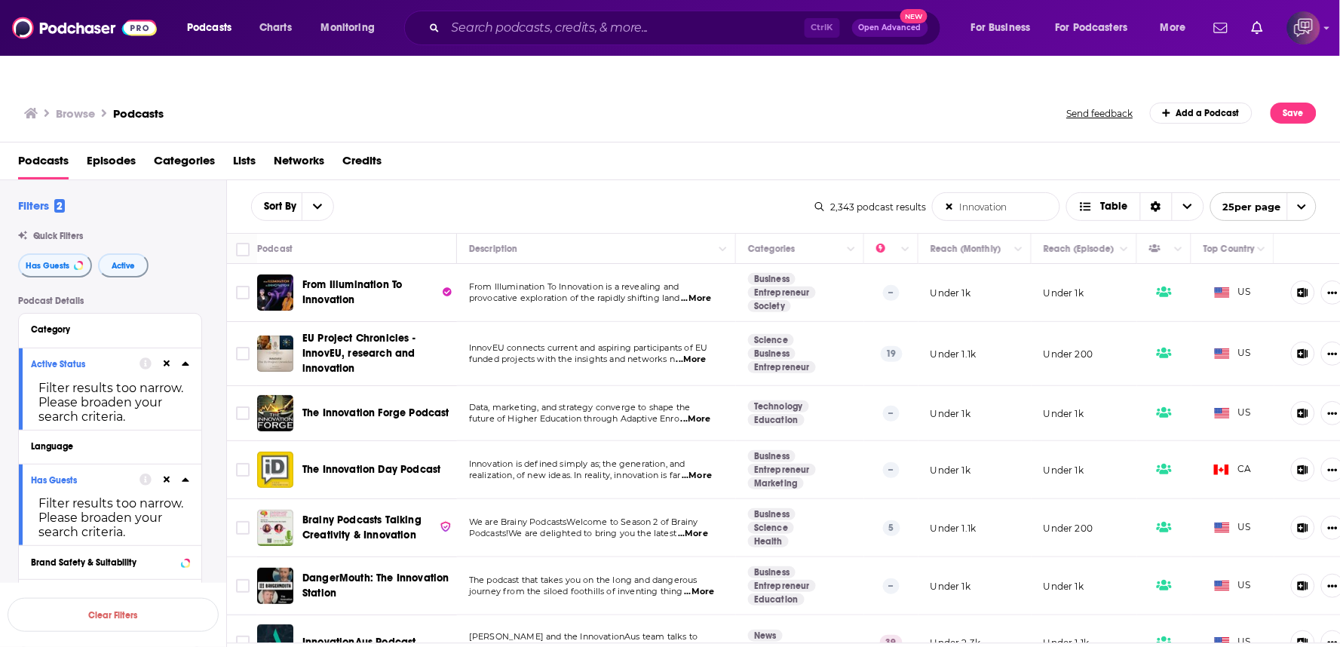
click at [689, 192] on div "Sort By Innovation List Search Input Search the results... Table" at bounding box center [533, 206] width 564 height 29
click at [607, 149] on div "Podcasts Episodes Categories Lists Networks Credits" at bounding box center [673, 164] width 1311 height 31
click at [718, 180] on div "Sort By Innovation List Search Input Search the results... Table 2,343 podcast …" at bounding box center [784, 206] width 1114 height 53
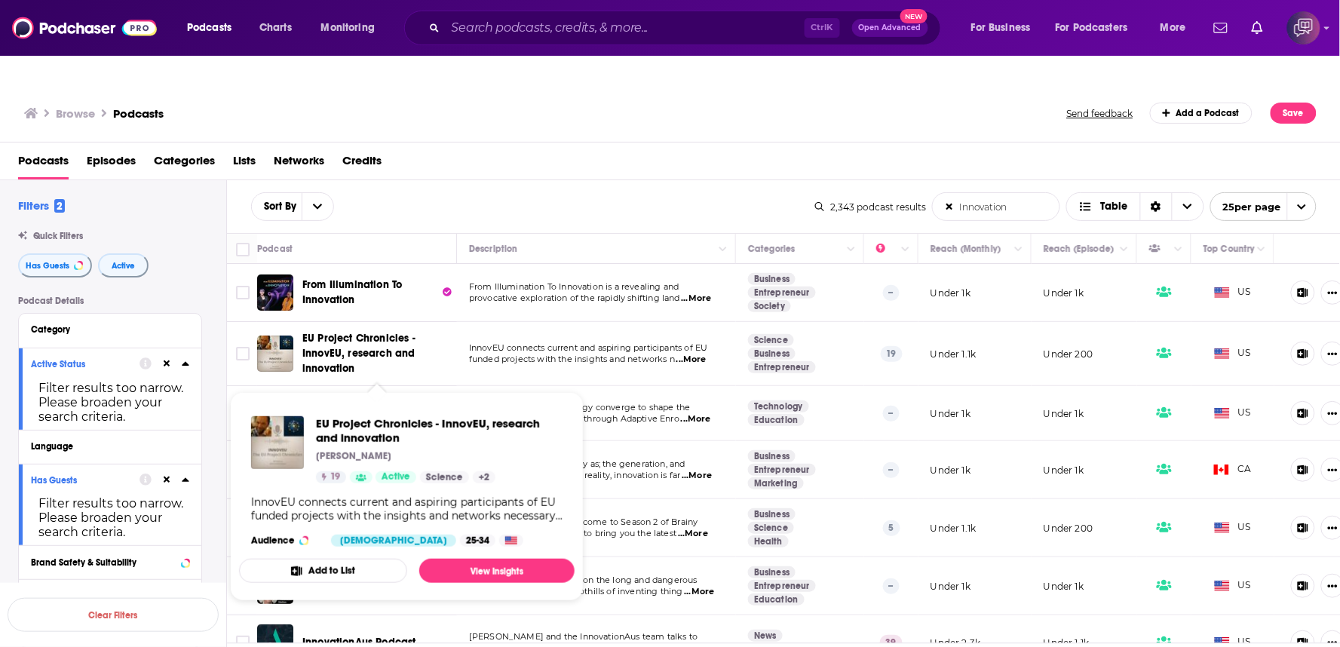
click at [625, 192] on div "Sort By Innovation List Search Input Search the results... Table" at bounding box center [533, 206] width 564 height 29
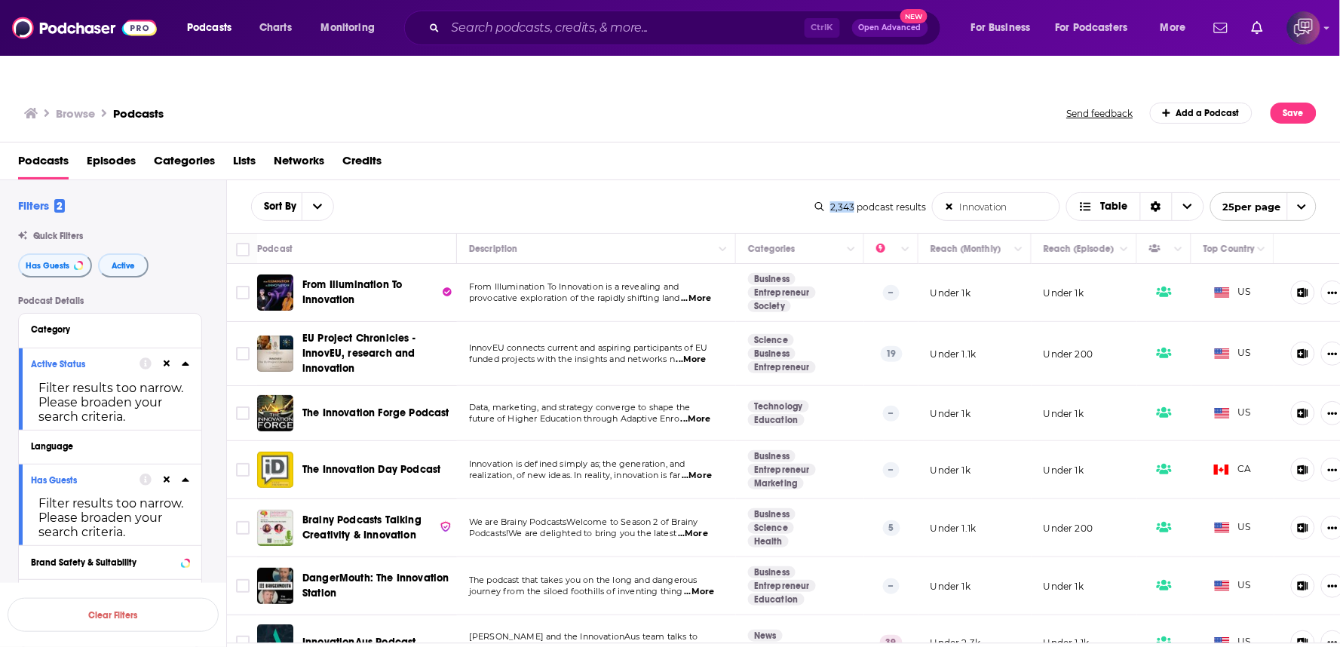
scroll to position [251, 0]
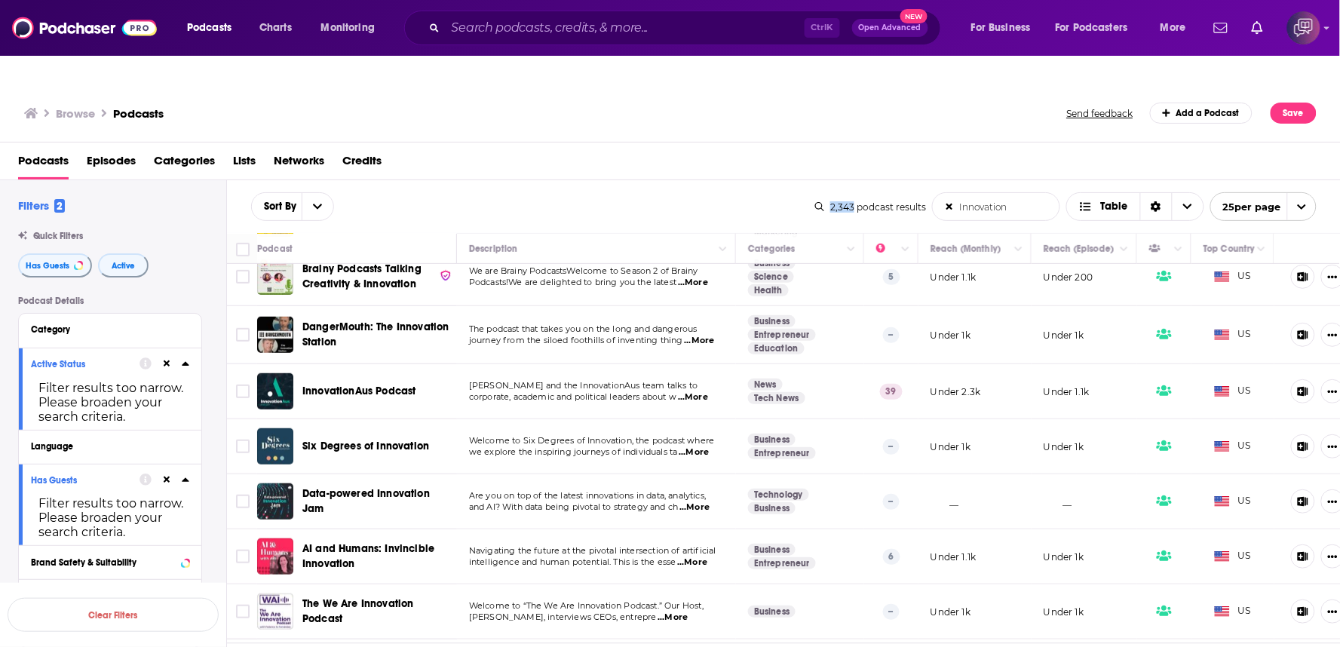
click at [705, 392] on span "...More" at bounding box center [693, 398] width 30 height 12
click at [662, 180] on div "Sort By Innovation List Search Input Search the results... Table 2,343 podcast …" at bounding box center [784, 206] width 1114 height 53
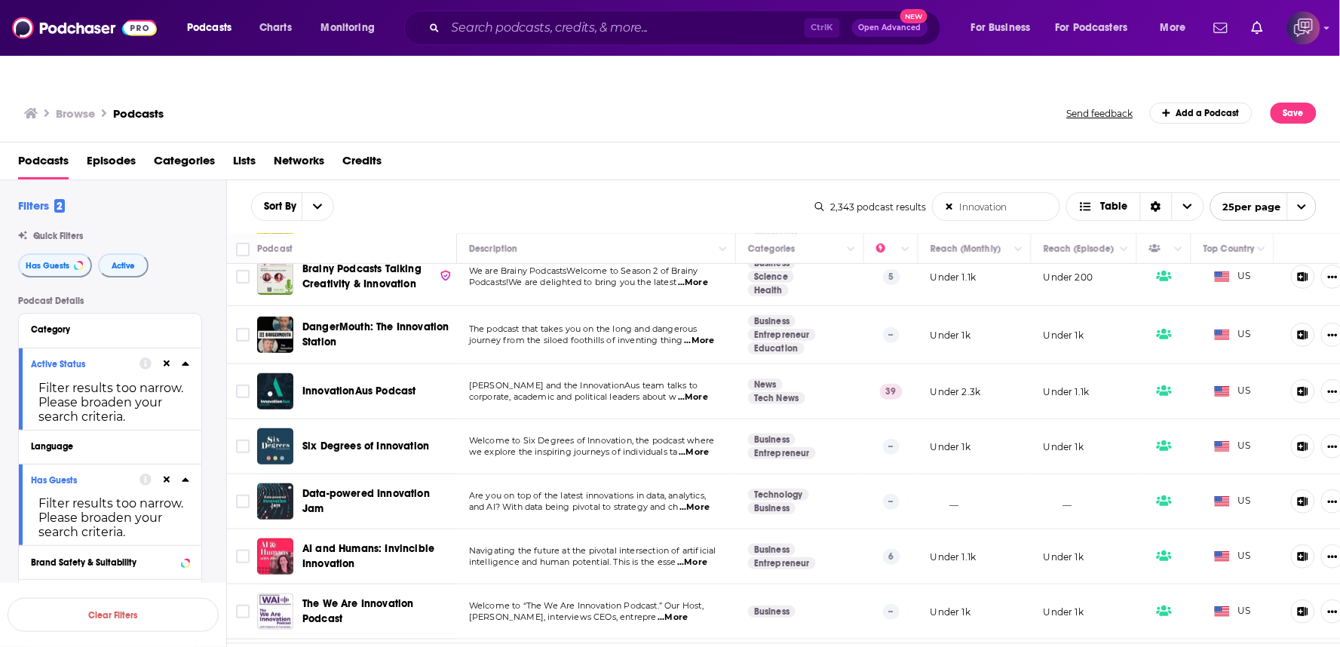
click at [662, 180] on div "Sort By Innovation List Search Input Search the results... Table 2,343 podcast …" at bounding box center [784, 206] width 1114 height 53
drag, startPoint x: 404, startPoint y: 526, endPoint x: 507, endPoint y: 362, distance: 193.2
click at [507, 392] on span "corporate, academic and political leaders about w" at bounding box center [572, 397] width 207 height 11
click at [674, 180] on div "Sort By Innovation List Search Input Search the results... Table 2,343 podcast …" at bounding box center [784, 206] width 1114 height 53
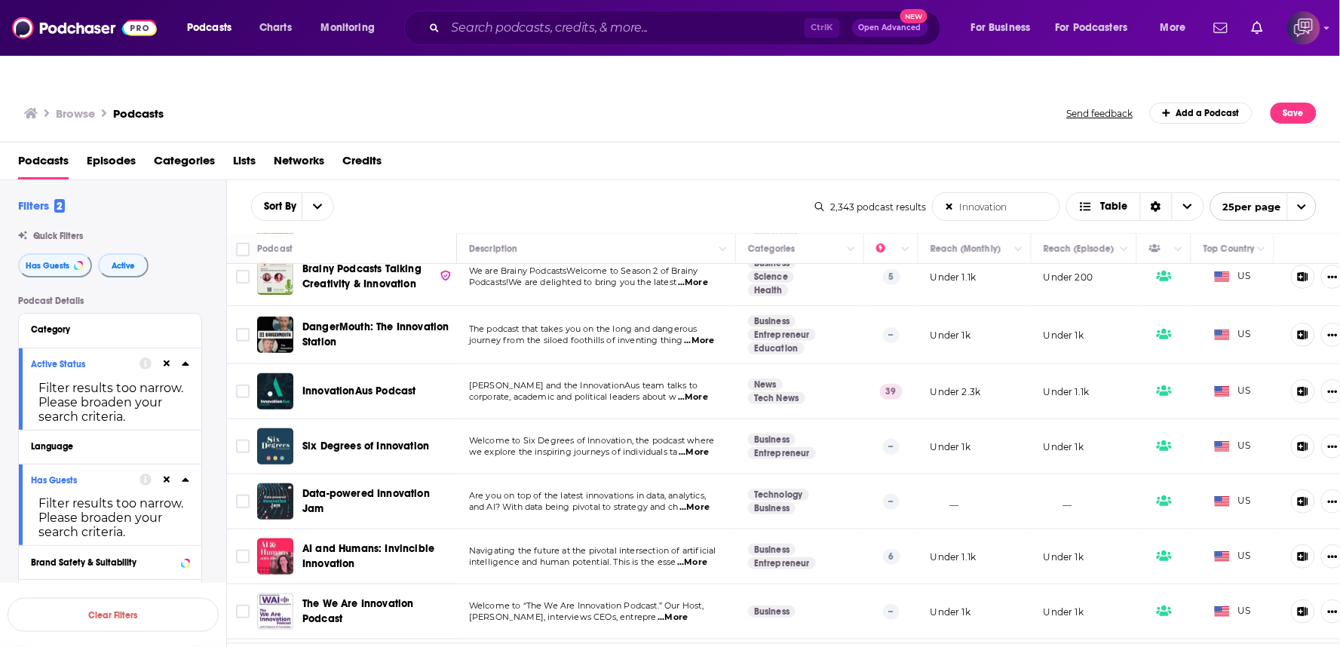
click at [674, 180] on div "Sort By Innovation List Search Input Search the results... Table 2,343 podcast …" at bounding box center [784, 206] width 1114 height 53
click at [499, 192] on div "Sort By Innovation List Search Input Search the results... Table" at bounding box center [533, 206] width 564 height 29
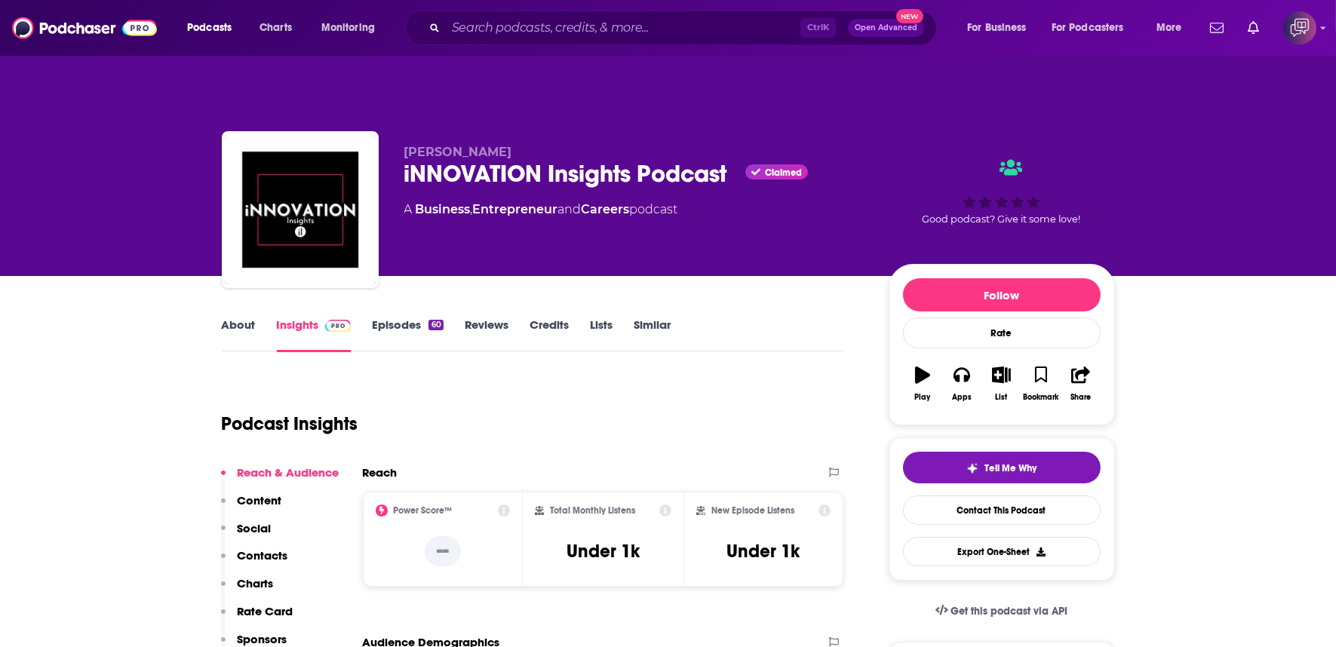
click at [729, 159] on div "iNNOVATION Insights Podcast Claimed" at bounding box center [634, 173] width 460 height 29
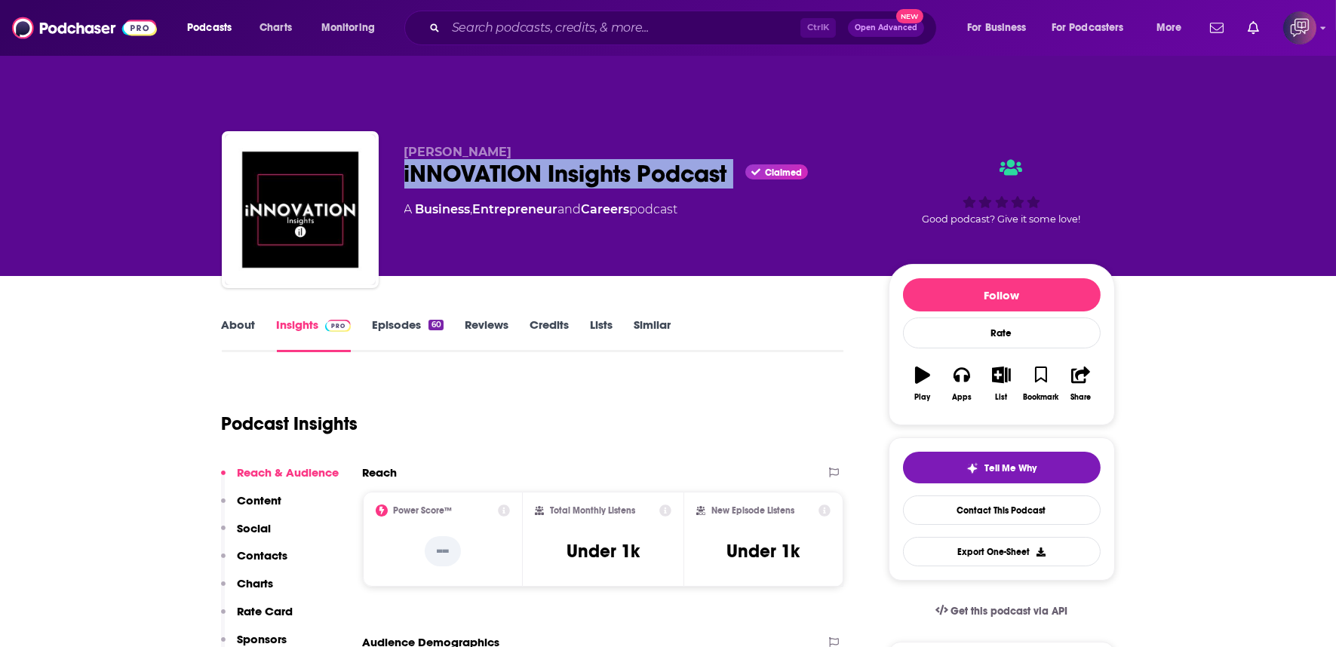
click at [729, 159] on div "iNNOVATION Insights Podcast Claimed" at bounding box center [634, 173] width 460 height 29
copy div "iNNOVATION Insights Podcast"
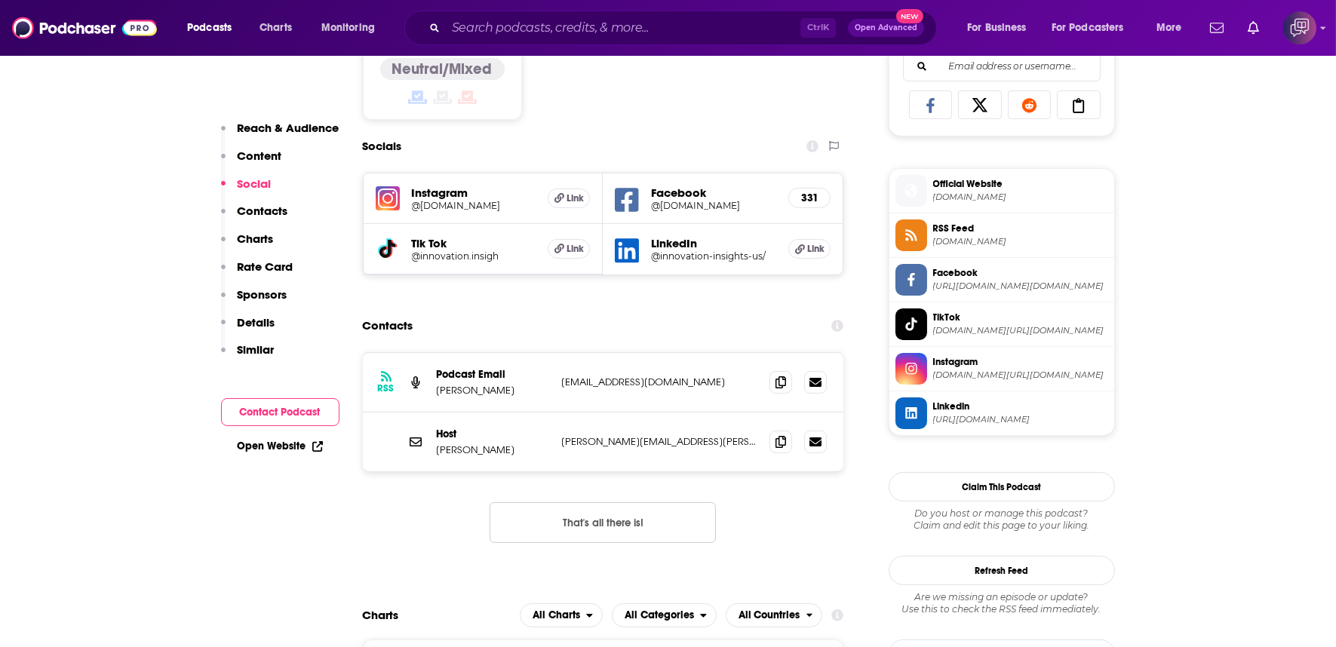
scroll to position [1089, 0]
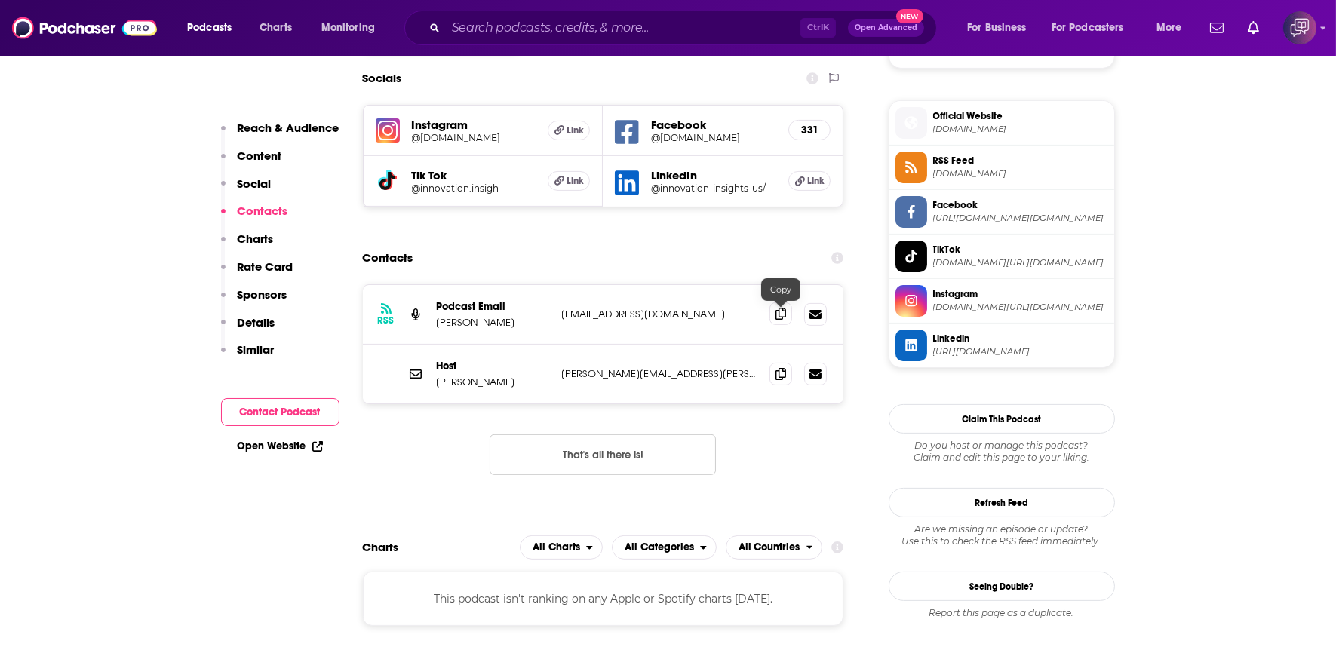
click at [785, 302] on span at bounding box center [780, 313] width 23 height 23
click at [778, 367] on icon at bounding box center [780, 373] width 11 height 12
click at [781, 367] on icon at bounding box center [780, 373] width 11 height 12
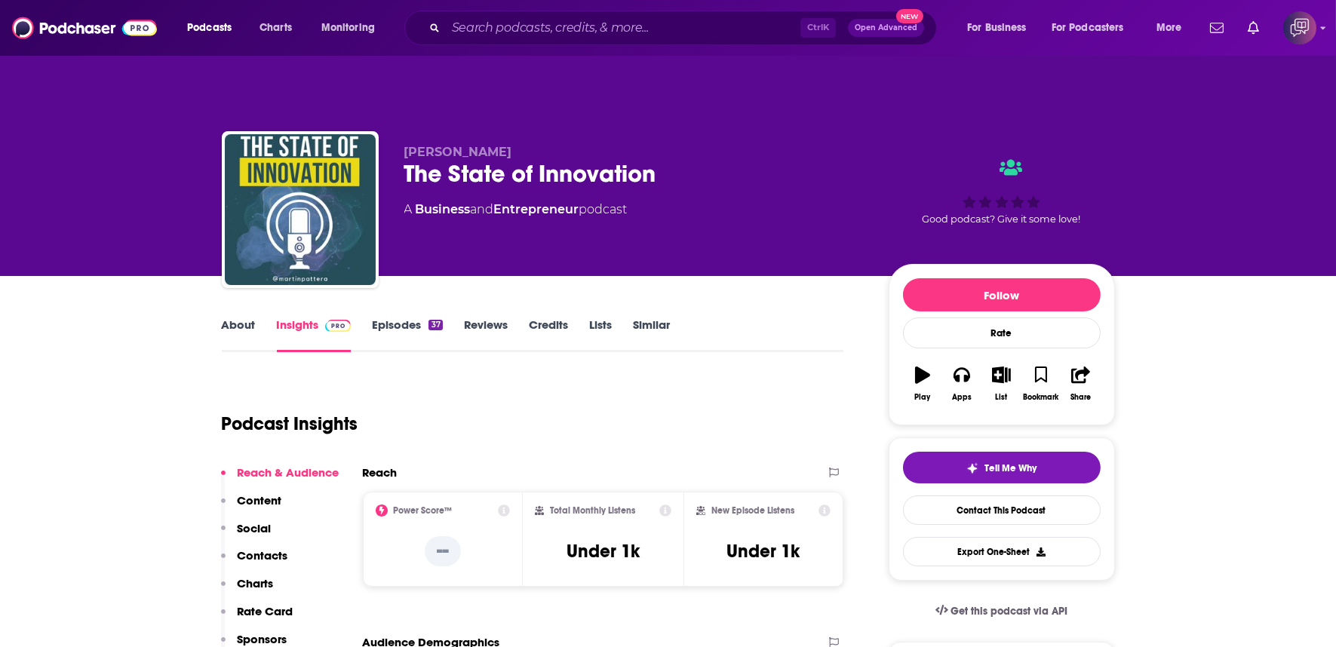
click at [692, 159] on div "The State of Innovation" at bounding box center [634, 173] width 460 height 29
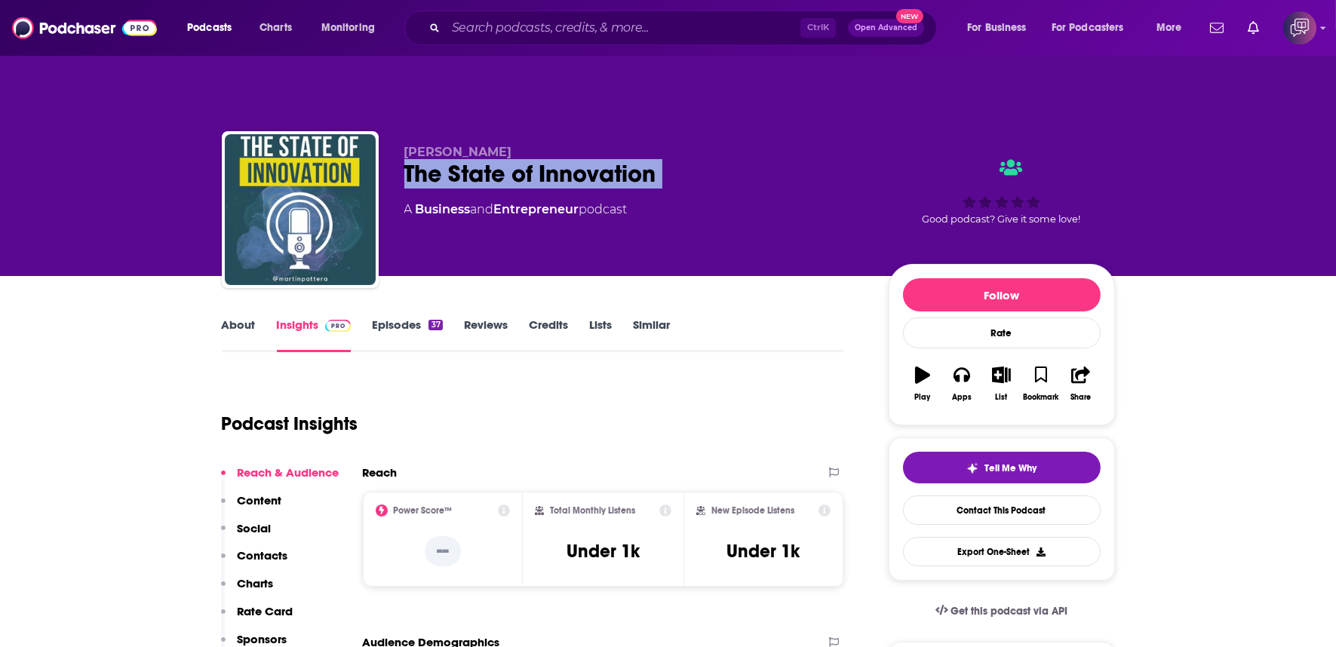
click at [692, 159] on div "The State of Innovation" at bounding box center [634, 173] width 460 height 29
copy div "The State of Innovation"
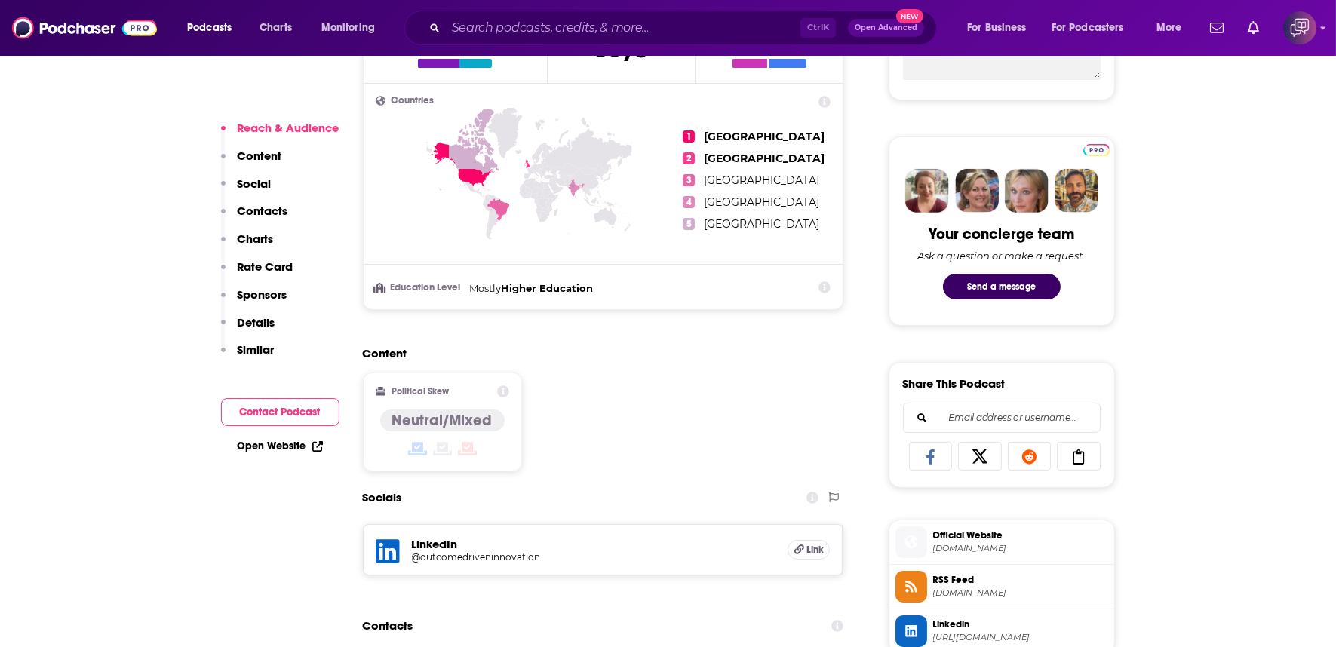
scroll to position [1173, 0]
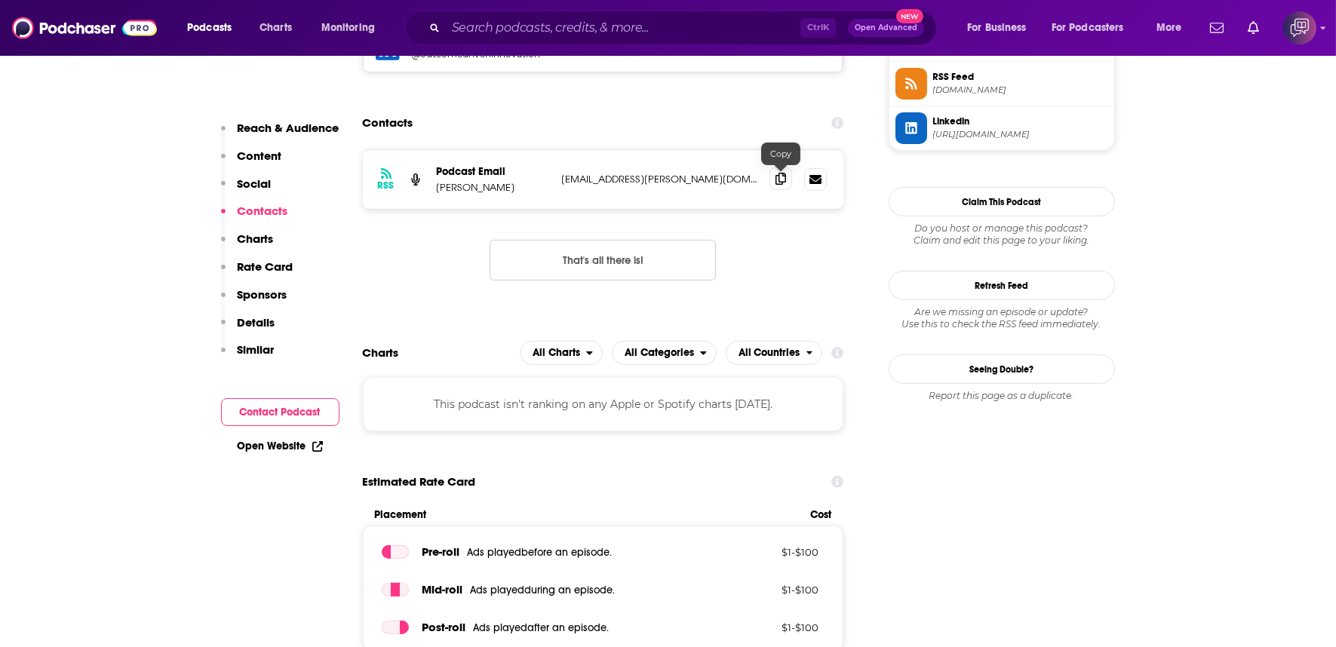
click at [788, 167] on span at bounding box center [780, 178] width 23 height 23
click at [785, 173] on icon at bounding box center [780, 179] width 11 height 12
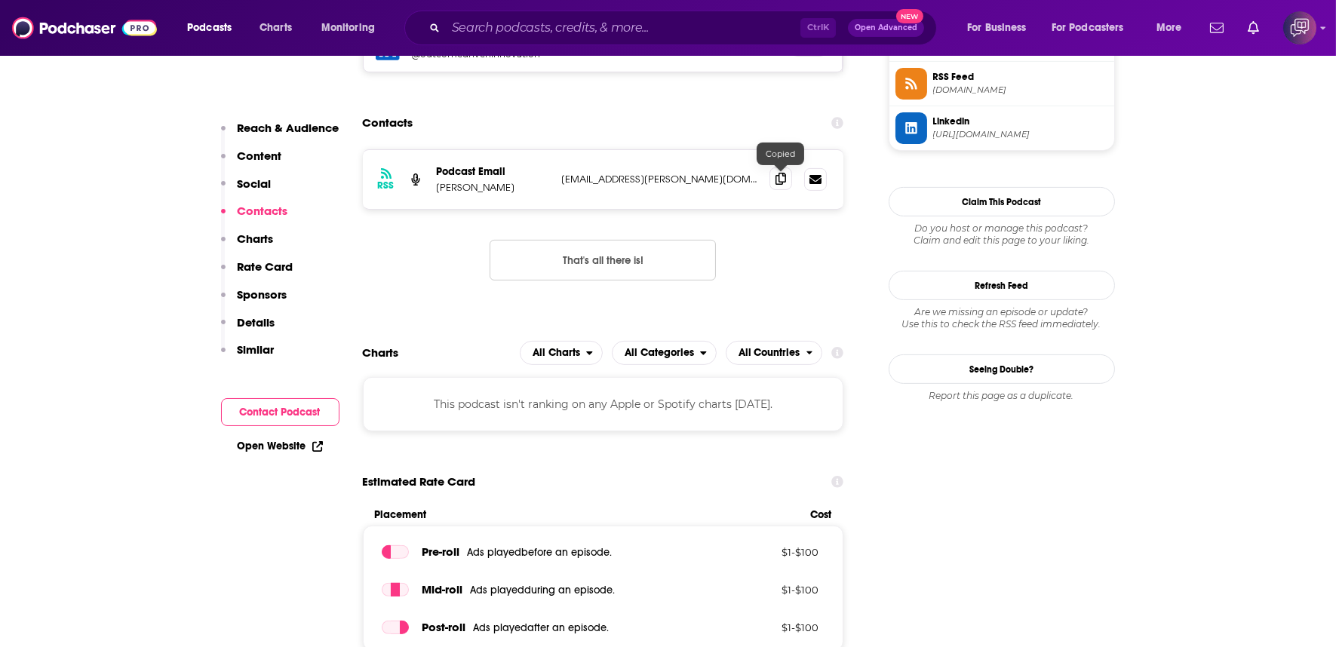
click at [785, 173] on icon at bounding box center [780, 179] width 11 height 12
click at [779, 183] on div "RSS Podcast Email [PERSON_NAME] [EMAIL_ADDRESS][PERSON_NAME][DOMAIN_NAME] [EMAI…" at bounding box center [603, 226] width 481 height 155
click at [781, 194] on div "RSS Podcast Email Martin Pattera office@myles-innovation.com office@myles-innov…" at bounding box center [603, 226] width 481 height 155
click at [782, 173] on icon at bounding box center [780, 179] width 11 height 12
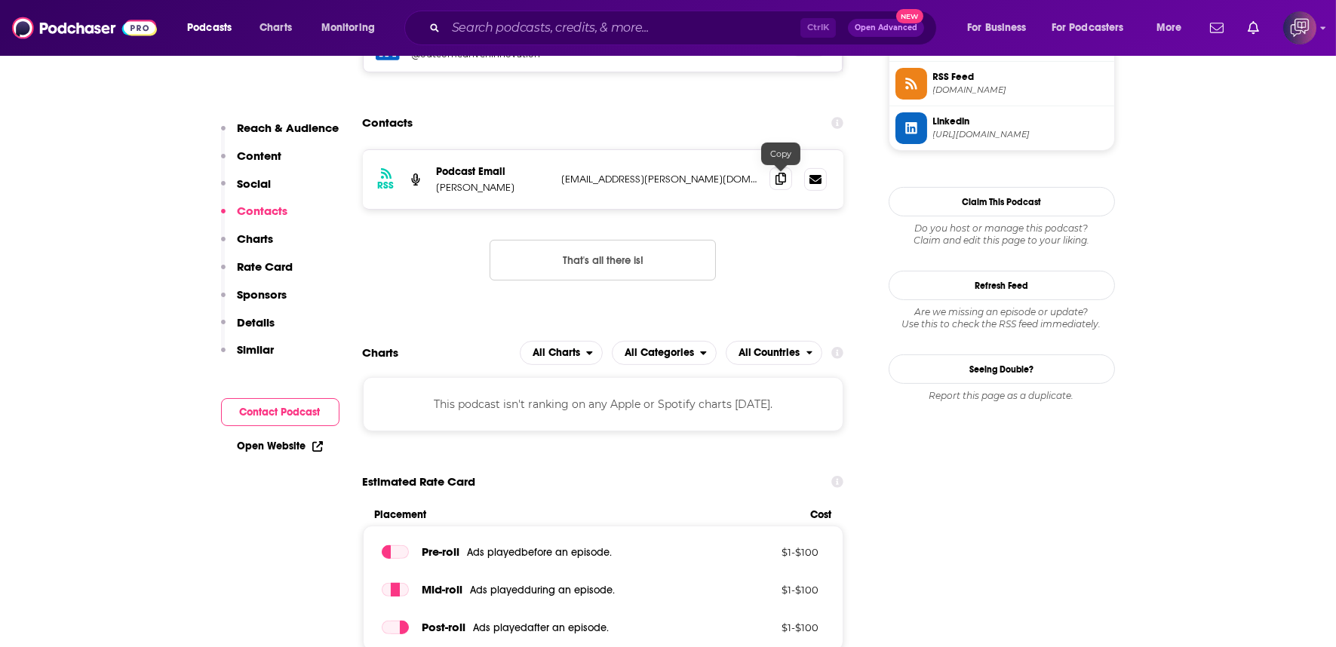
click at [782, 173] on icon at bounding box center [780, 179] width 11 height 12
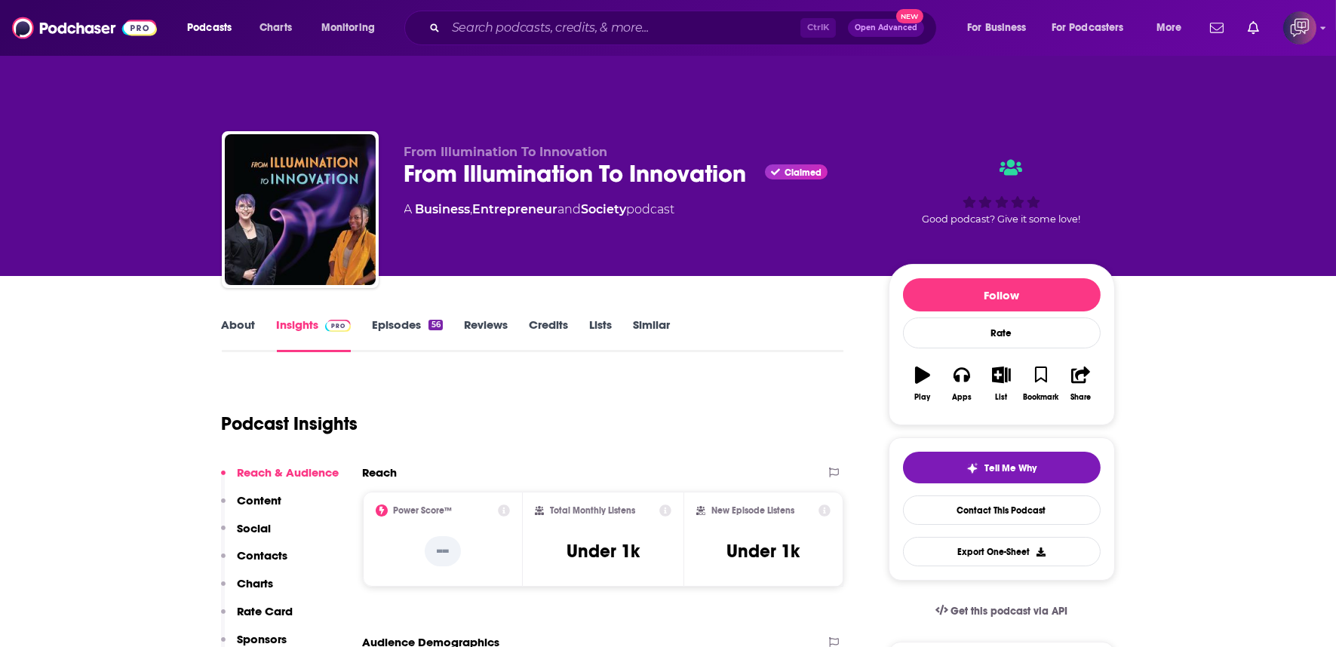
click at [757, 201] on div "A Business , Entrepreneur and Society podcast" at bounding box center [634, 210] width 460 height 18
click at [754, 161] on div "From Illumination To Innovation From Illumination To Innovation Claimed A Busin…" at bounding box center [634, 205] width 460 height 121
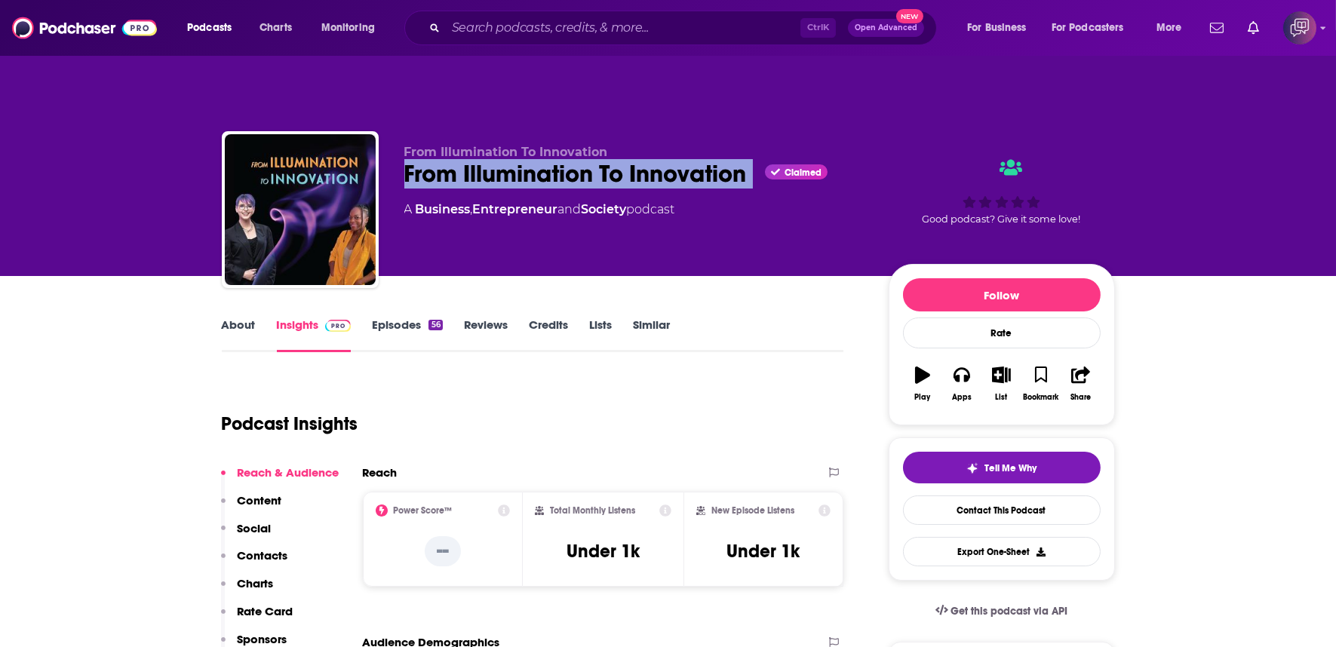
click at [754, 161] on div "From Illumination To Innovation From Illumination To Innovation Claimed A Busin…" at bounding box center [634, 205] width 460 height 121
copy div "From Illumination To Innovation"
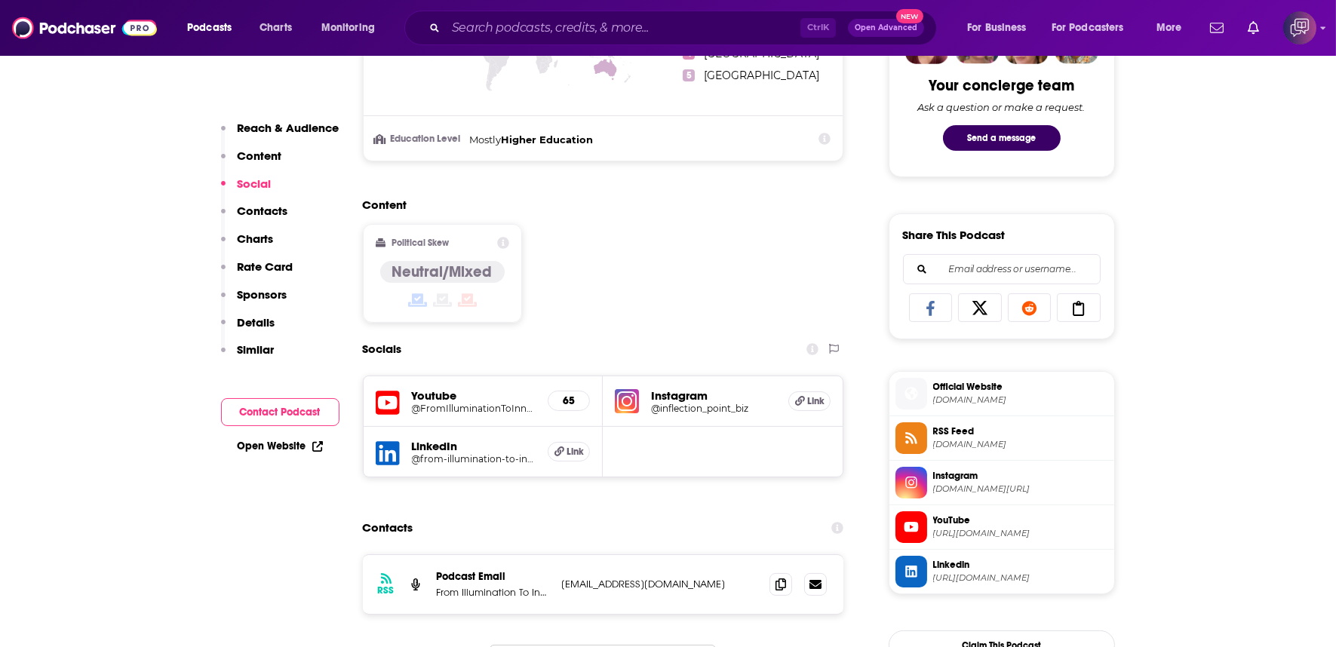
scroll to position [1257, 0]
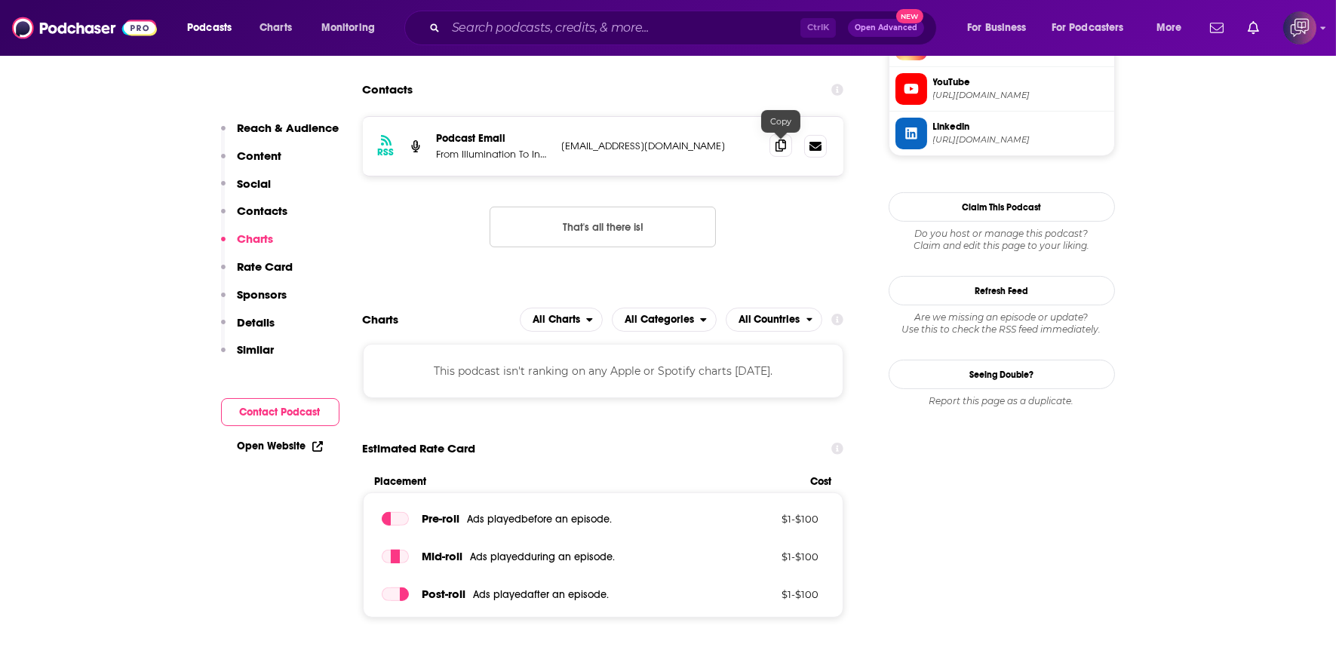
click at [783, 127] on div at bounding box center [781, 133] width 13 height 13
drag, startPoint x: 783, startPoint y: 127, endPoint x: 783, endPoint y: 102, distance: 24.9
click at [783, 127] on div at bounding box center [781, 133] width 13 height 13
click at [782, 140] on icon at bounding box center [780, 146] width 11 height 12
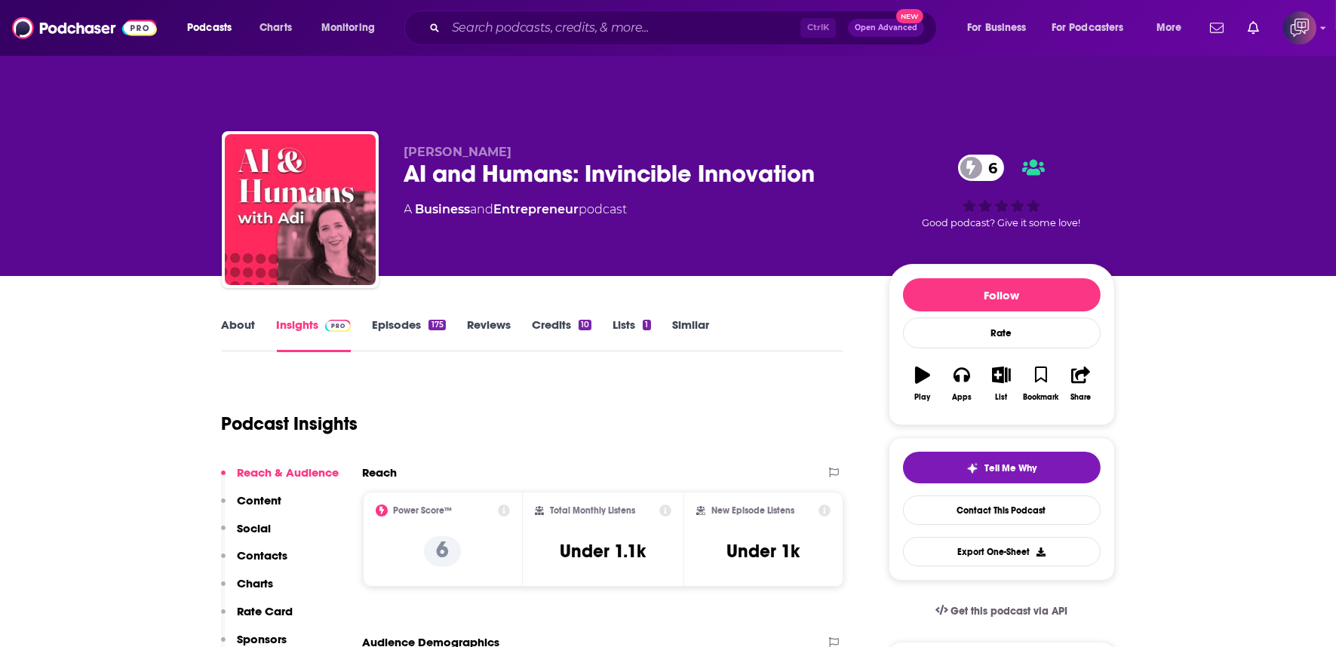
click at [853, 159] on div "AI and Humans: Invincible Innovation 6" at bounding box center [634, 173] width 460 height 29
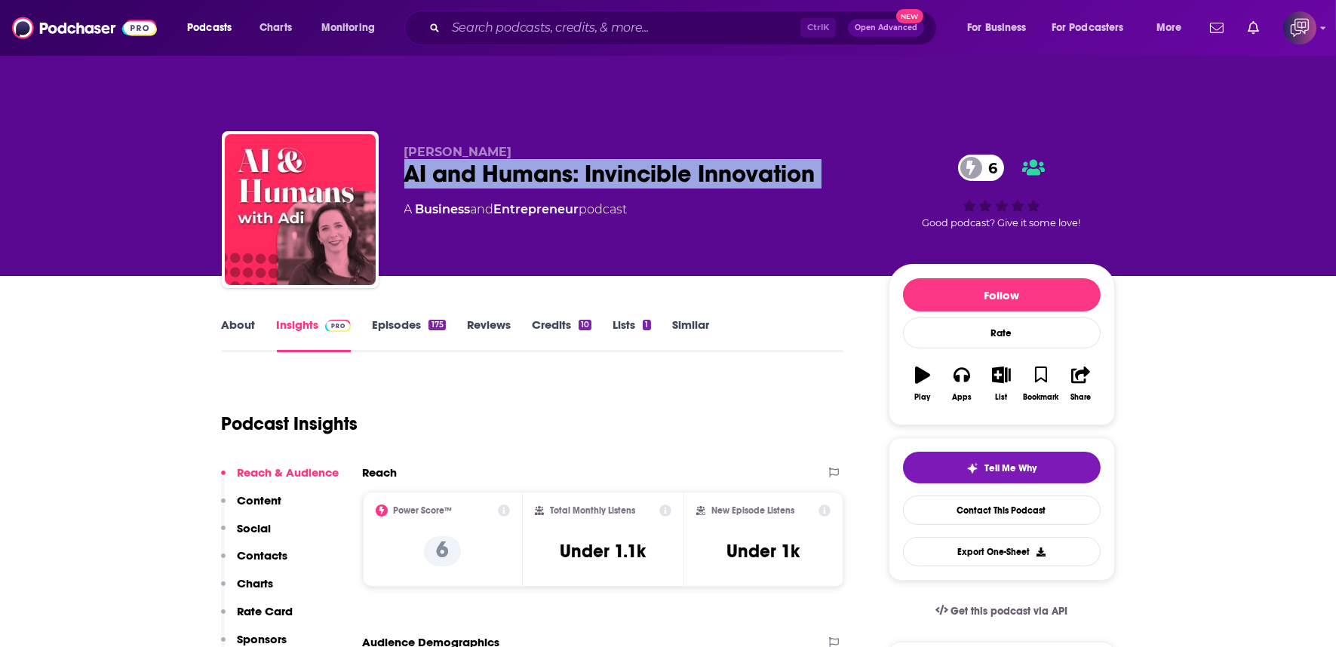
click at [853, 159] on div "AI and Humans: Invincible Innovation 6" at bounding box center [634, 173] width 460 height 29
copy div "AI and Humans: Invincible Innovation 6"
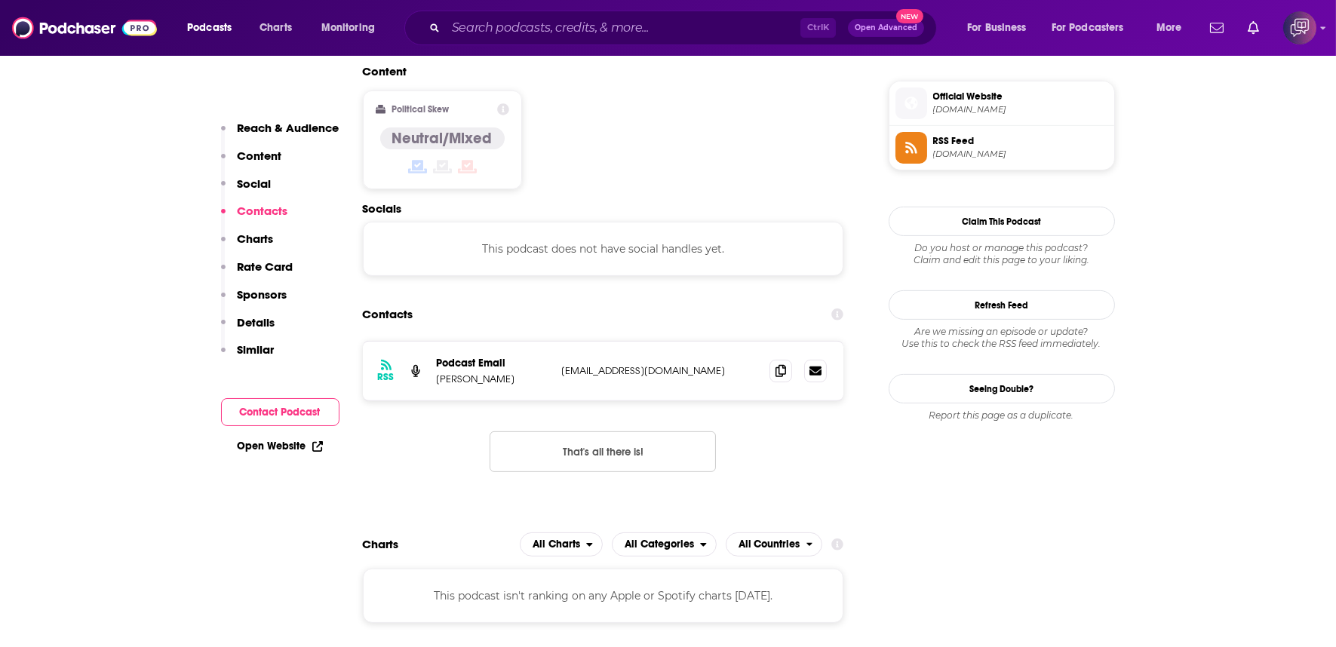
scroll to position [1089, 0]
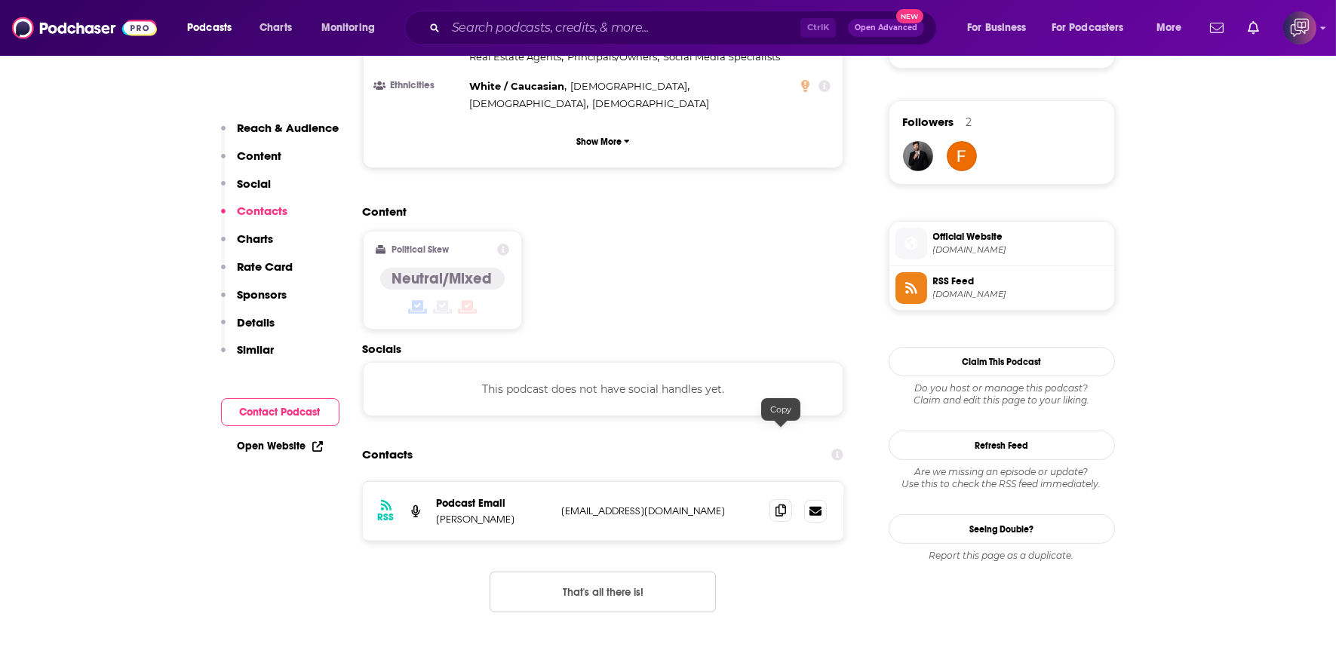
click at [782, 505] on icon at bounding box center [780, 511] width 11 height 12
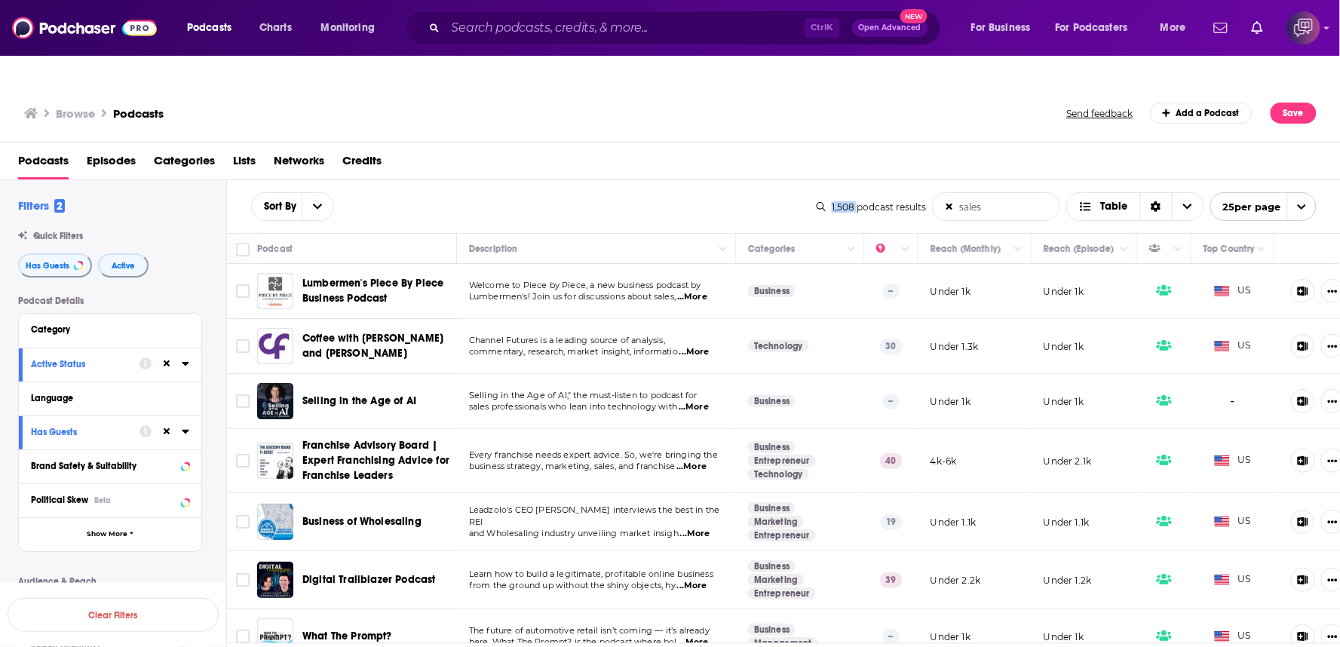
scroll to position [335, 0]
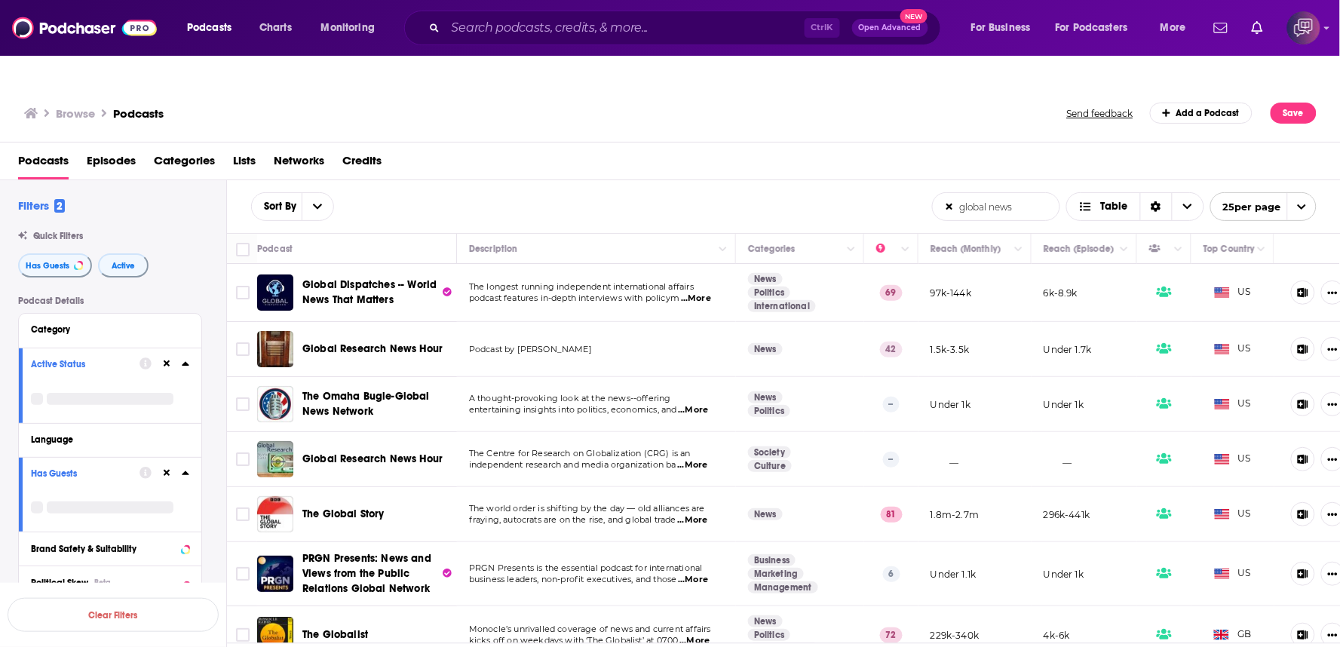
scroll to position [2430, 0]
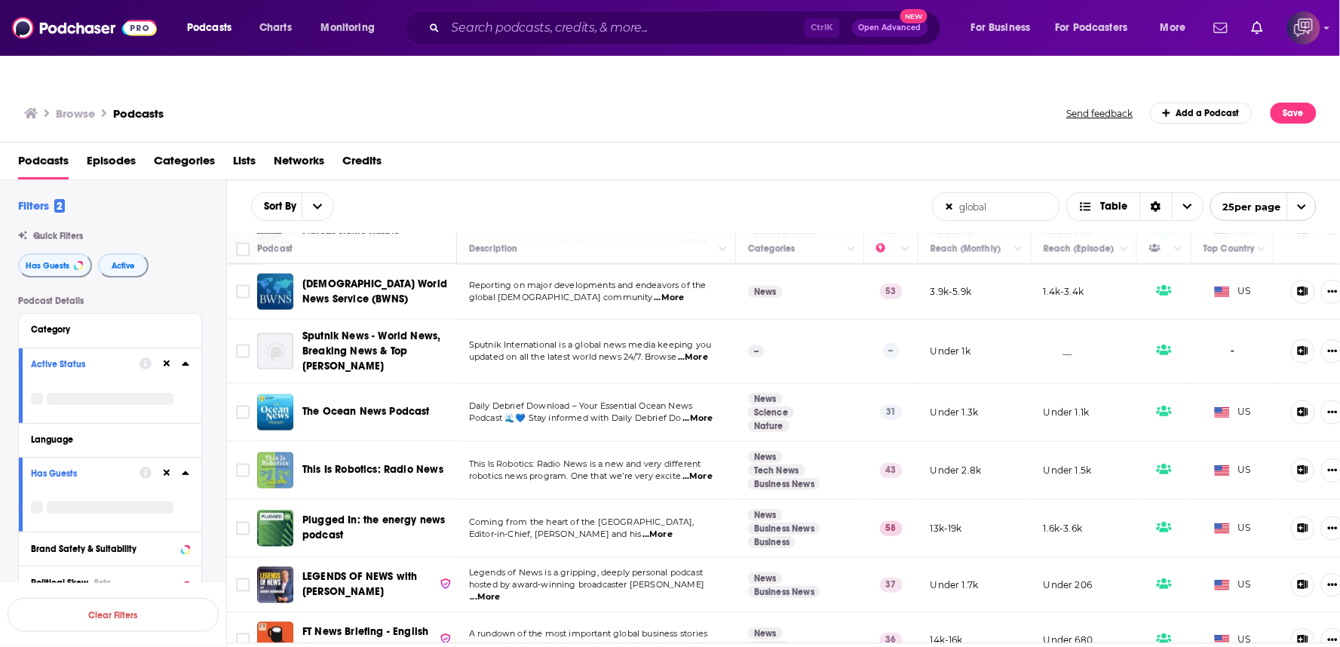
click at [972, 149] on div "Podcasts Episodes Categories Lists Networks Credits" at bounding box center [673, 164] width 1311 height 31
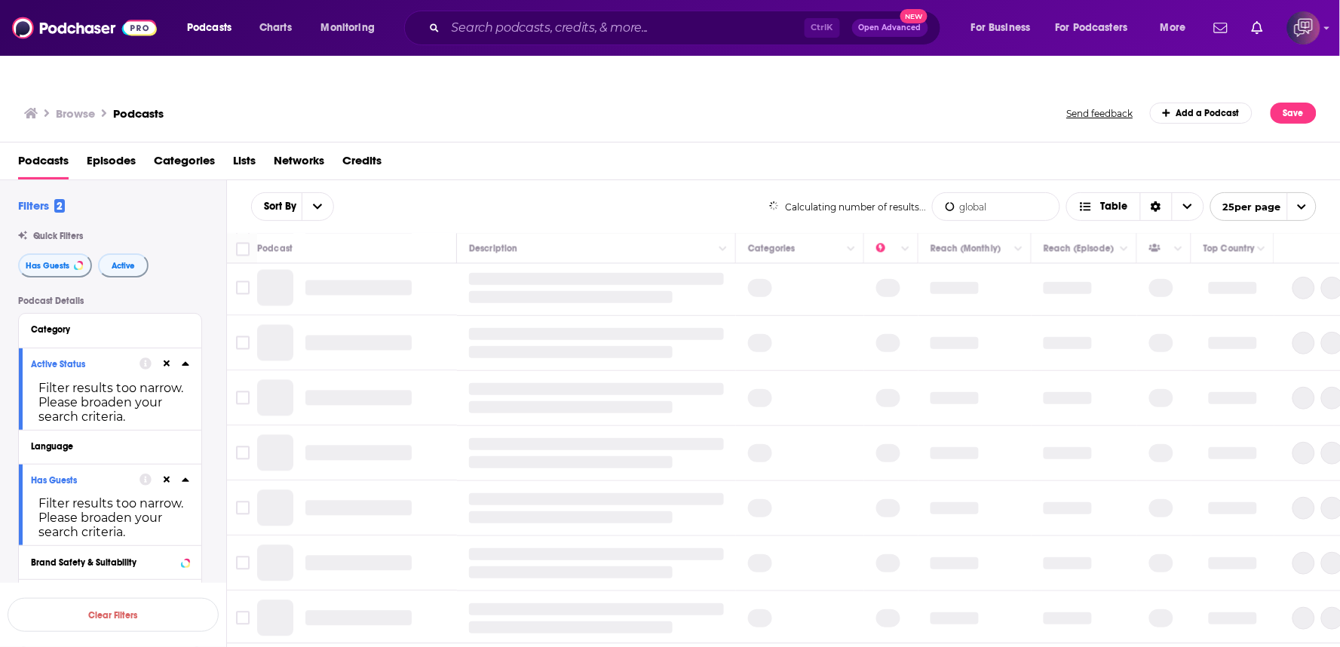
click at [1103, 149] on div "Podcasts Episodes Categories Lists Networks Credits" at bounding box center [673, 164] width 1311 height 31
click at [828, 192] on div "Calculating number of results... global List Search Input Search the results...…" at bounding box center [1043, 206] width 548 height 29
type input "global politics"
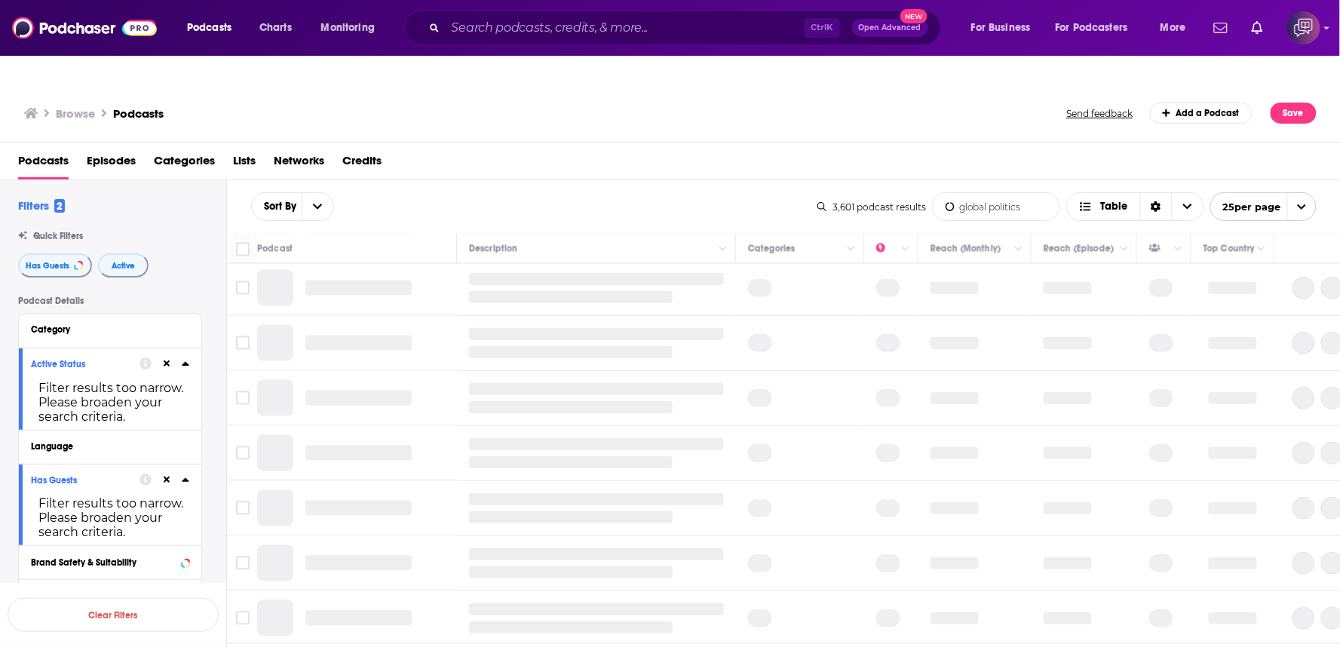
click at [740, 149] on div "Podcasts Episodes Categories Lists Networks Credits" at bounding box center [673, 164] width 1311 height 31
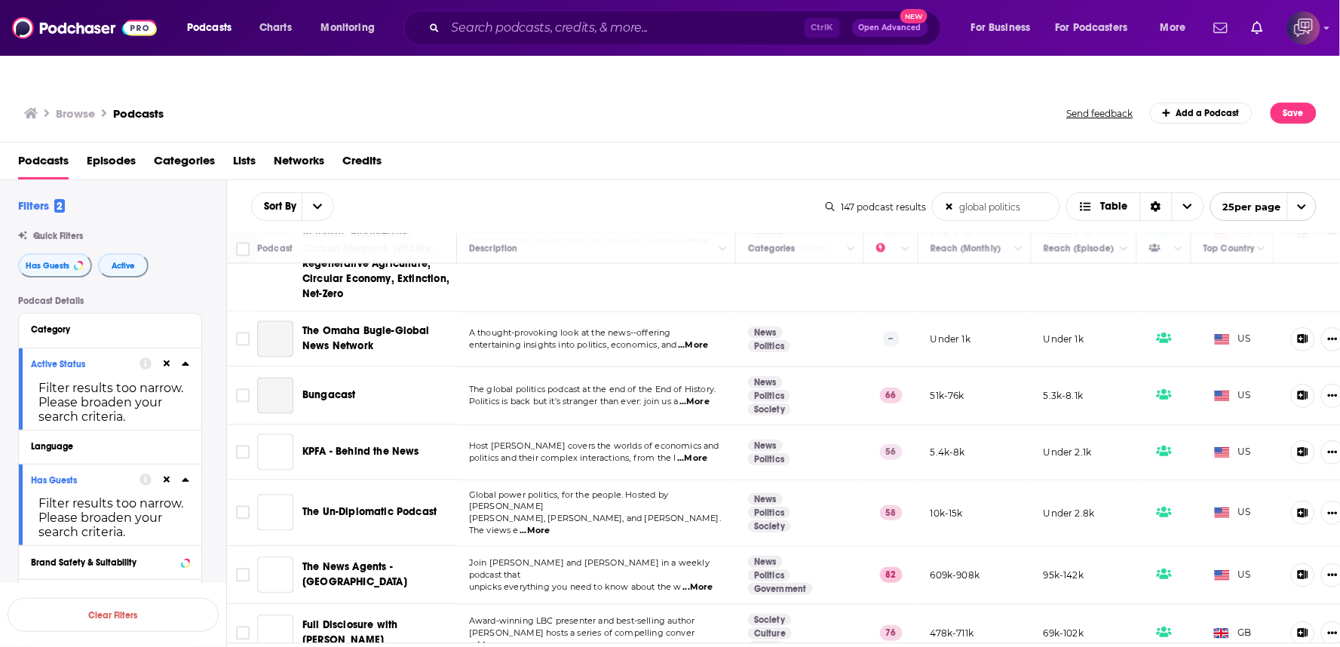
scroll to position [1171, 0]
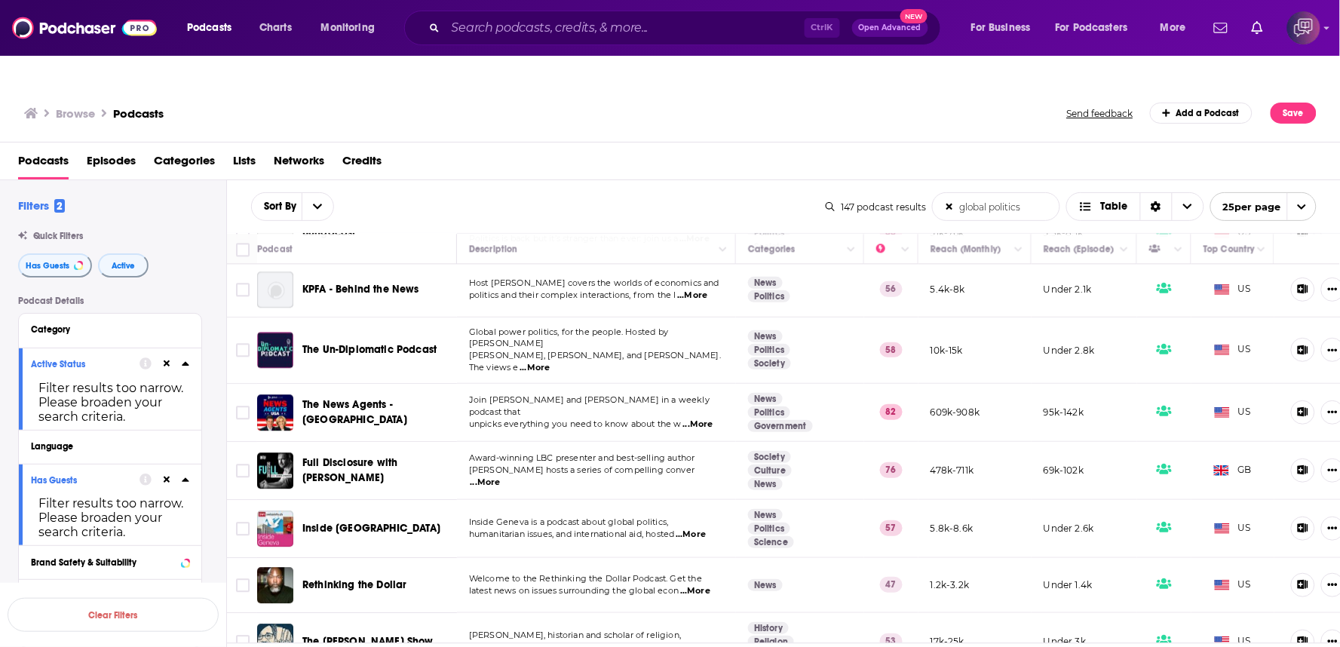
click at [572, 180] on div "Sort By global politics List Search Input Search the results... Table 147 podca…" at bounding box center [784, 206] width 1114 height 53
click at [667, 103] on div "Browse Podcasts" at bounding box center [546, 113] width 1045 height 21
click at [674, 149] on div "Podcasts Episodes Categories Lists Networks Credits" at bounding box center [673, 164] width 1311 height 31
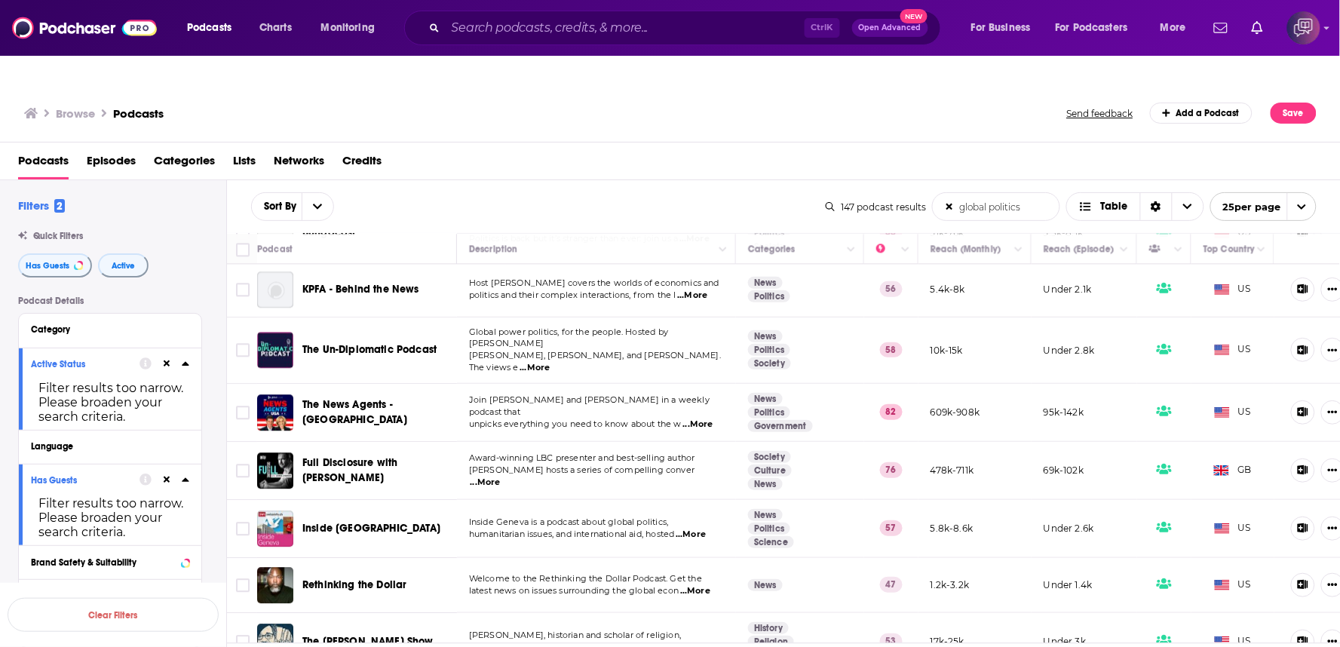
click at [674, 149] on div "Podcasts Episodes Categories Lists Networks Credits" at bounding box center [673, 164] width 1311 height 31
click at [619, 180] on div "Sort By global politics List Search Input Search the results... Table 147 podca…" at bounding box center [784, 206] width 1114 height 53
click at [650, 192] on div "Sort By global politics List Search Input Search the results... Table" at bounding box center [538, 206] width 575 height 29
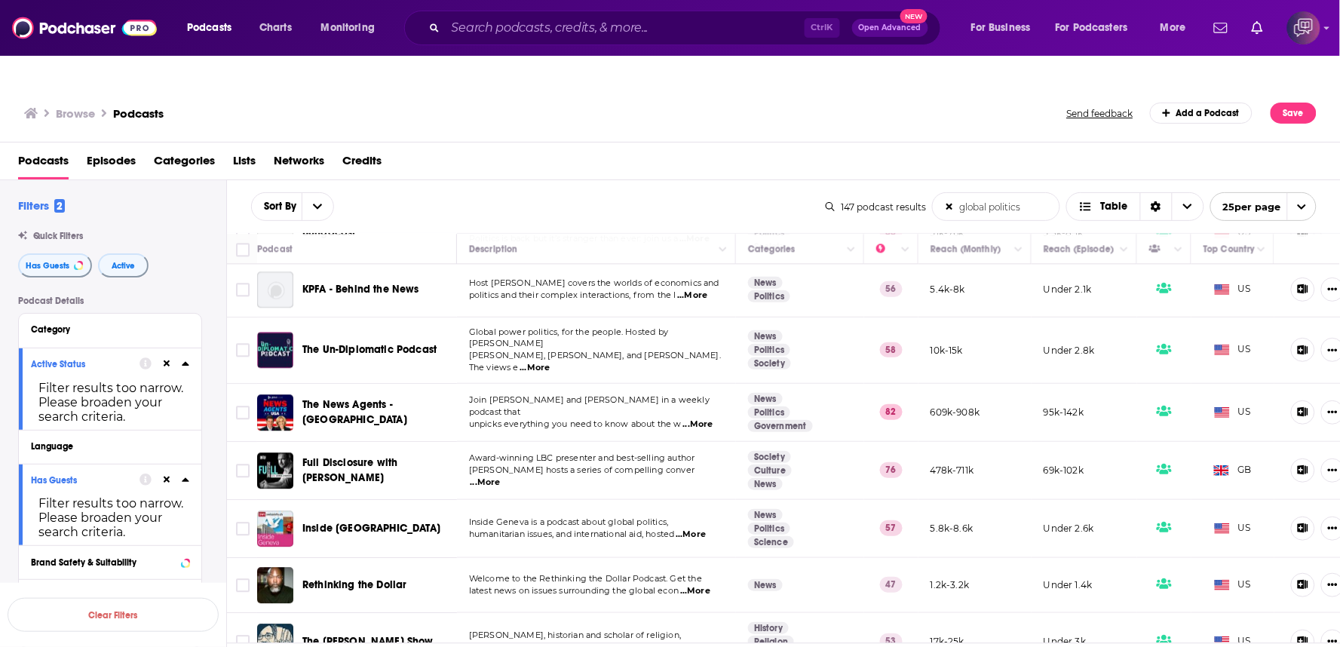
click at [650, 192] on div "Sort By global politics List Search Input Search the results... Table" at bounding box center [538, 206] width 575 height 29
click at [605, 149] on div "Podcasts Episodes Categories Lists Networks Credits" at bounding box center [673, 164] width 1311 height 31
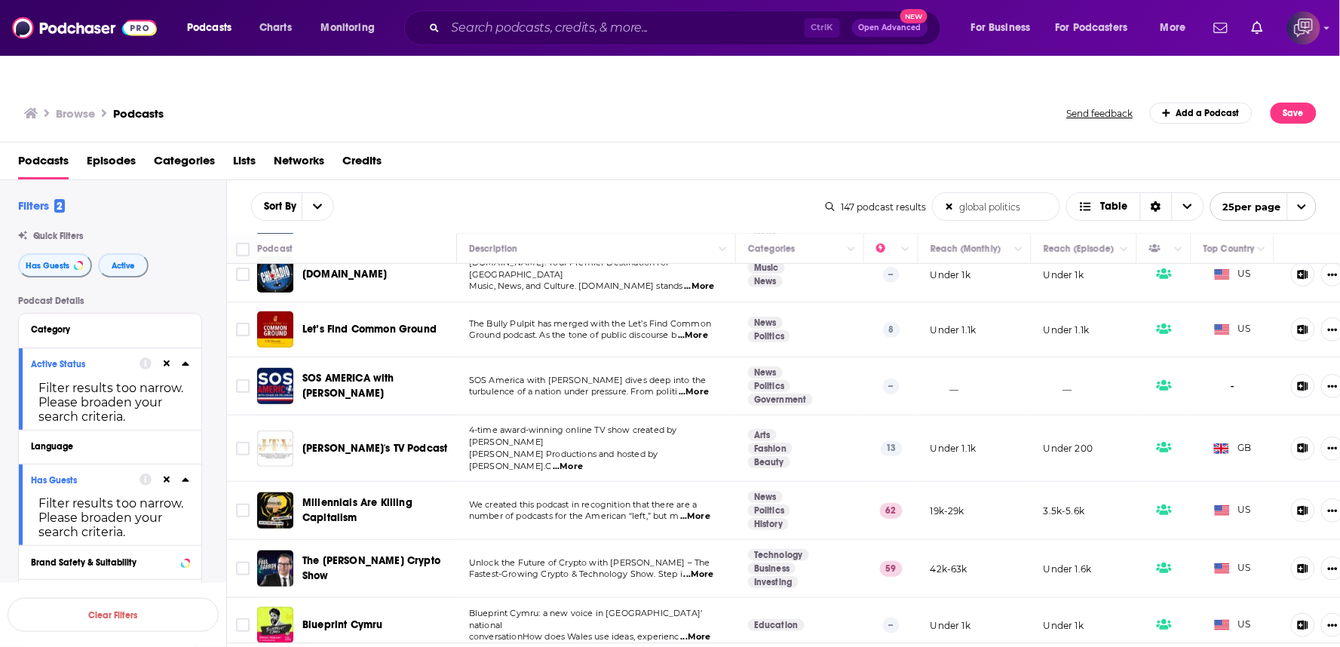
scroll to position [586, 0]
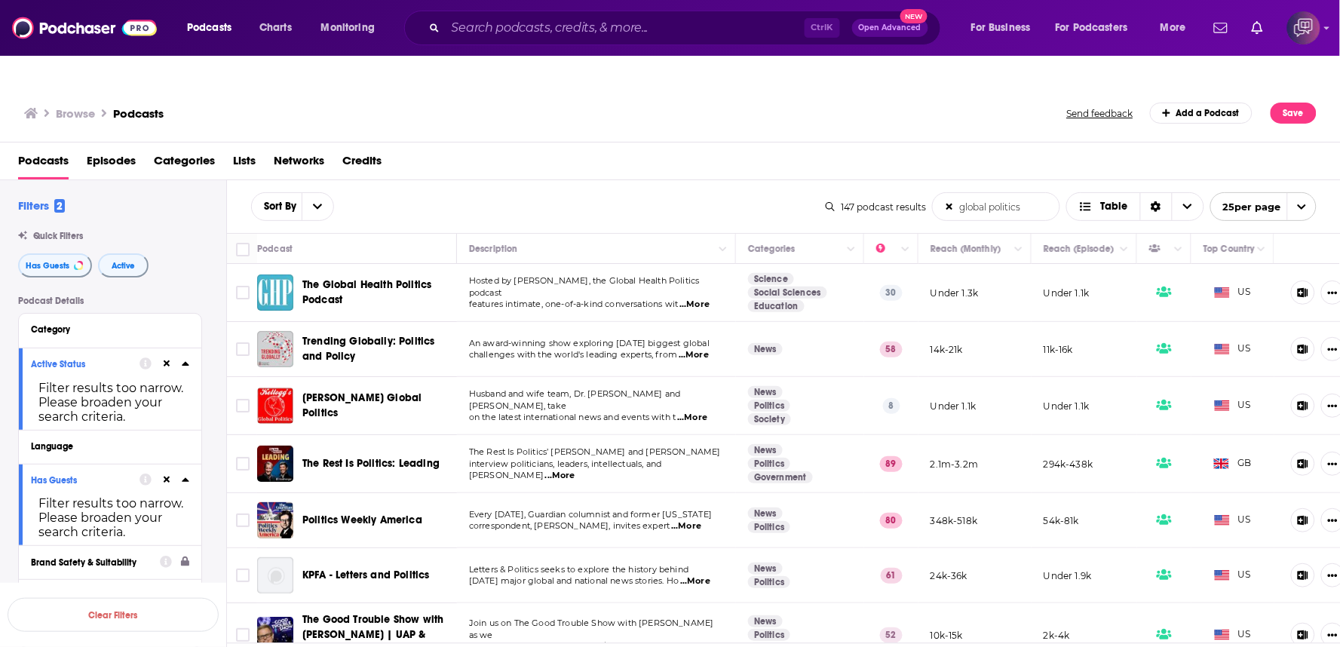
click at [688, 299] on span "...More" at bounding box center [695, 305] width 30 height 12
click at [697, 275] on td "Hosted by Joseph Harris, the Global Health Politics podcast features intimate, …" at bounding box center [596, 293] width 279 height 58
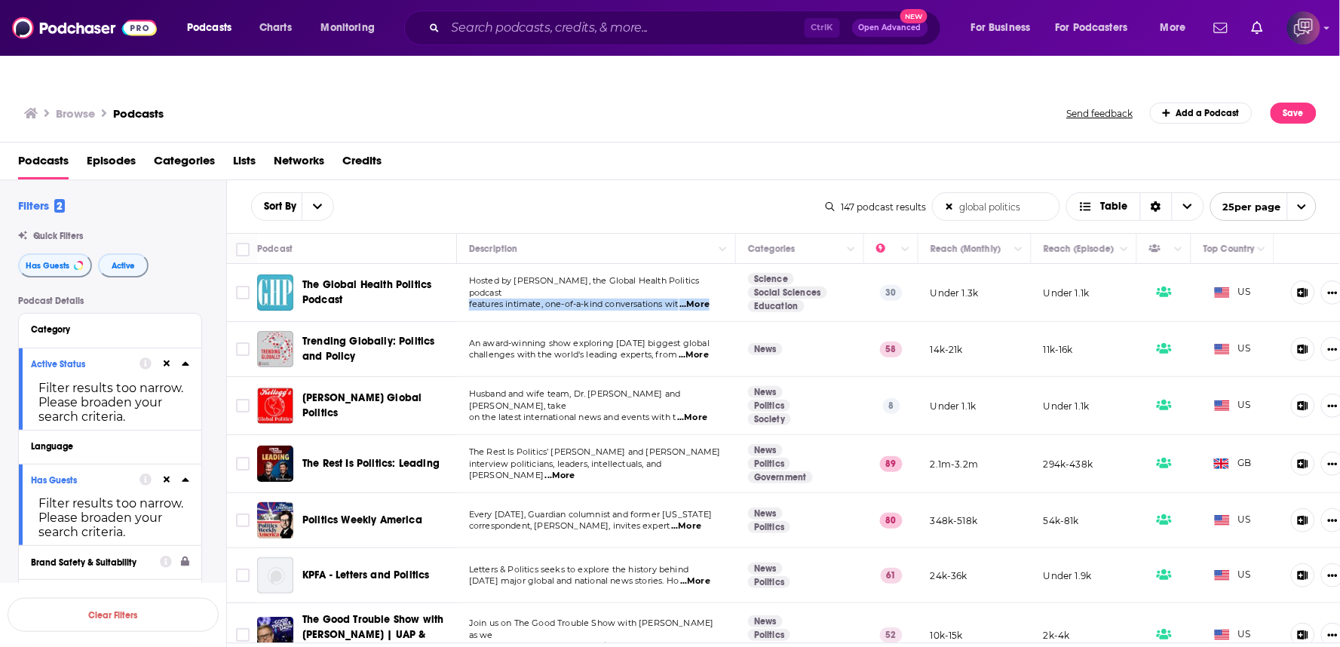
click at [697, 275] on td "Hosted by Joseph Harris, the Global Health Politics podcast features intimate, …" at bounding box center [596, 293] width 279 height 58
click at [700, 299] on span "...More" at bounding box center [695, 305] width 30 height 12
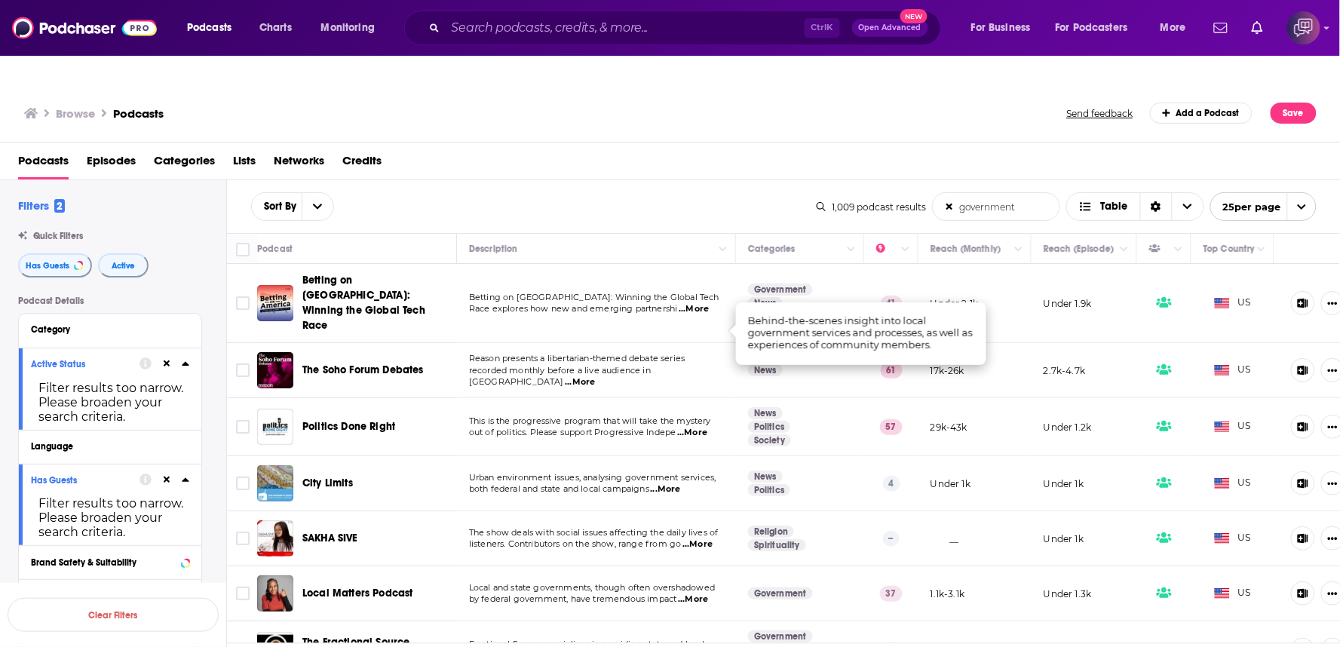
scroll to position [419, 0]
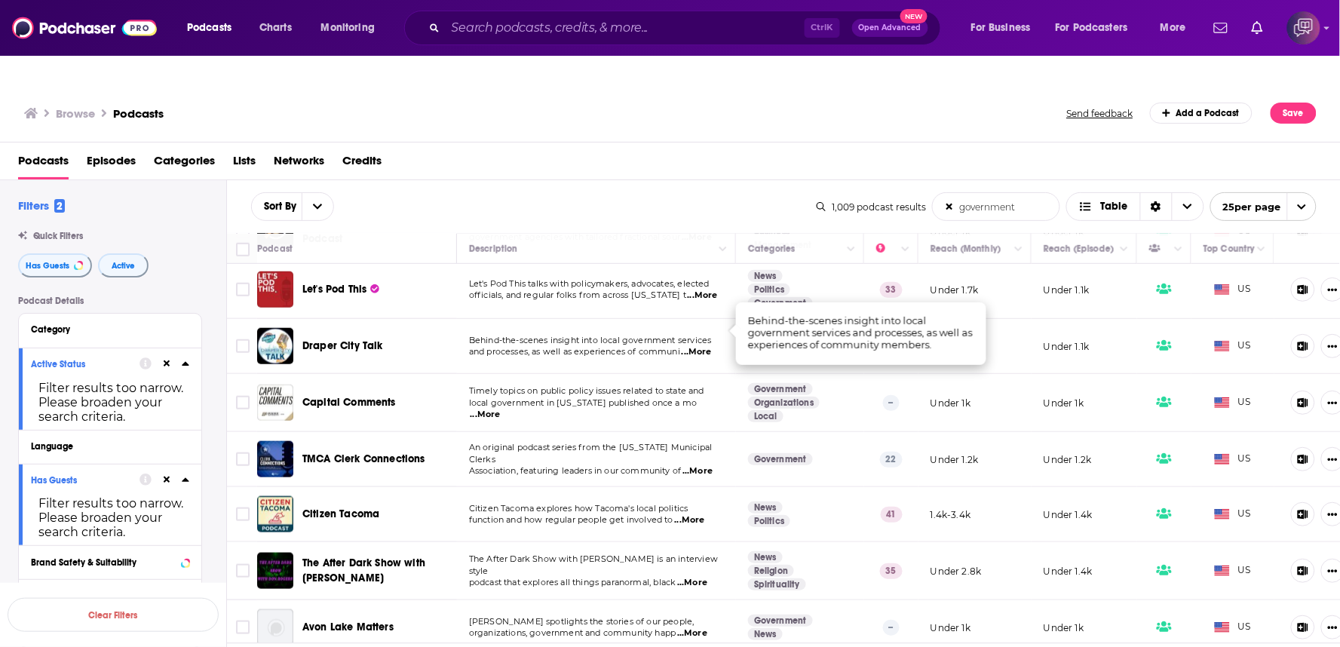
click at [591, 149] on div "Podcasts Episodes Categories Lists Networks Credits" at bounding box center [673, 164] width 1311 height 31
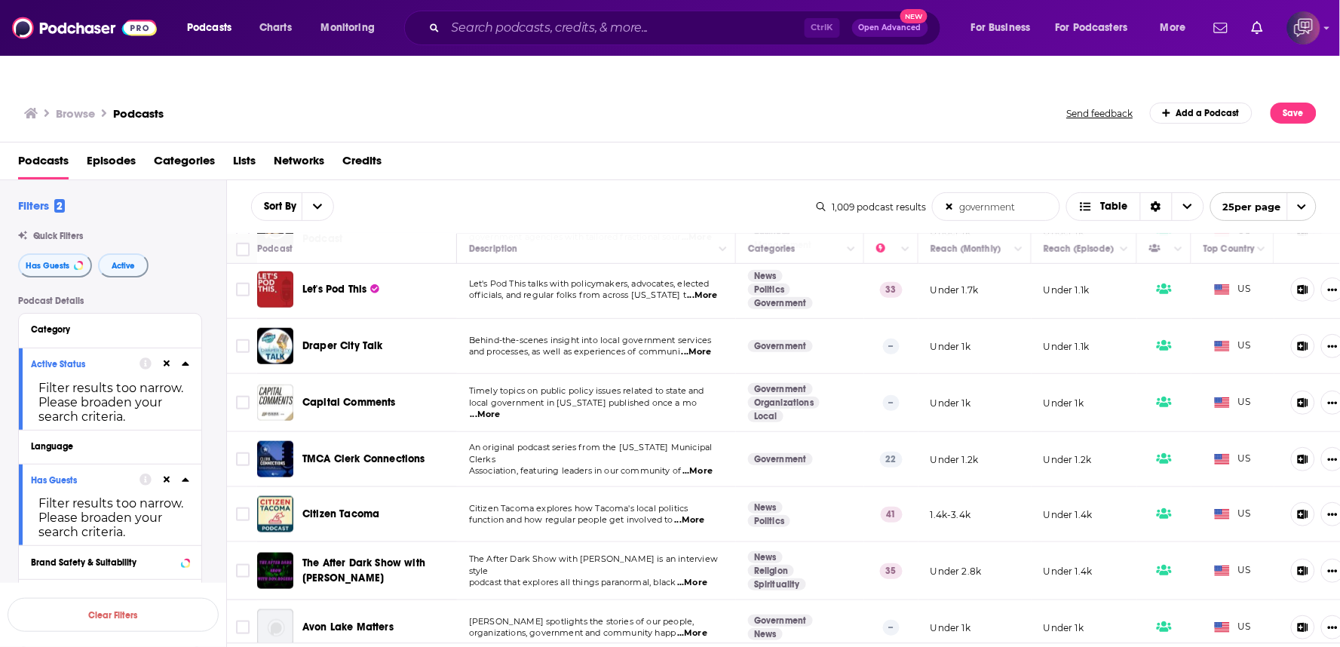
click at [419, 385] on div "Capital Comments" at bounding box center [380, 403] width 157 height 36
click at [501, 409] on span "...More" at bounding box center [486, 415] width 30 height 12
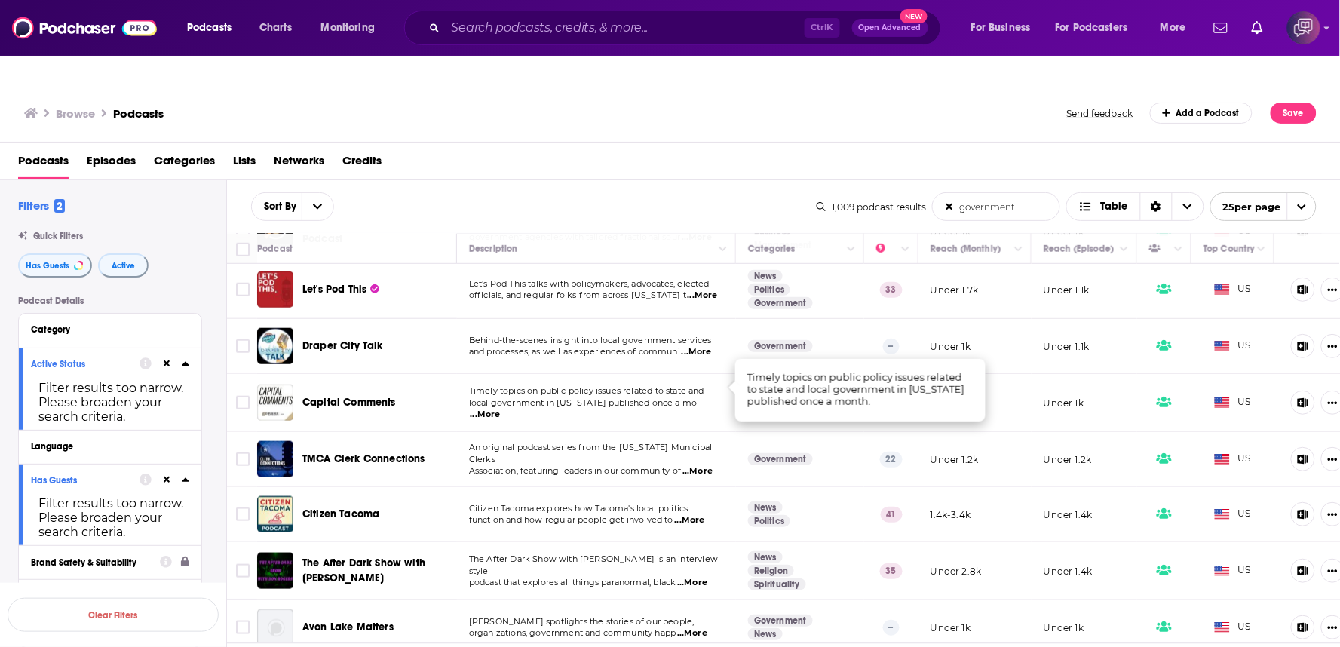
click at [652, 149] on div "Podcasts Episodes Categories Lists Networks Credits" at bounding box center [673, 164] width 1311 height 31
click at [706, 465] on span "...More" at bounding box center [698, 471] width 30 height 12
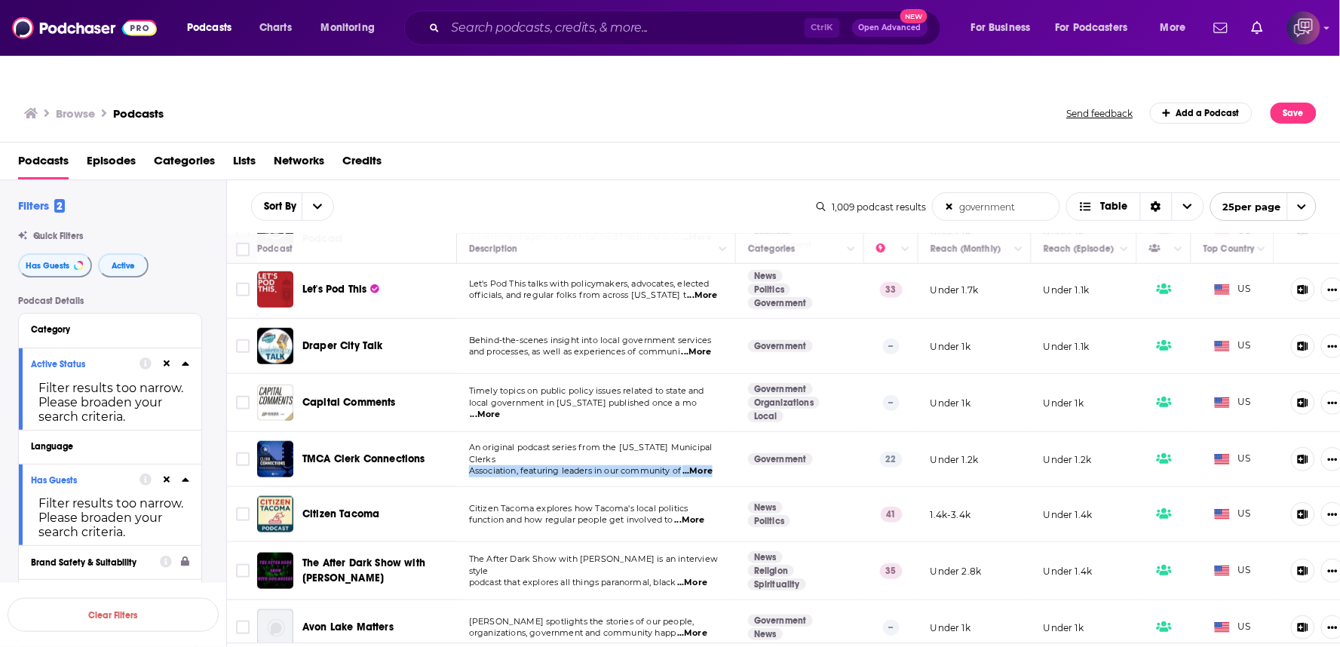
click at [706, 465] on span "...More" at bounding box center [698, 471] width 30 height 12
click at [712, 465] on span "...More" at bounding box center [698, 471] width 30 height 12
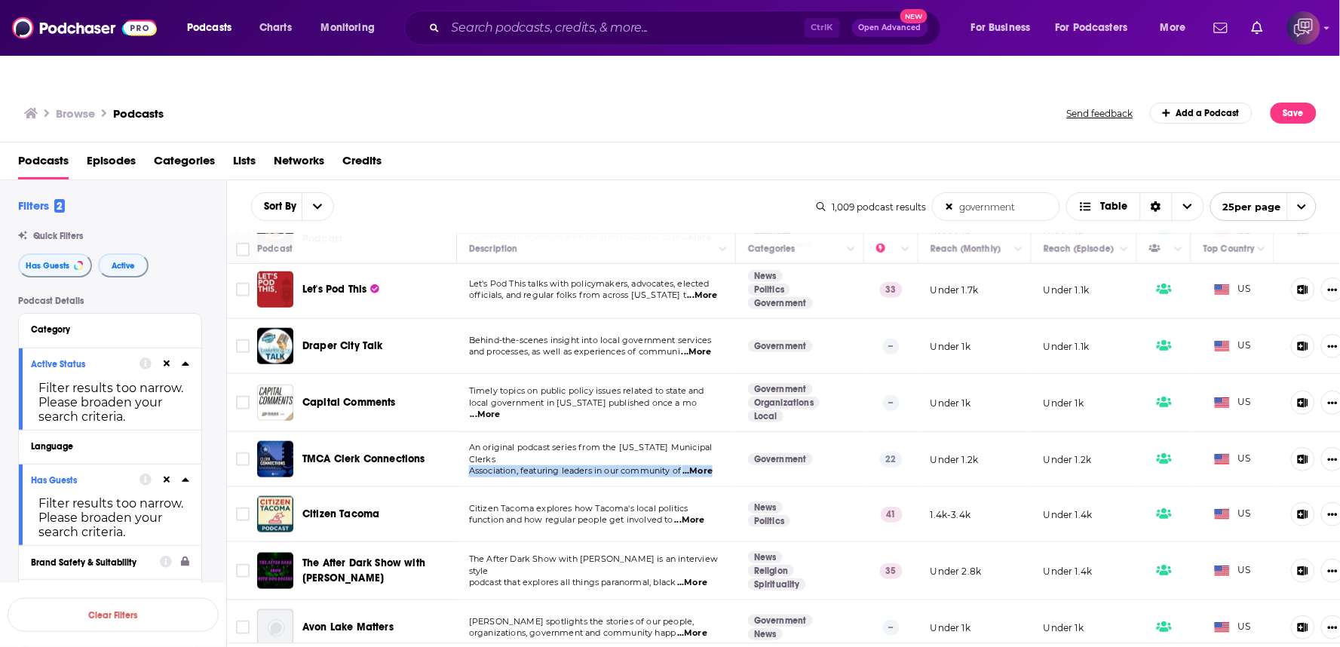
click at [712, 465] on span "...More" at bounding box center [698, 471] width 30 height 12
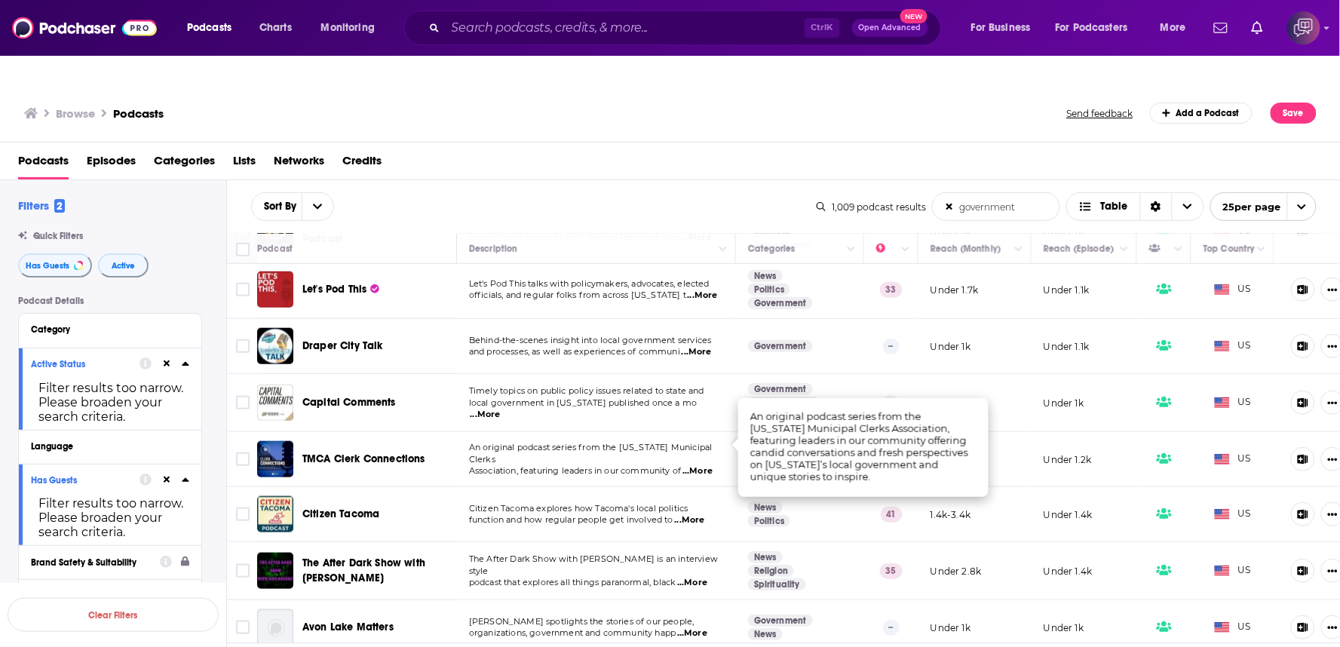
click at [583, 192] on div "Sort By government List Search Input Search the results... Table" at bounding box center [534, 206] width 566 height 29
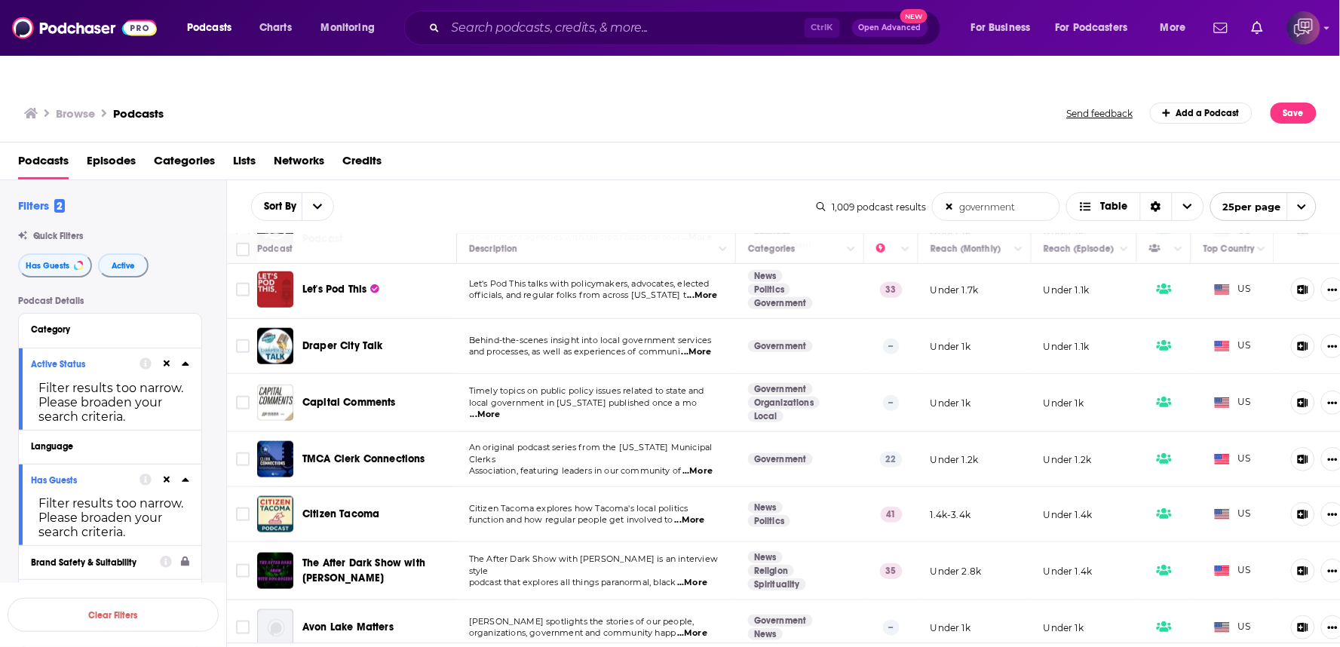
click at [708, 577] on span "...More" at bounding box center [692, 583] width 30 height 12
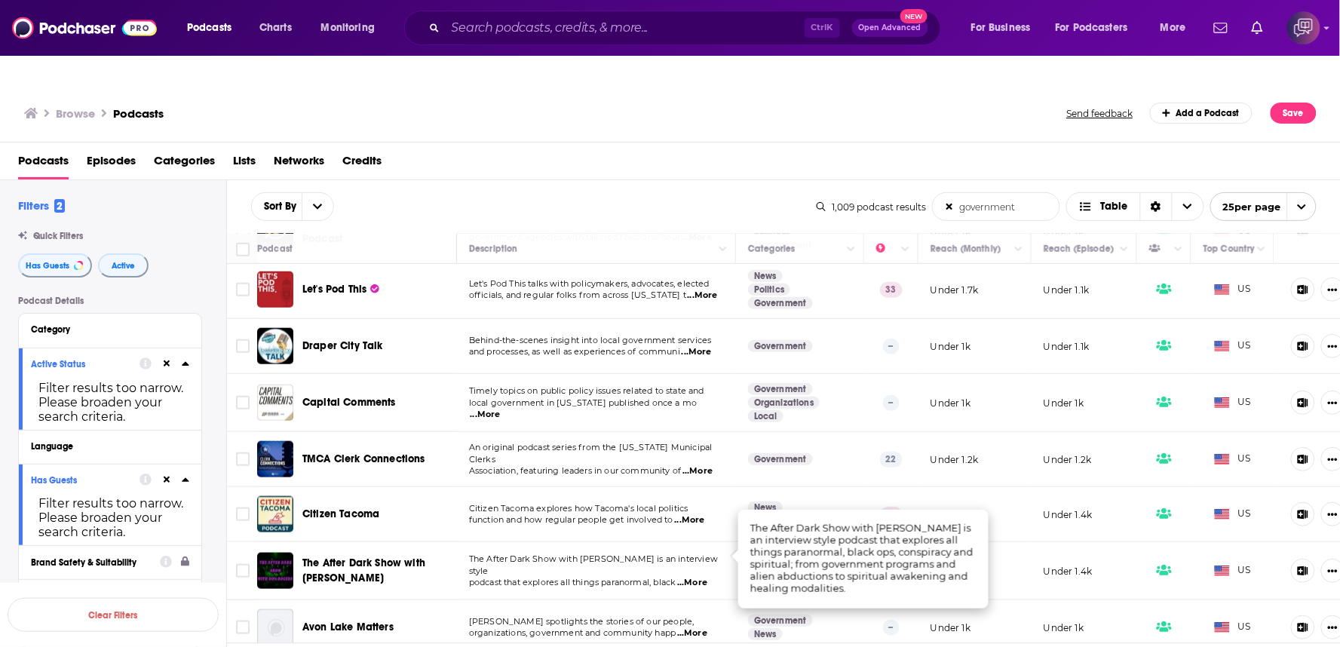
click at [622, 192] on div "Sort By government List Search Input Search the results... Table" at bounding box center [534, 206] width 566 height 29
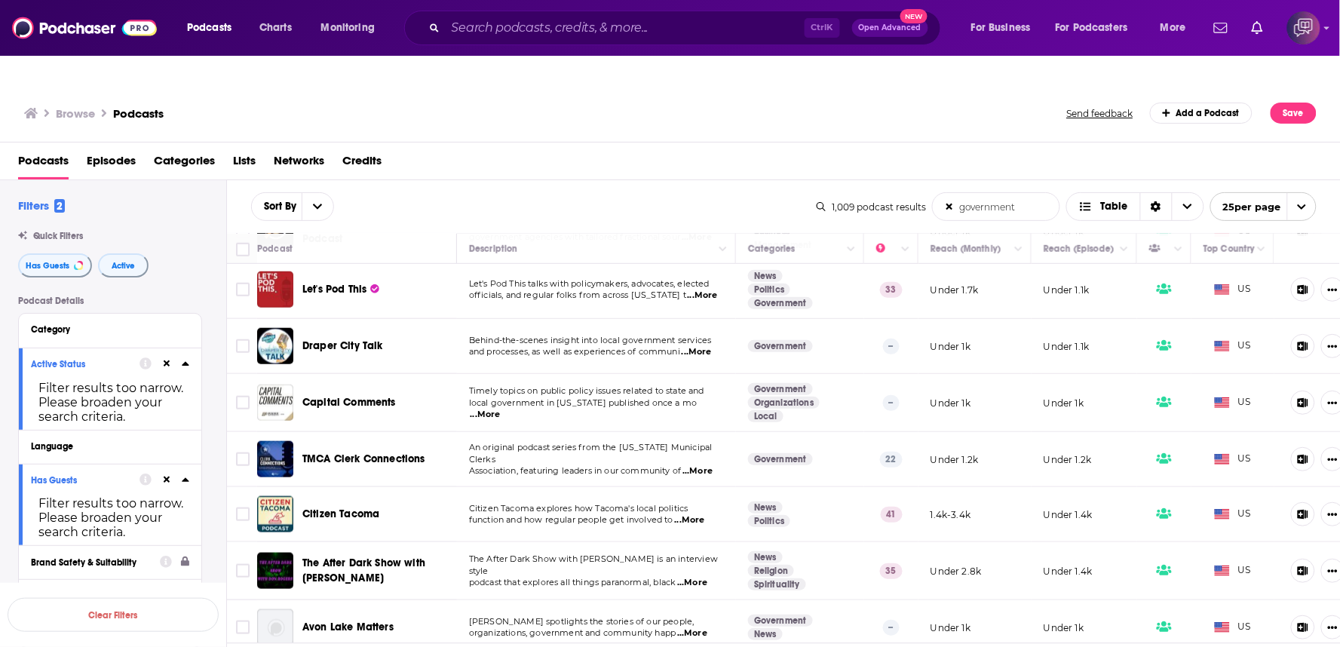
click at [622, 192] on div "Sort By government List Search Input Search the results... Table" at bounding box center [534, 206] width 566 height 29
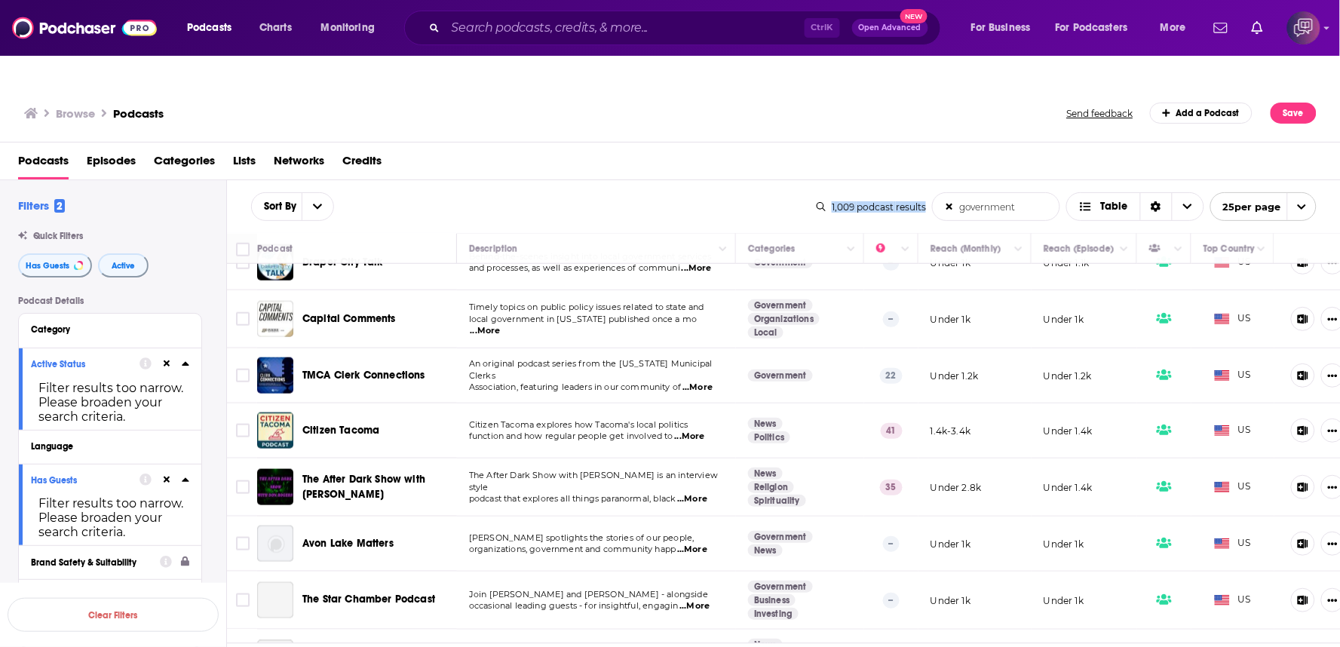
scroll to position [670, 0]
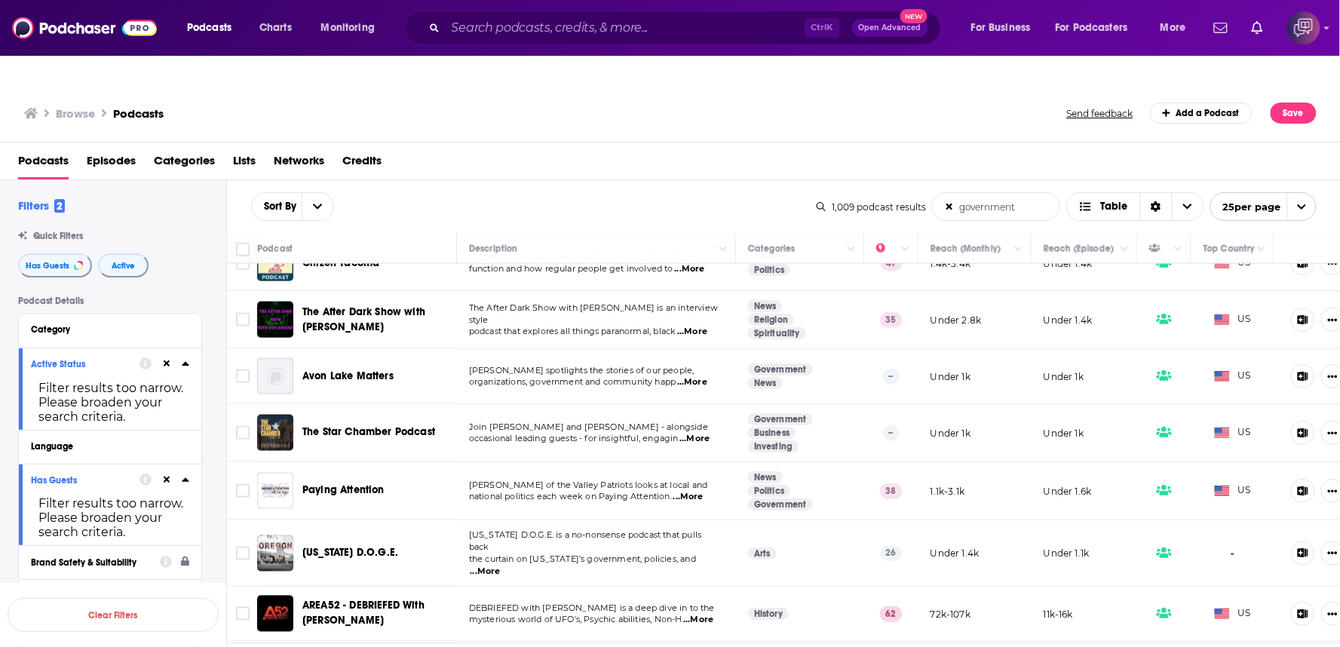
click at [699, 433] on span "...More" at bounding box center [695, 439] width 30 height 12
click at [496, 404] on td "Join Michael Clifford and Marcus Richards - alongside occasional leading guests…" at bounding box center [596, 433] width 279 height 58
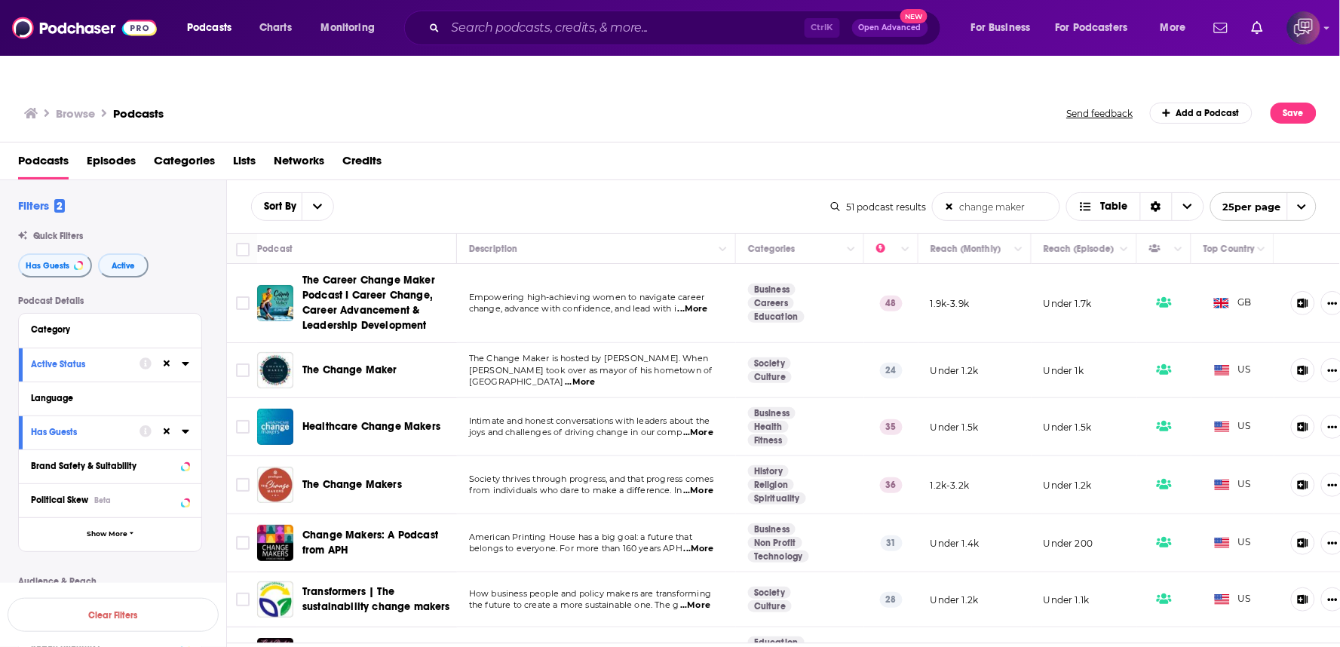
scroll to position [586, 0]
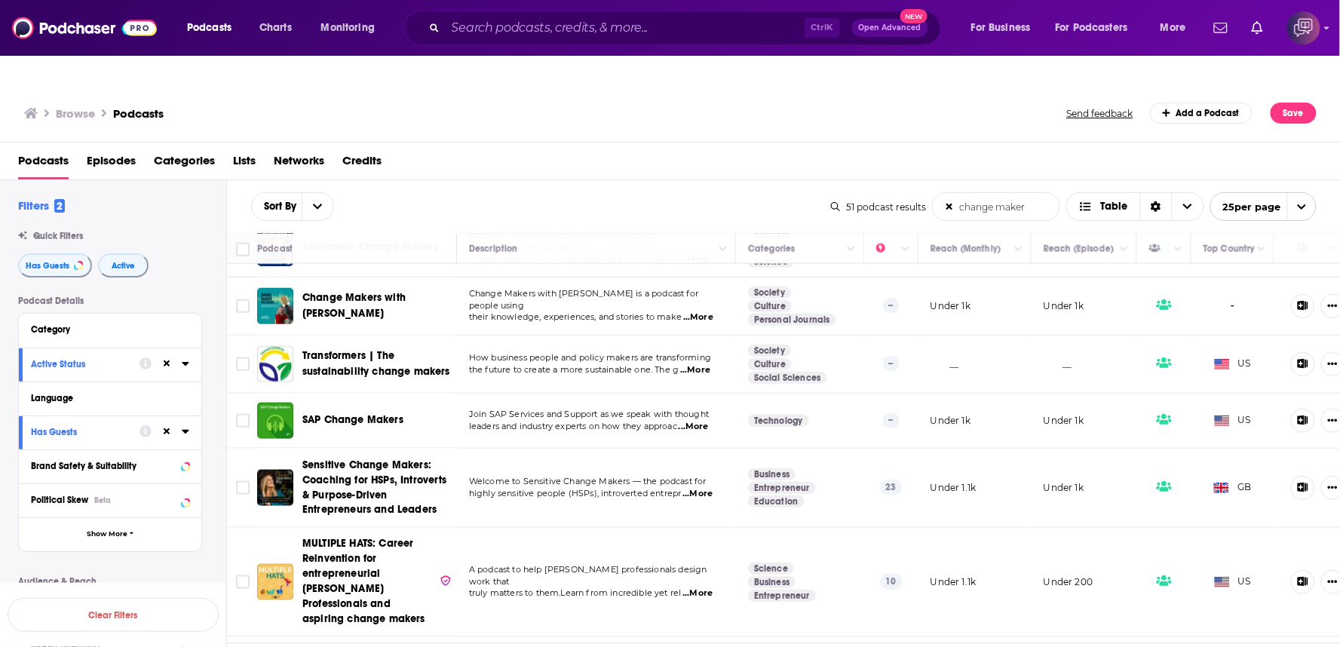
click at [551, 180] on div "Sort By change maker List Search Input Search the results... Table 51 podcast r…" at bounding box center [784, 206] width 1114 height 53
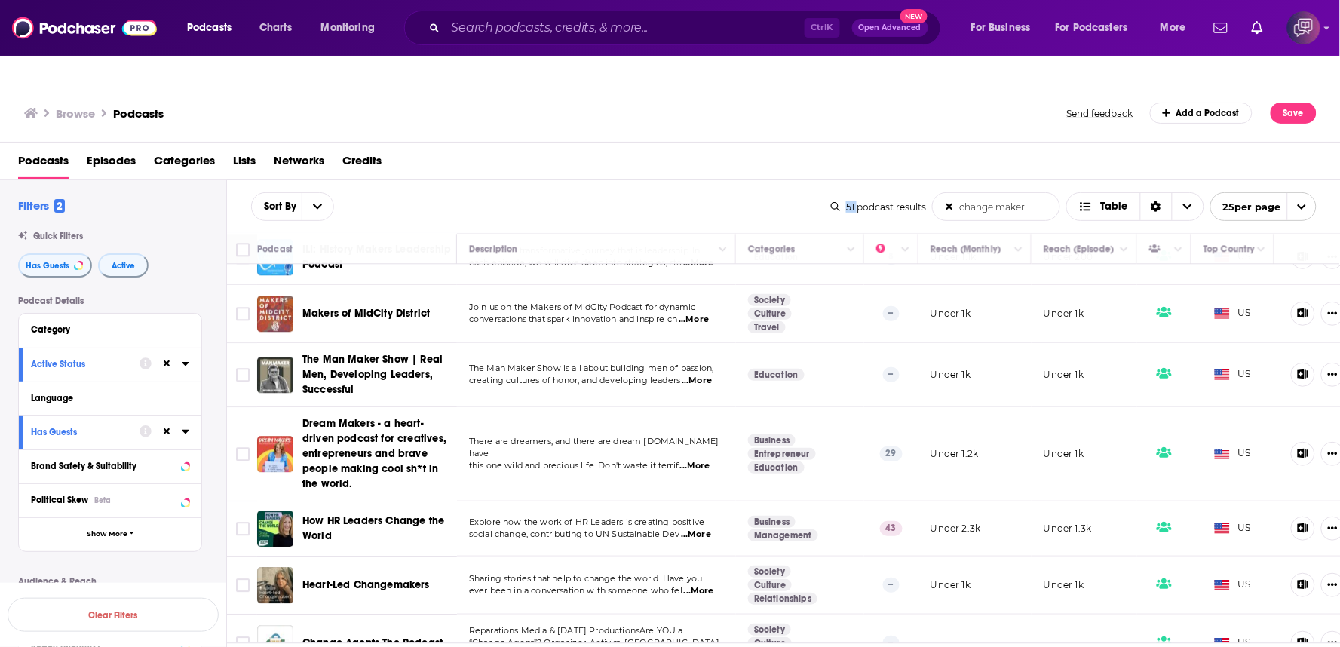
scroll to position [1207, 0]
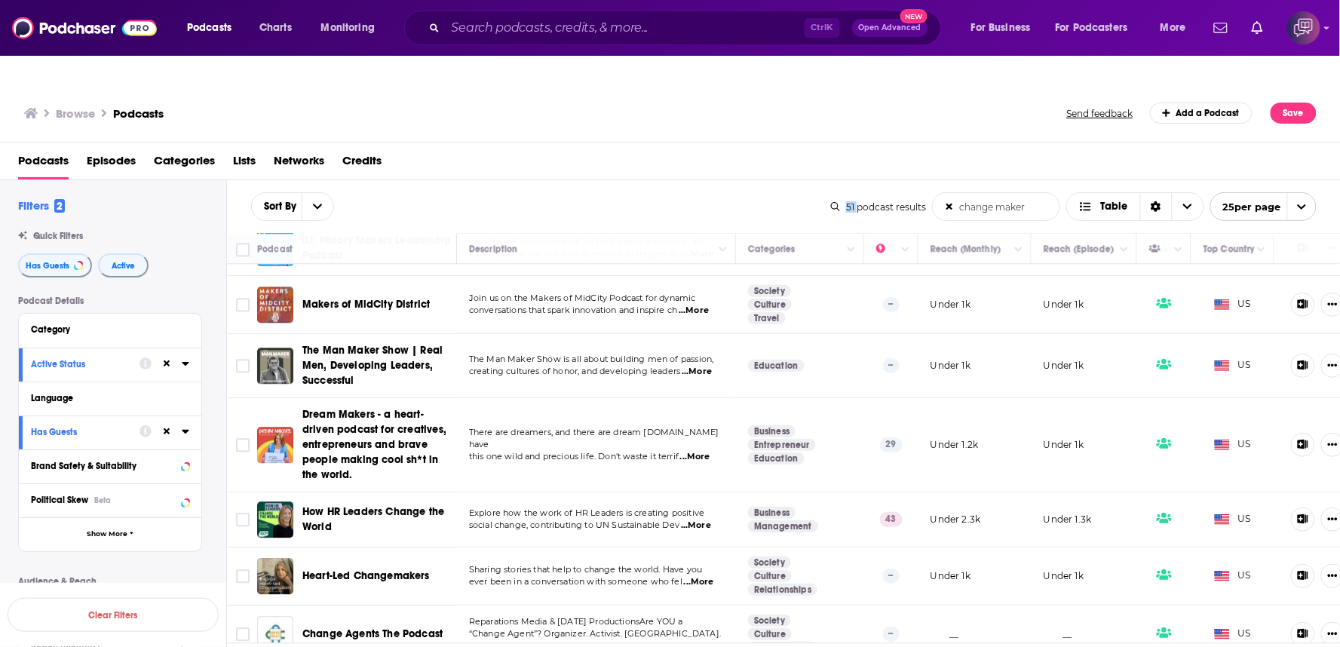
drag, startPoint x: 800, startPoint y: 630, endPoint x: 808, endPoint y: 628, distance: 7.9
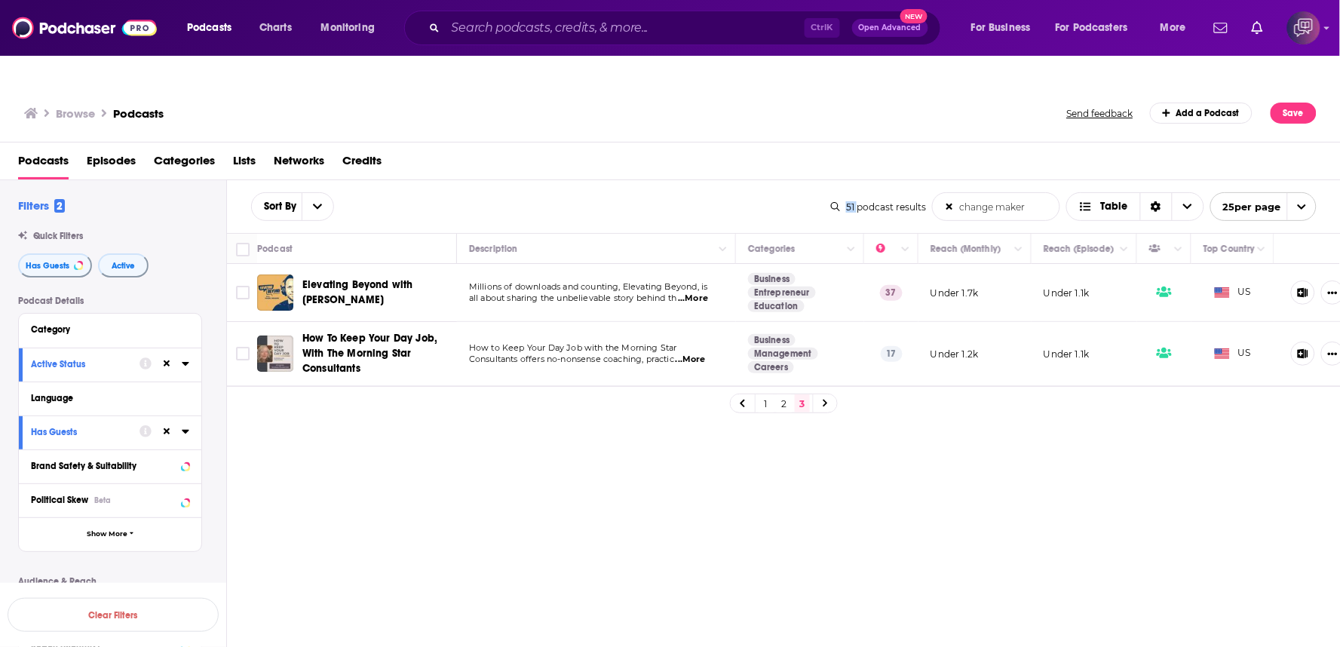
click at [775, 394] on div "1 2 3" at bounding box center [784, 404] width 108 height 20
click at [785, 395] on link "2" at bounding box center [784, 404] width 15 height 18
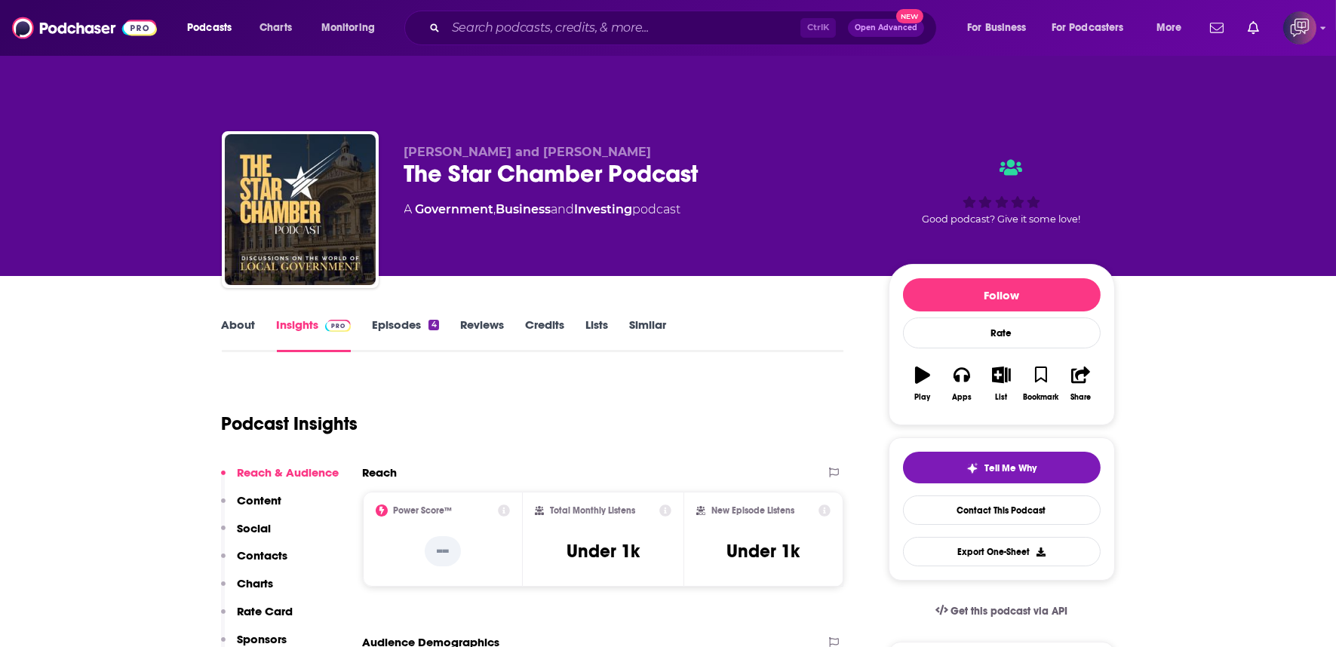
click at [753, 159] on div "The Star Chamber Podcast" at bounding box center [634, 173] width 460 height 29
click at [754, 159] on div "The Star Chamber Podcast" at bounding box center [634, 173] width 460 height 29
click at [757, 159] on div "The Star Chamber Podcast" at bounding box center [634, 173] width 460 height 29
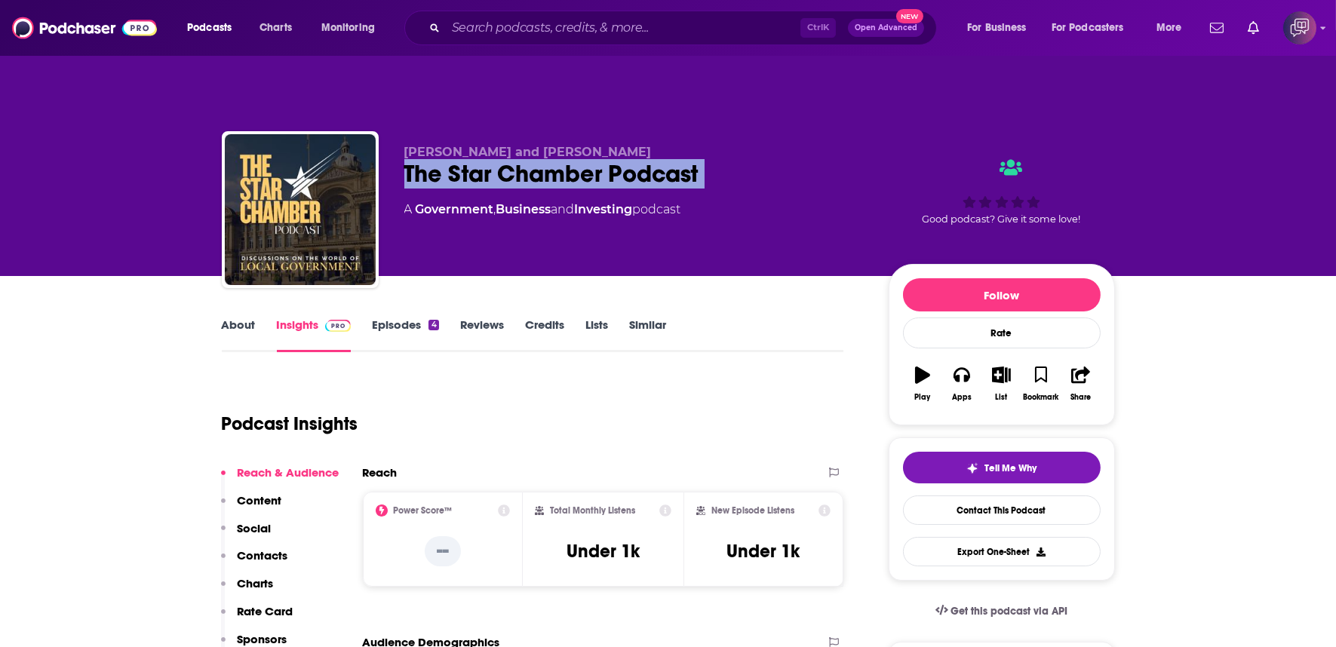
copy div "The Star Chamber Podcast"
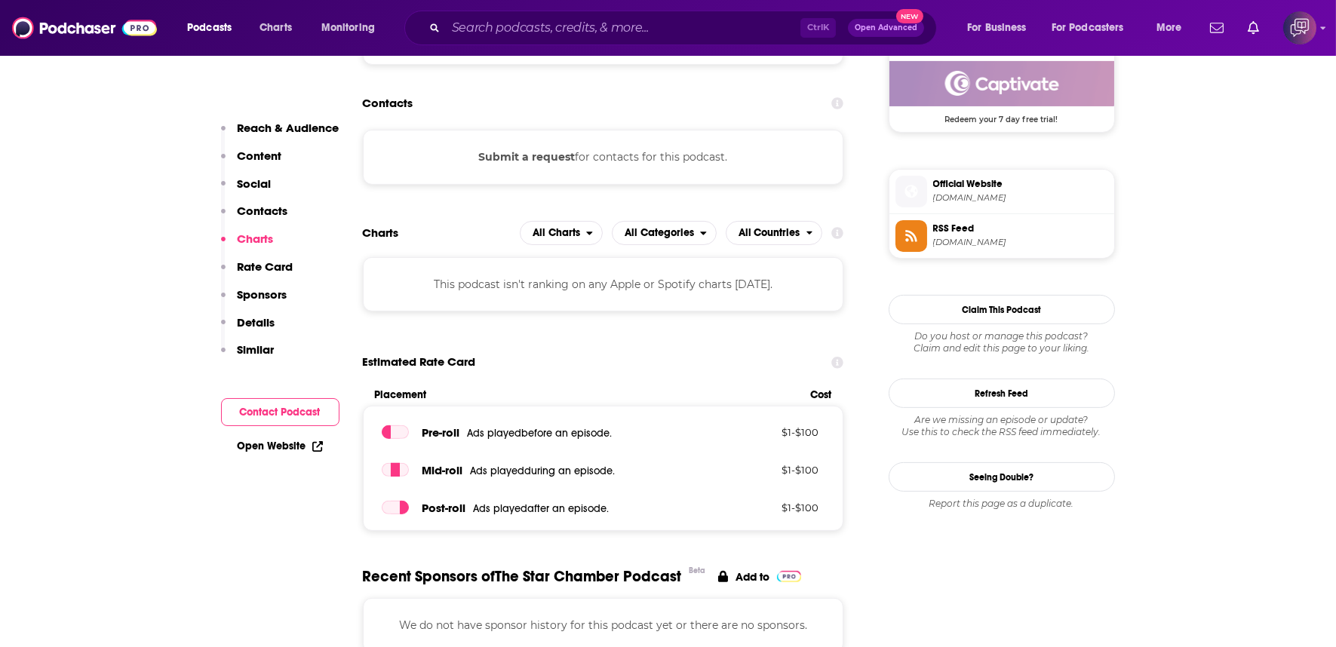
scroll to position [1089, 0]
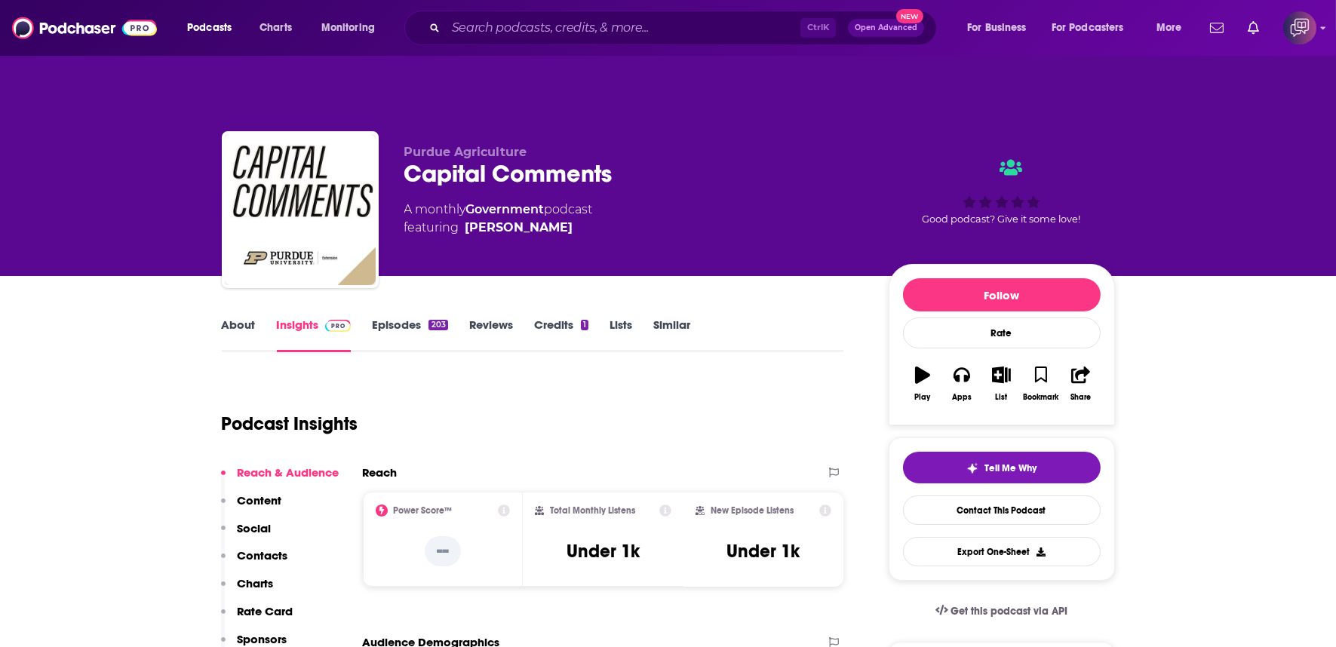
click at [644, 159] on div "Capital Comments" at bounding box center [634, 173] width 460 height 29
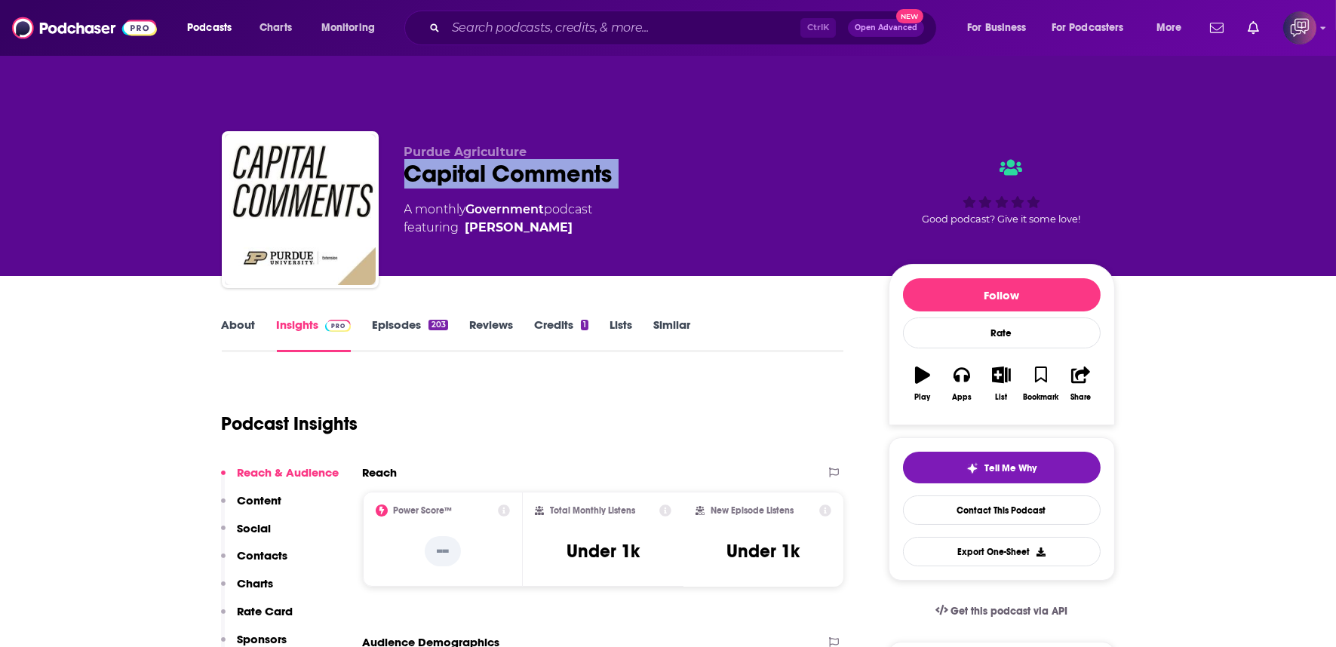
click at [644, 159] on div "Capital Comments" at bounding box center [634, 173] width 460 height 29
click at [246, 318] on link "About" at bounding box center [239, 335] width 34 height 35
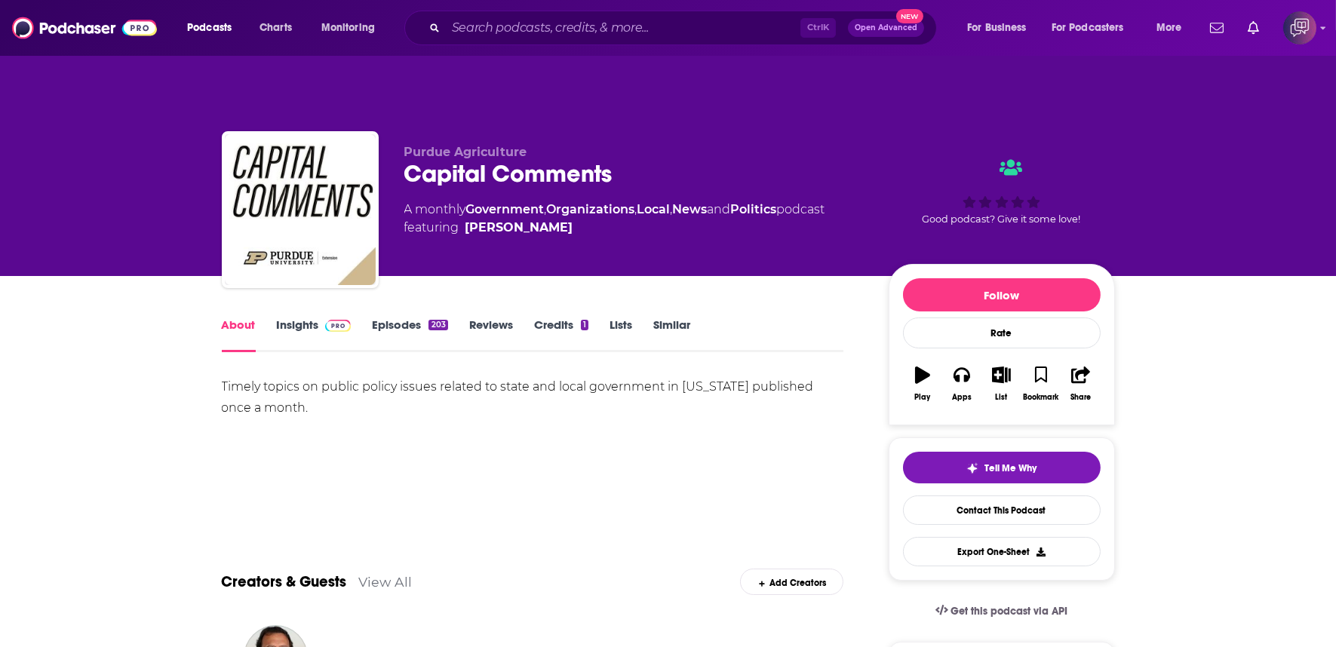
click at [315, 318] on link "Insights" at bounding box center [314, 335] width 75 height 35
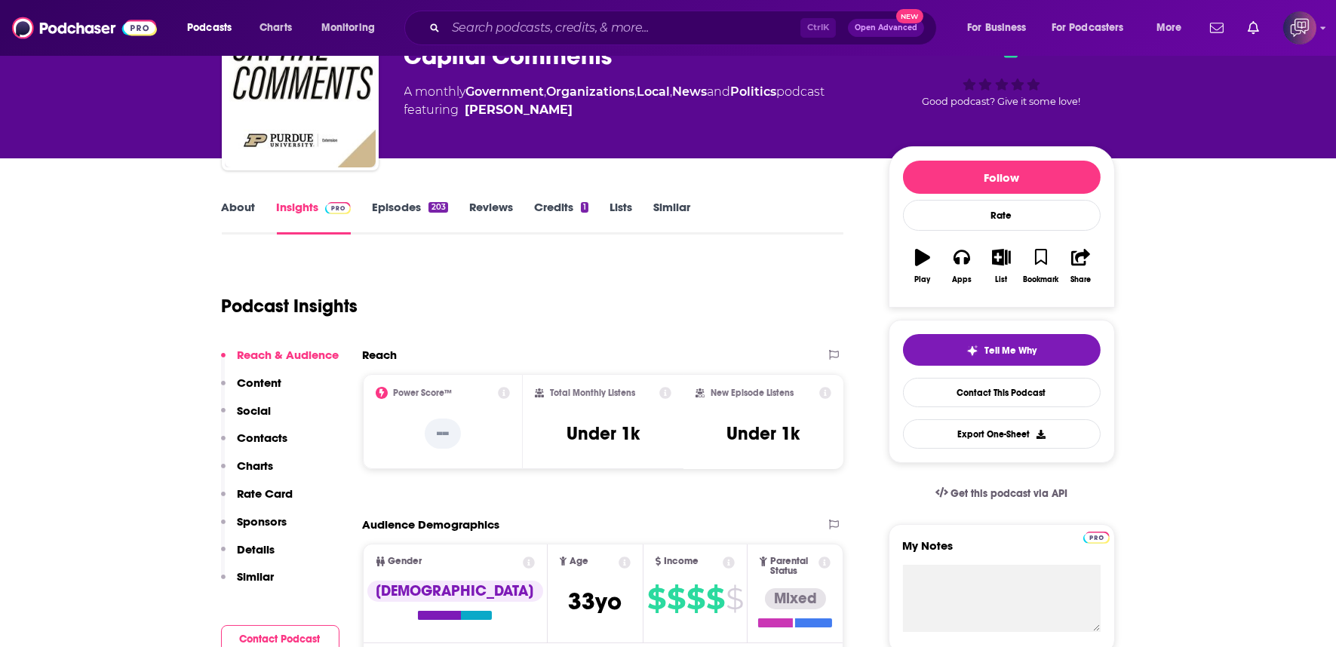
scroll to position [84, 0]
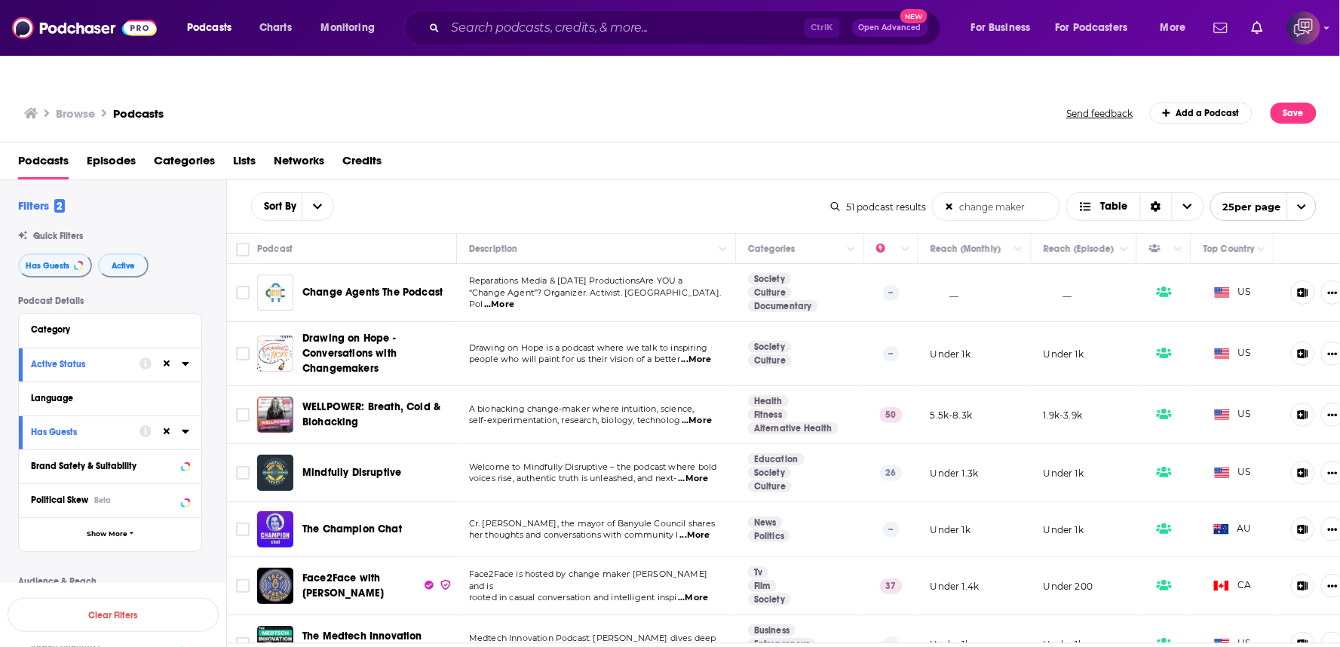
drag, startPoint x: 592, startPoint y: 173, endPoint x: 598, endPoint y: 167, distance: 9.1
click at [596, 192] on div "Sort By change maker List Search Input Search the results... Table" at bounding box center [541, 206] width 580 height 29
click at [688, 192] on div "Sort By change maker List Search Input Search the results... Table 51 podcast r…" at bounding box center [784, 206] width 1114 height 53
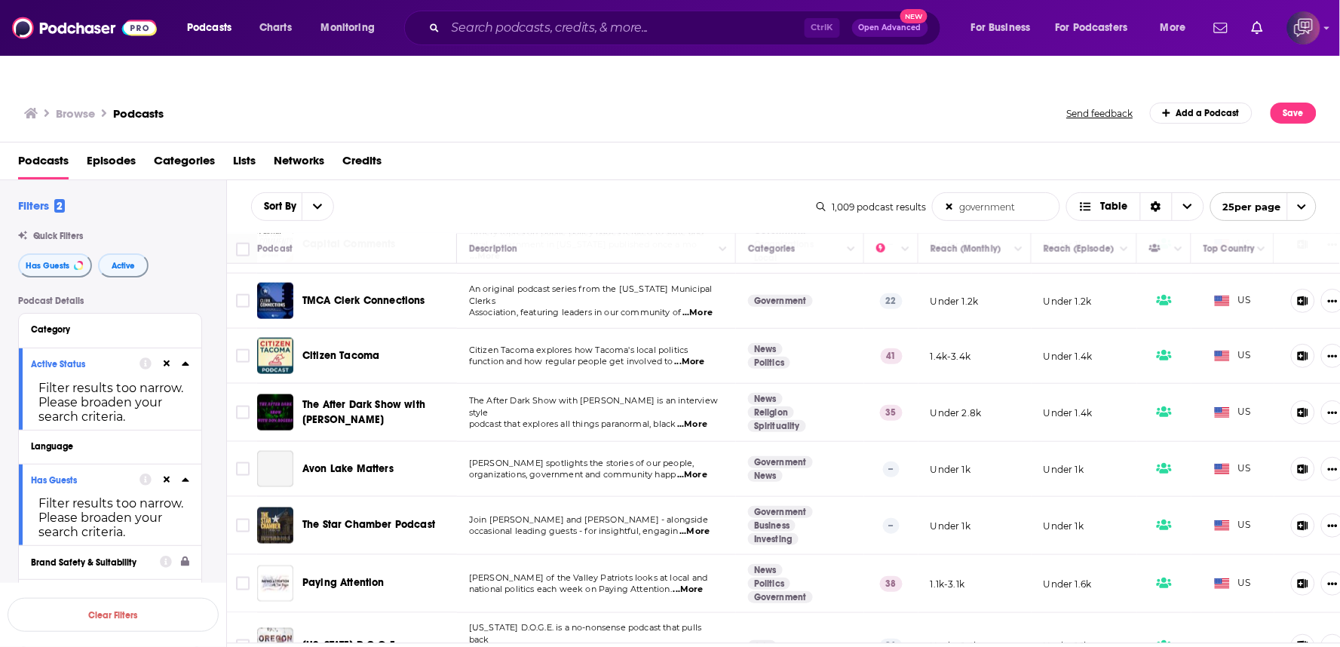
scroll to position [661, 0]
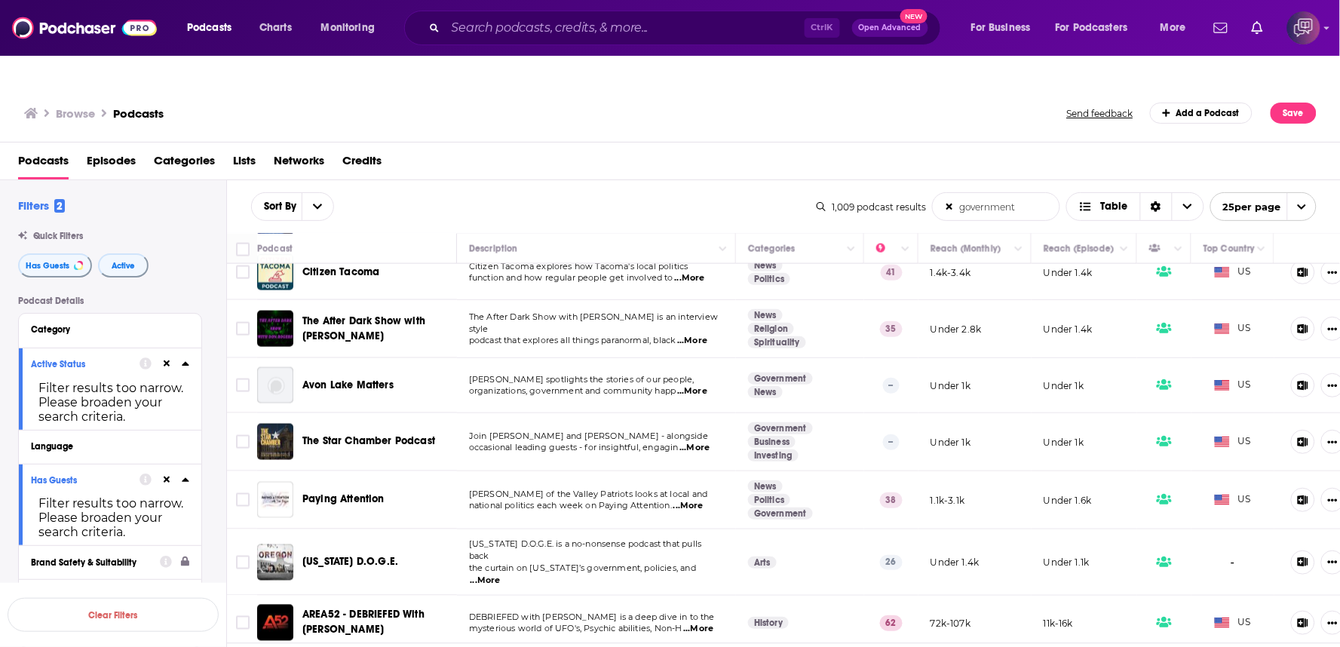
click at [700, 500] on span "...More" at bounding box center [689, 506] width 30 height 12
click at [501, 575] on span "...More" at bounding box center [486, 581] width 30 height 12
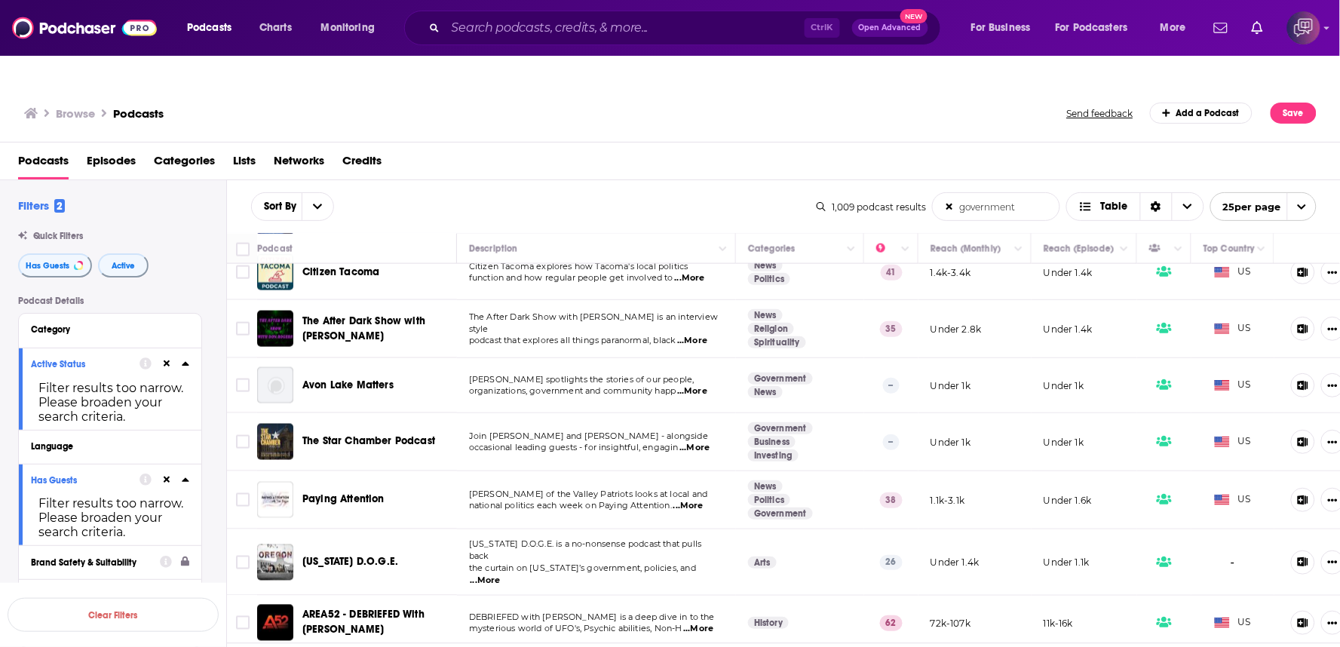
click at [501, 575] on span "...More" at bounding box center [486, 581] width 30 height 12
click at [438, 378] on div "Avon Lake Matters" at bounding box center [380, 385] width 157 height 15
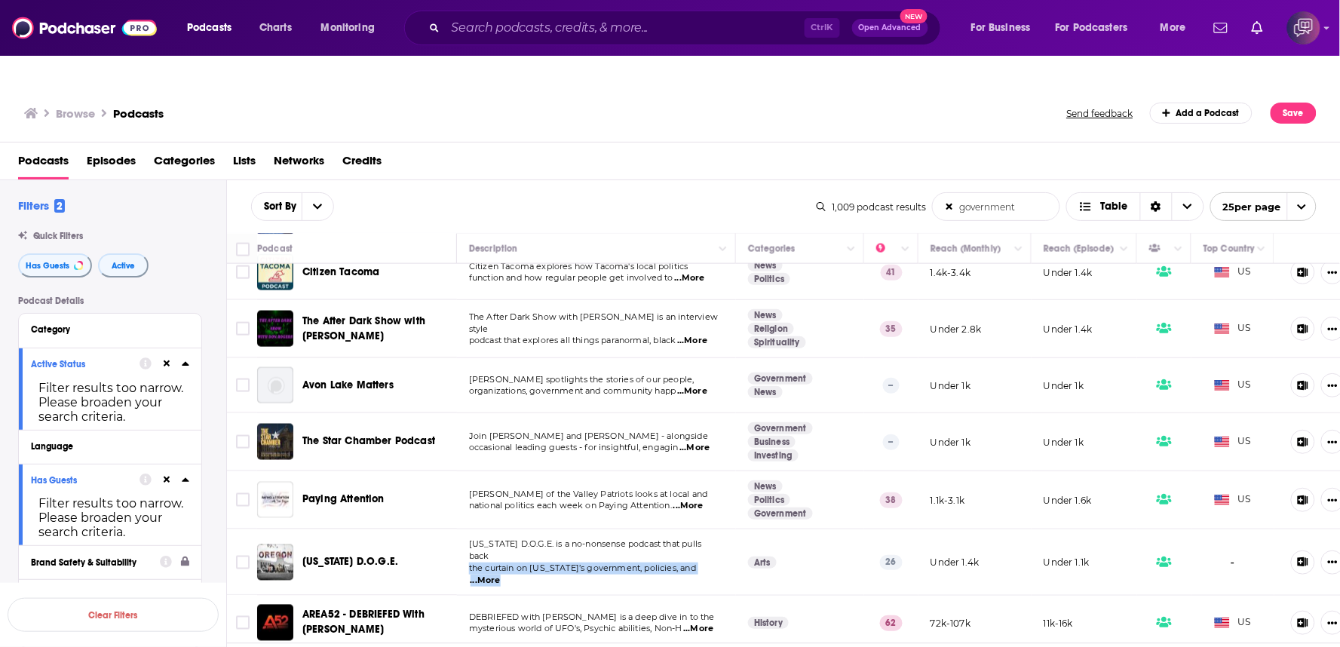
click at [438, 378] on div "Avon Lake Matters" at bounding box center [380, 385] width 157 height 15
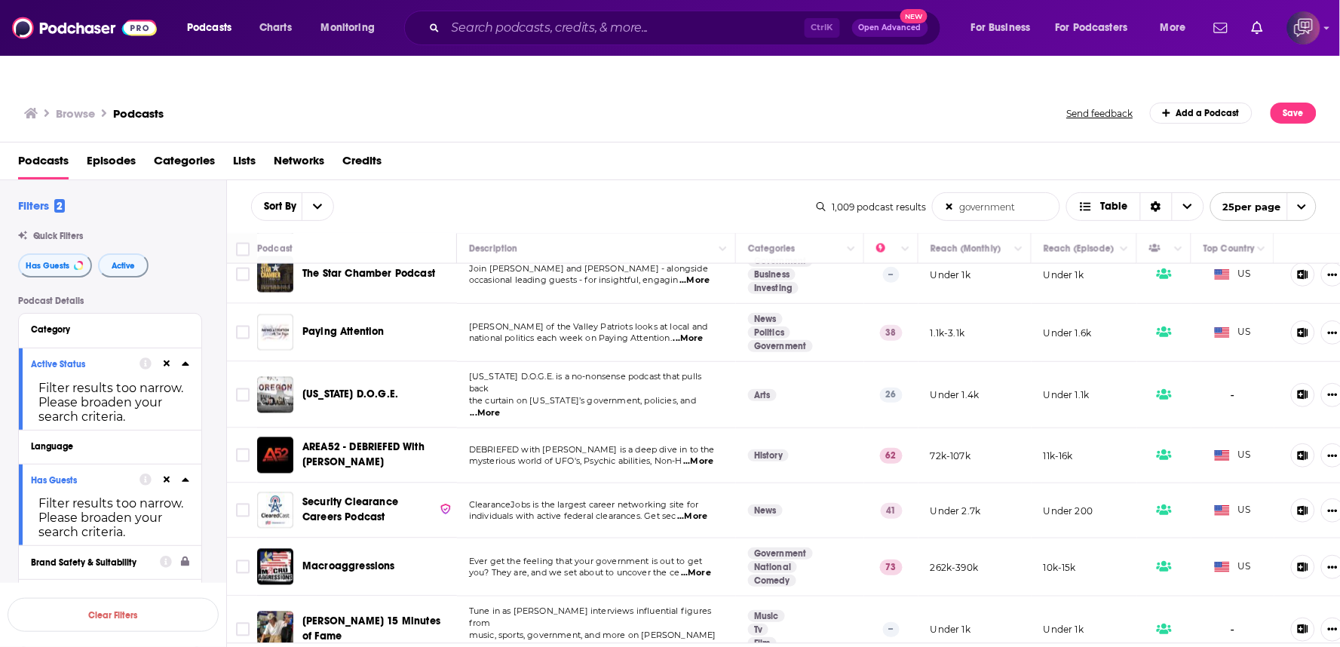
click at [696, 511] on span "...More" at bounding box center [692, 517] width 30 height 12
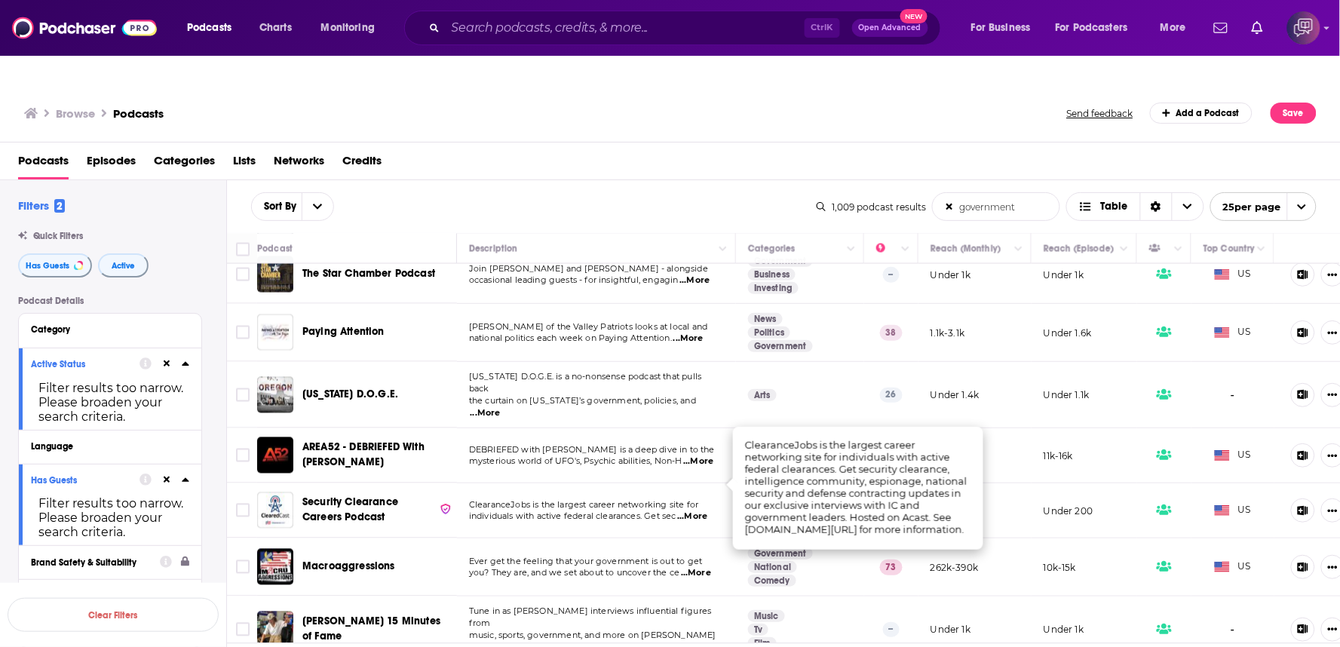
click at [501, 642] on span "...More" at bounding box center [486, 648] width 30 height 12
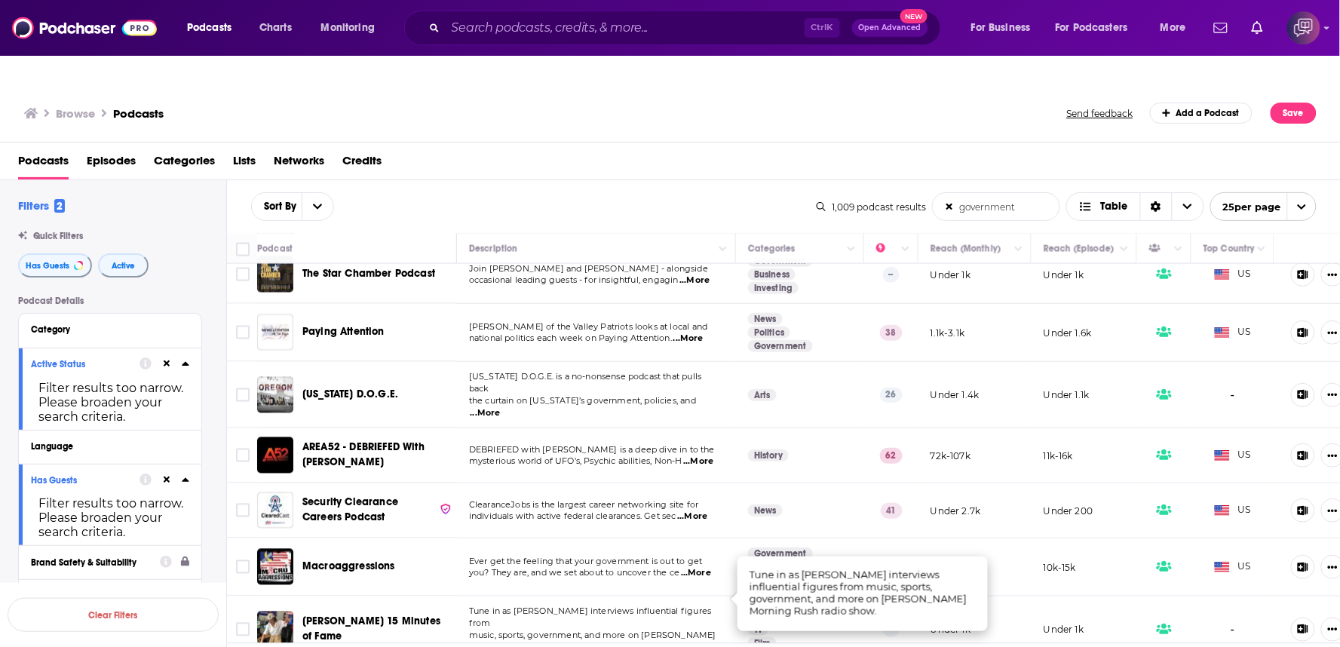
click at [777, 149] on div "Podcasts Episodes Categories Lists Networks Credits" at bounding box center [673, 164] width 1311 height 31
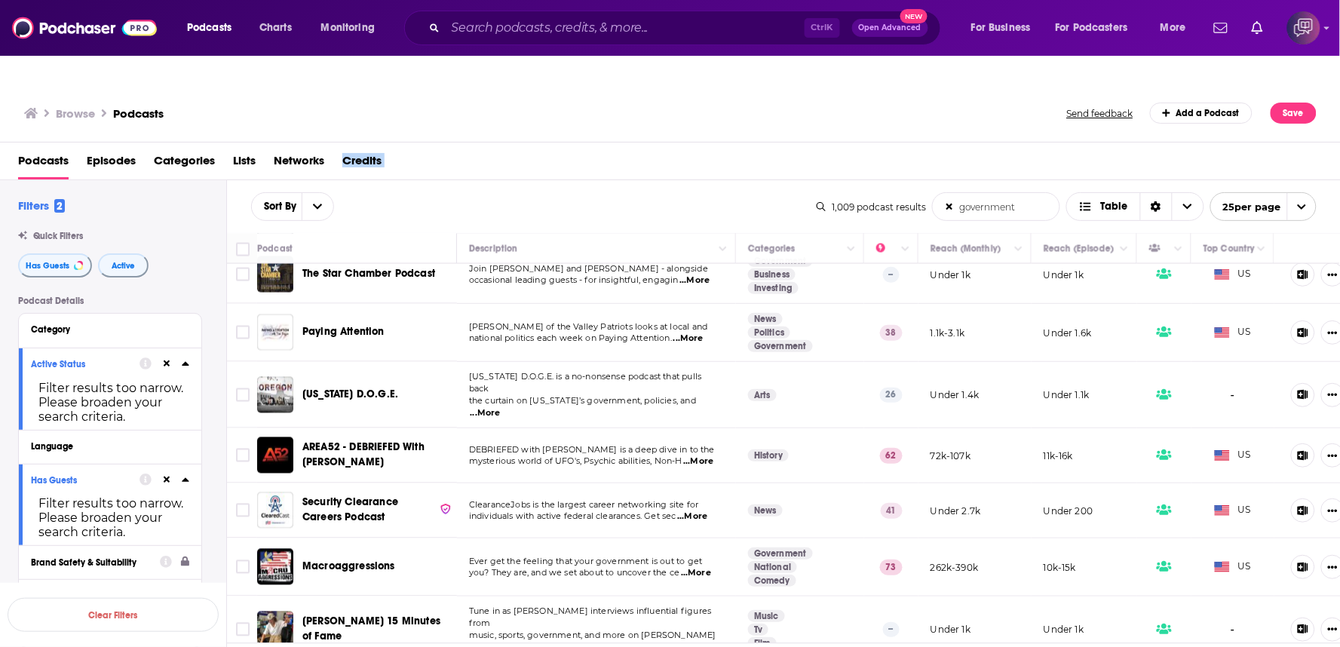
drag, startPoint x: 801, startPoint y: 632, endPoint x: 673, endPoint y: 610, distance: 130.2
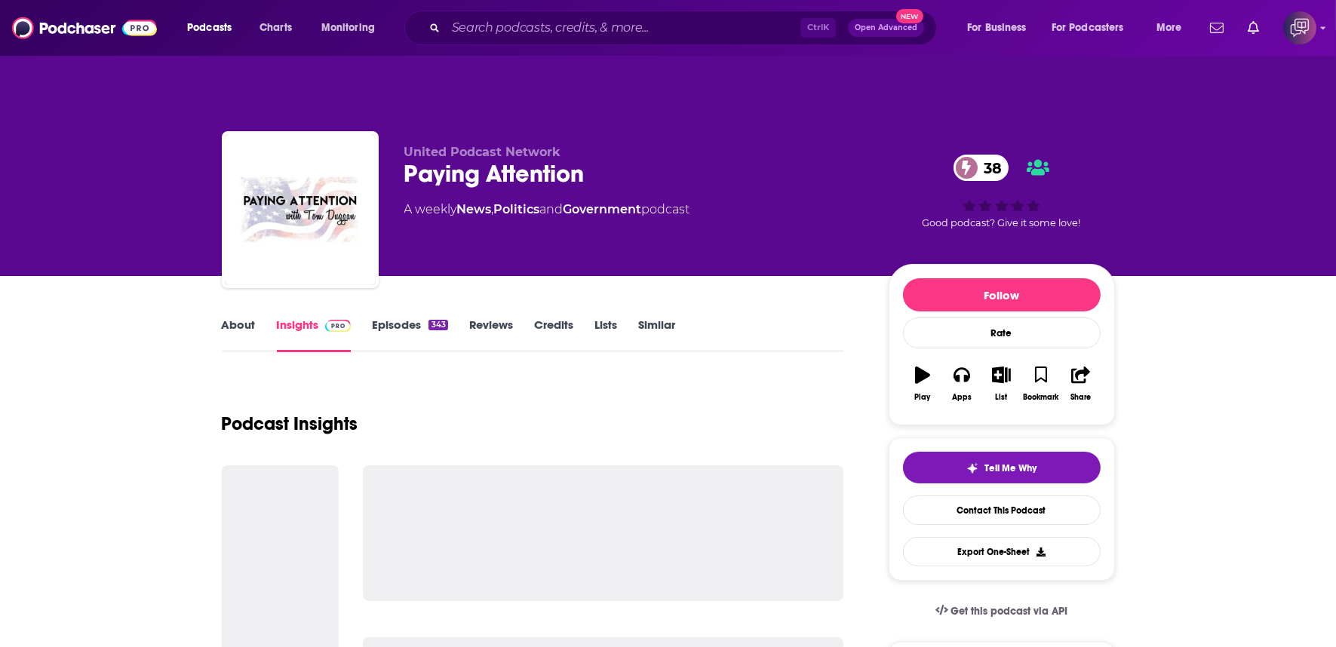
click at [634, 159] on div "Paying Attention 38" at bounding box center [634, 173] width 460 height 29
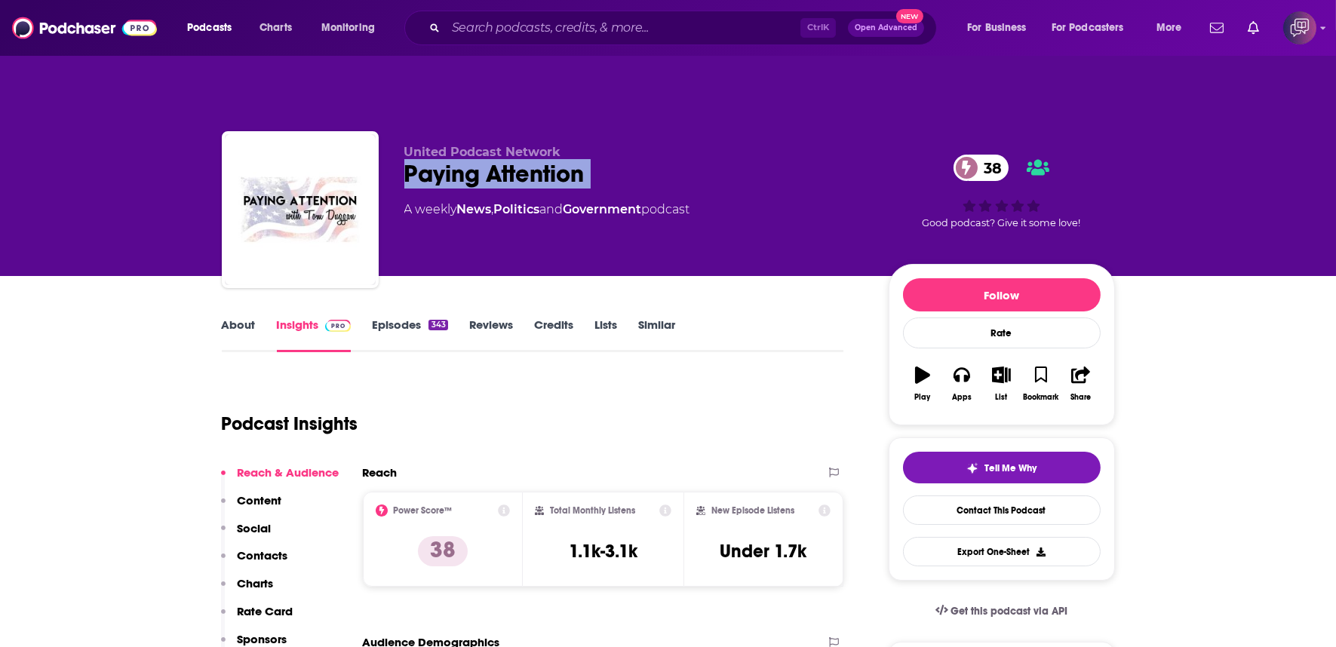
click at [634, 159] on div "Paying Attention 38" at bounding box center [634, 173] width 460 height 29
click at [232, 318] on link "About" at bounding box center [239, 335] width 34 height 35
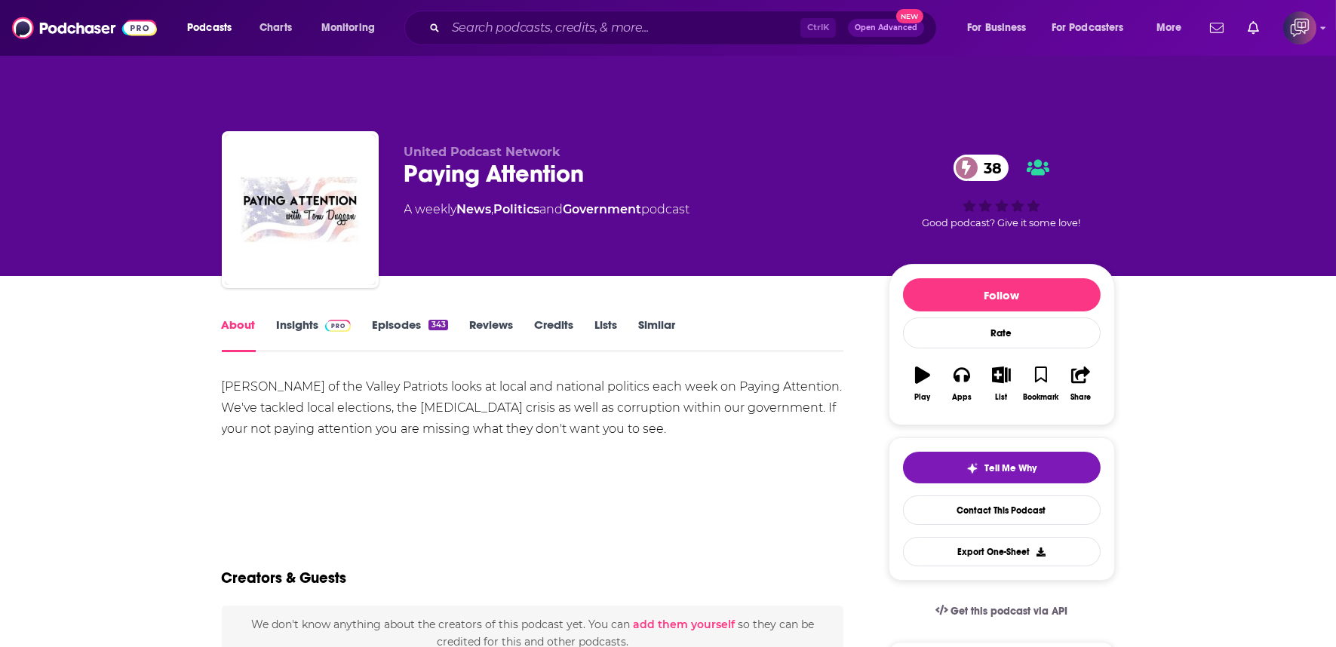
click at [290, 318] on link "Insights" at bounding box center [314, 335] width 75 height 35
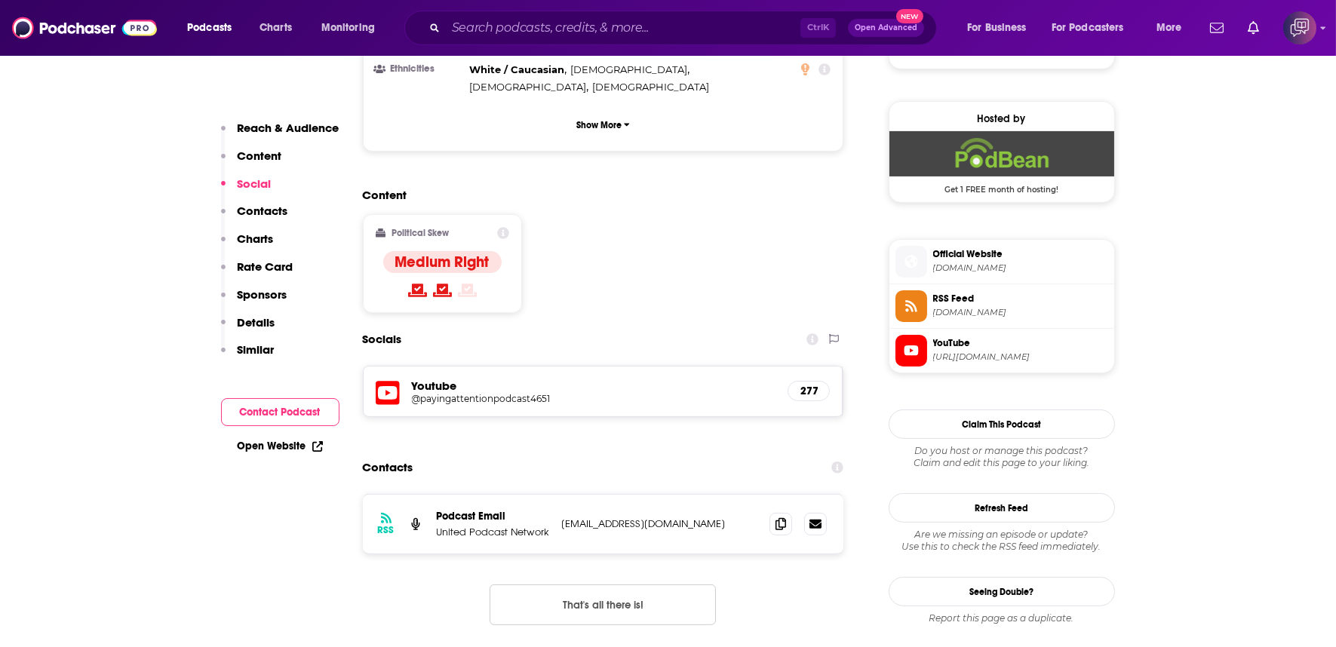
scroll to position [1089, 0]
click at [783, 494] on div "RSS Podcast Email United Podcast Network unitedpodcastnetwork@gmail.com unitedp…" at bounding box center [603, 523] width 481 height 59
click at [783, 511] on span at bounding box center [780, 522] width 23 height 23
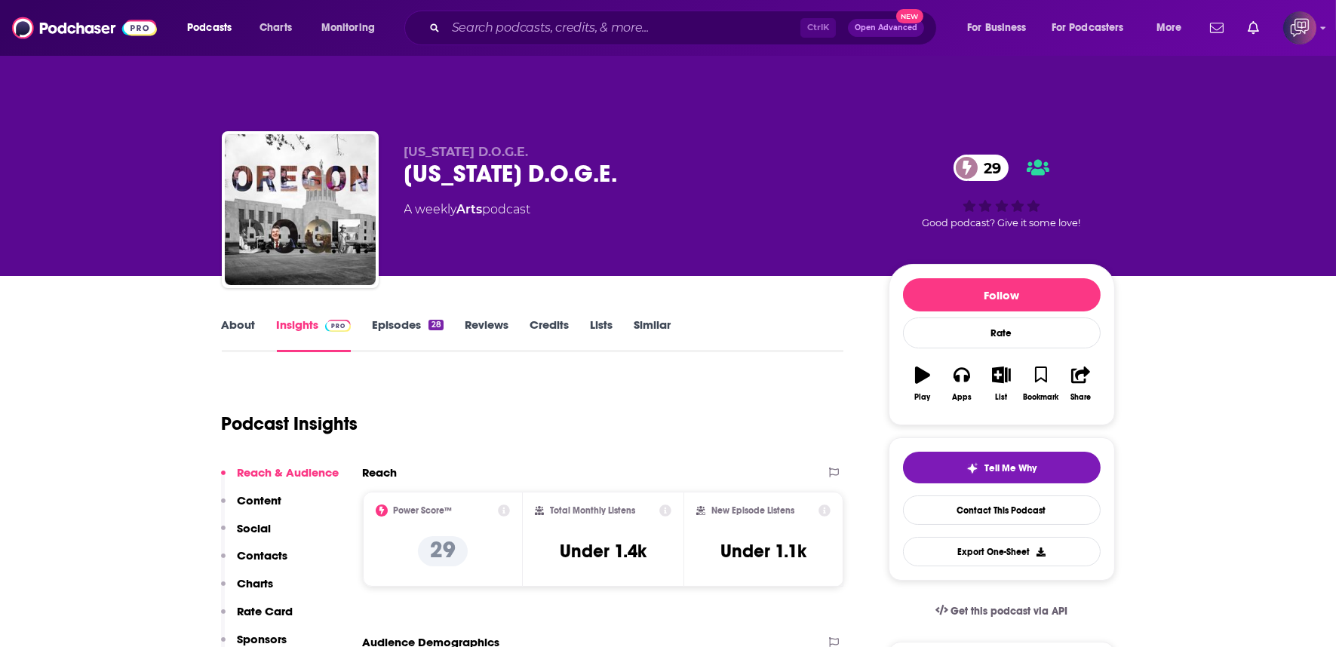
click at [624, 159] on div "[US_STATE] D.O.G.E. 29" at bounding box center [634, 173] width 460 height 29
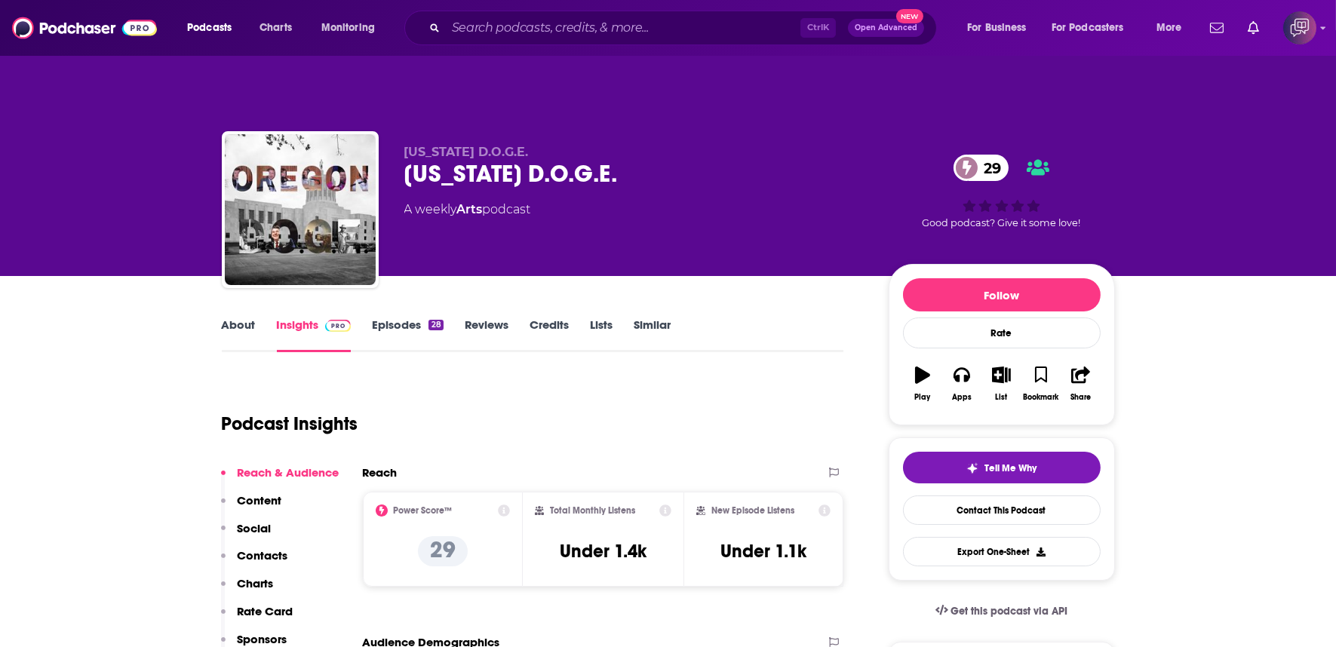
click at [624, 159] on div "[US_STATE] D.O.G.E. 29" at bounding box center [634, 173] width 460 height 29
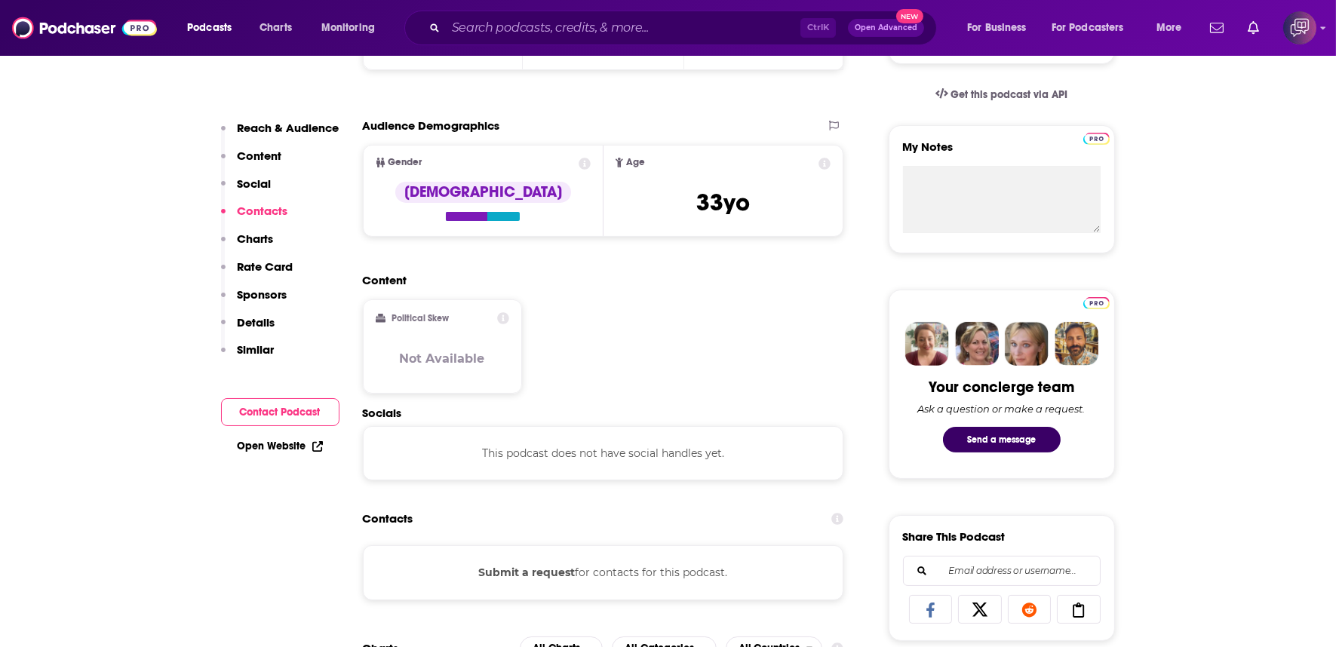
scroll to position [502, 0]
